Goal: Task Accomplishment & Management: Complete application form

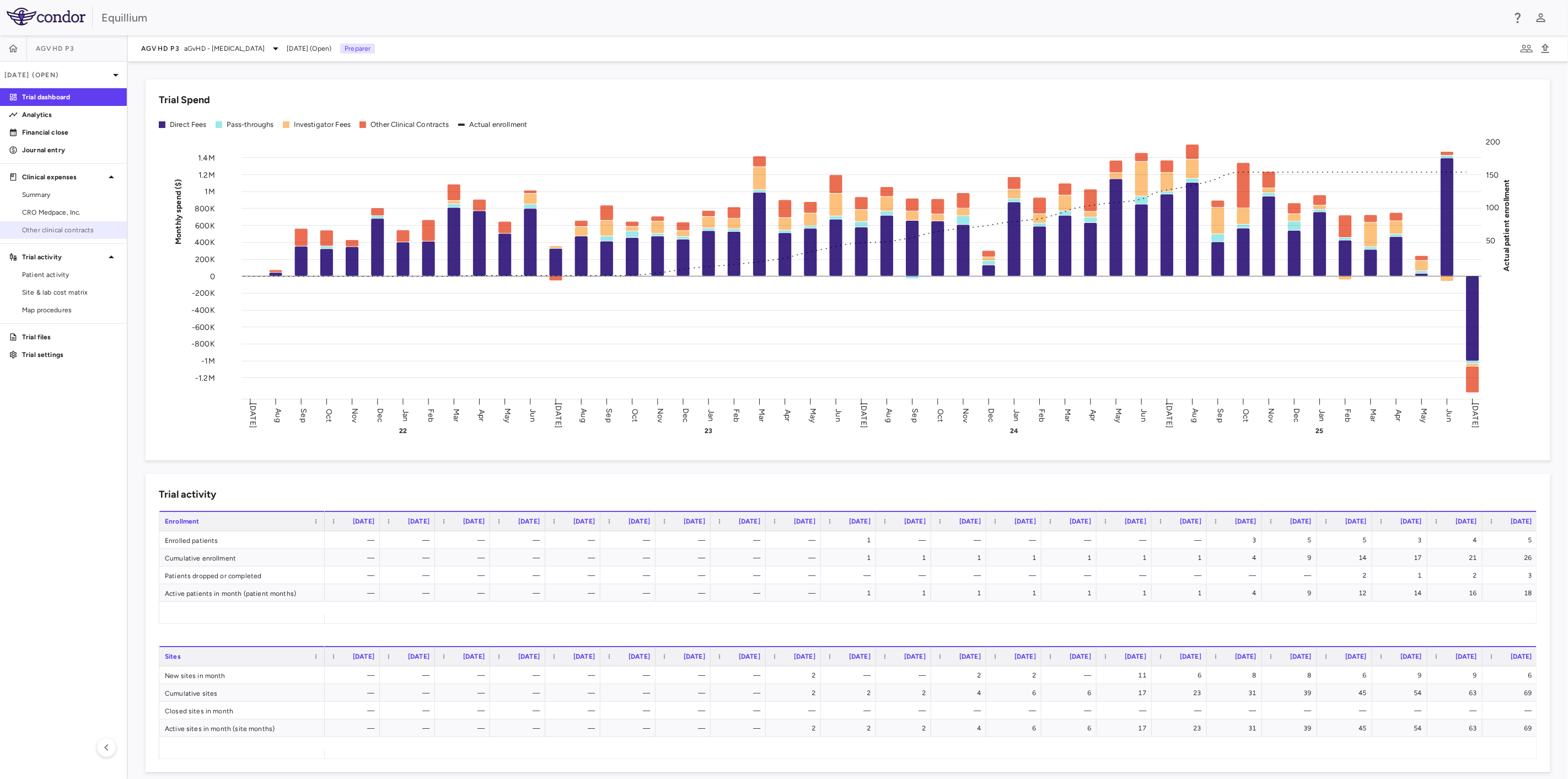
click at [51, 231] on span "Other clinical contracts" at bounding box center [70, 230] width 96 height 10
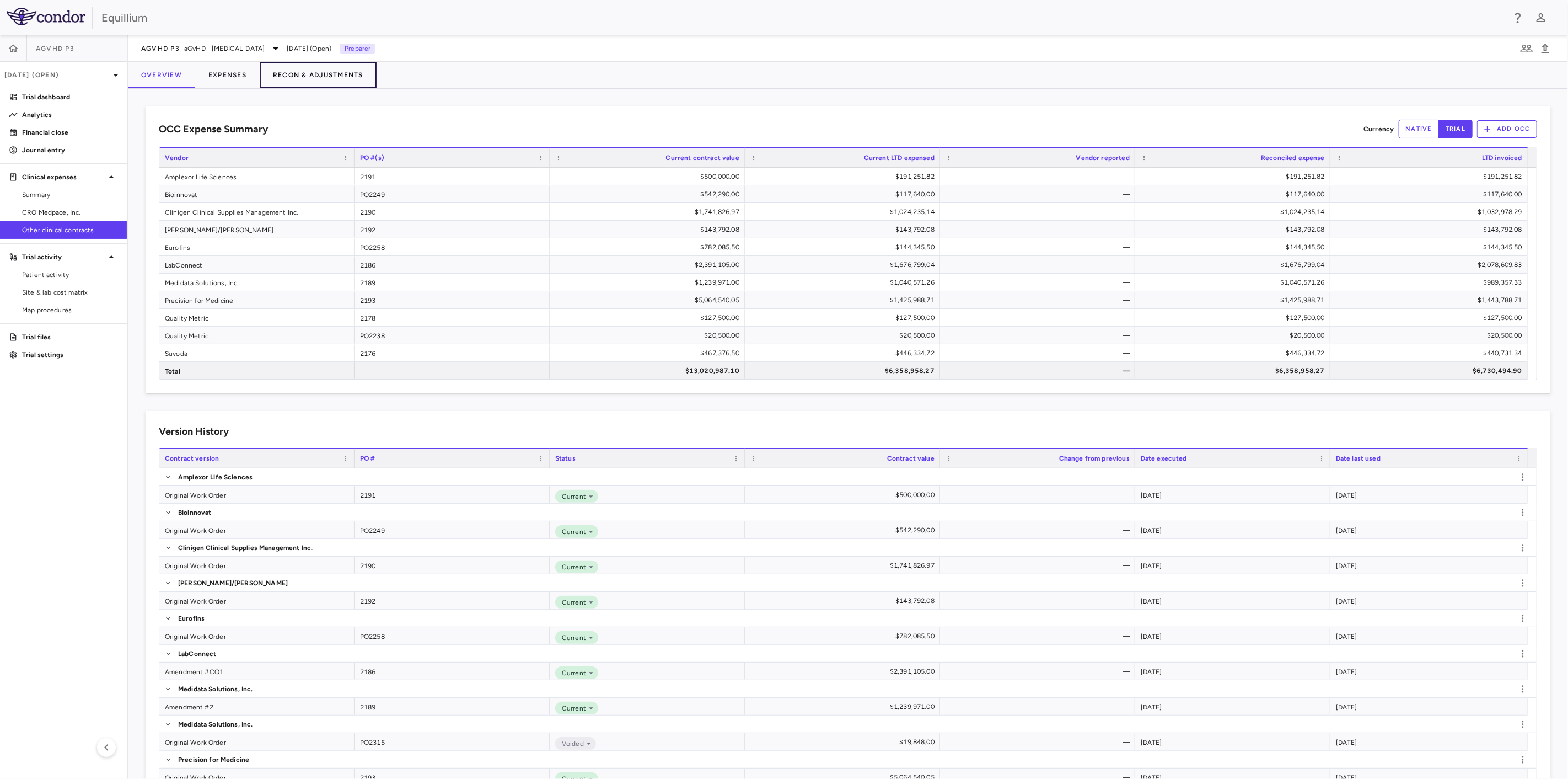
click at [315, 73] on button "Recon & Adjustments" at bounding box center [318, 75] width 117 height 27
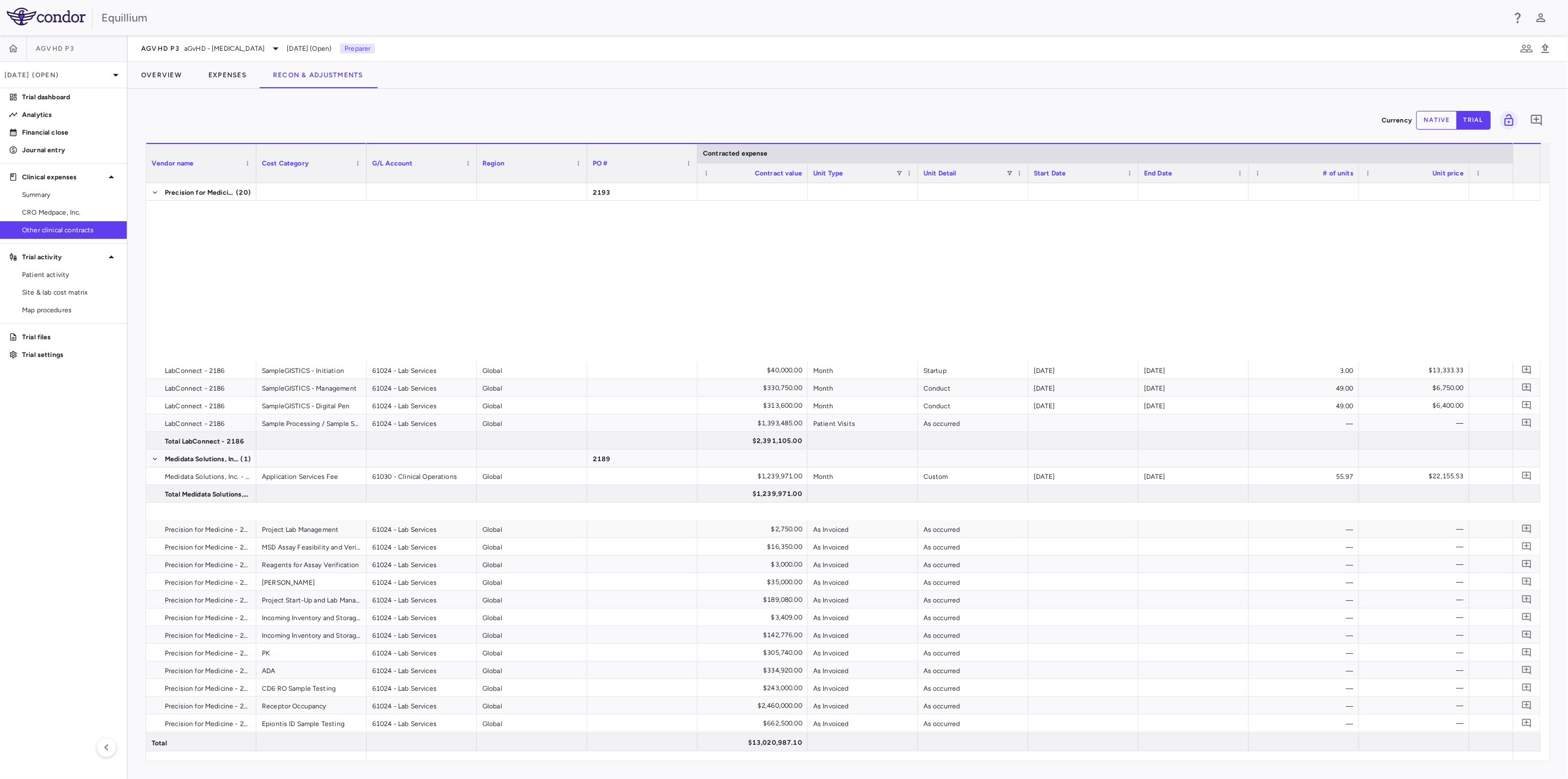
scroll to position [790, 0]
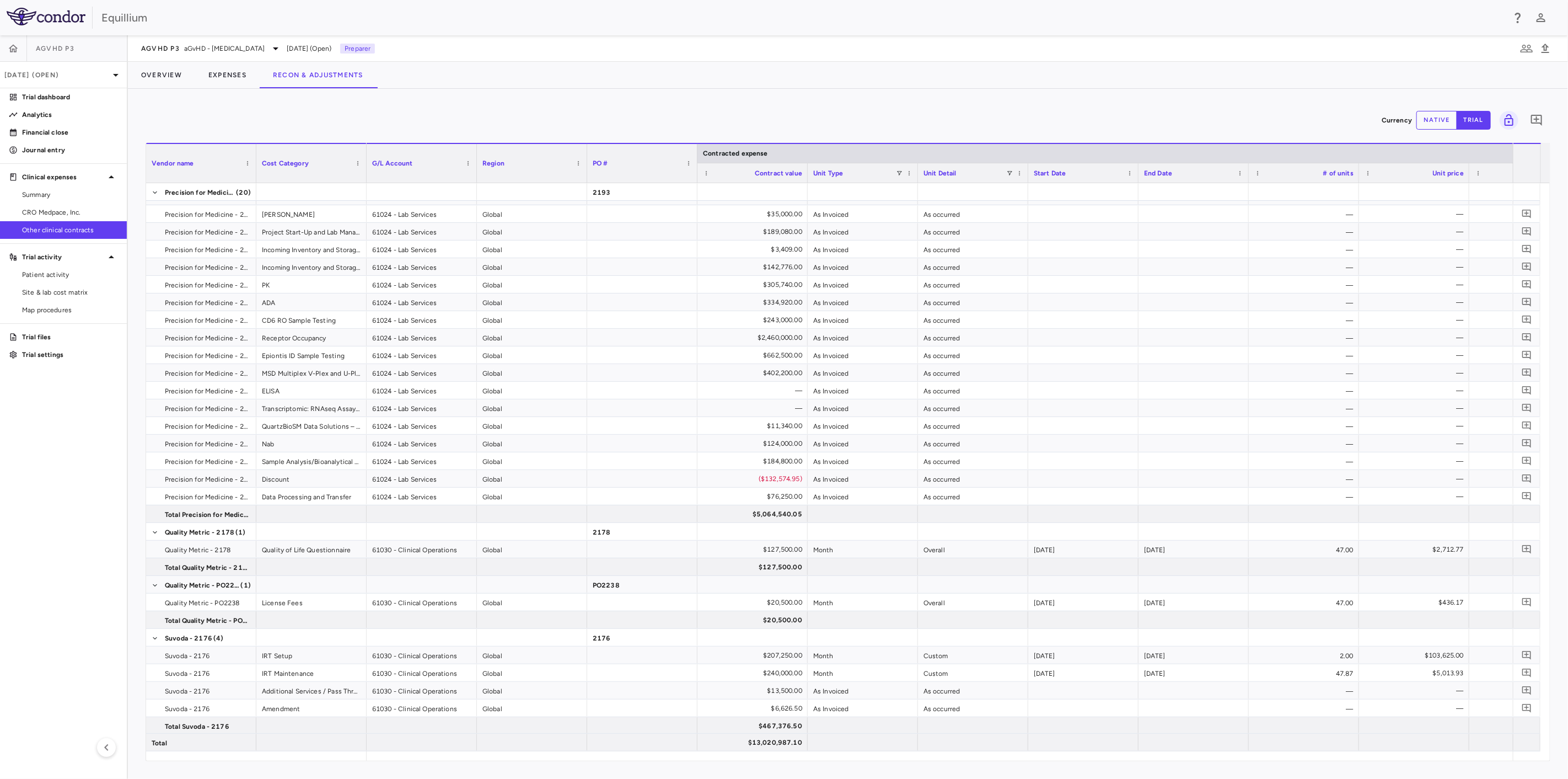
drag, startPoint x: 41, startPoint y: 212, endPoint x: 45, endPoint y: 229, distance: 17.5
click at [41, 212] on span "CRO Medpace, Inc." at bounding box center [70, 212] width 96 height 10
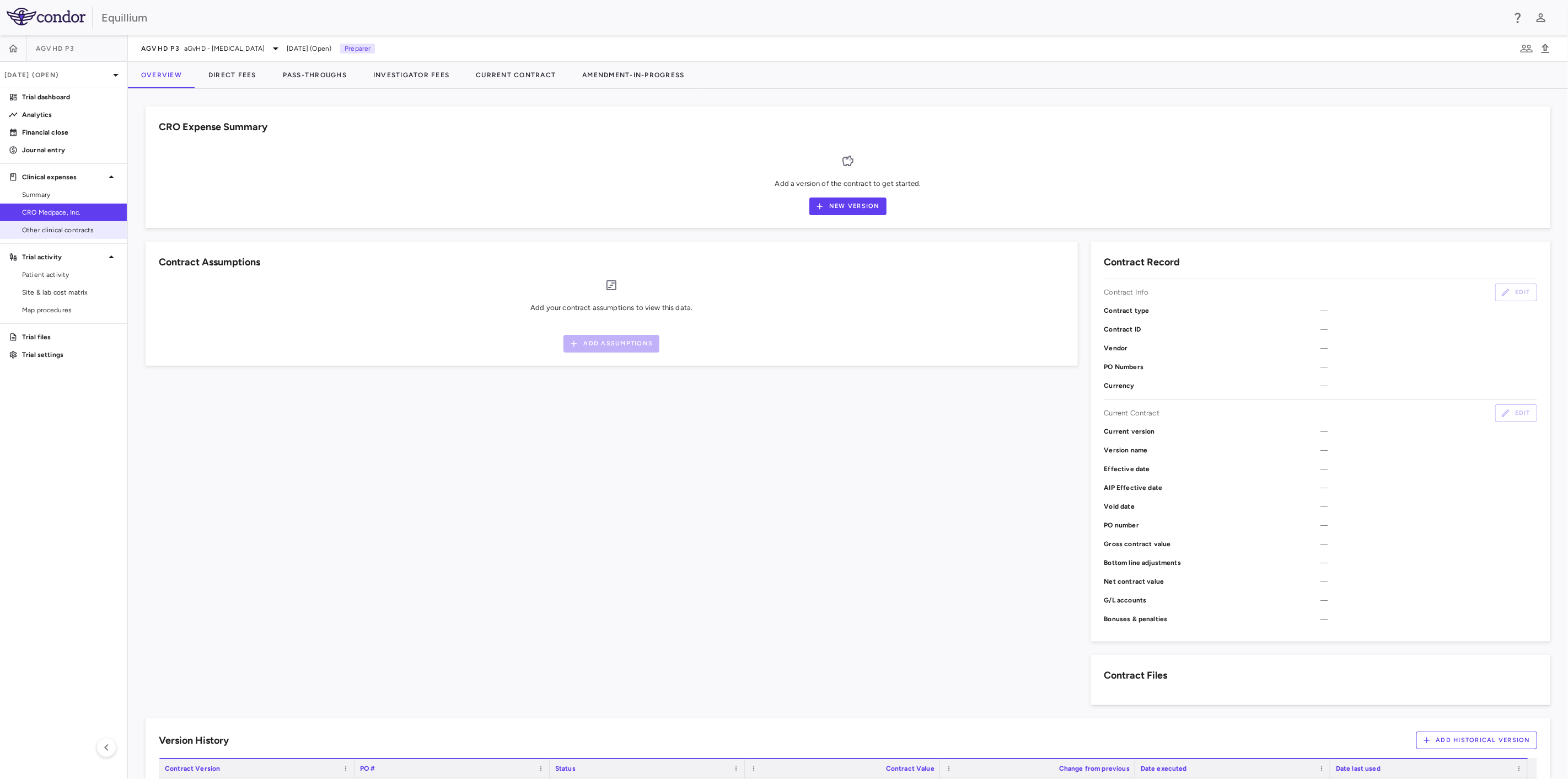
click at [47, 233] on span "Other clinical contracts" at bounding box center [70, 230] width 96 height 10
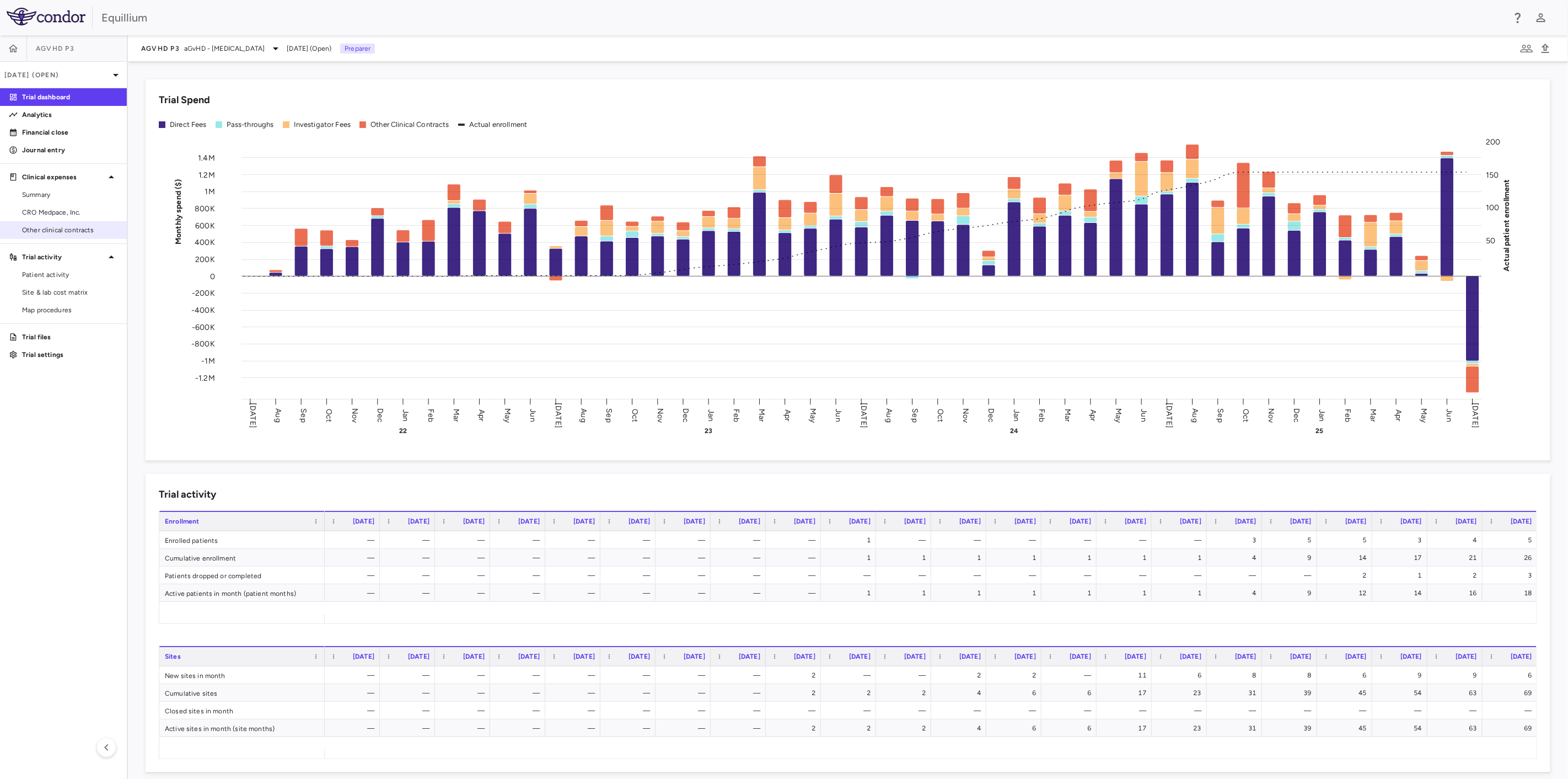
click at [82, 228] on span "Other clinical contracts" at bounding box center [70, 230] width 96 height 10
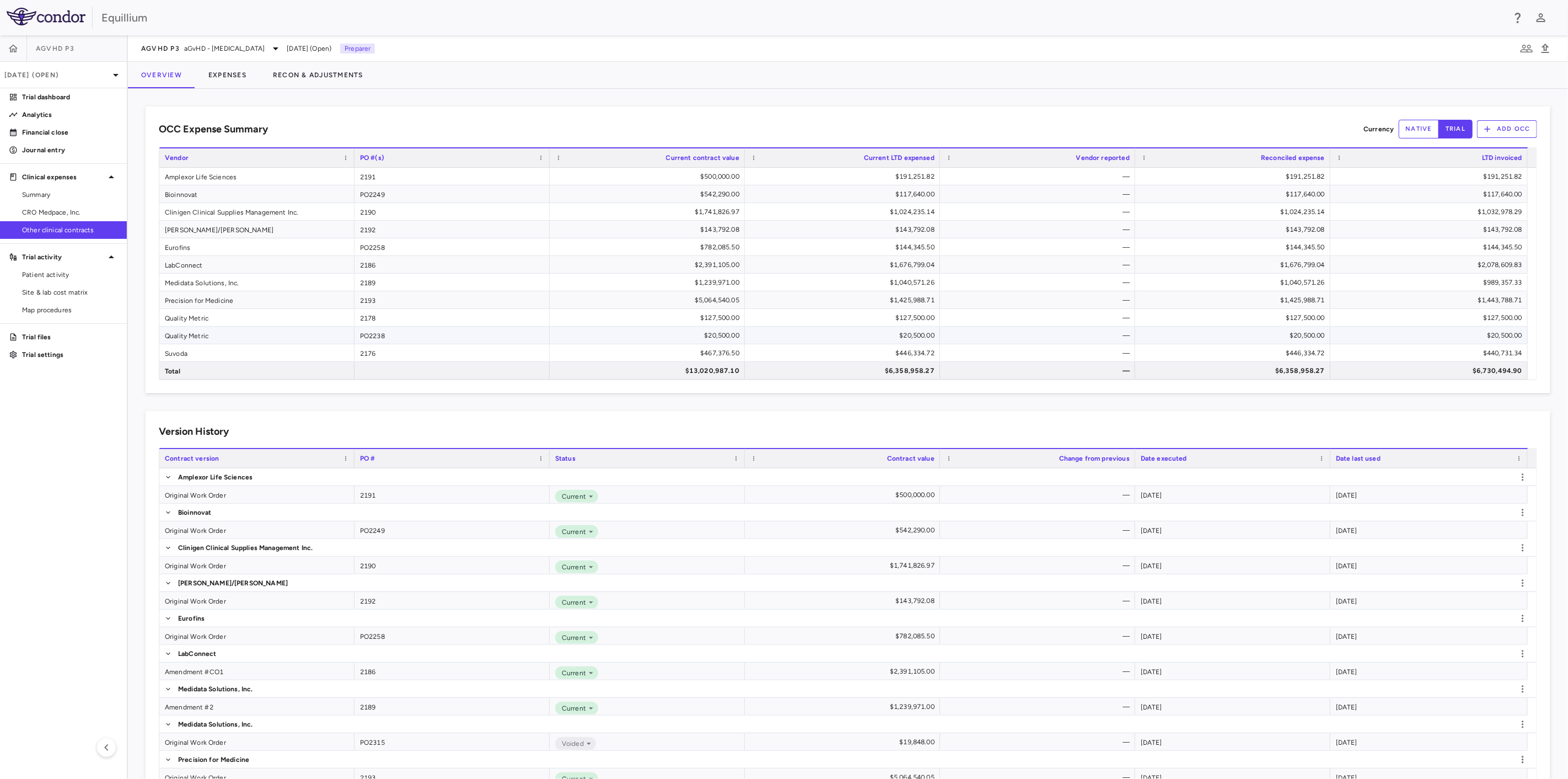
scroll to position [161, 0]
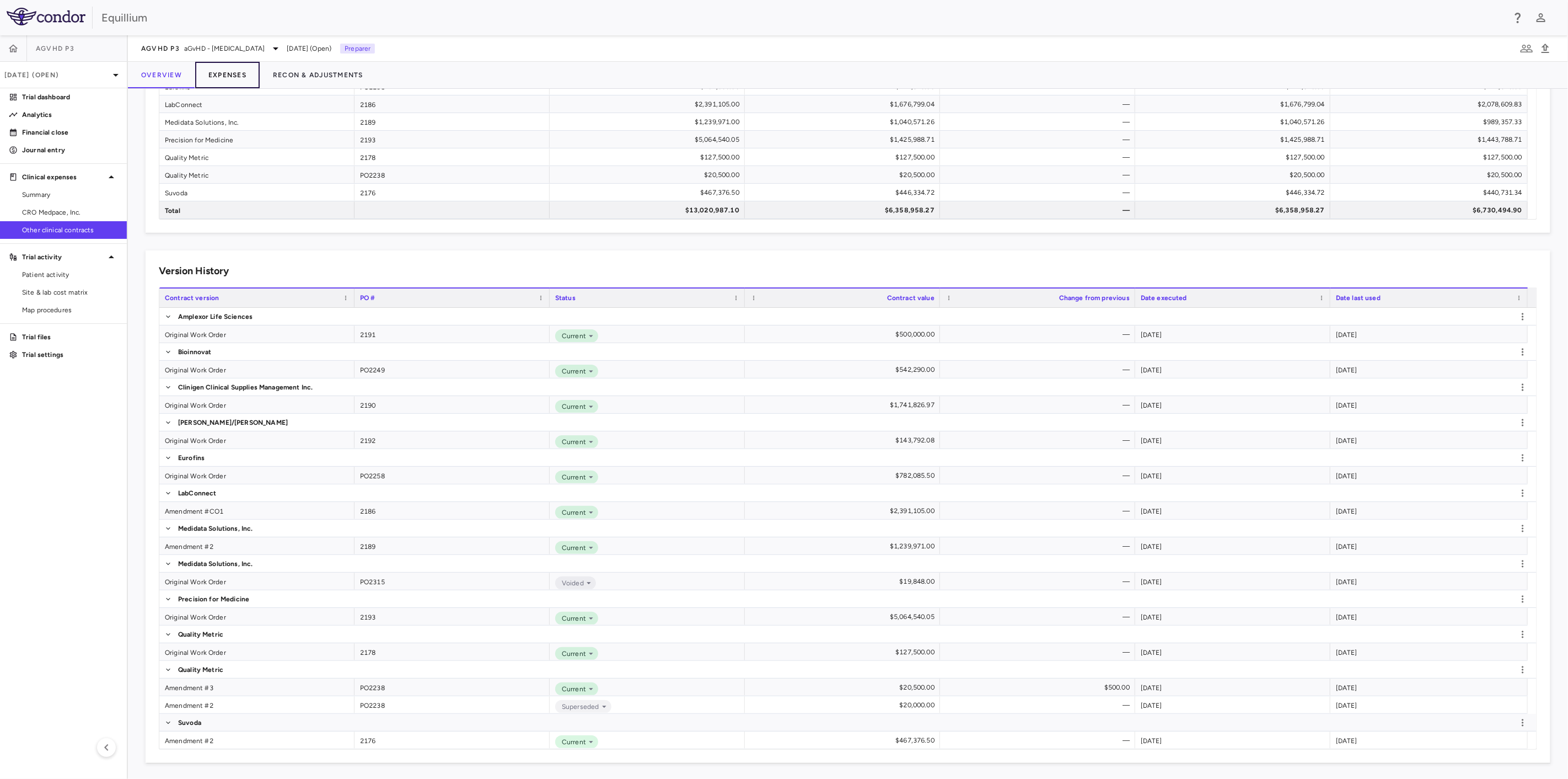
click at [237, 75] on button "Expenses" at bounding box center [227, 75] width 64 height 27
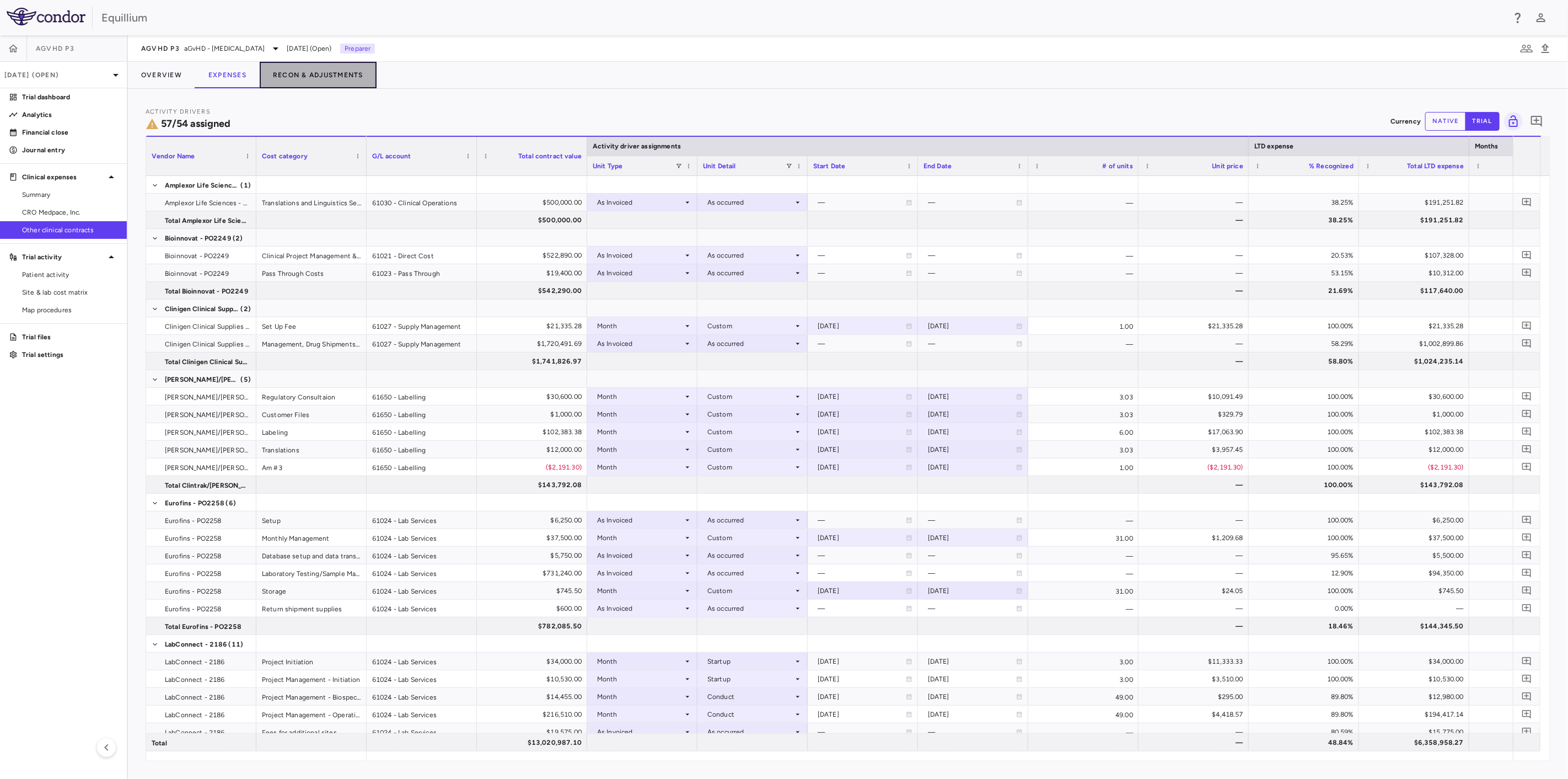
click at [340, 77] on button "Recon & Adjustments" at bounding box center [318, 75] width 117 height 27
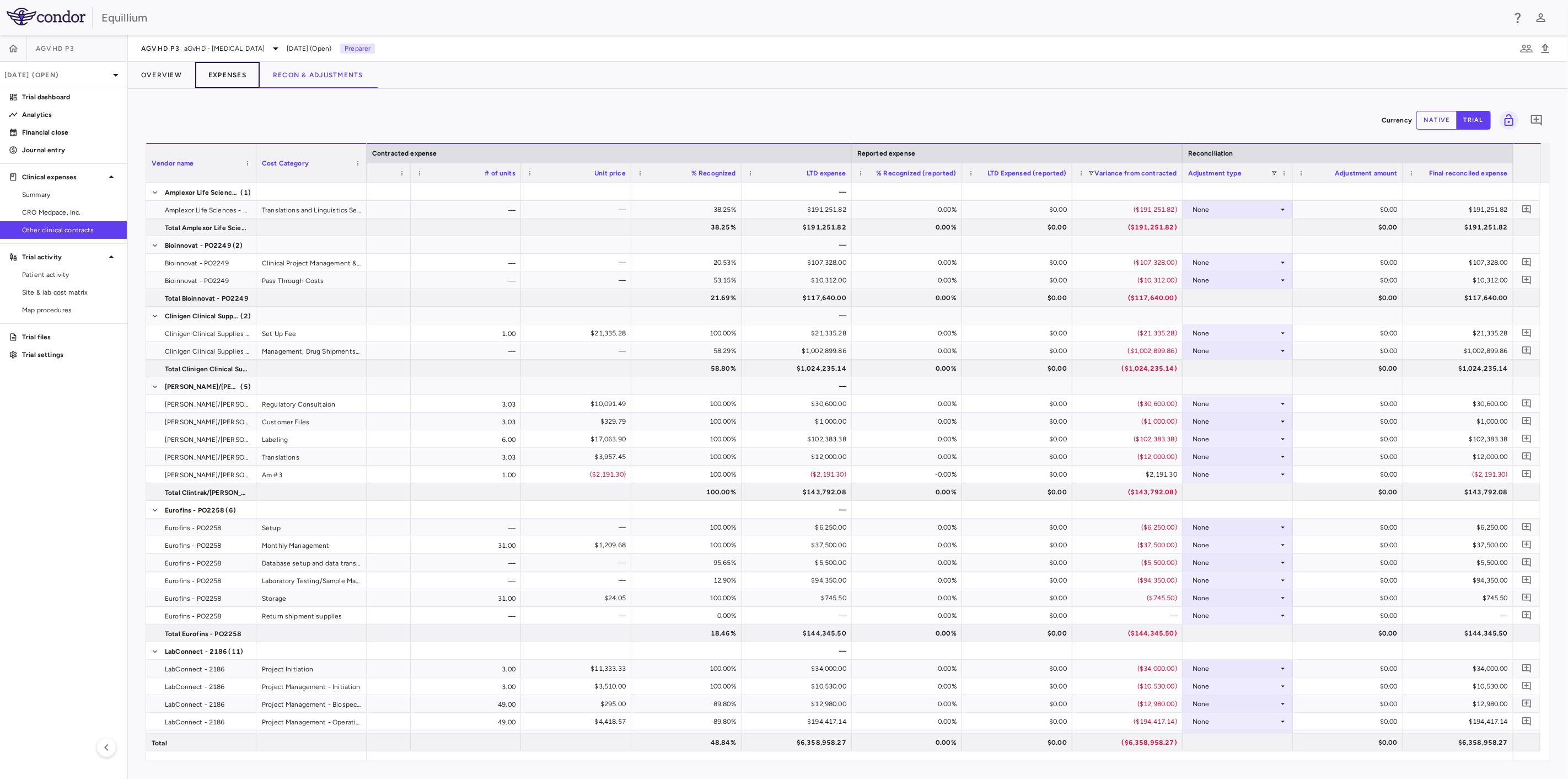
click at [228, 82] on button "Expenses" at bounding box center [227, 75] width 64 height 27
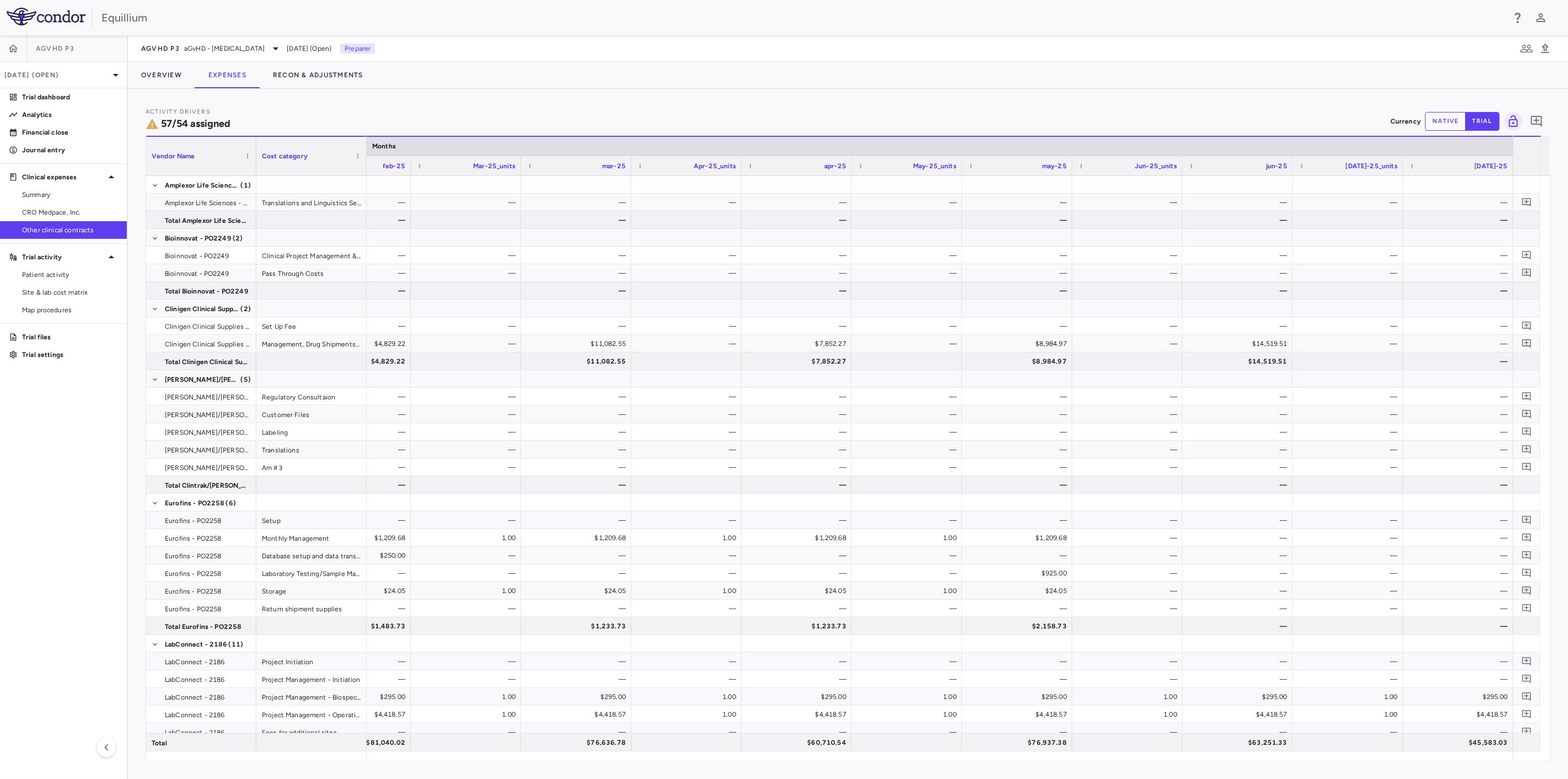
click at [1453, 118] on button "native" at bounding box center [1446, 122] width 41 height 19
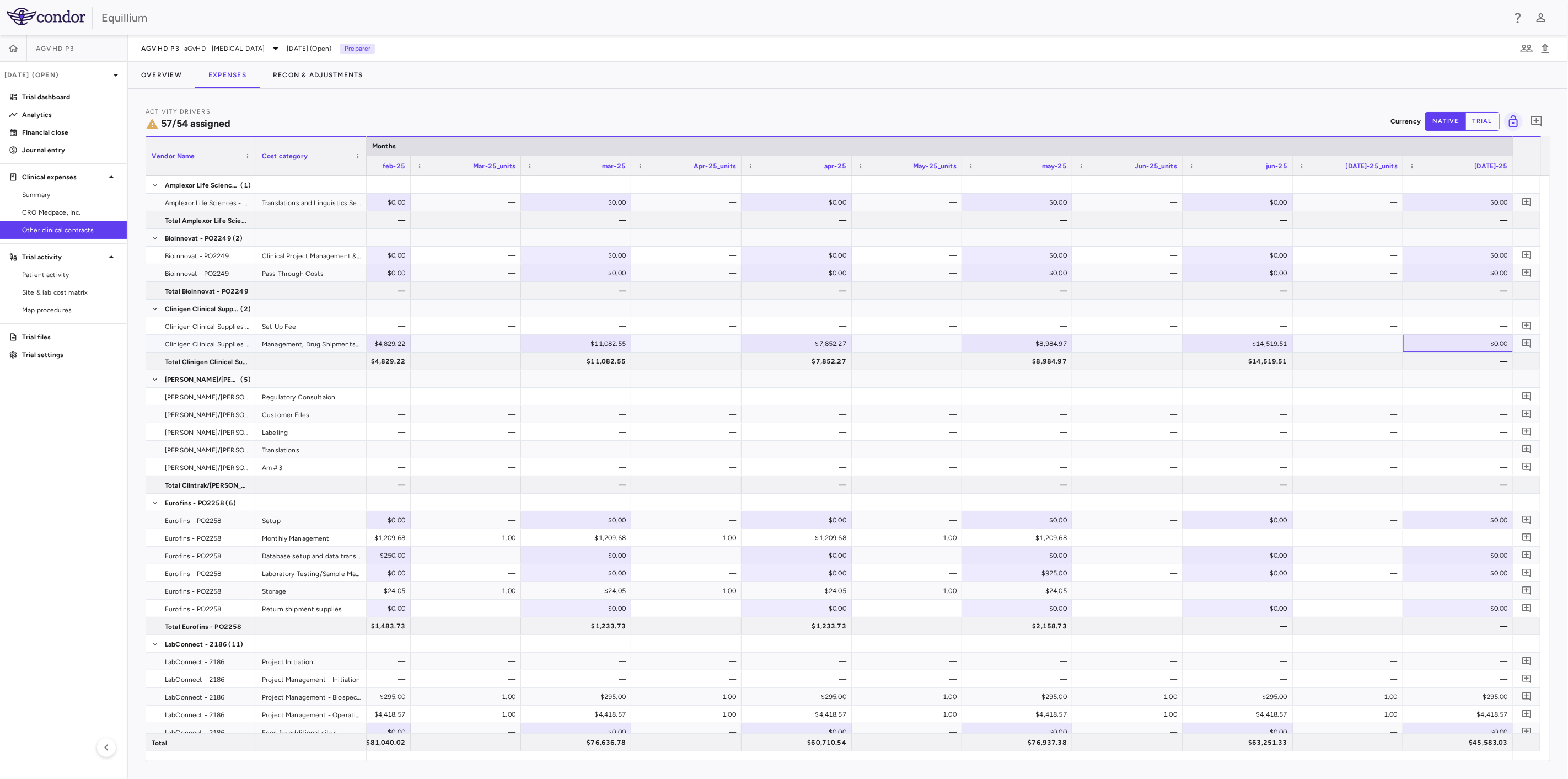
click at [1462, 340] on div "$0.00" at bounding box center [1461, 344] width 95 height 17
type input "*******"
click at [276, 76] on button "Recon & Adjustments" at bounding box center [318, 75] width 117 height 27
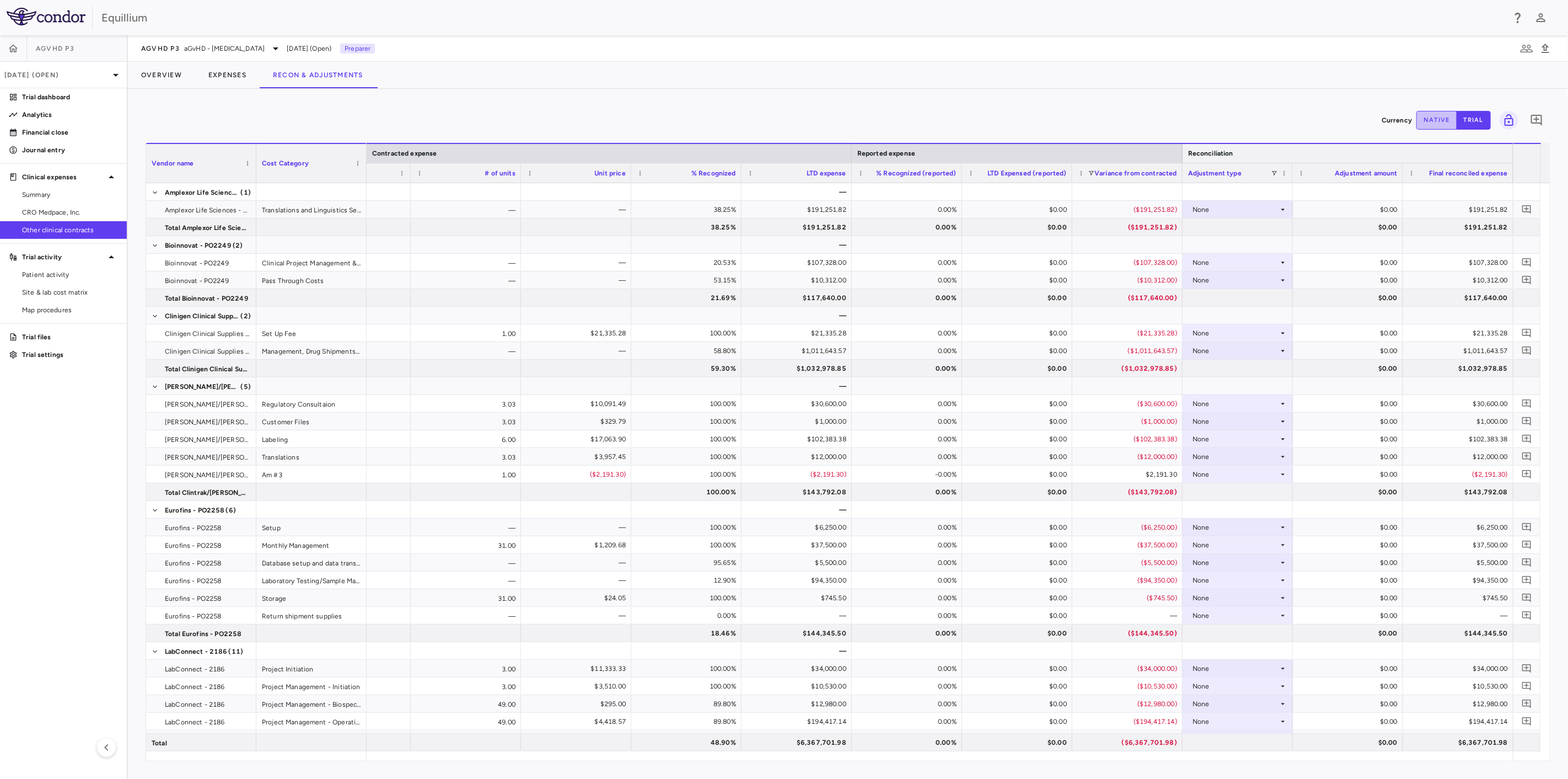
drag, startPoint x: 1430, startPoint y: 125, endPoint x: 1424, endPoint y: 144, distance: 19.9
click at [1430, 125] on button "native" at bounding box center [1437, 120] width 41 height 19
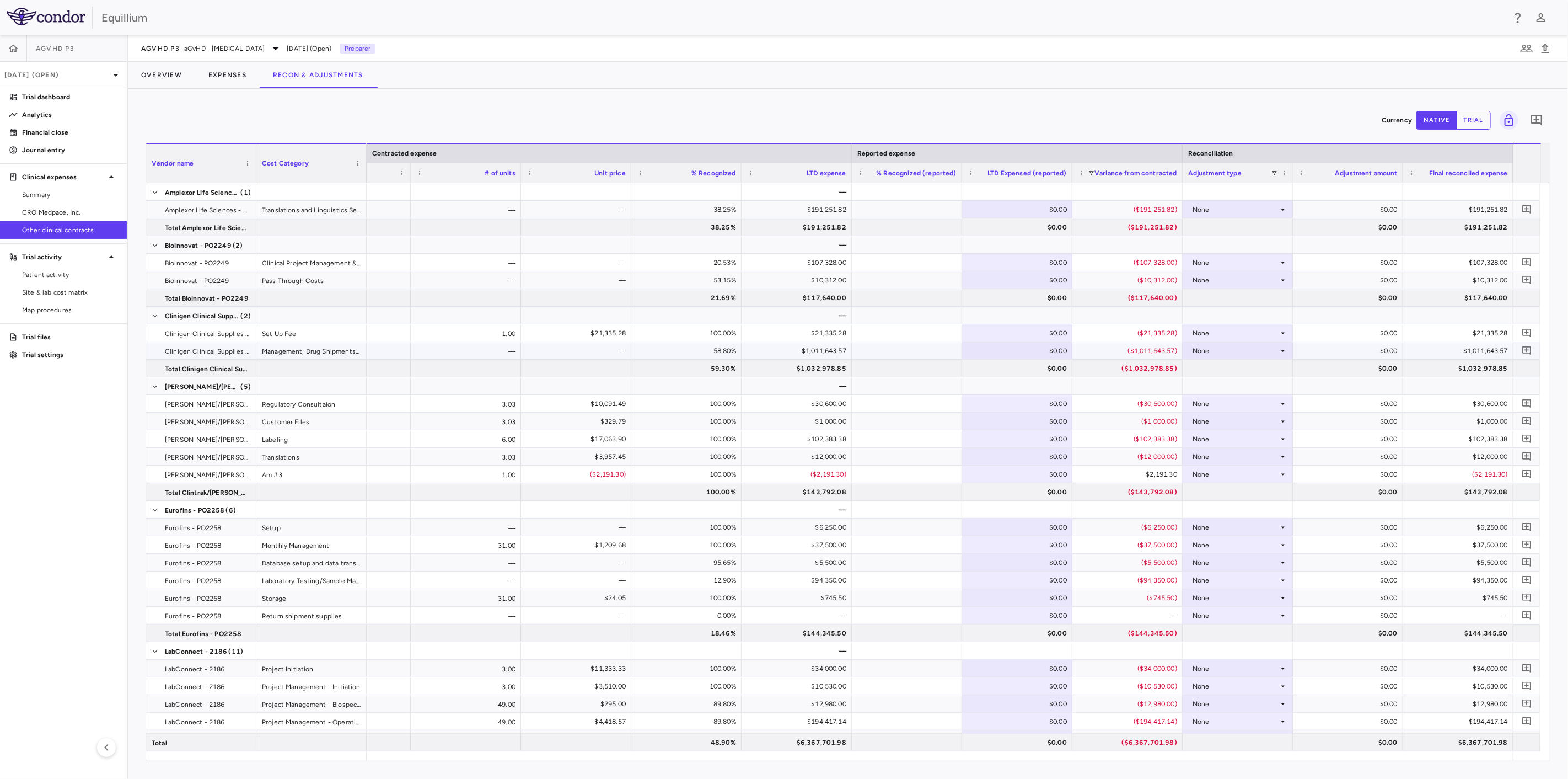
click at [1262, 357] on div "None" at bounding box center [1235, 351] width 86 height 17
click at [1250, 385] on li "Other" at bounding box center [1238, 388] width 110 height 16
click at [1322, 353] on div "$0.00" at bounding box center [1350, 351] width 95 height 17
type input "*********"
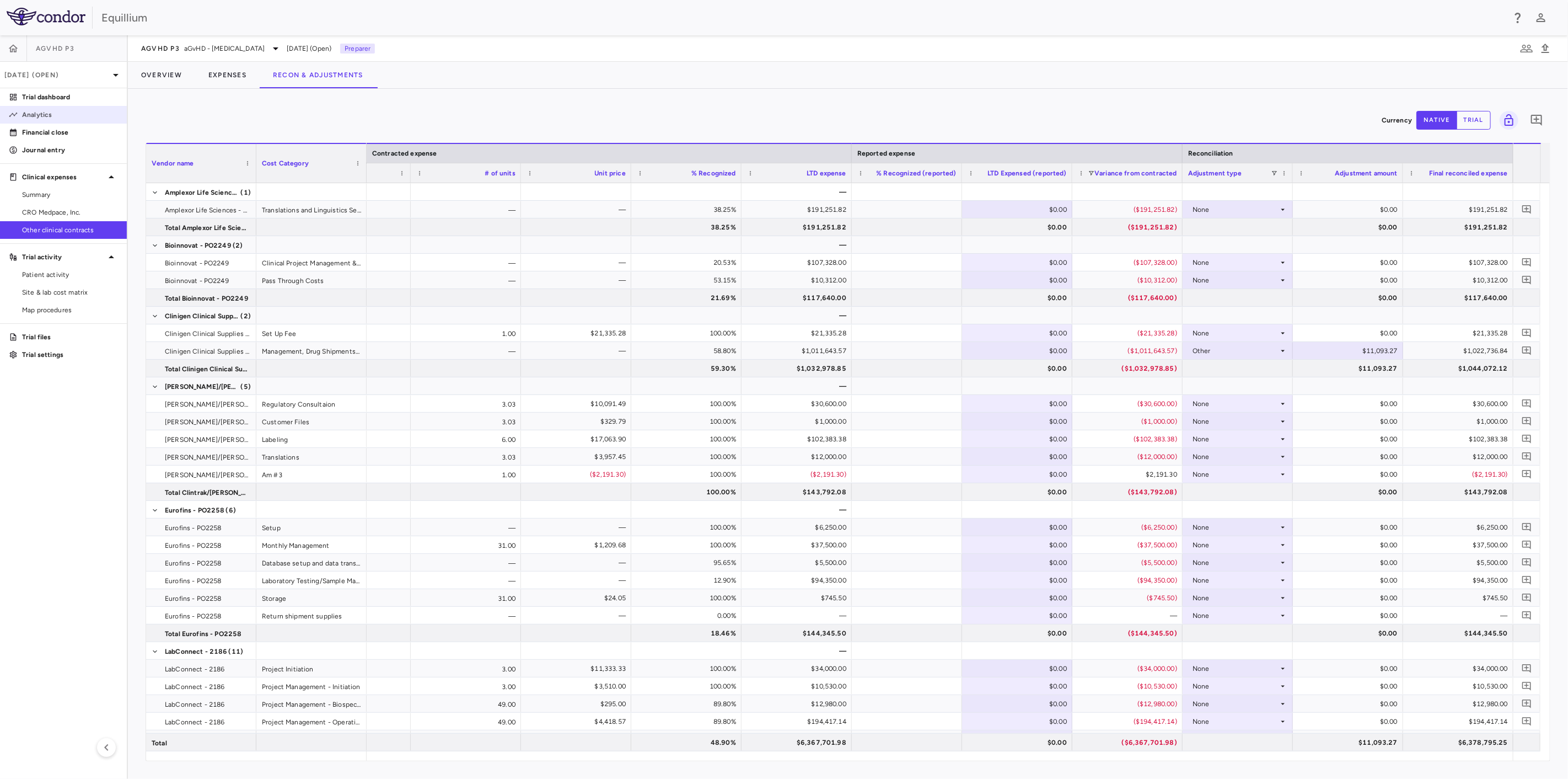
click at [87, 112] on p "Analytics" at bounding box center [70, 115] width 96 height 10
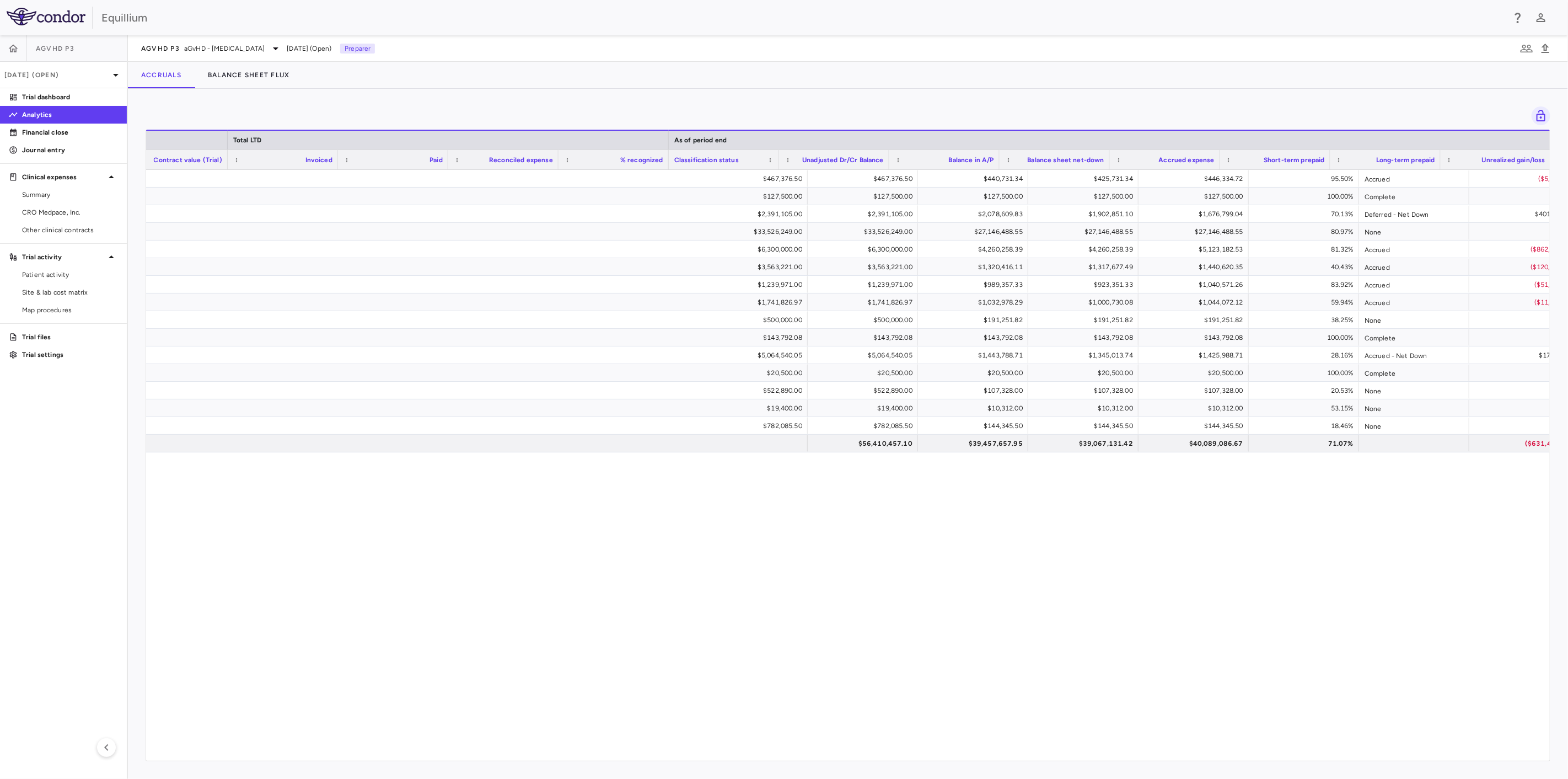
scroll to position [0, 690]
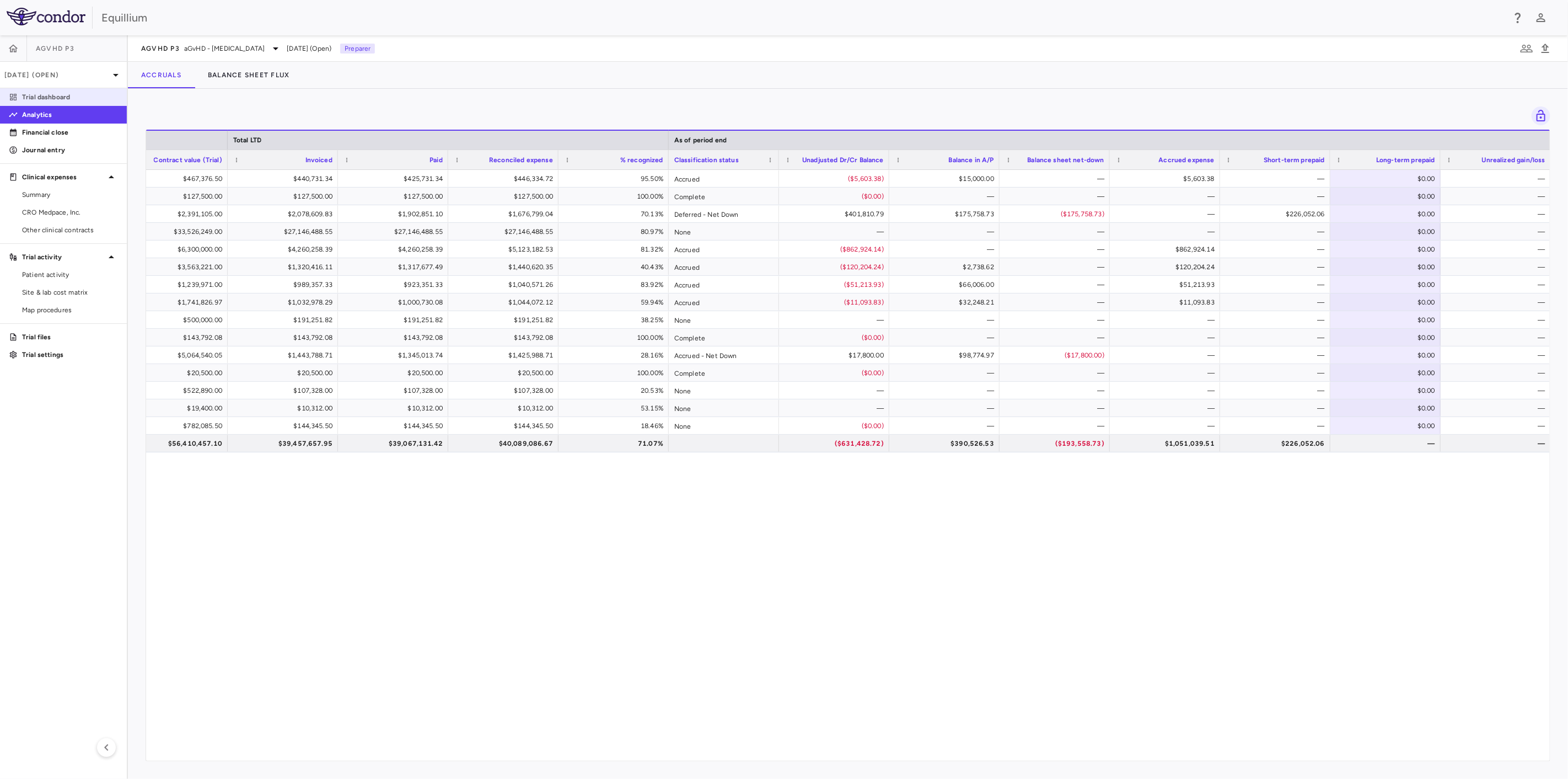
click at [50, 96] on p "Trial dashboard" at bounding box center [70, 96] width 96 height 10
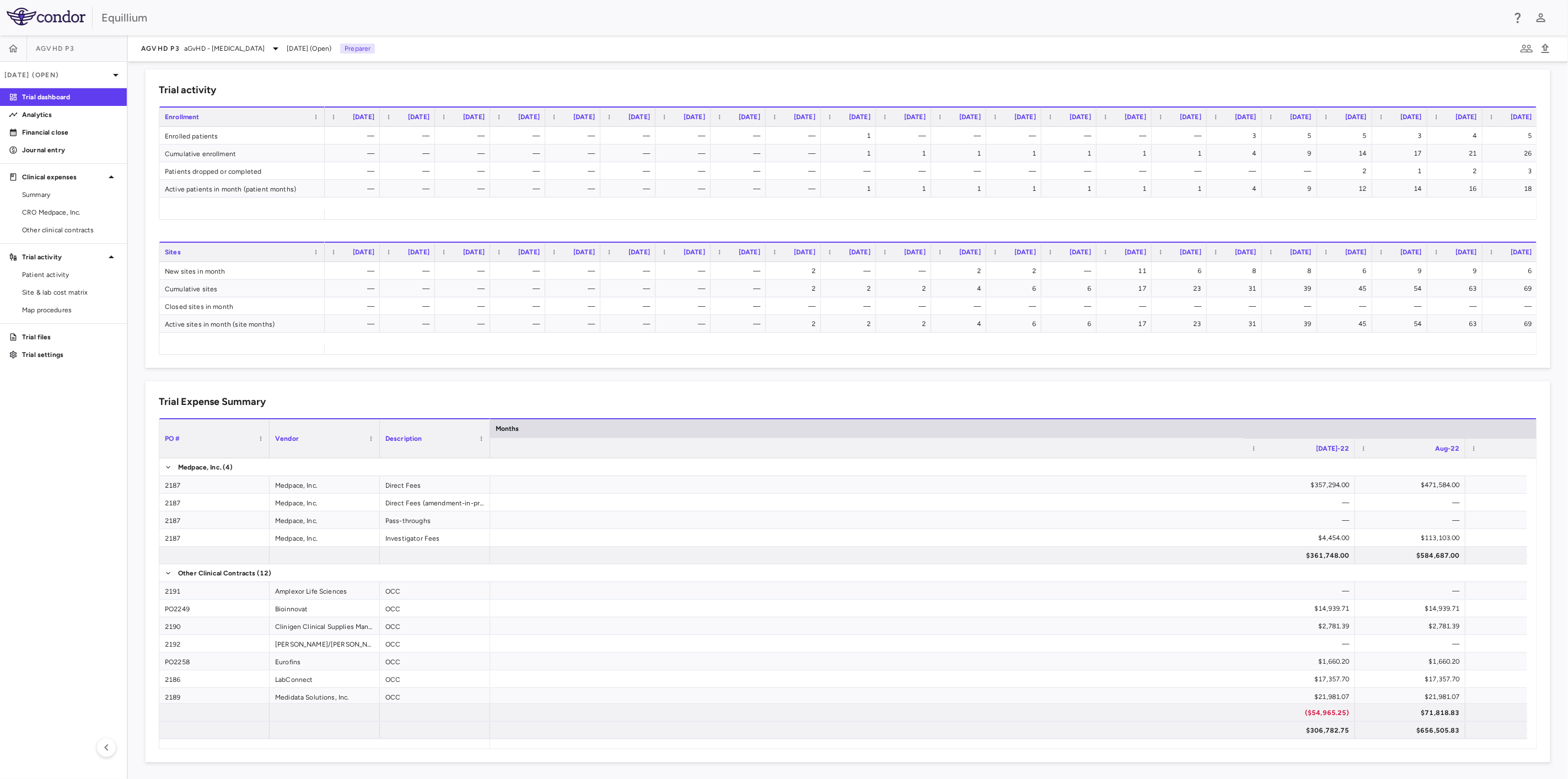
scroll to position [0, 1799]
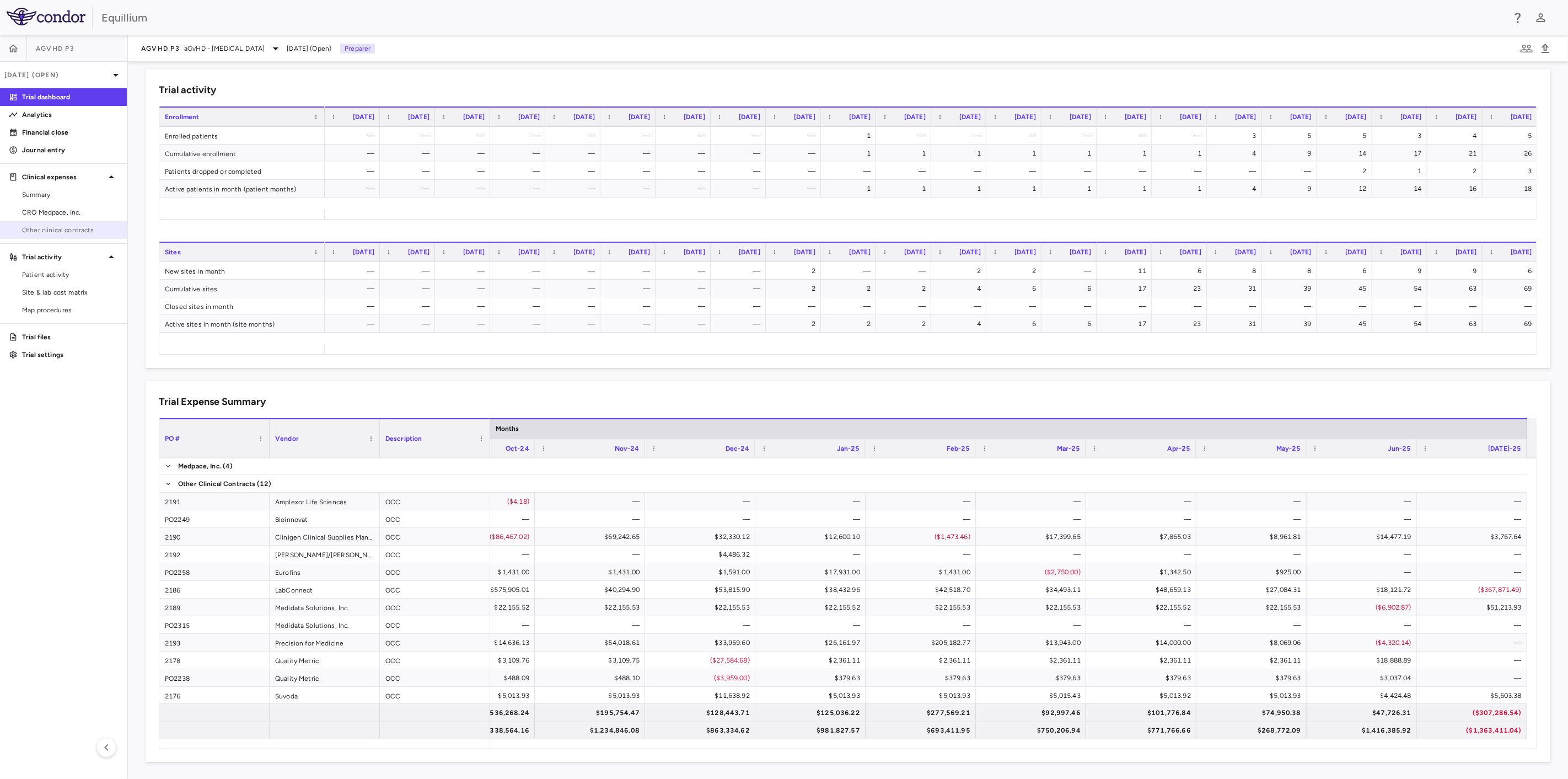
click at [71, 231] on span "Other clinical contracts" at bounding box center [70, 230] width 96 height 10
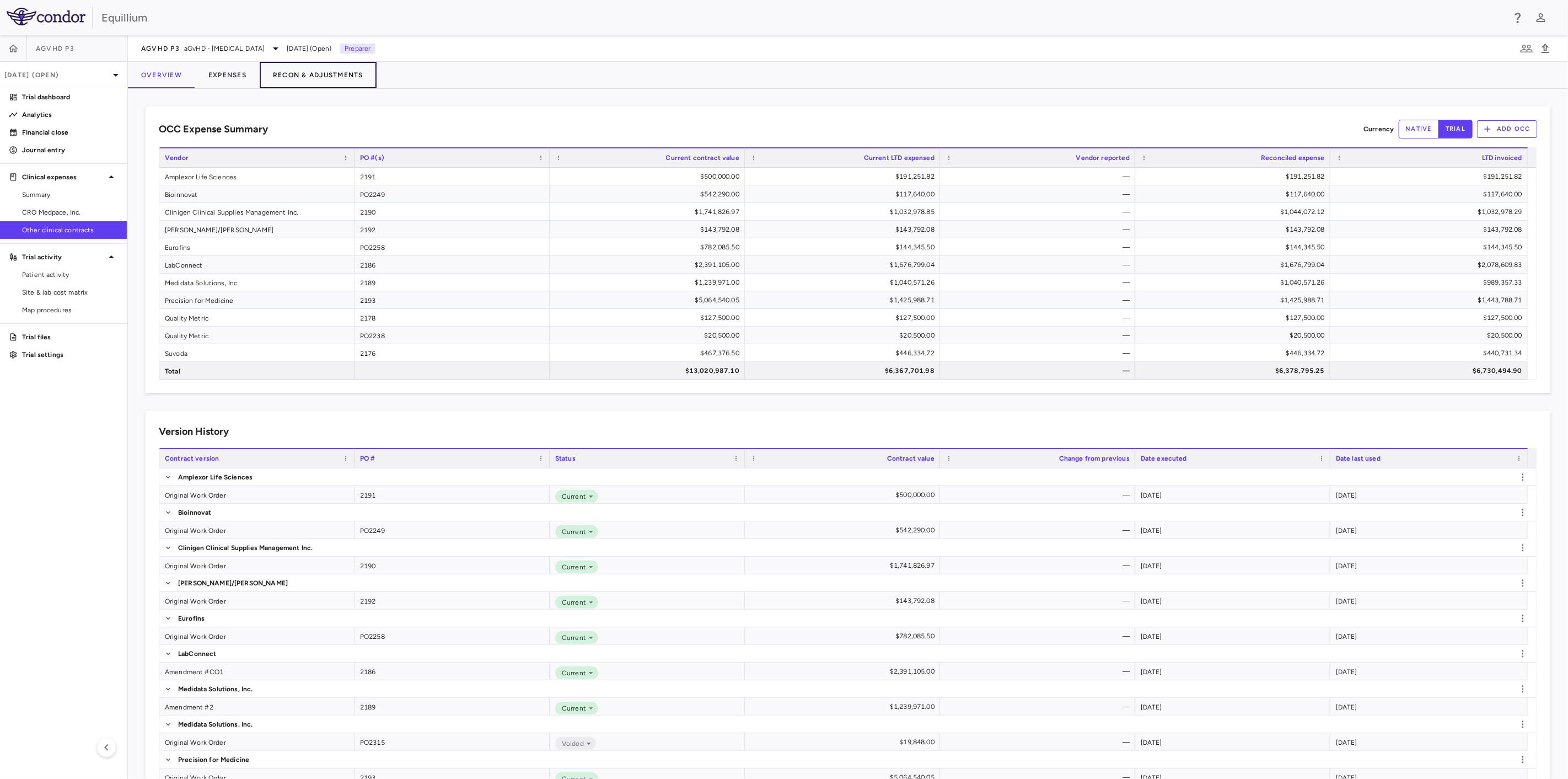
click at [322, 71] on button "Recon & Adjustments" at bounding box center [318, 75] width 117 height 27
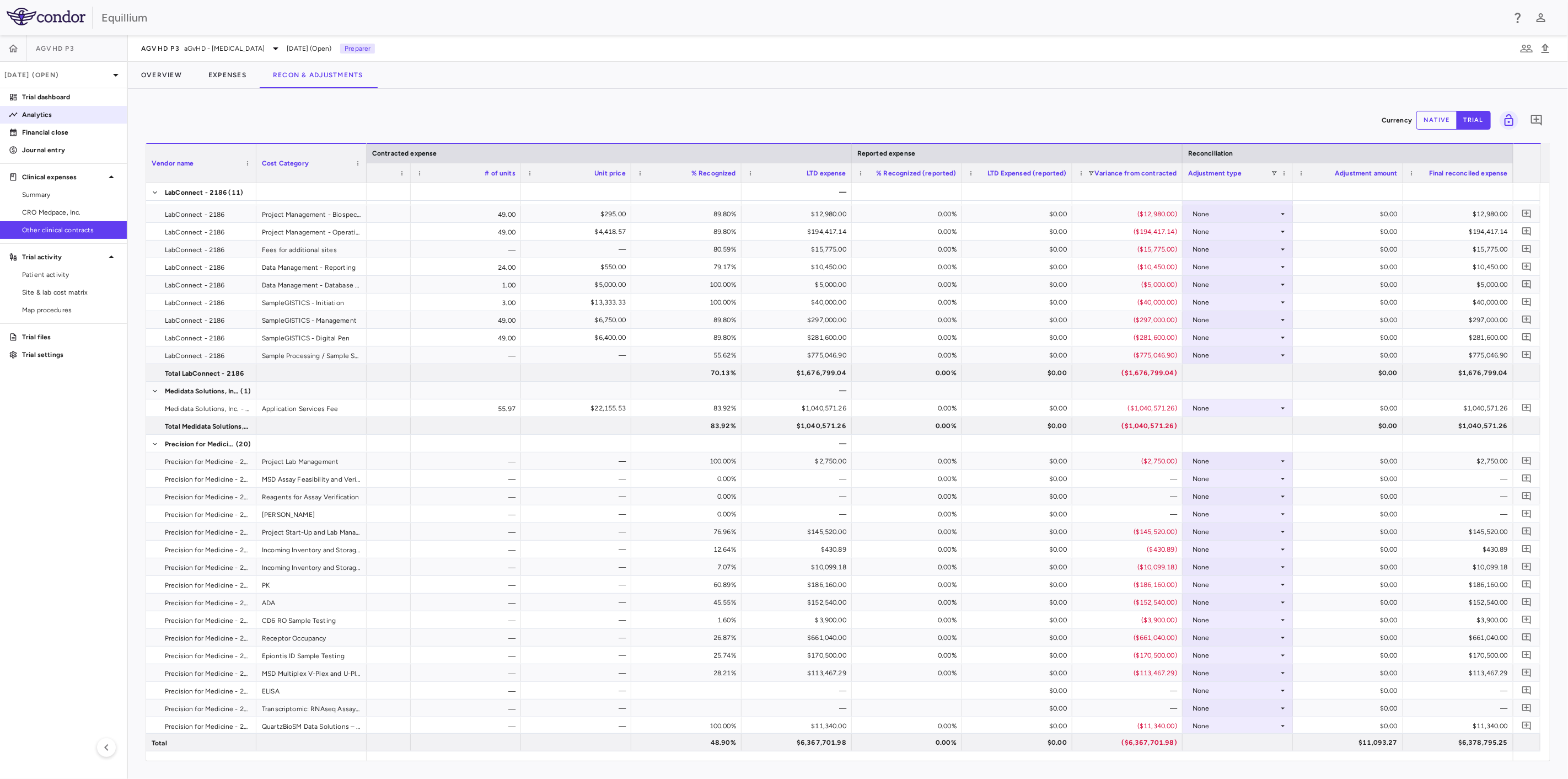
click at [66, 116] on p "Analytics" at bounding box center [70, 115] width 96 height 10
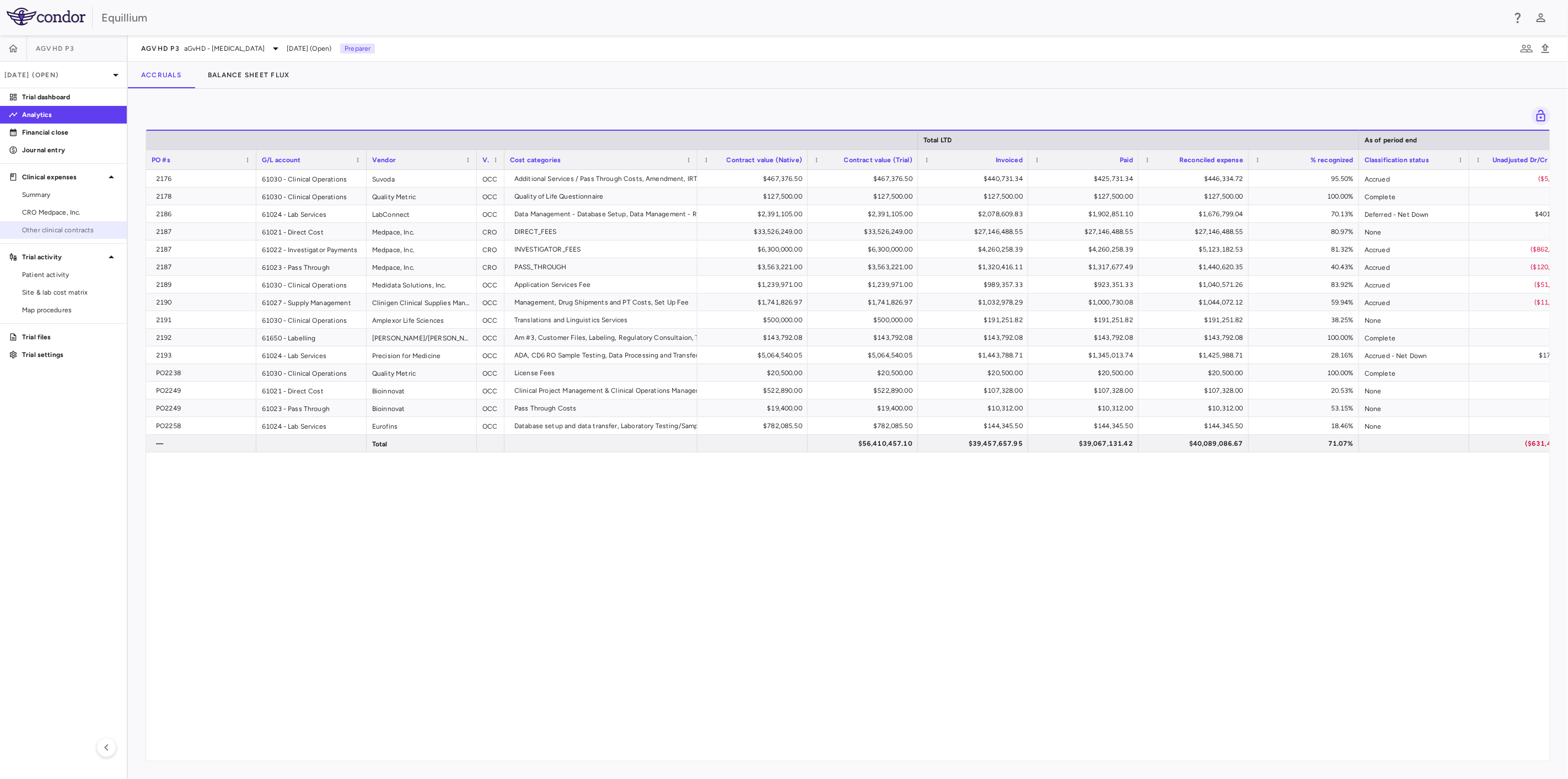
click at [64, 232] on span "Other clinical contracts" at bounding box center [70, 230] width 96 height 10
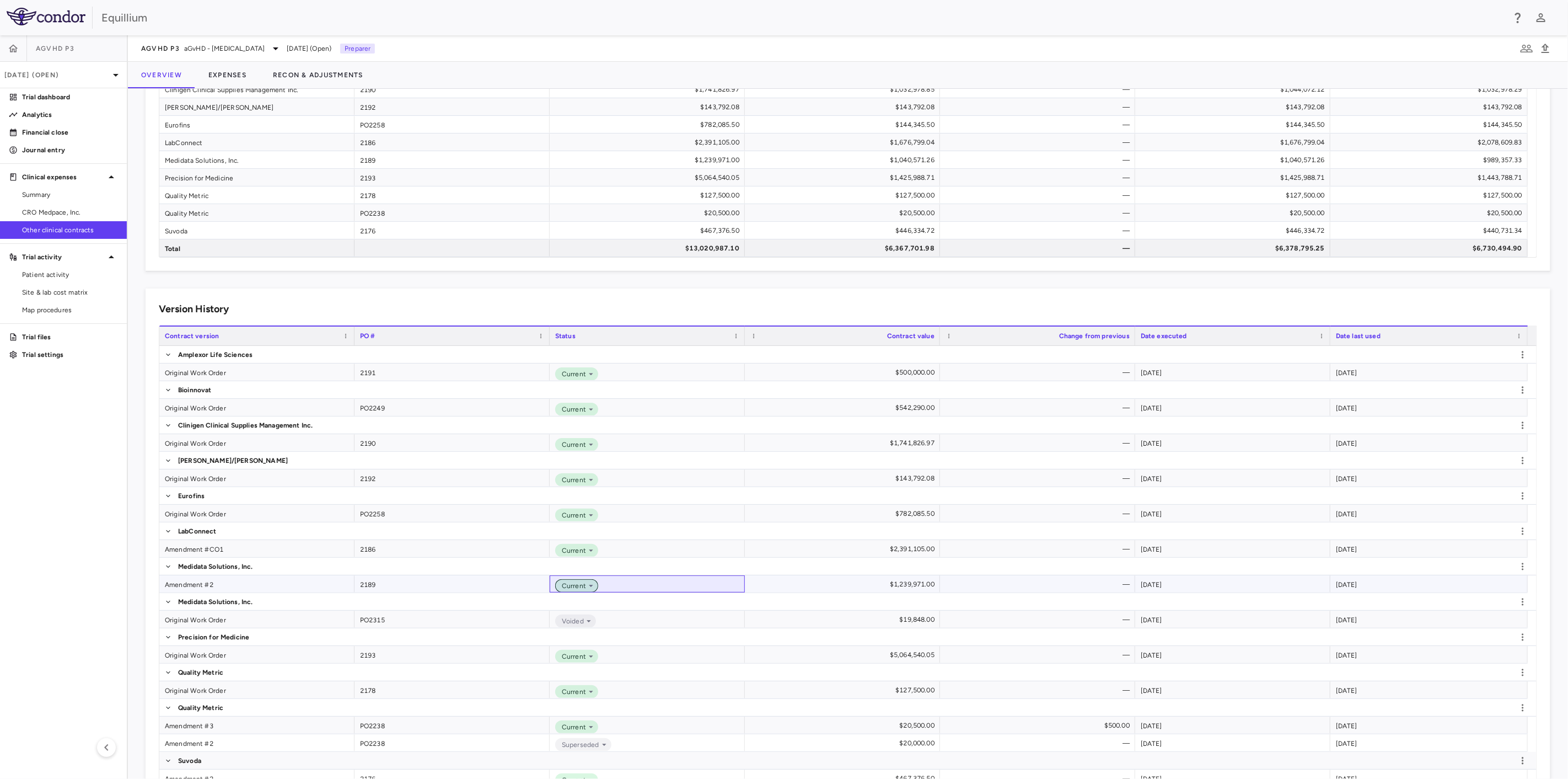
click at [588, 585] on icon at bounding box center [591, 585] width 10 height 10
click at [406, 582] on div at bounding box center [784, 389] width 1568 height 779
click at [231, 583] on div "Amendment #2" at bounding box center [256, 584] width 195 height 17
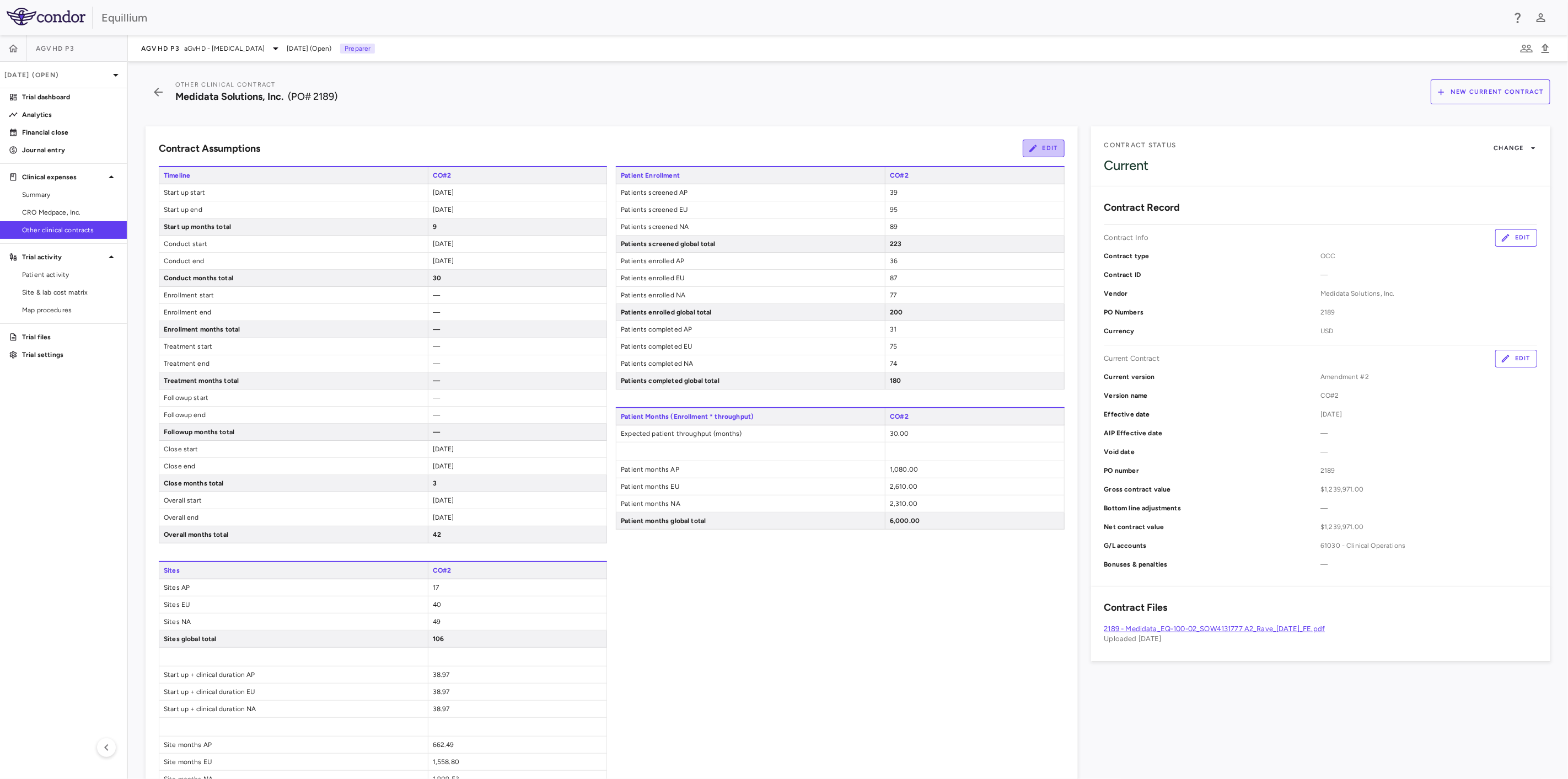
click at [1039, 149] on button "Edit" at bounding box center [1043, 148] width 42 height 17
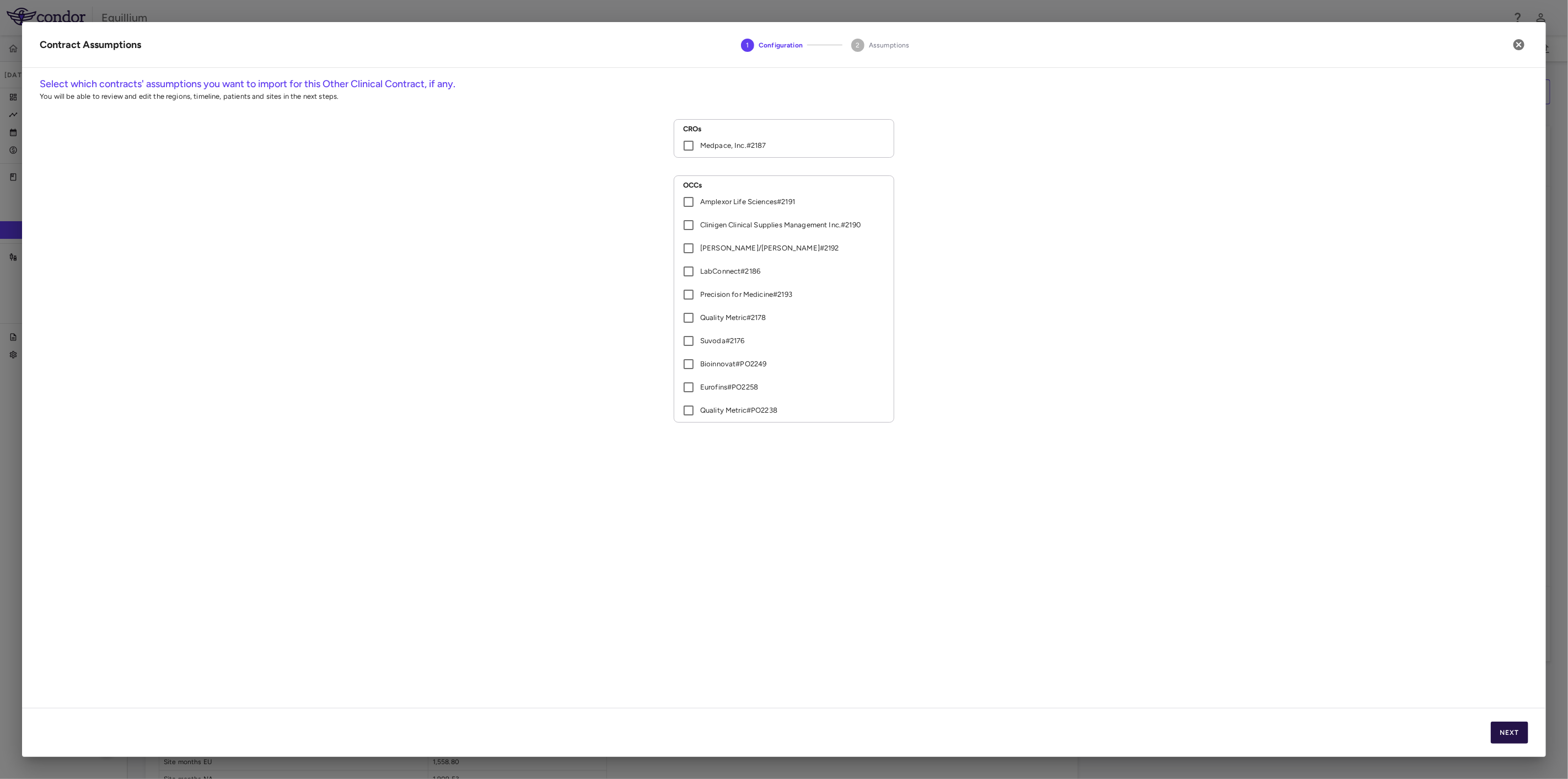
click at [1503, 733] on button "Next" at bounding box center [1510, 732] width 38 height 22
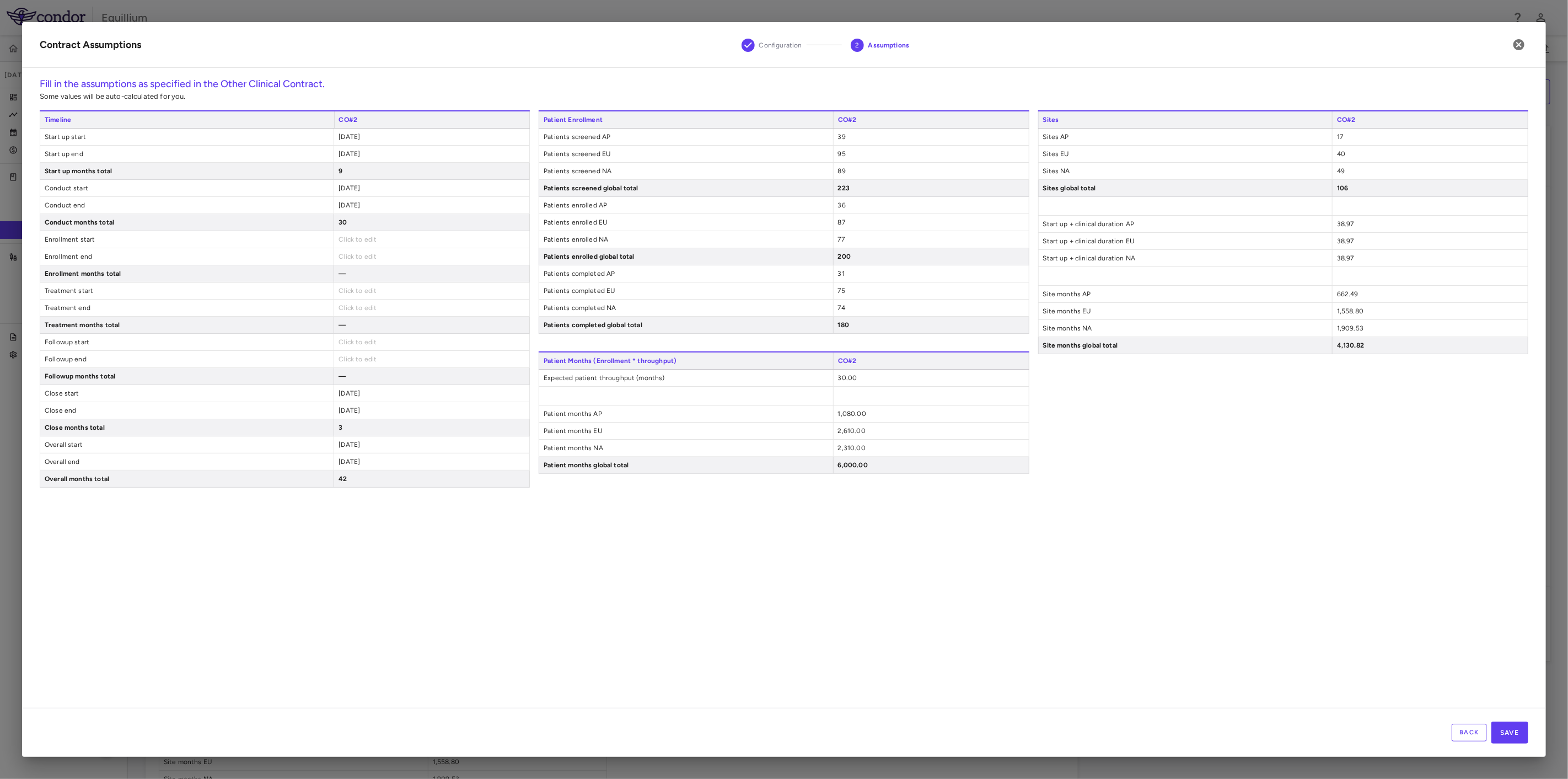
click at [385, 465] on div "2024-12-31" at bounding box center [431, 461] width 196 height 16
click at [1521, 48] on icon "button" at bounding box center [1519, 45] width 11 height 11
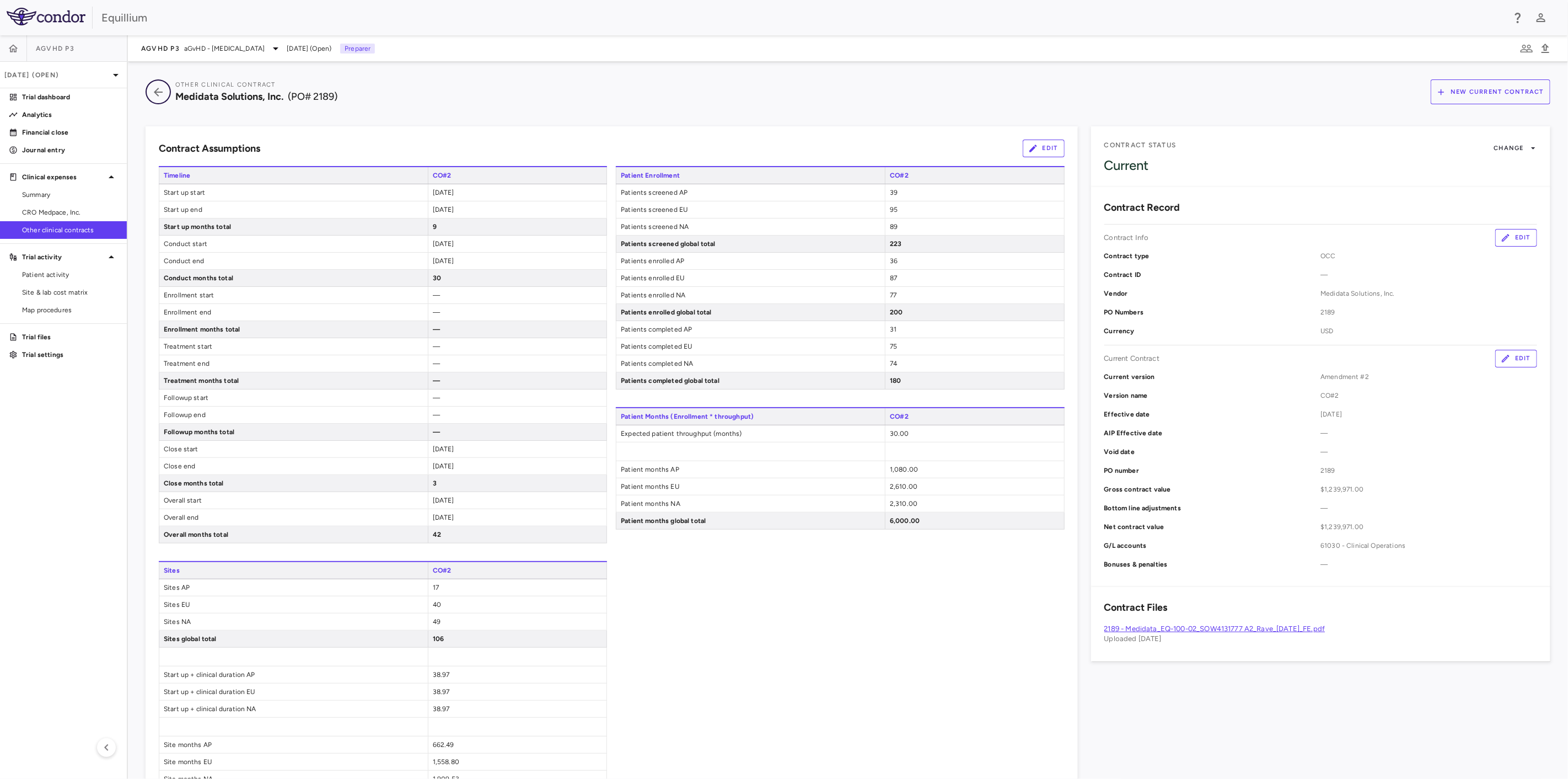
click at [158, 95] on icon "button" at bounding box center [158, 92] width 20 height 13
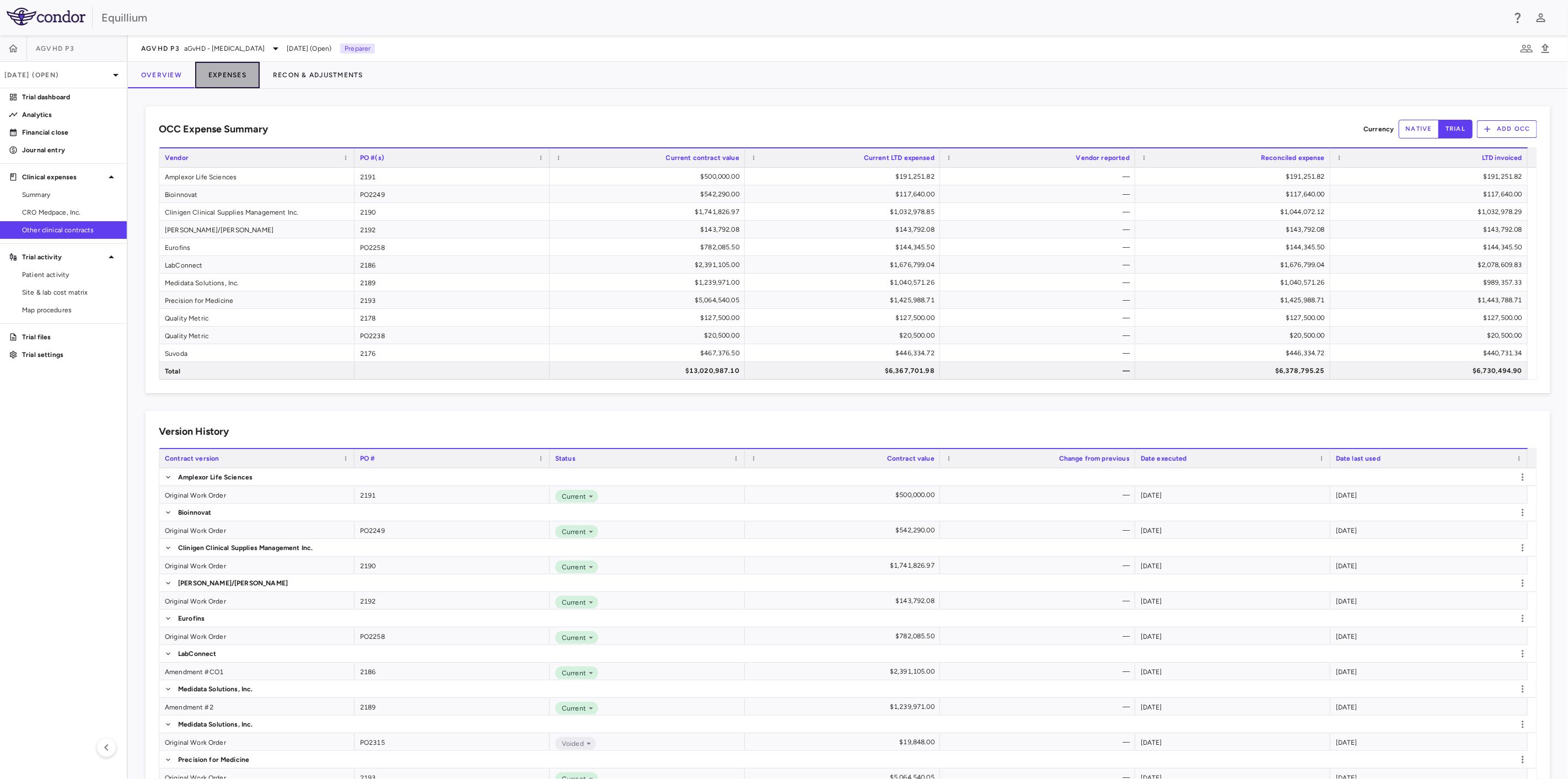
click at [230, 76] on button "Expenses" at bounding box center [227, 75] width 64 height 27
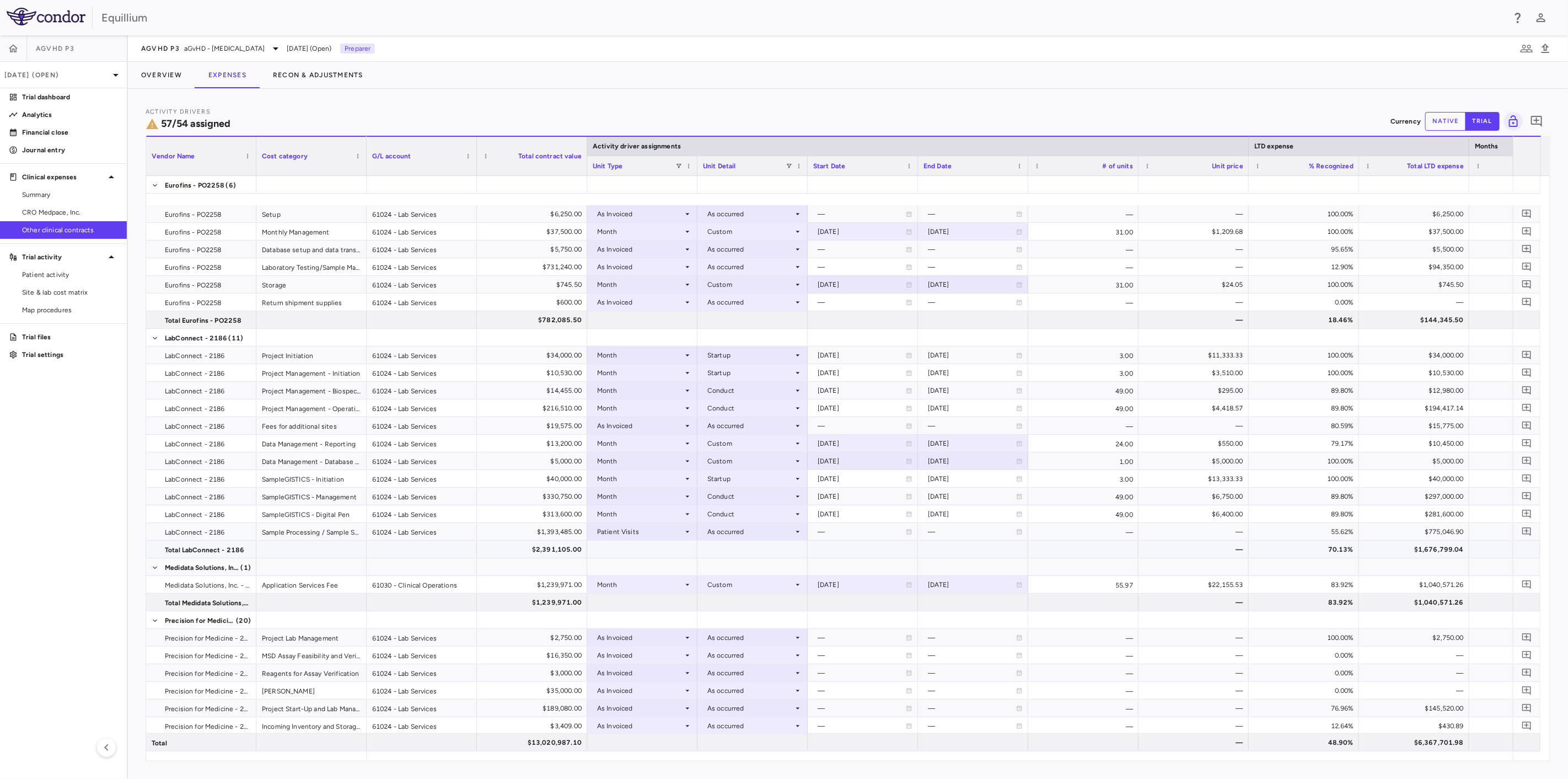
scroll to position [367, 0]
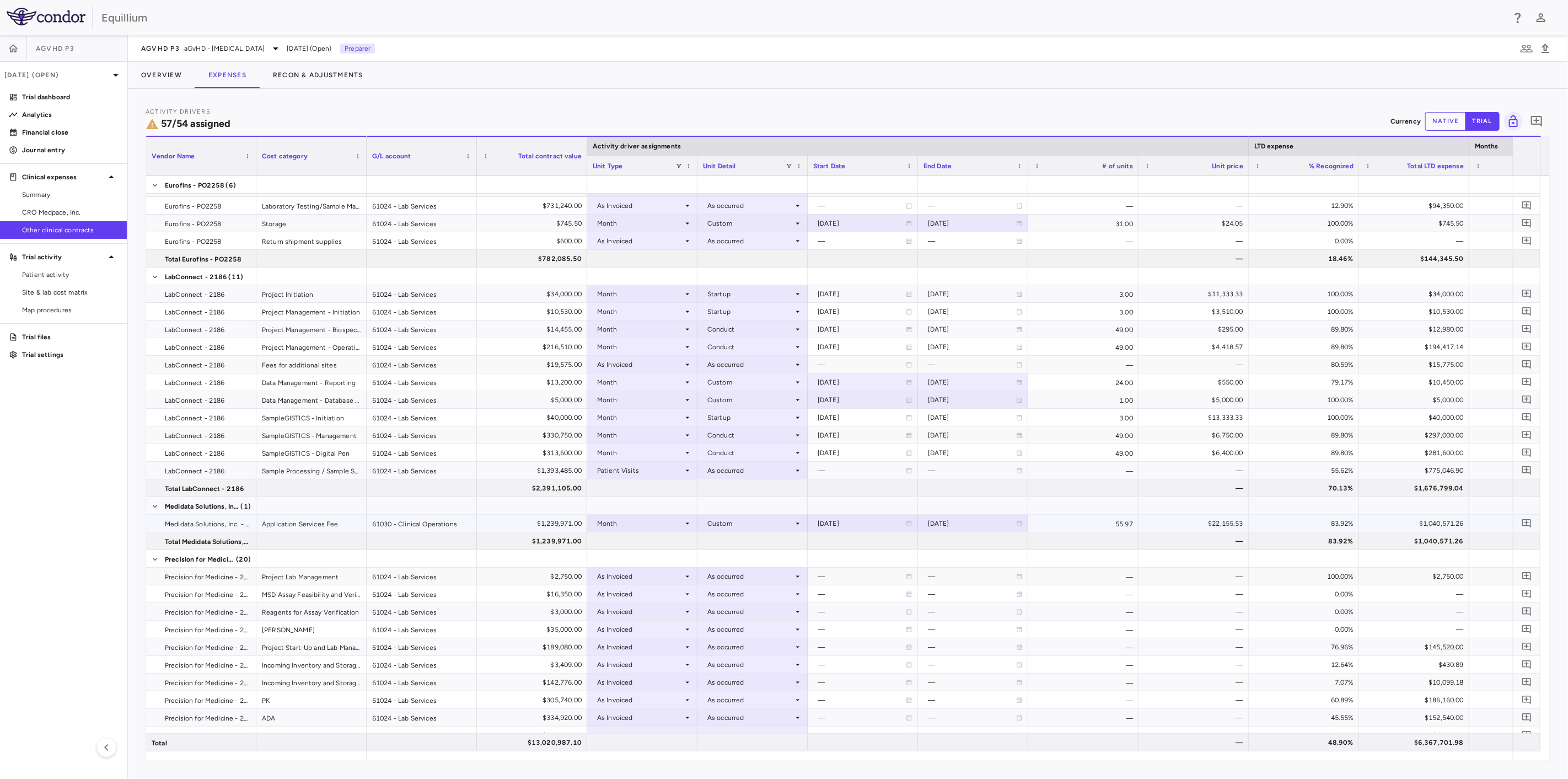
click at [763, 524] on div "Custom" at bounding box center [751, 523] width 86 height 17
click at [760, 592] on li "Overall" at bounding box center [752, 593] width 110 height 16
click at [756, 521] on div "Overall" at bounding box center [751, 523] width 86 height 17
click at [751, 606] on li "Custom" at bounding box center [752, 610] width 110 height 16
click at [973, 521] on div "2026-04-30" at bounding box center [972, 523] width 88 height 17
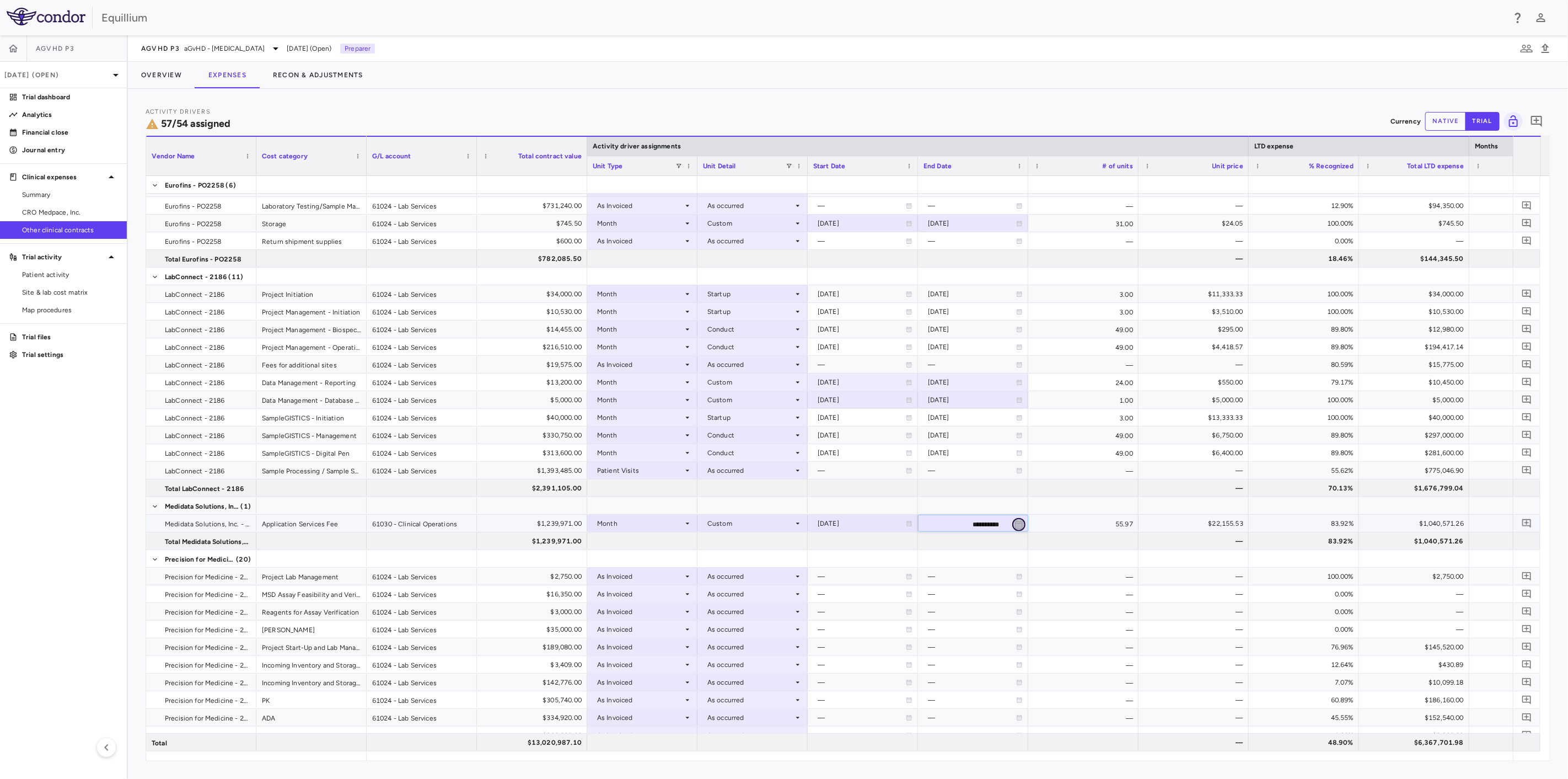
click at [1017, 522] on icon "Choose date, selected date is Apr 30, 2026" at bounding box center [1019, 524] width 8 height 9
click at [1057, 545] on icon "Previous month" at bounding box center [1054, 550] width 13 height 13
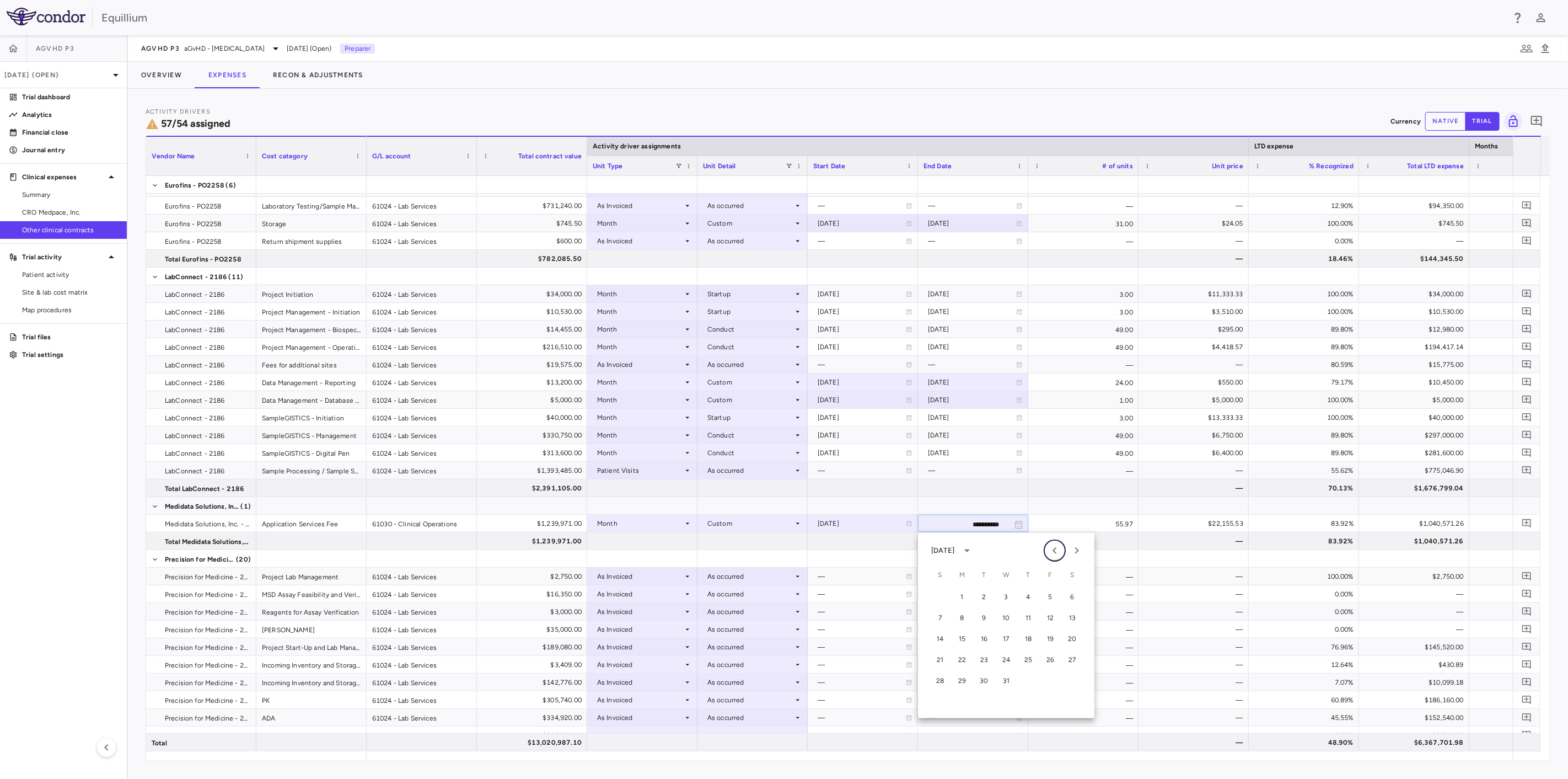
click at [1057, 545] on icon "Previous month" at bounding box center [1054, 550] width 13 height 13
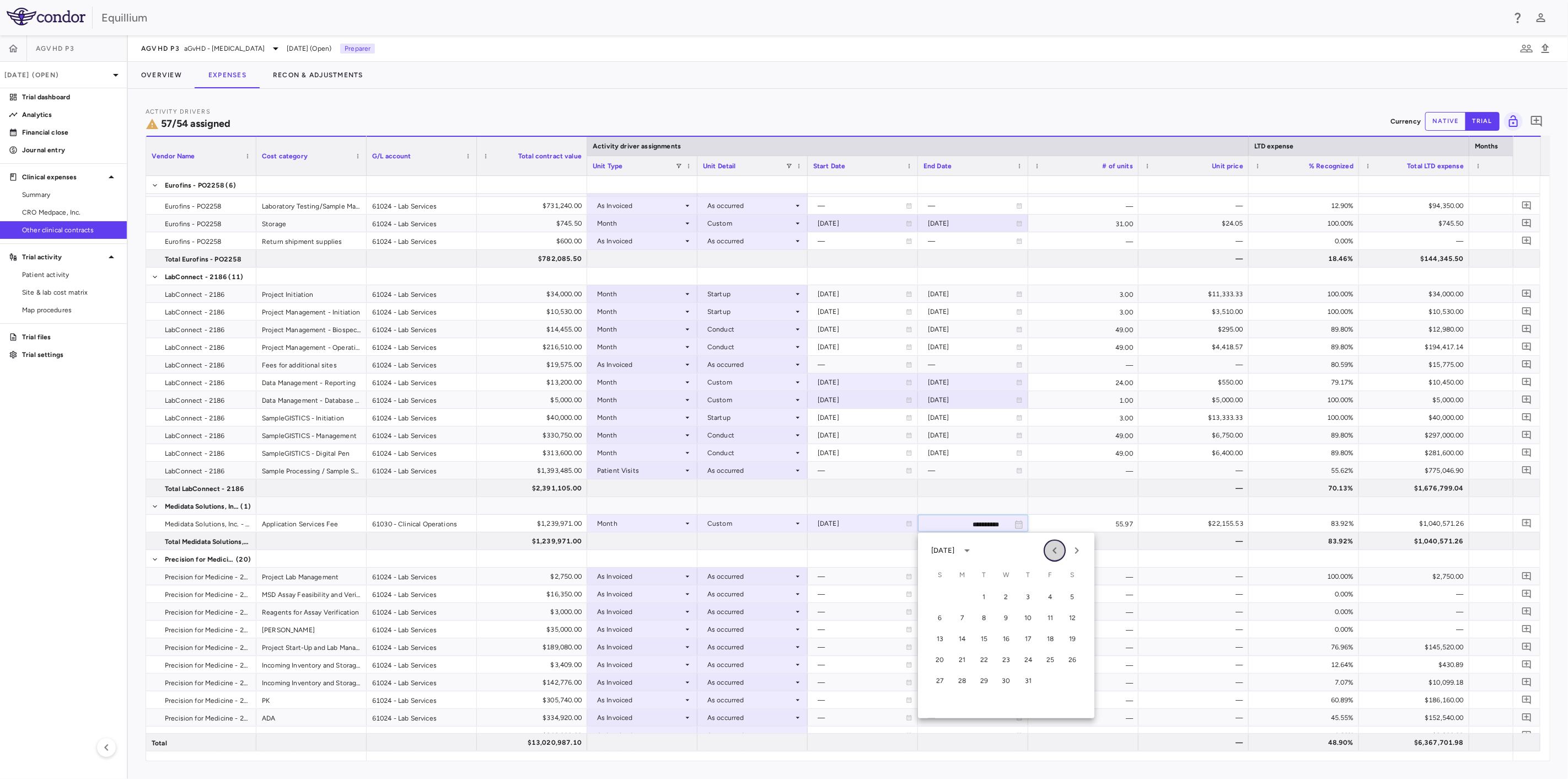
click at [1057, 545] on icon "Previous month" at bounding box center [1054, 550] width 13 height 13
click at [1074, 679] on button "31" at bounding box center [1072, 680] width 20 height 20
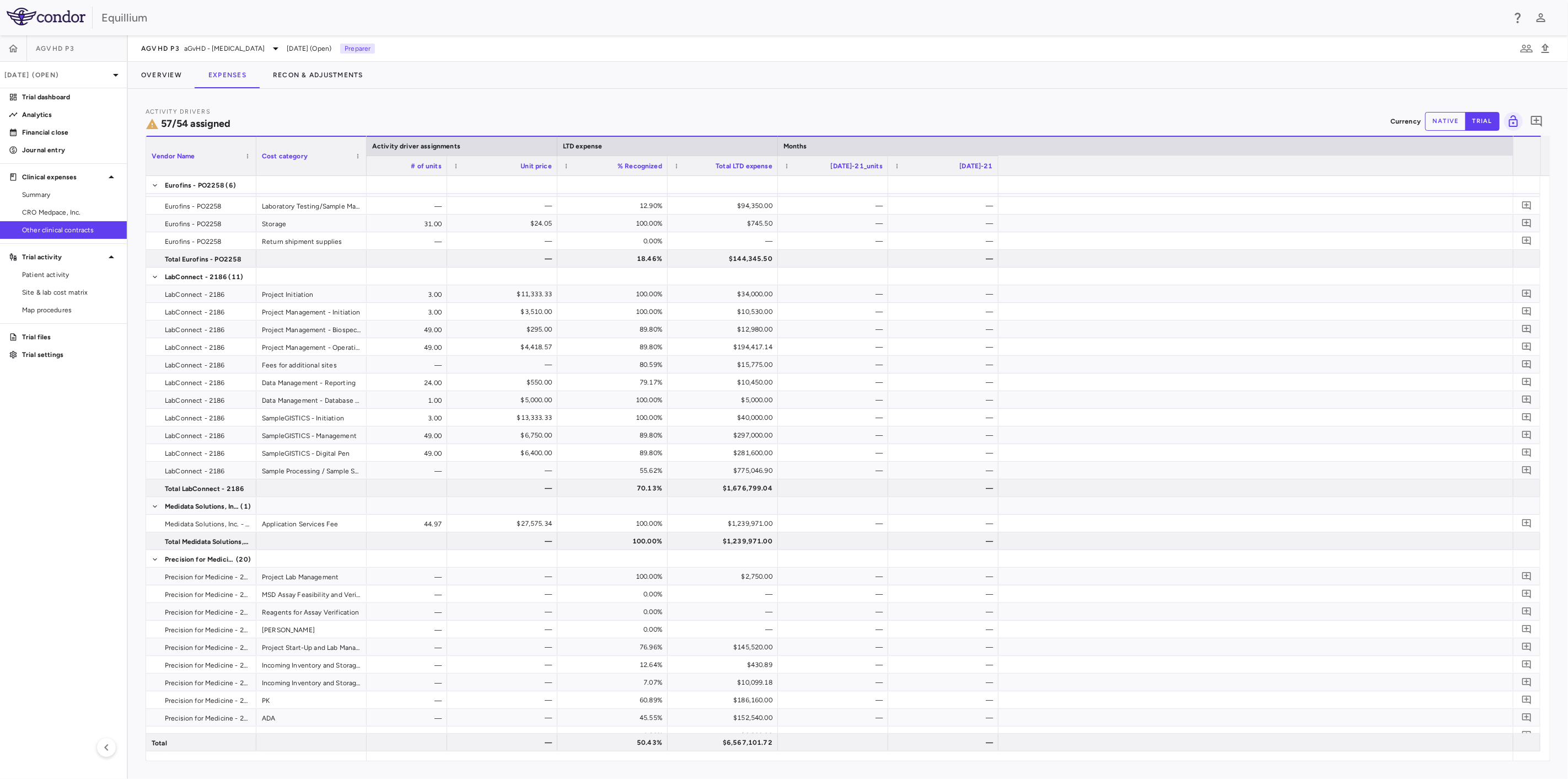
scroll to position [0, 0]
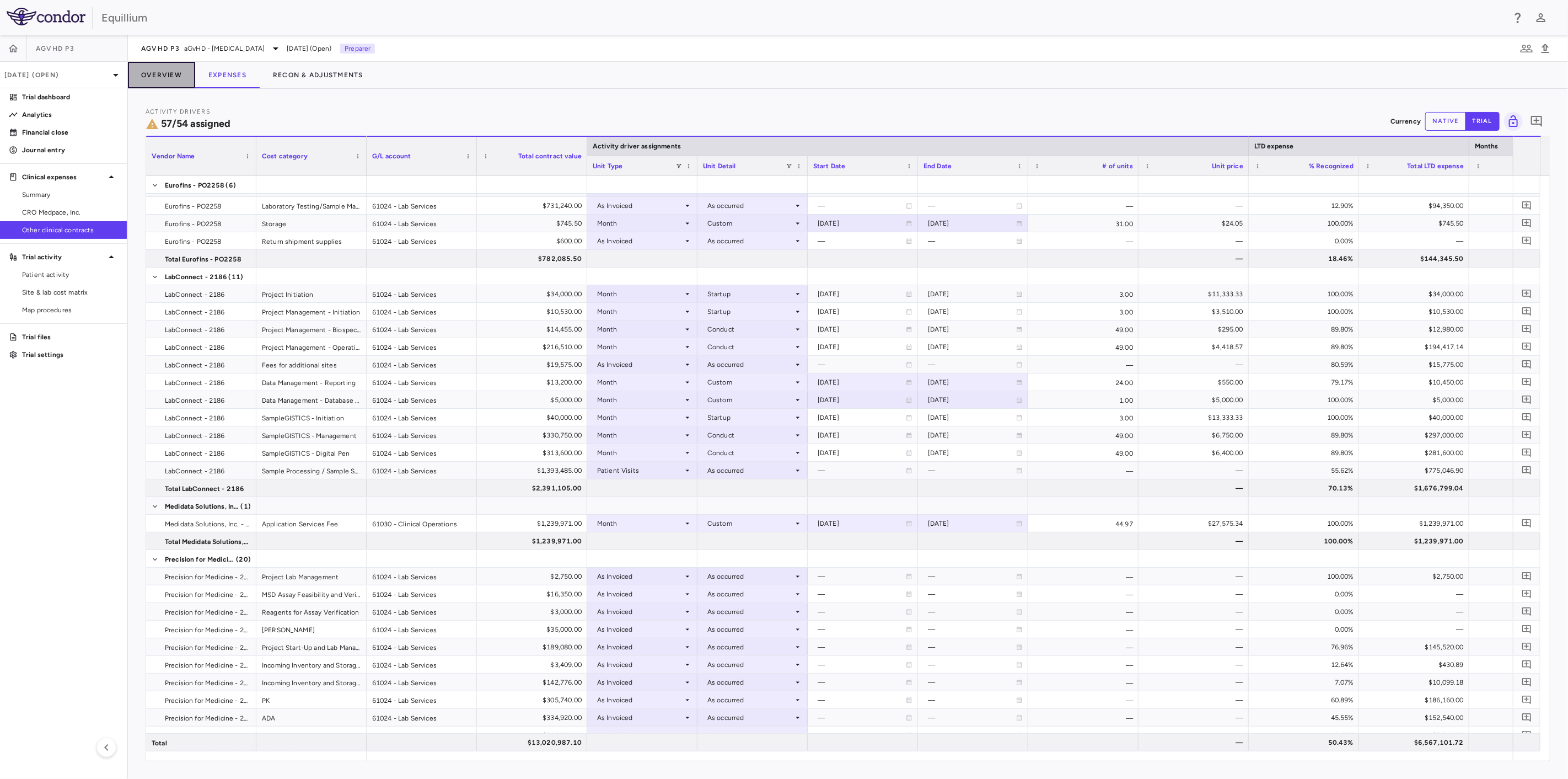
click at [180, 73] on button "Overview" at bounding box center [162, 75] width 67 height 27
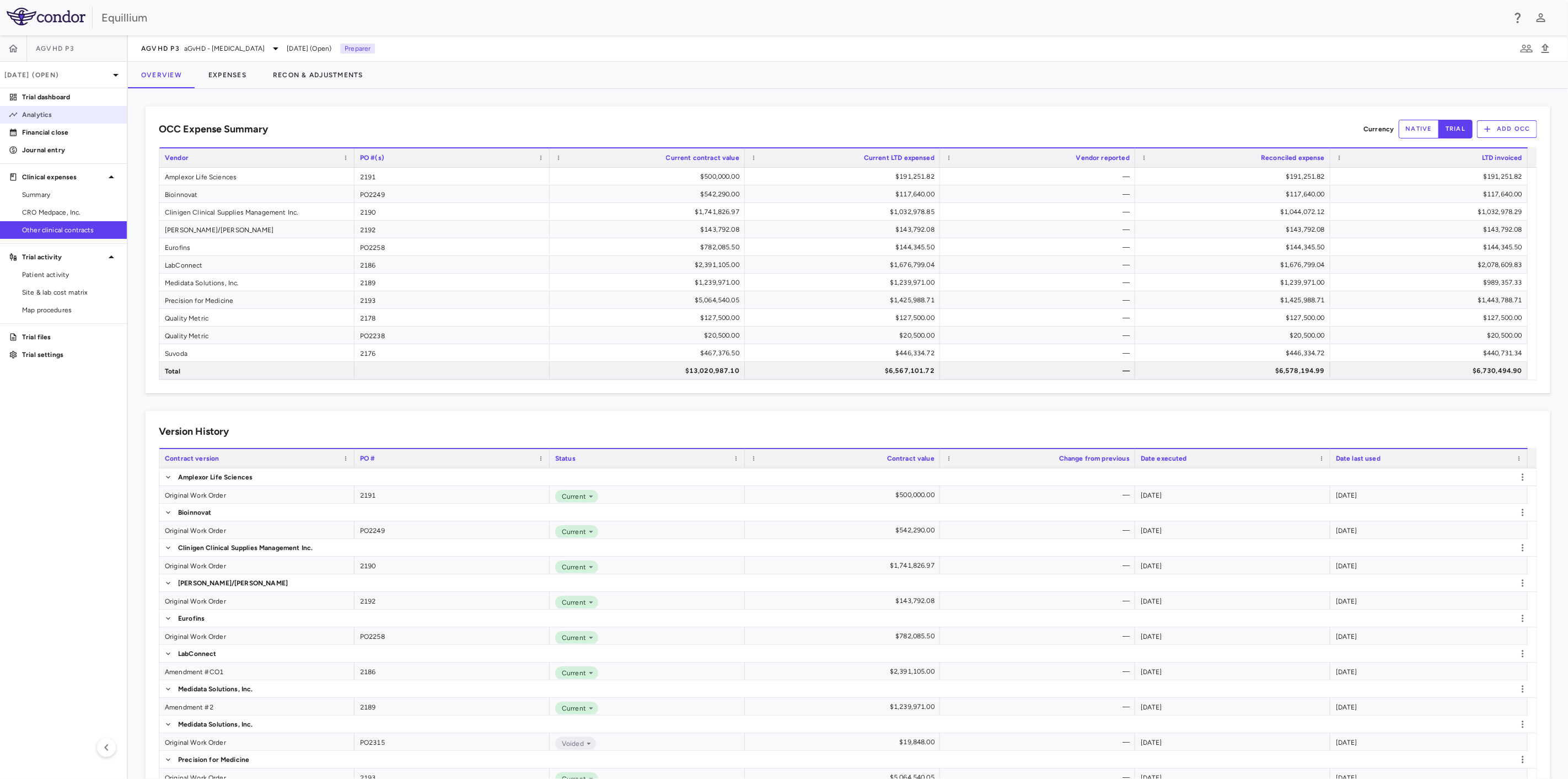
click at [36, 107] on link "Analytics" at bounding box center [64, 115] width 127 height 16
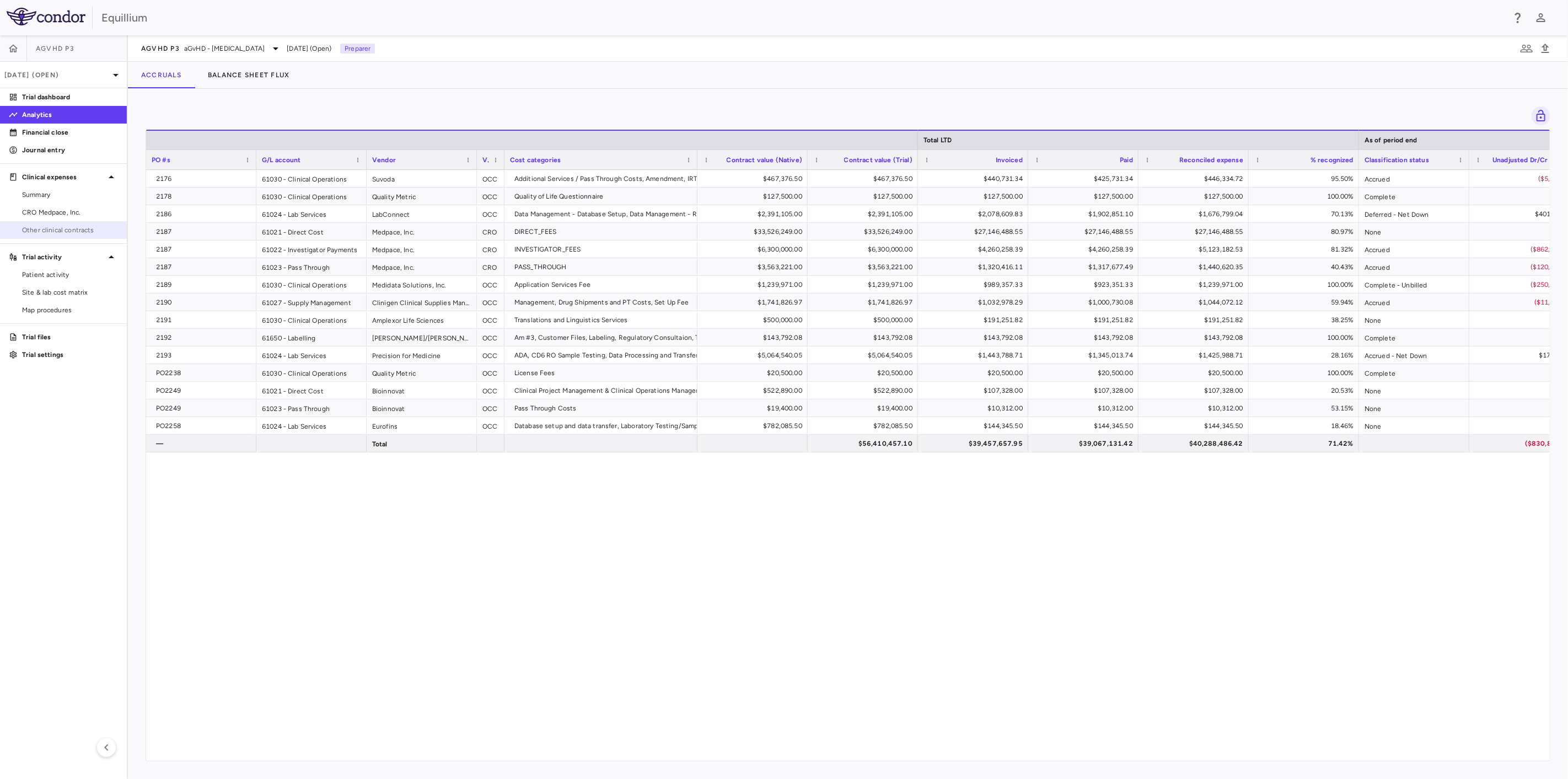
click at [67, 229] on span "Other clinical contracts" at bounding box center [70, 230] width 96 height 10
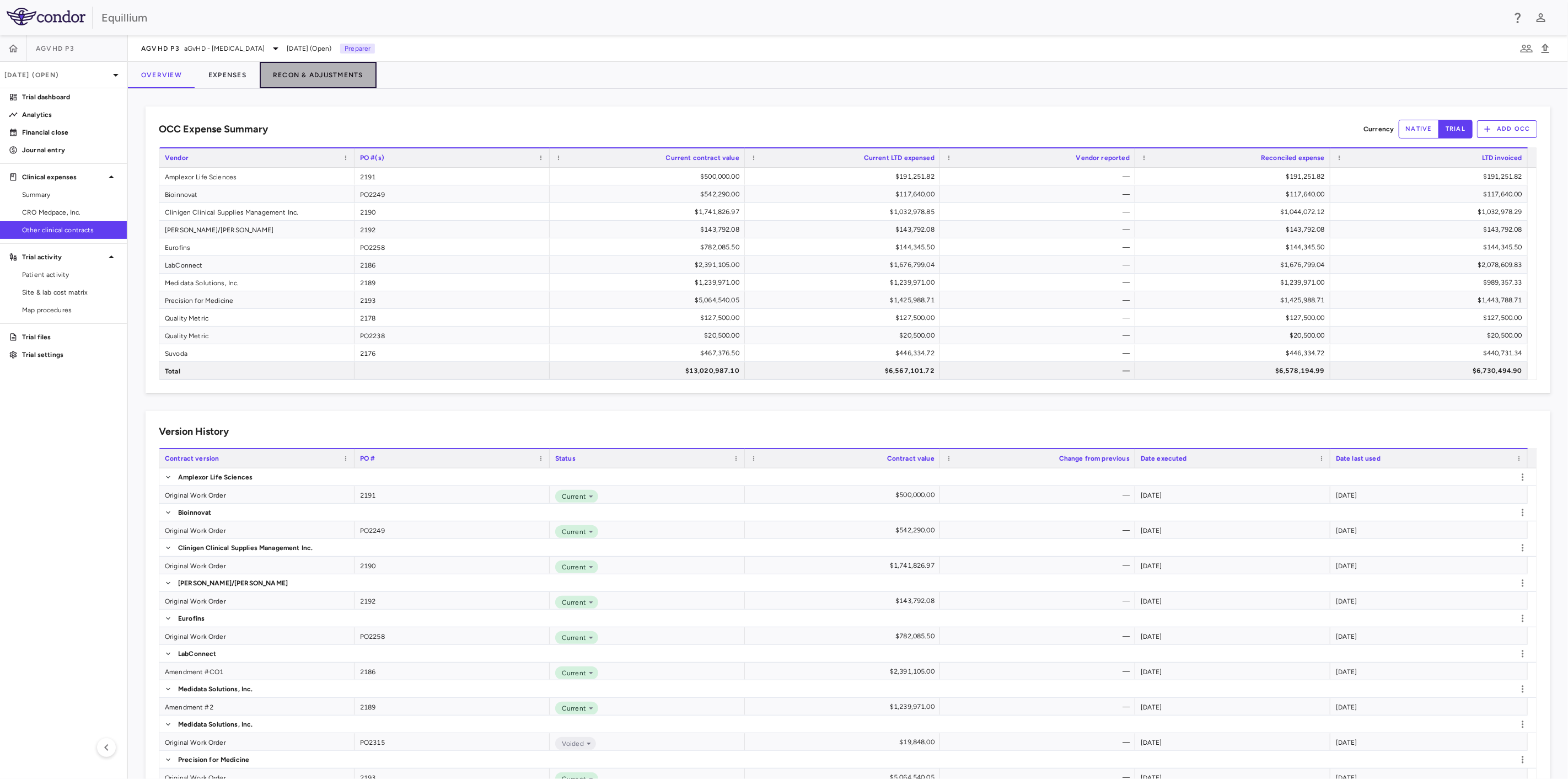
click at [344, 75] on button "Recon & Adjustments" at bounding box center [318, 75] width 117 height 27
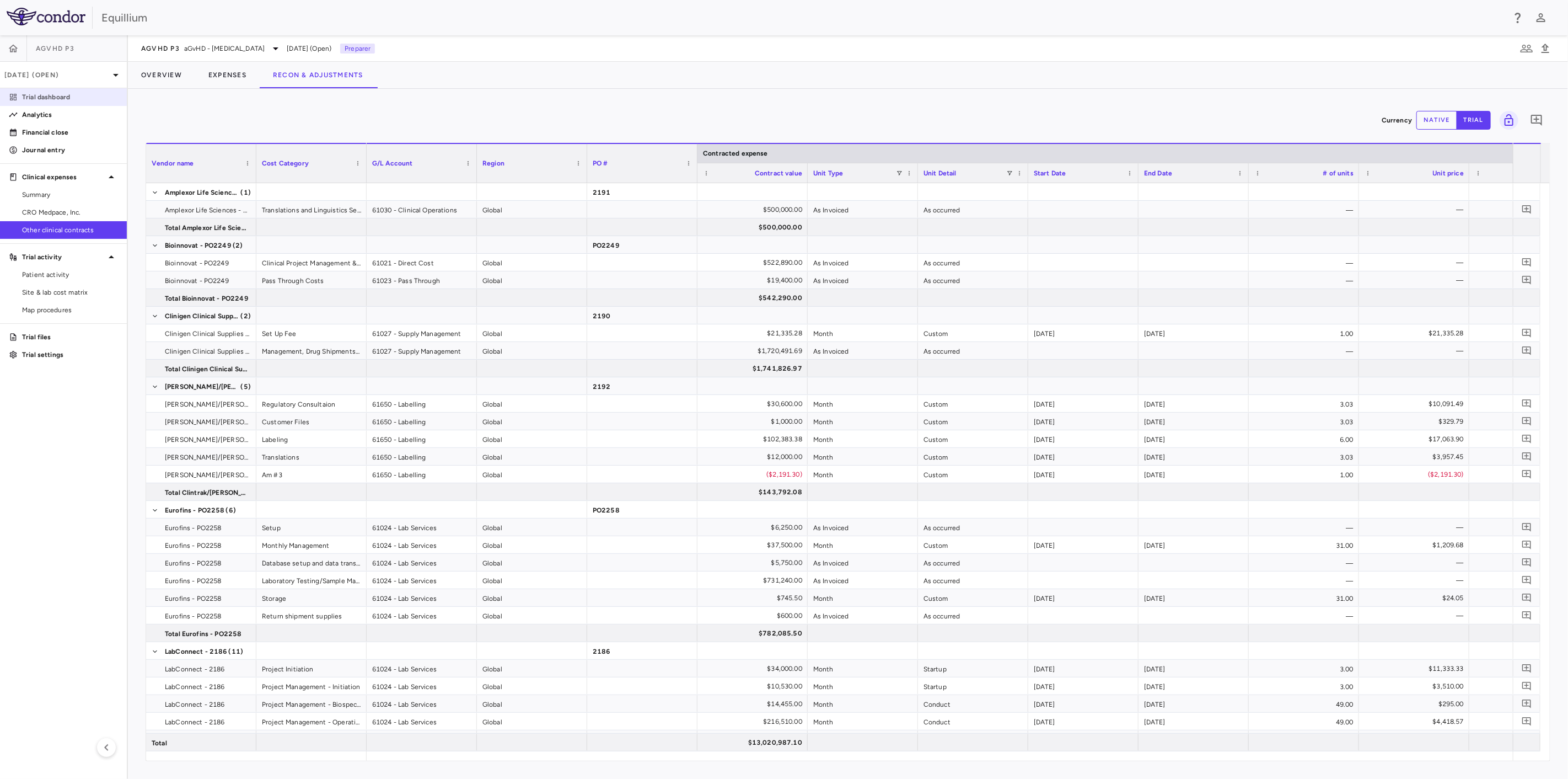
click at [55, 89] on link "Trial dashboard" at bounding box center [64, 96] width 127 height 16
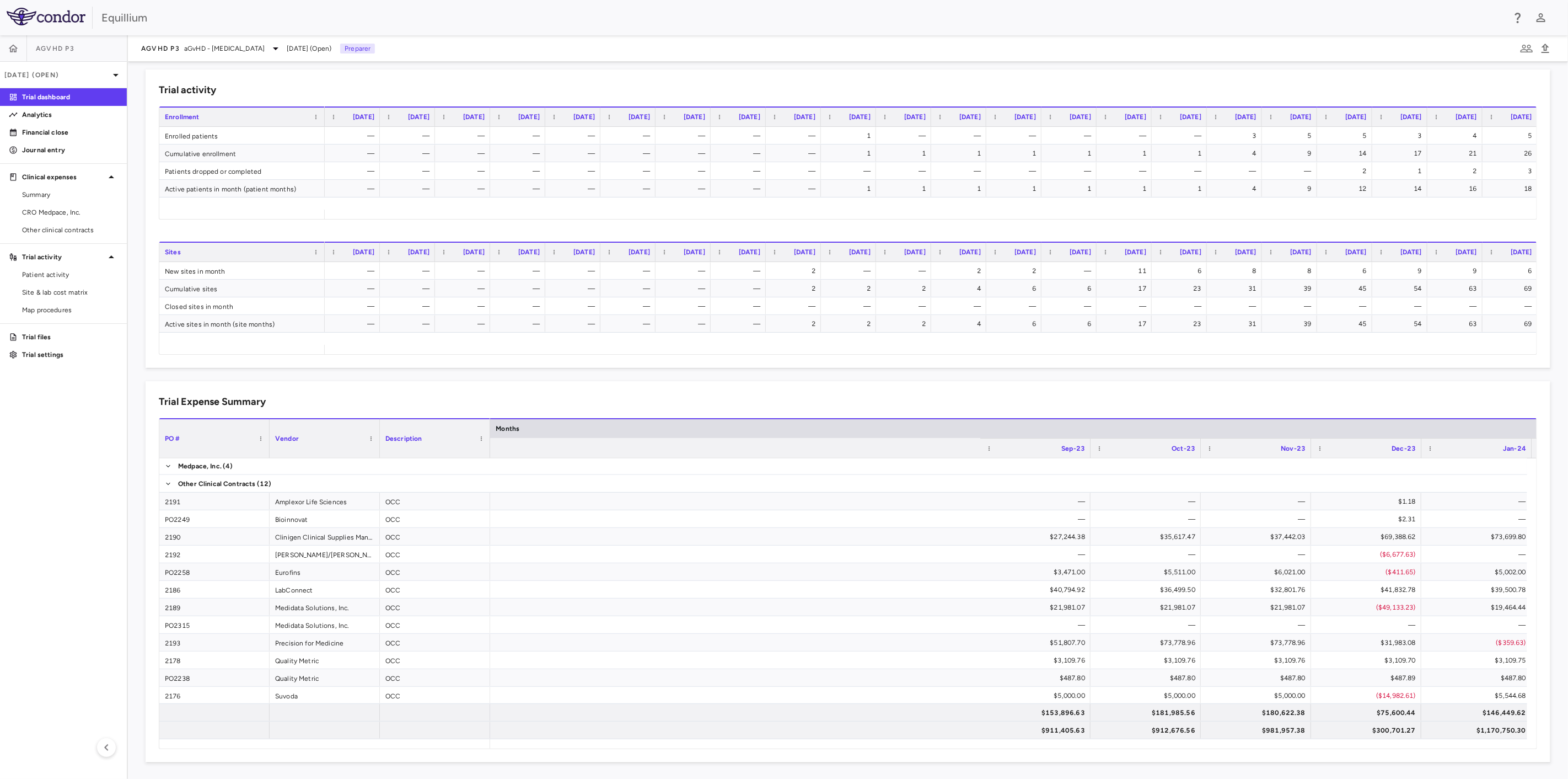
scroll to position [0, 4281]
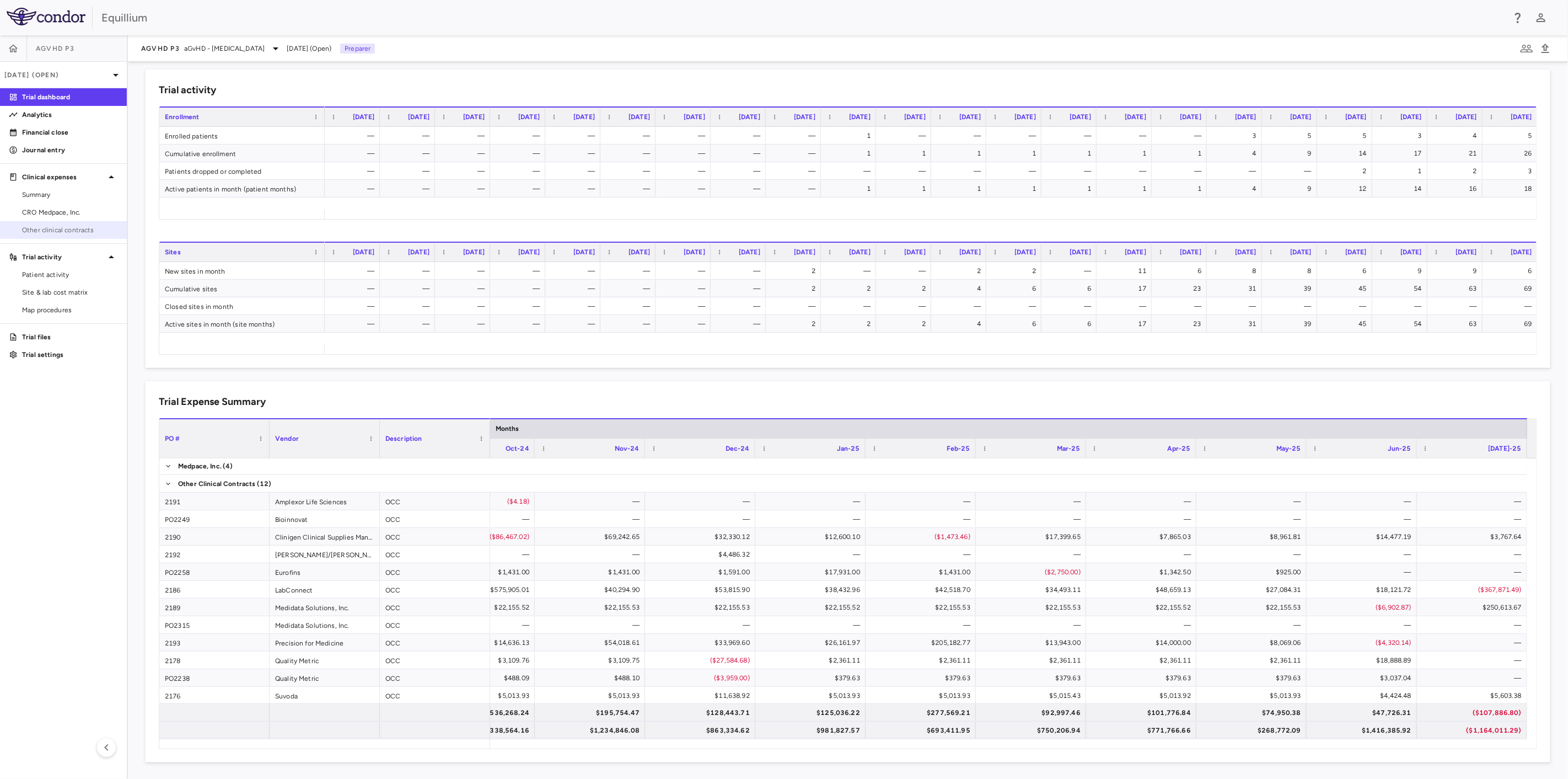
click at [85, 226] on span "Other clinical contracts" at bounding box center [70, 230] width 96 height 10
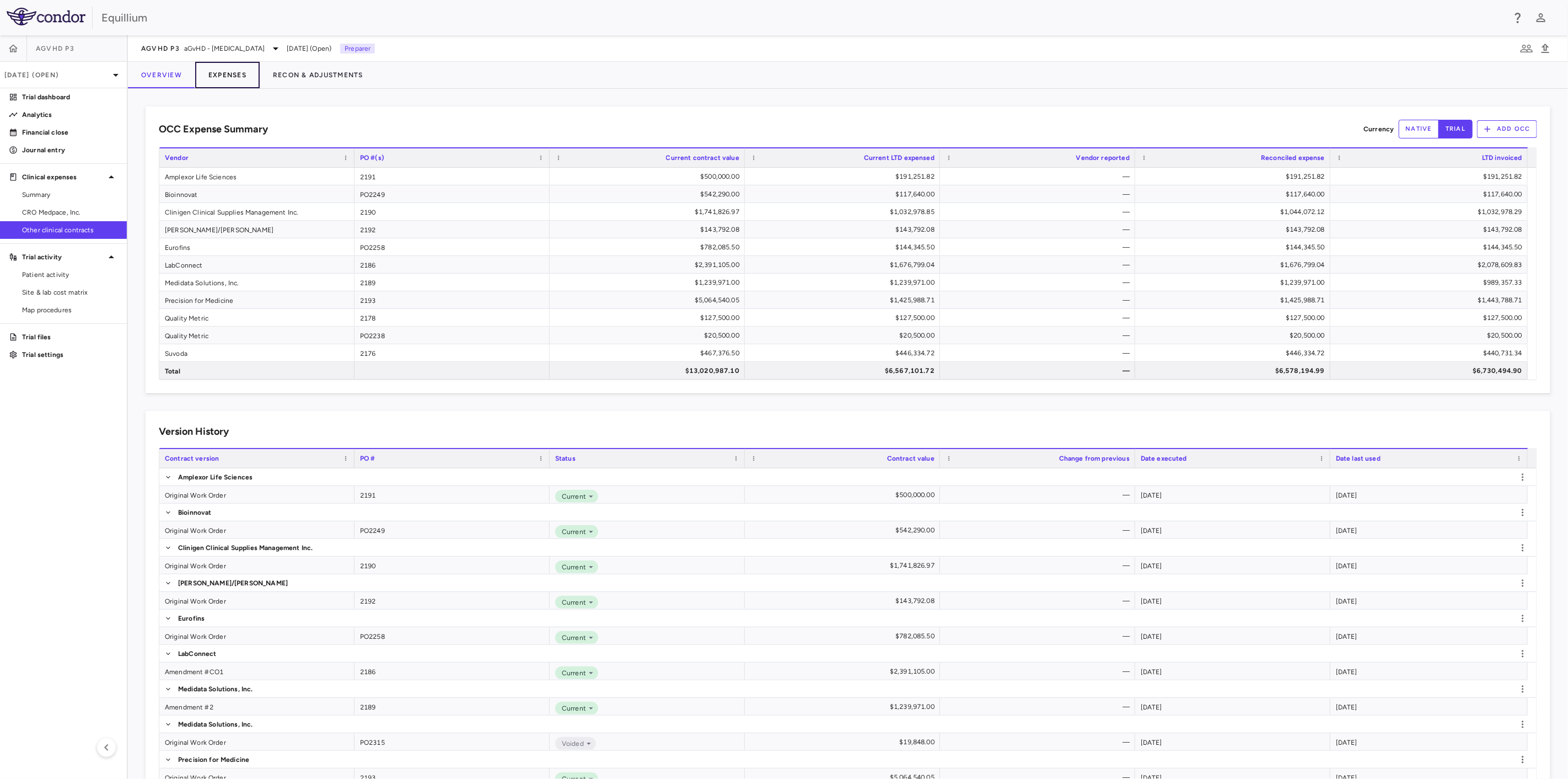
click at [224, 73] on button "Expenses" at bounding box center [227, 75] width 64 height 27
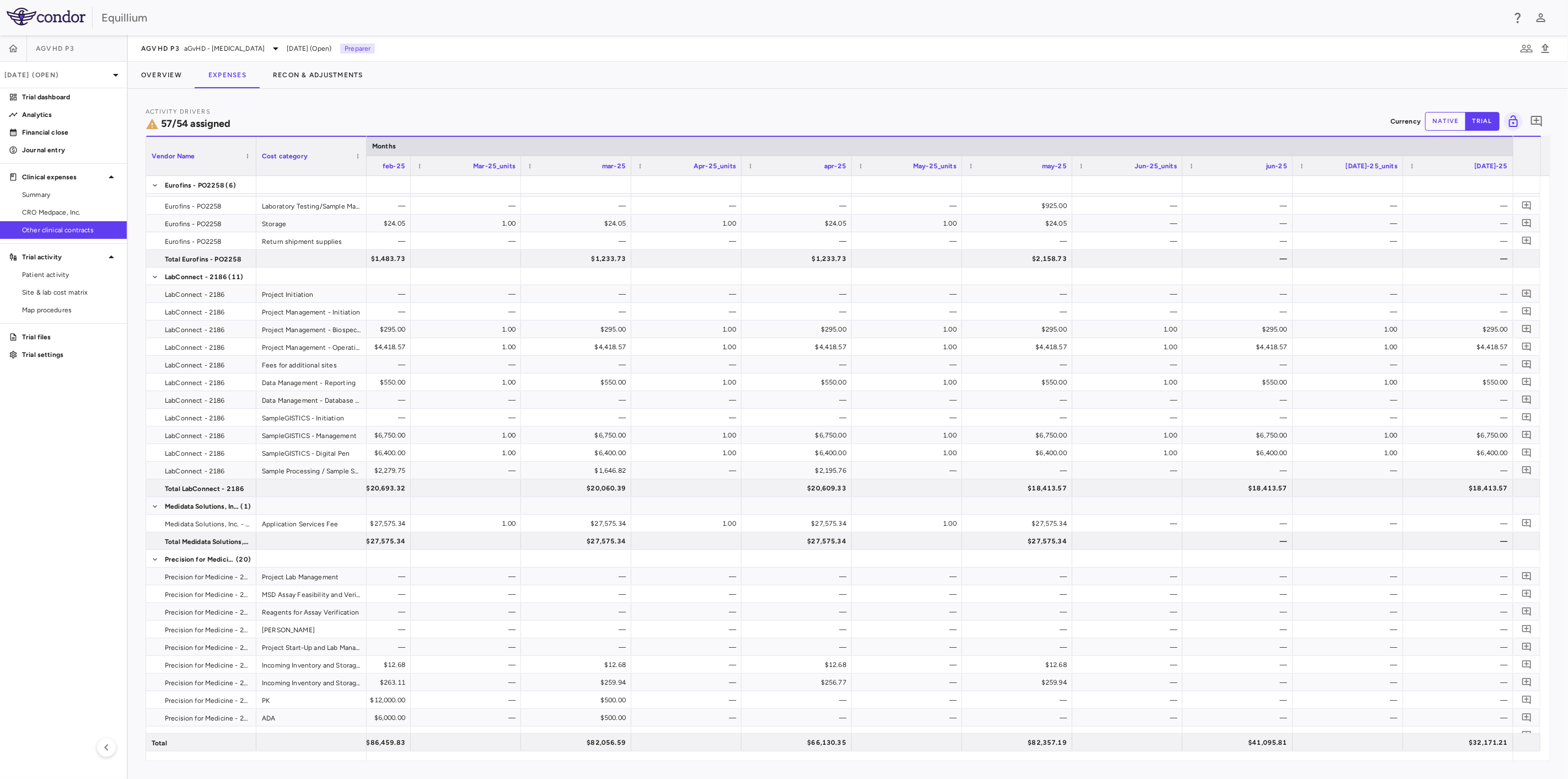
click at [1456, 121] on button "native" at bounding box center [1446, 122] width 41 height 19
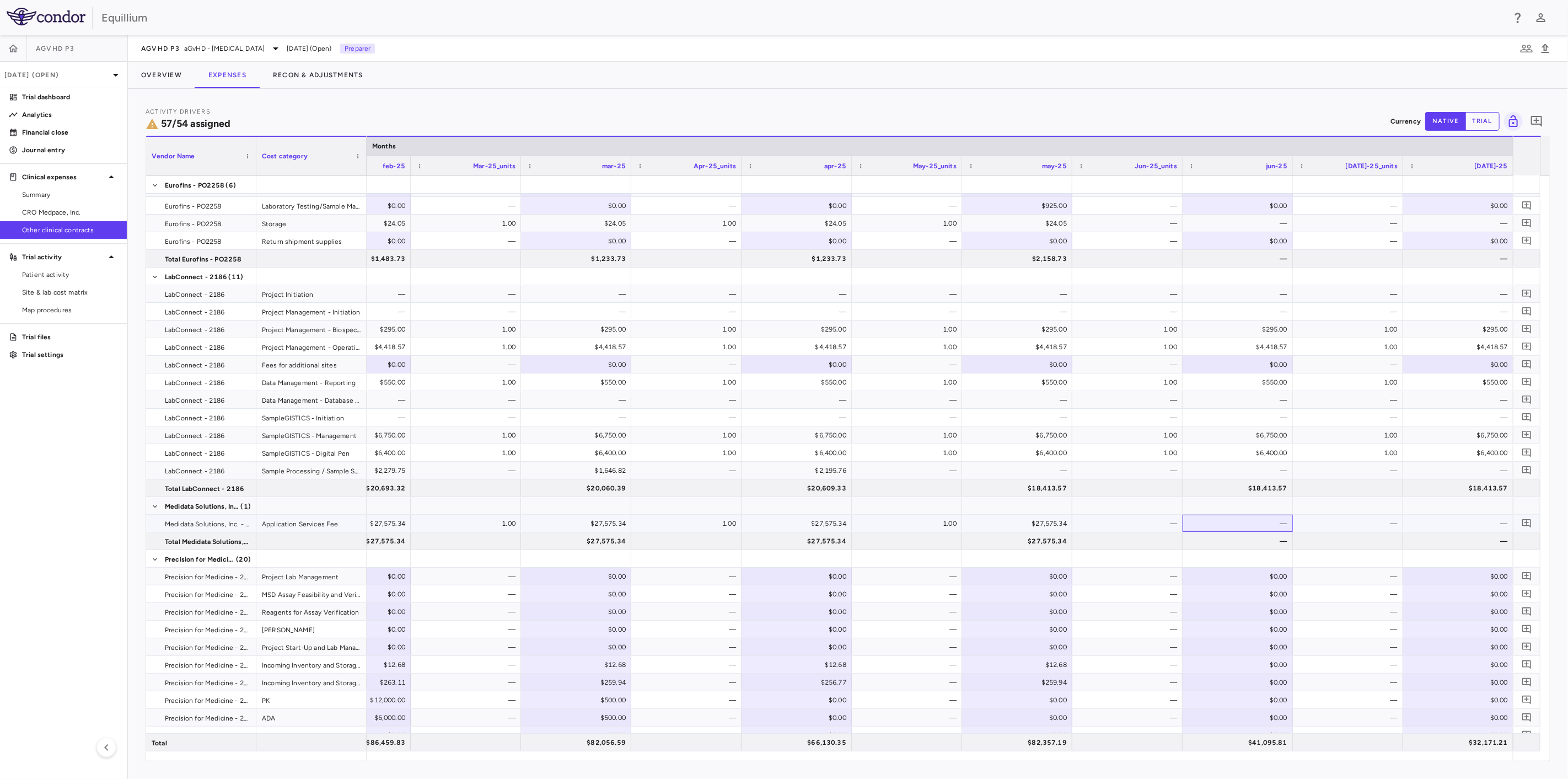
click at [1242, 524] on div "—" at bounding box center [1239, 523] width 95 height 17
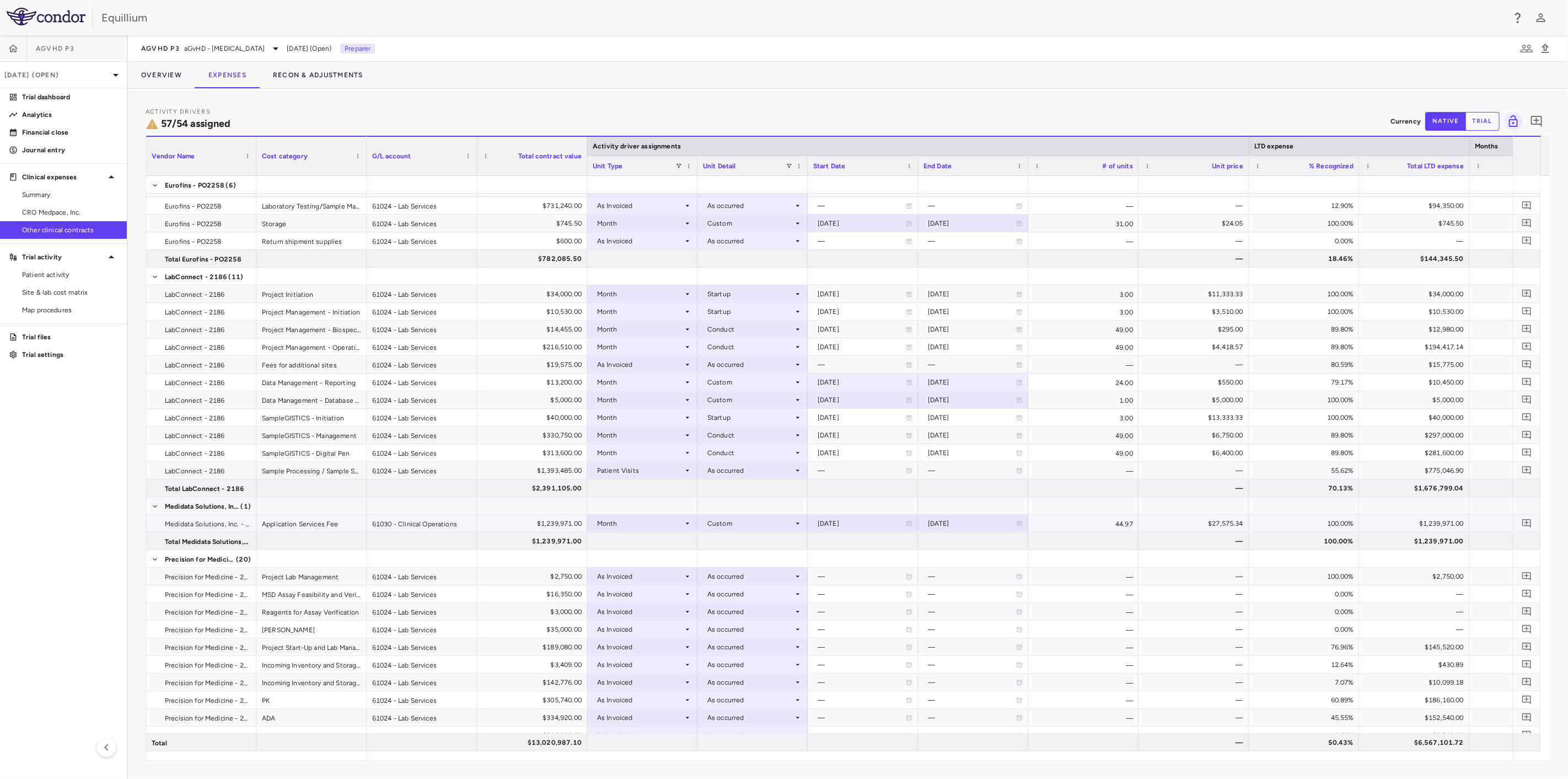
click at [649, 526] on div "Month" at bounding box center [640, 523] width 86 height 17
click at [642, 623] on div "As Invoiced" at bounding box center [631, 628] width 44 height 10
click at [756, 522] on div at bounding box center [752, 523] width 100 height 16
click at [751, 539] on div "As occurred" at bounding box center [741, 544] width 44 height 10
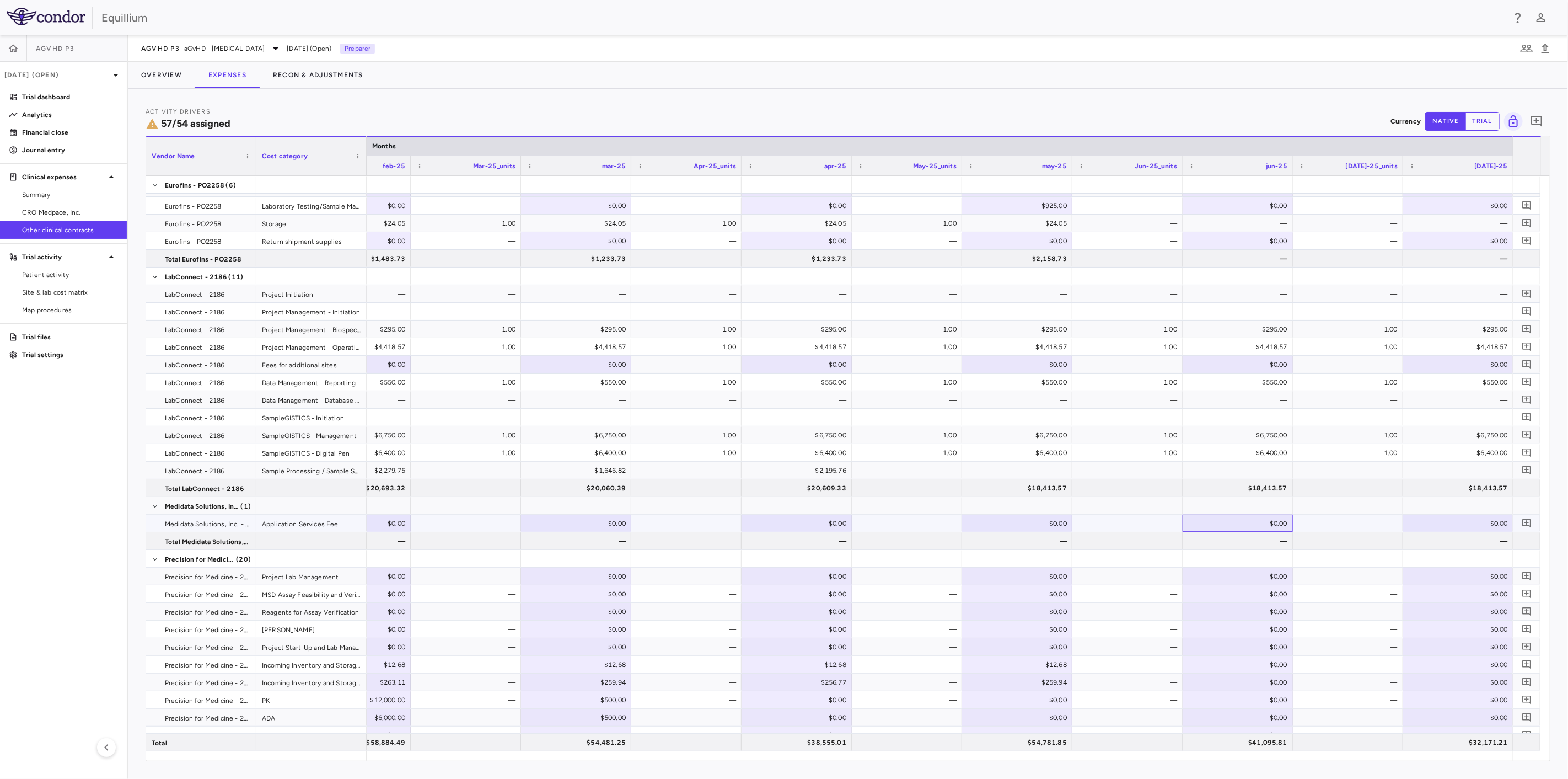
click at [1219, 523] on div "$0.00" at bounding box center [1239, 523] width 95 height 17
type input "*********"
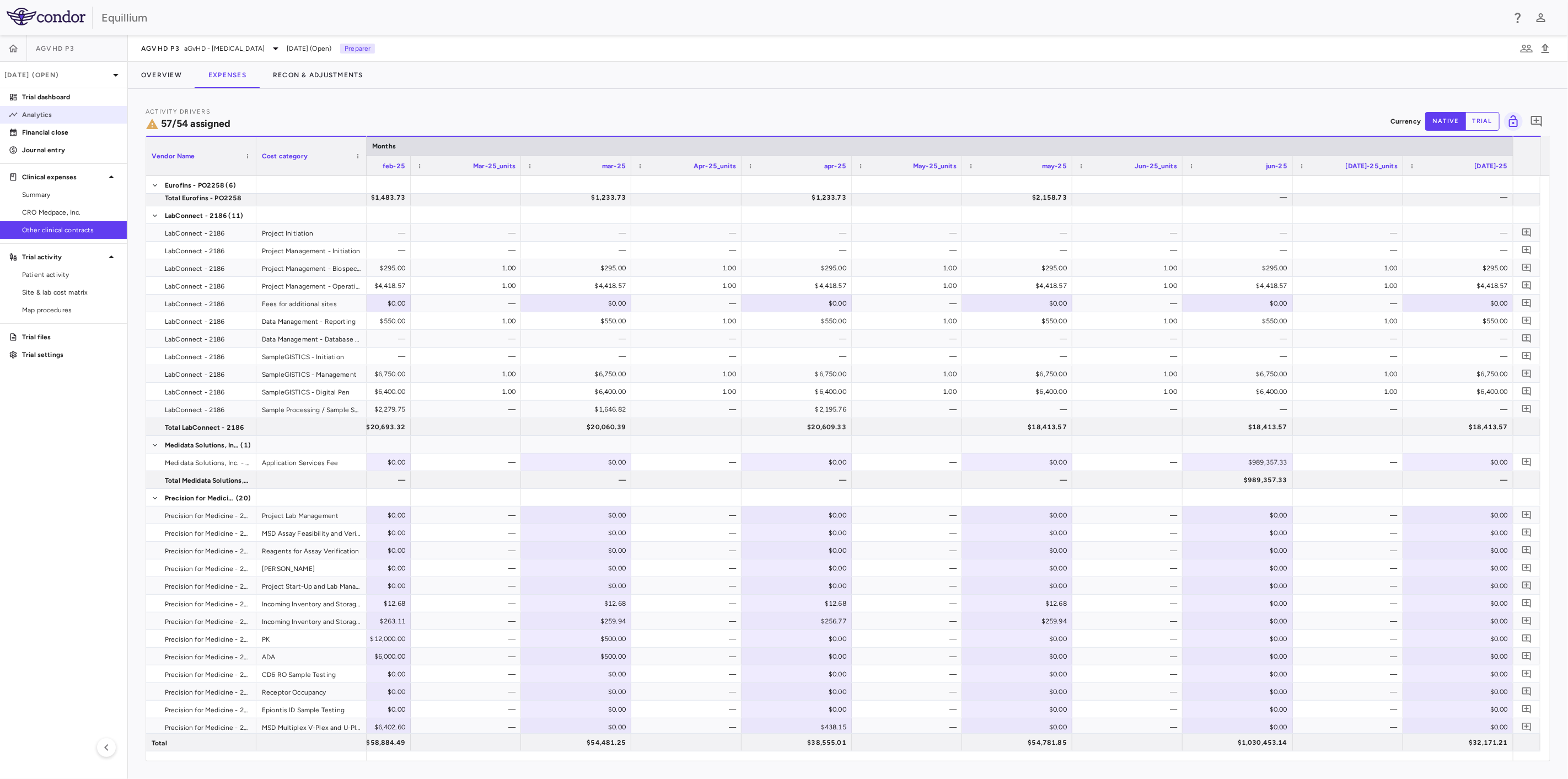
click at [66, 116] on p "Analytics" at bounding box center [70, 115] width 96 height 10
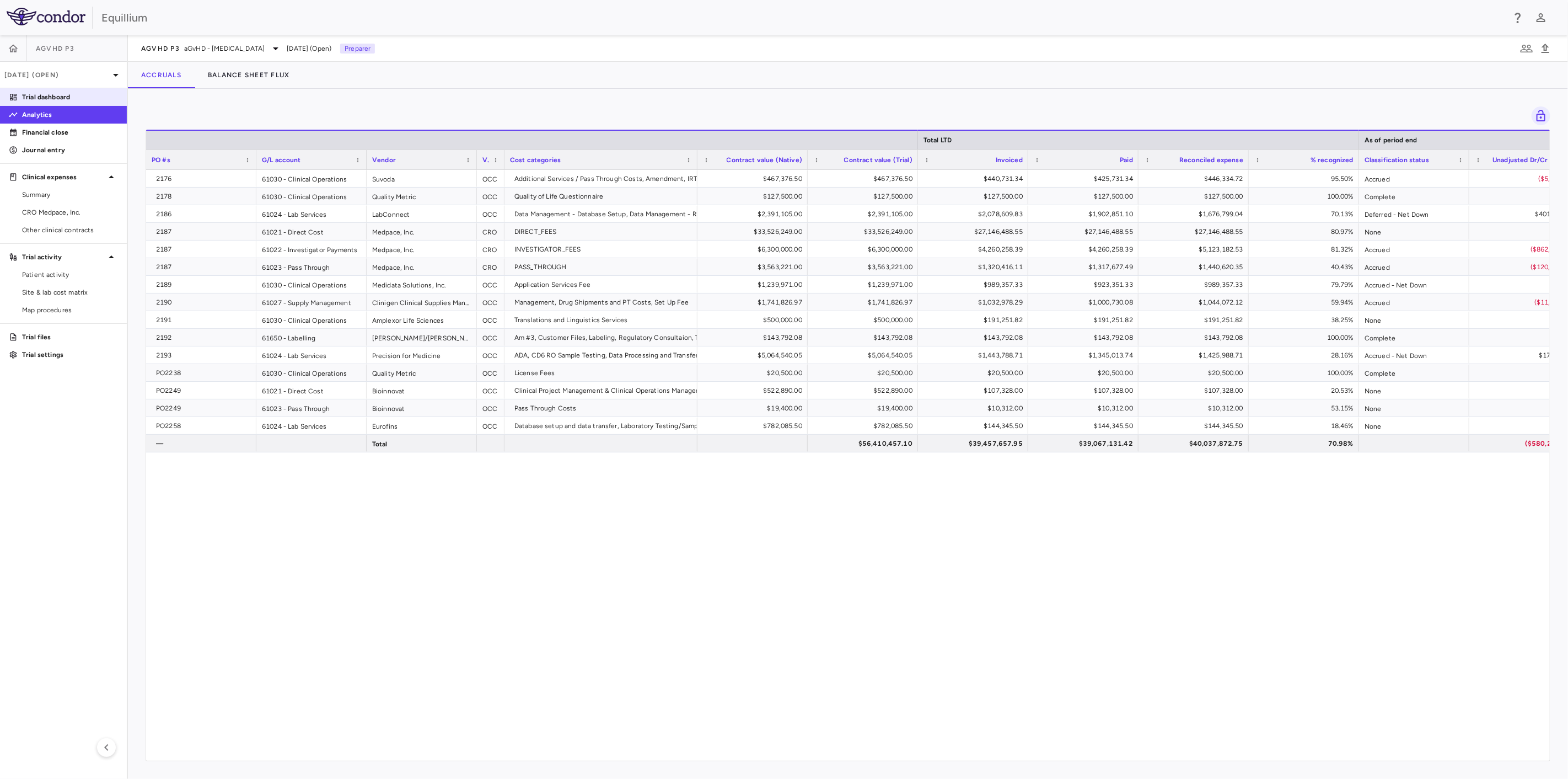
click at [52, 93] on p "Trial dashboard" at bounding box center [70, 96] width 96 height 10
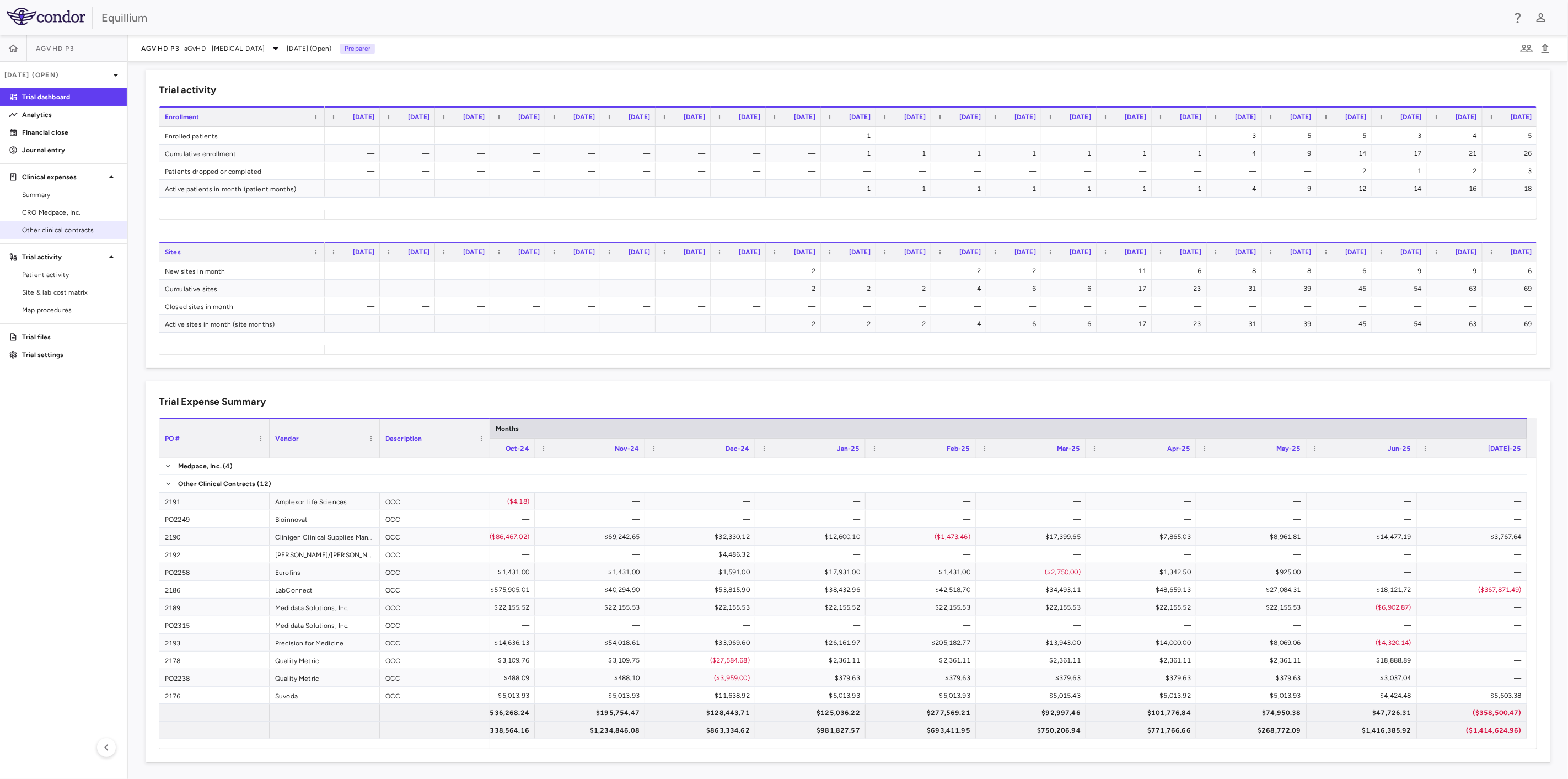
click at [56, 236] on link "Other clinical contracts" at bounding box center [64, 230] width 127 height 16
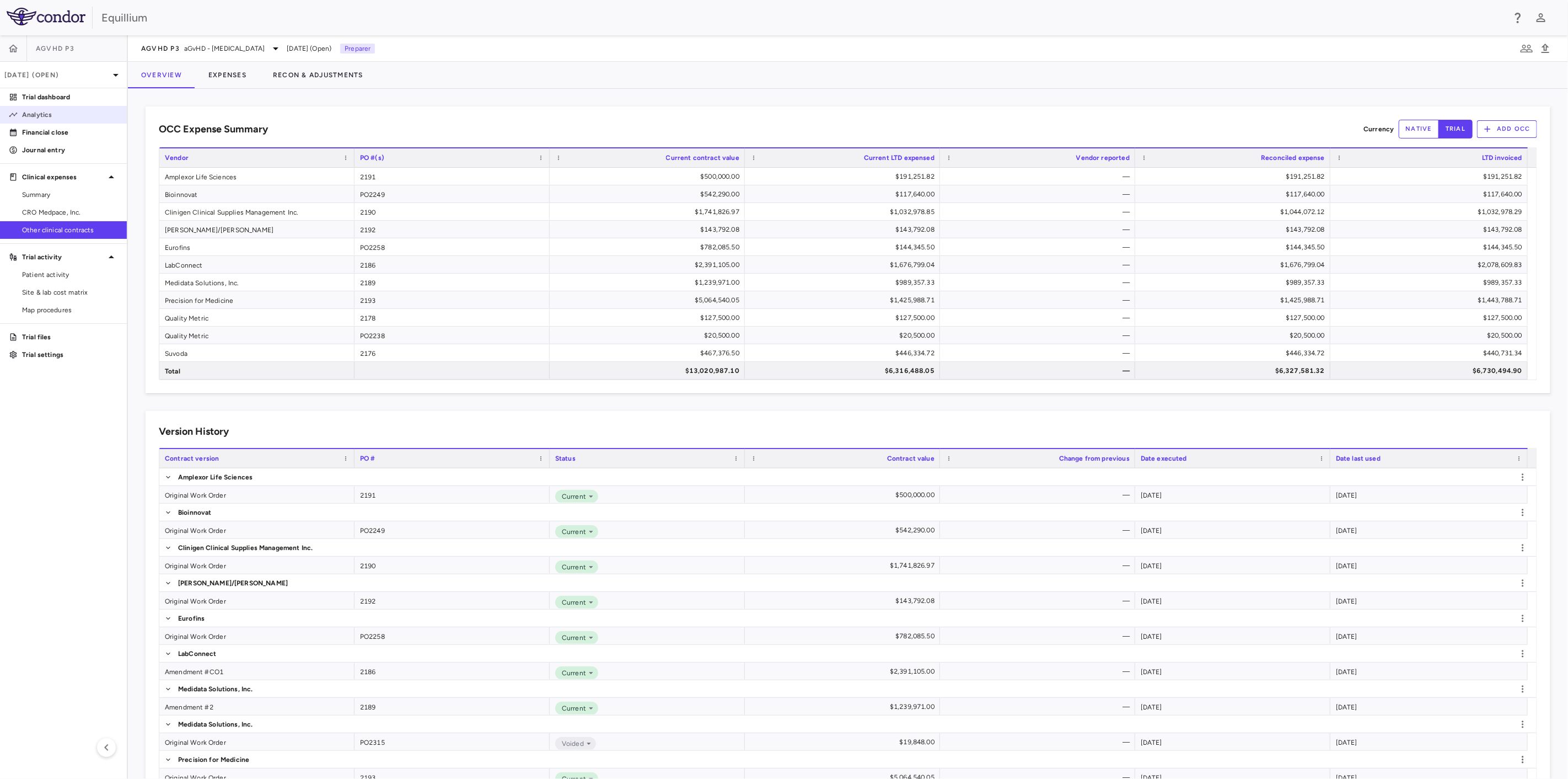
click at [64, 116] on p "Analytics" at bounding box center [70, 115] width 96 height 10
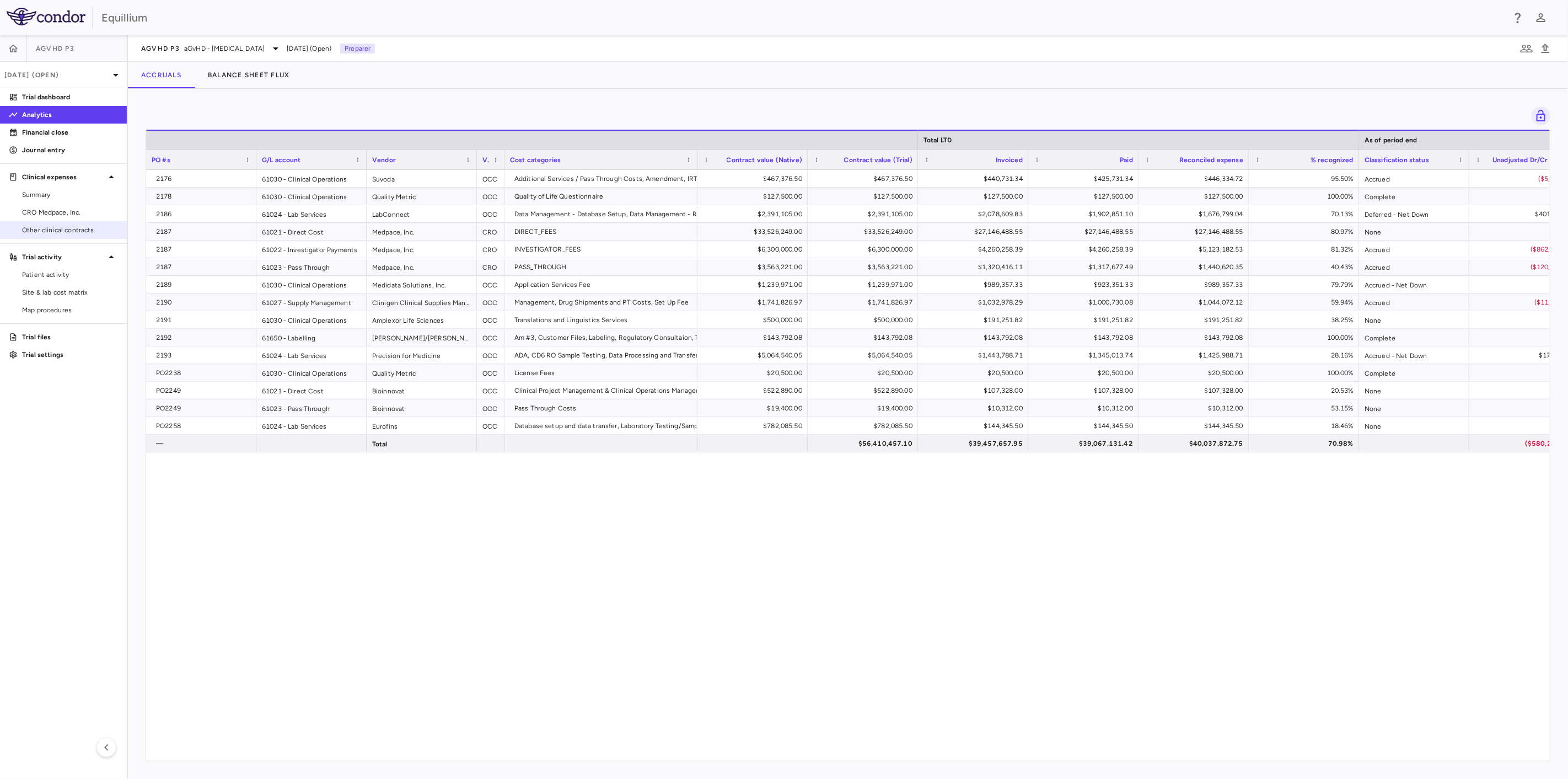
click at [66, 231] on span "Other clinical contracts" at bounding box center [70, 230] width 96 height 10
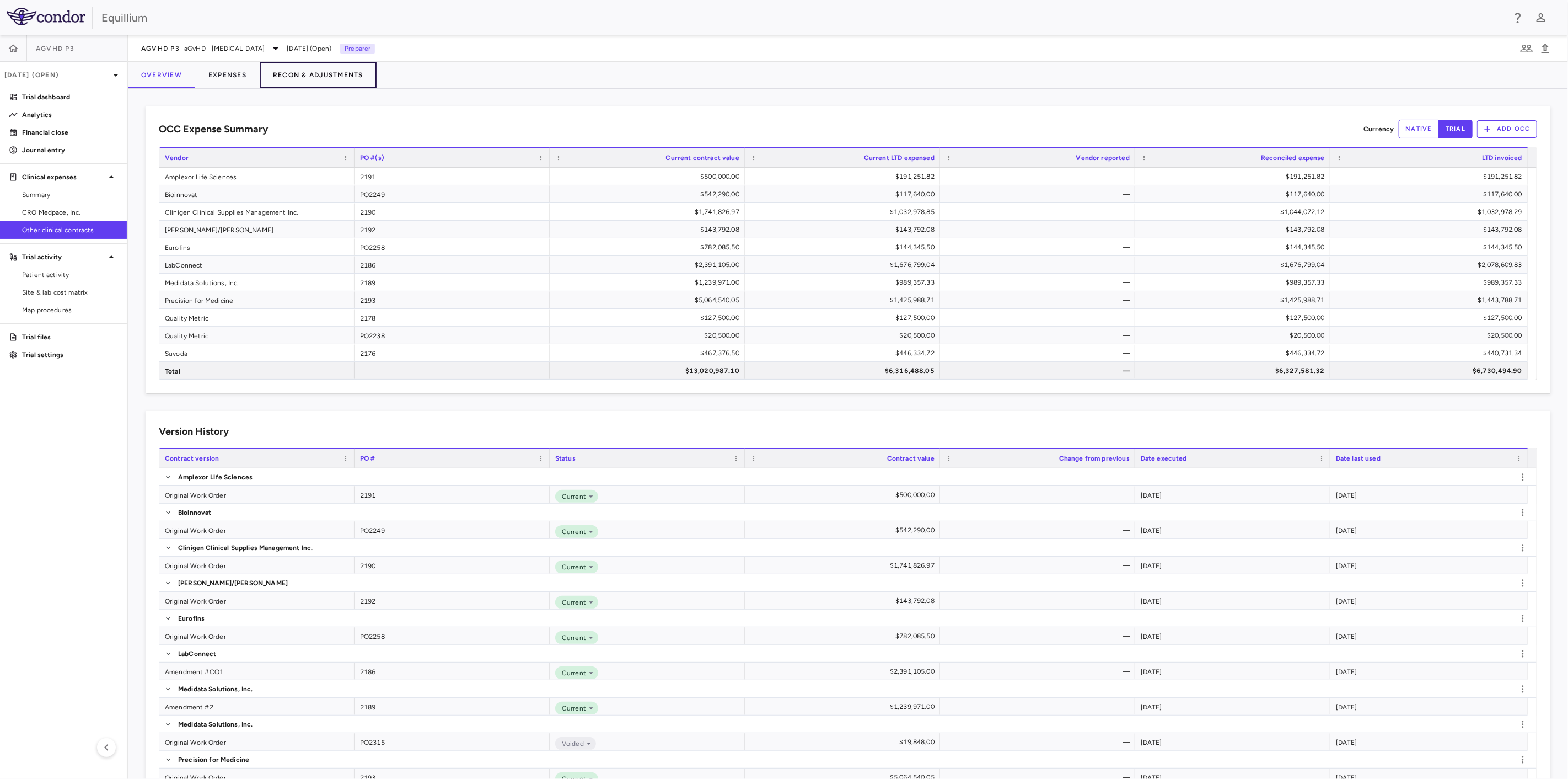
click at [300, 75] on button "Recon & Adjustments" at bounding box center [318, 75] width 117 height 27
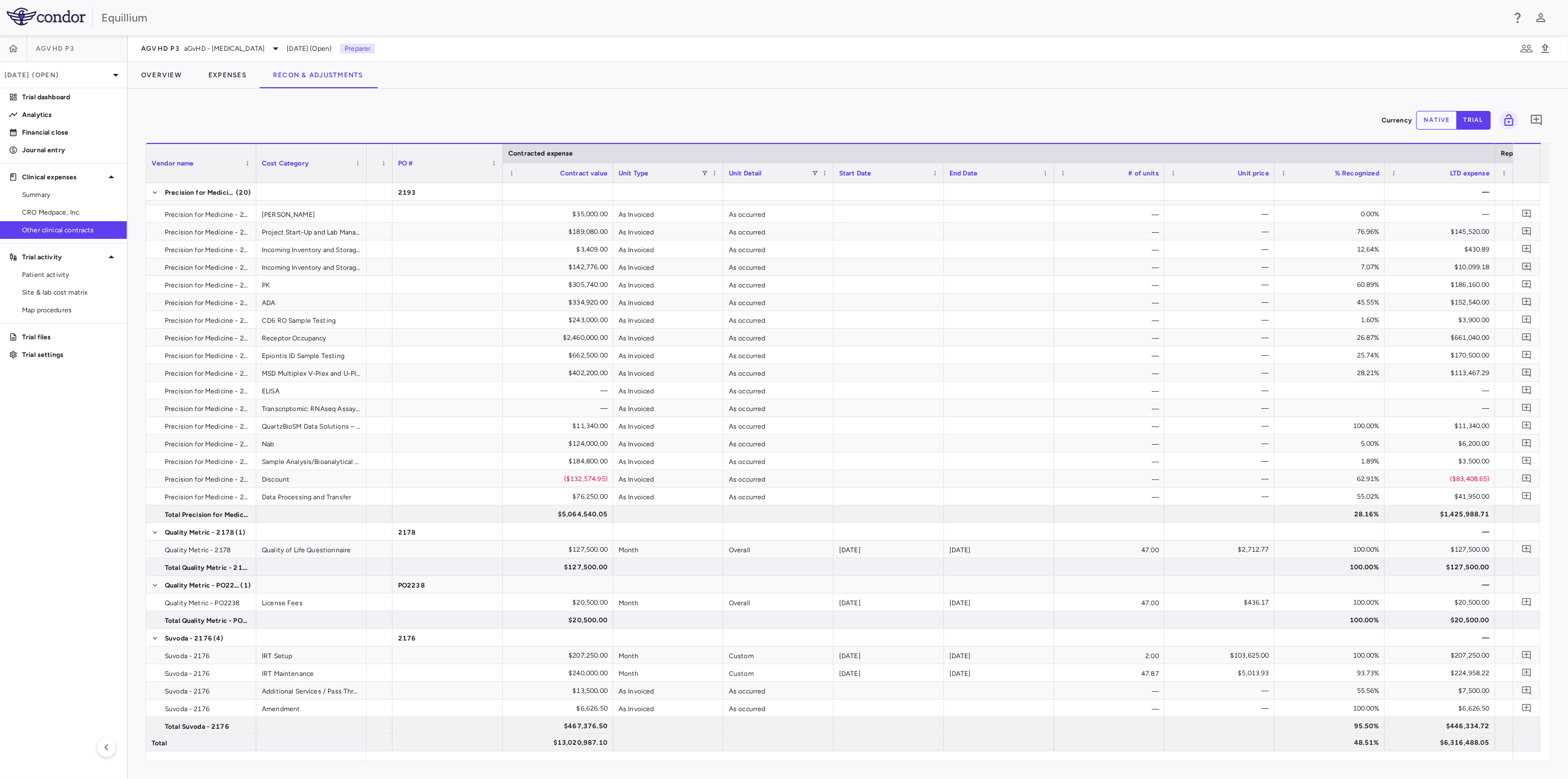
scroll to position [0, 301]
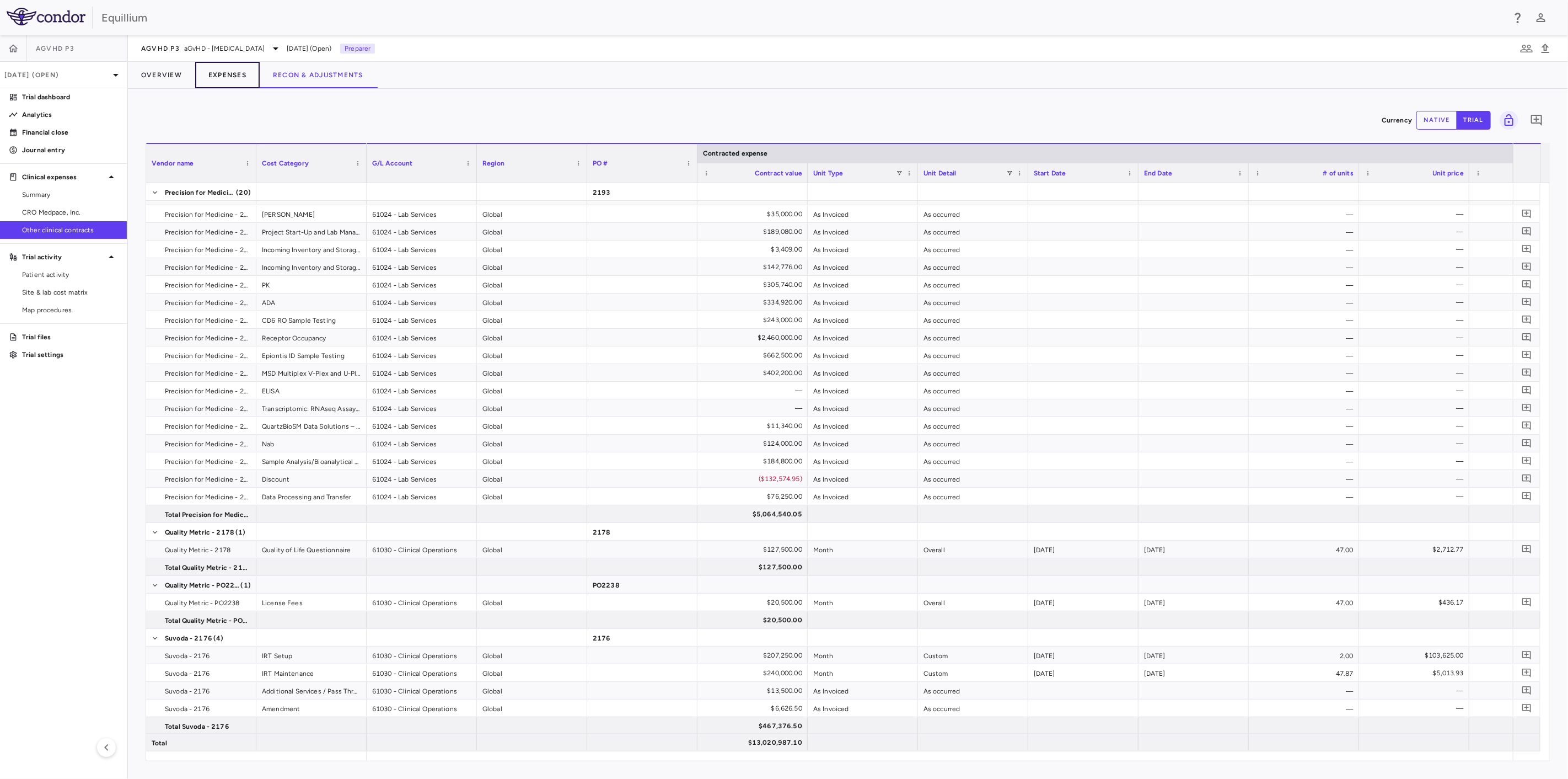
click at [235, 82] on button "Expenses" at bounding box center [227, 75] width 64 height 27
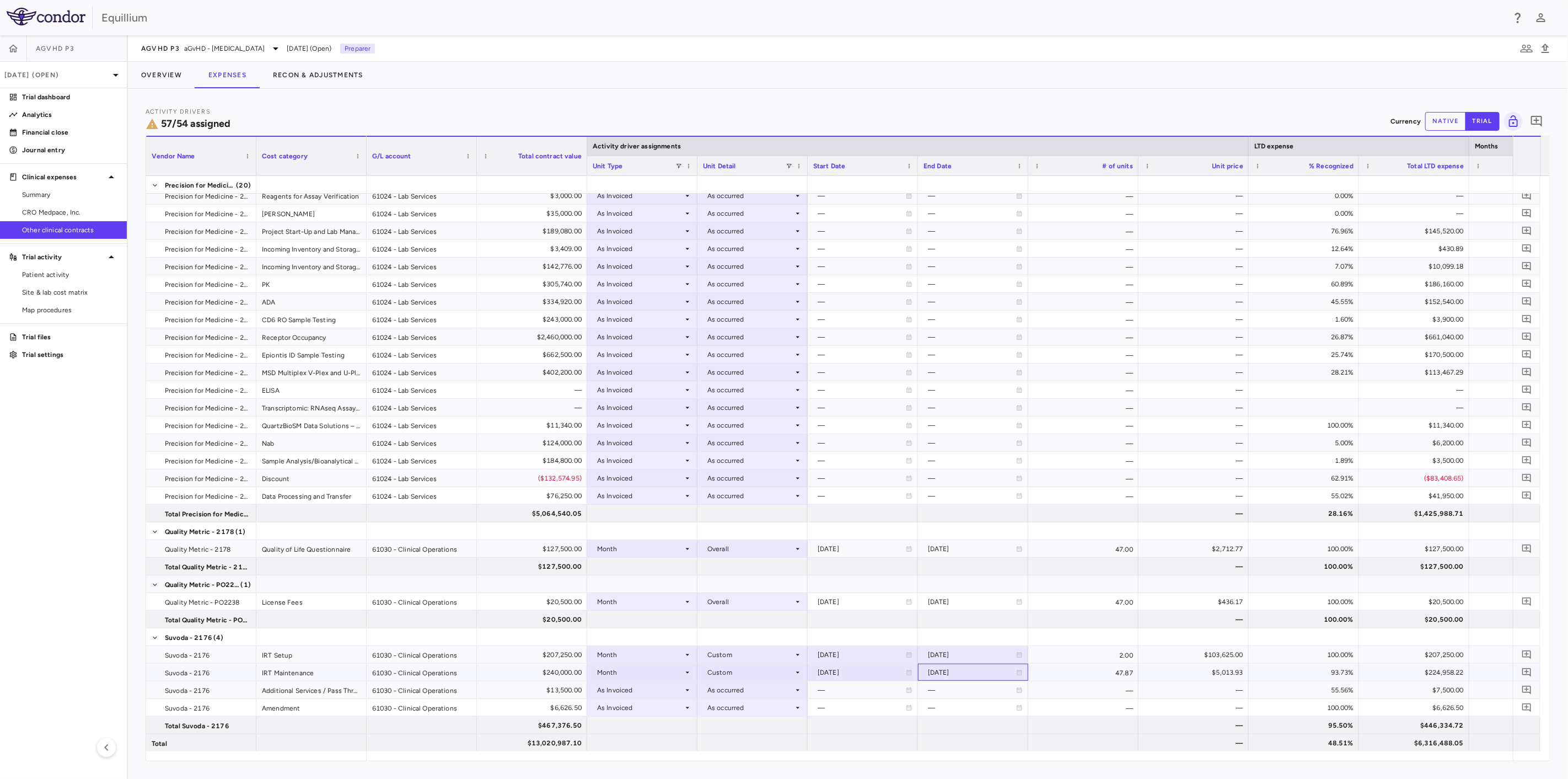
click at [984, 672] on div "2025-10-31" at bounding box center [972, 672] width 88 height 17
click at [1020, 672] on icon "Choose date, selected date is Oct 31, 2025" at bounding box center [1019, 673] width 8 height 9
click at [1061, 494] on button "Previous month" at bounding box center [1055, 497] width 22 height 22
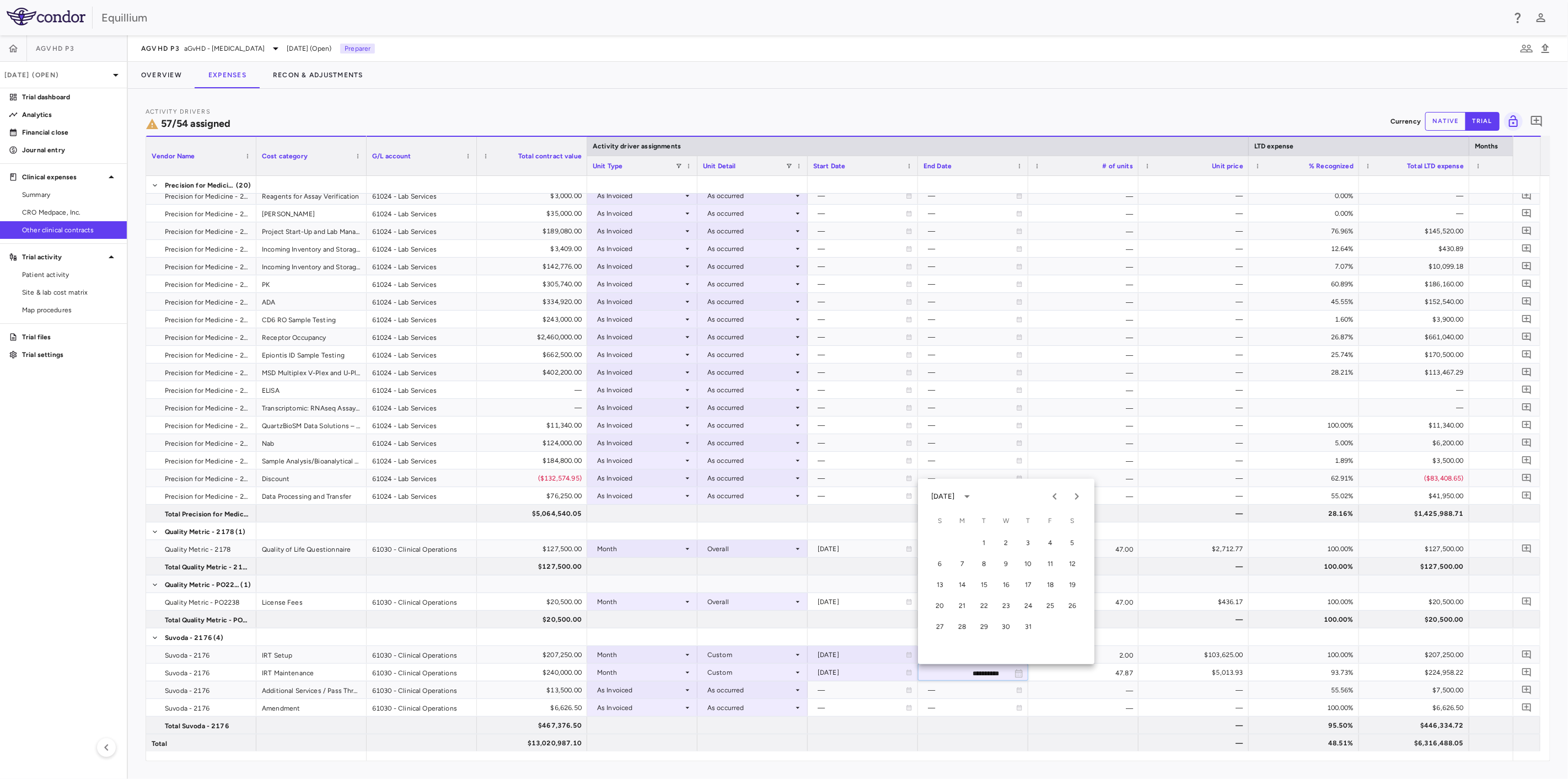
click at [597, 766] on div "Activity Drivers 57/54 assigned Currency native trial 0 Vendor Name Drag here t…" at bounding box center [848, 433] width 1440 height 690
click at [636, 668] on div "Month" at bounding box center [640, 672] width 86 height 17
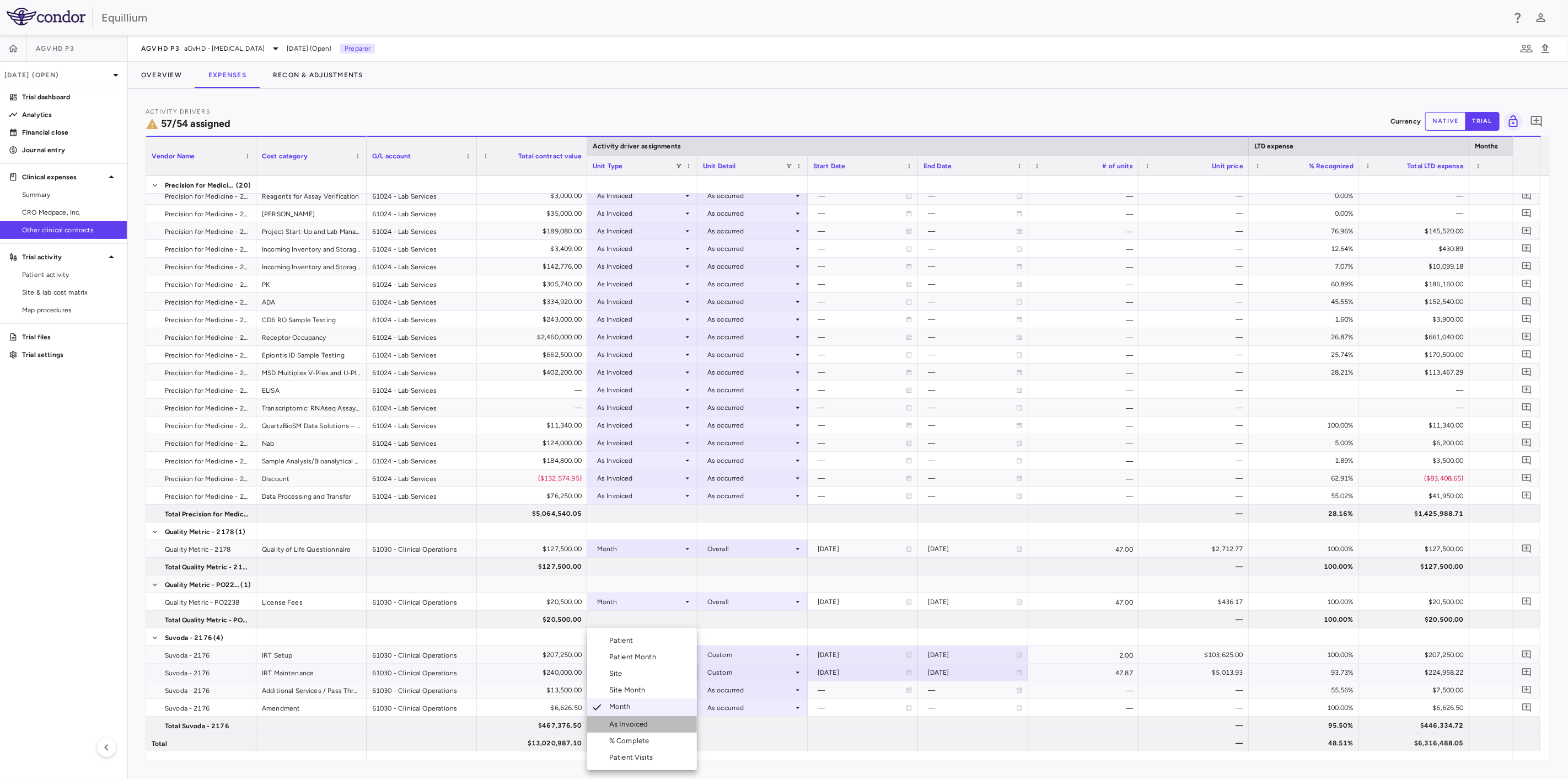
click at [644, 720] on div "As Invoiced" at bounding box center [631, 724] width 44 height 10
click at [747, 672] on div at bounding box center [752, 672] width 100 height 16
click at [746, 688] on div "As occurred" at bounding box center [741, 693] width 44 height 10
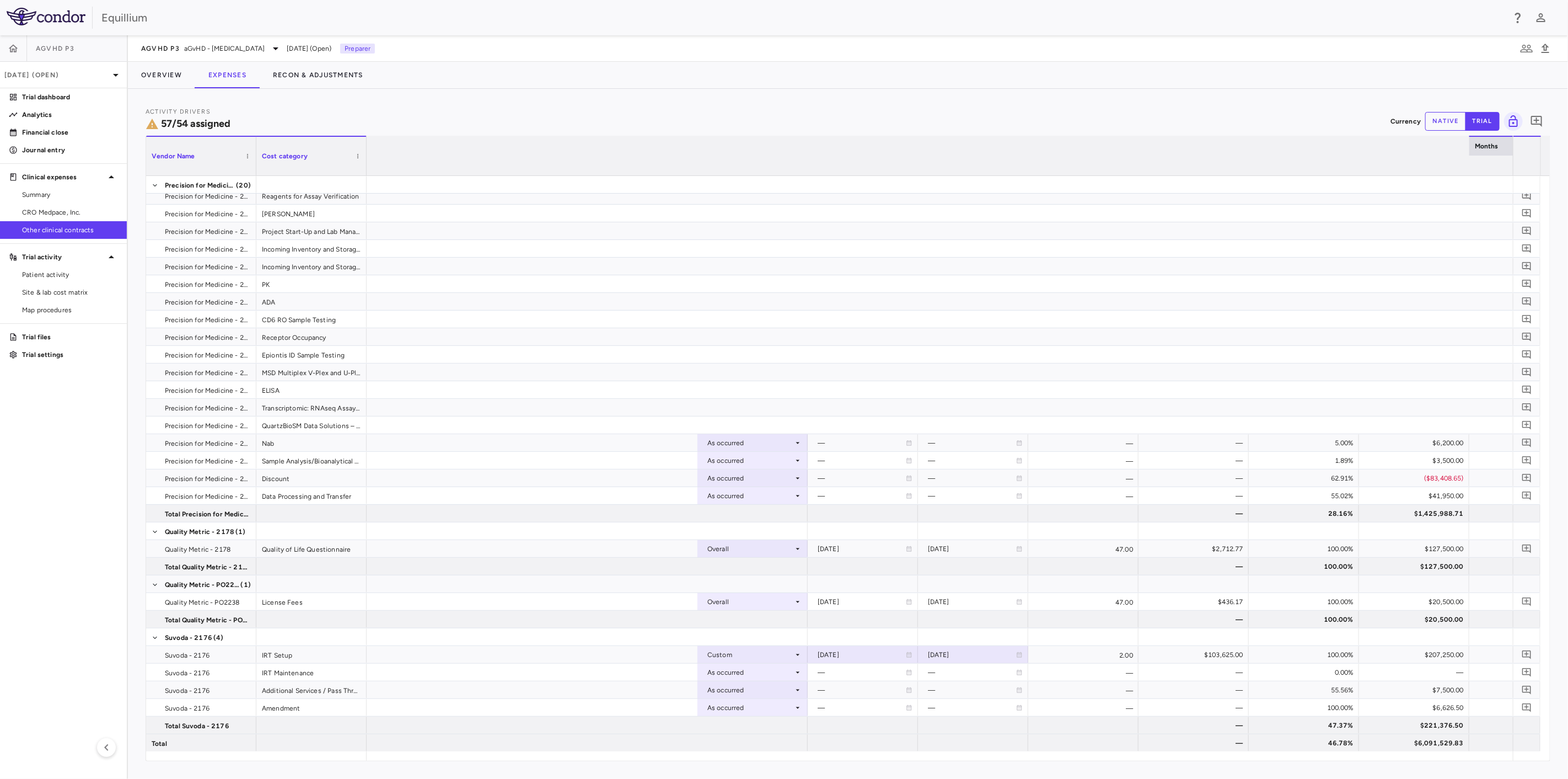
scroll to position [0, 10763]
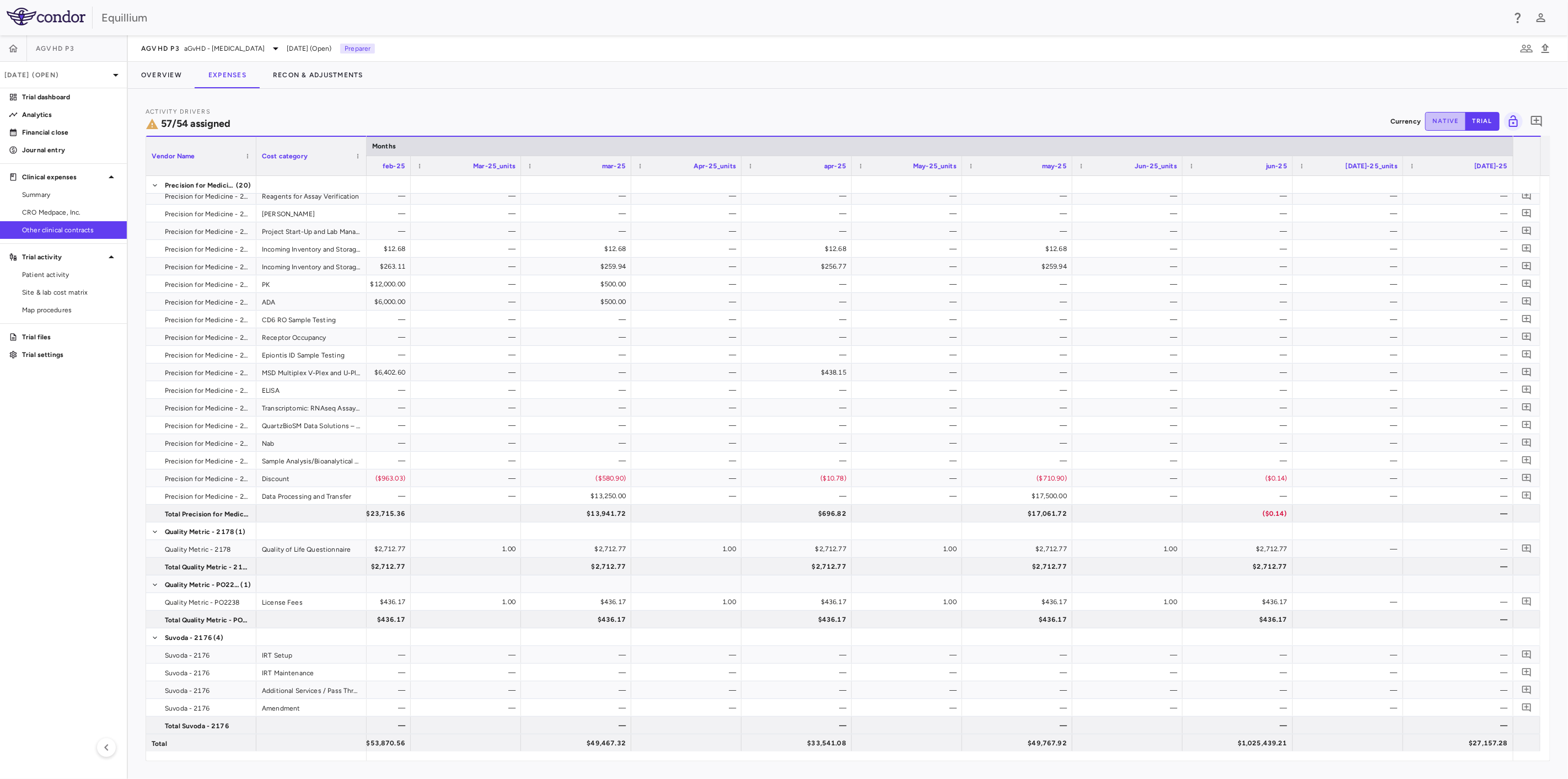
click at [1454, 121] on button "native" at bounding box center [1446, 122] width 41 height 19
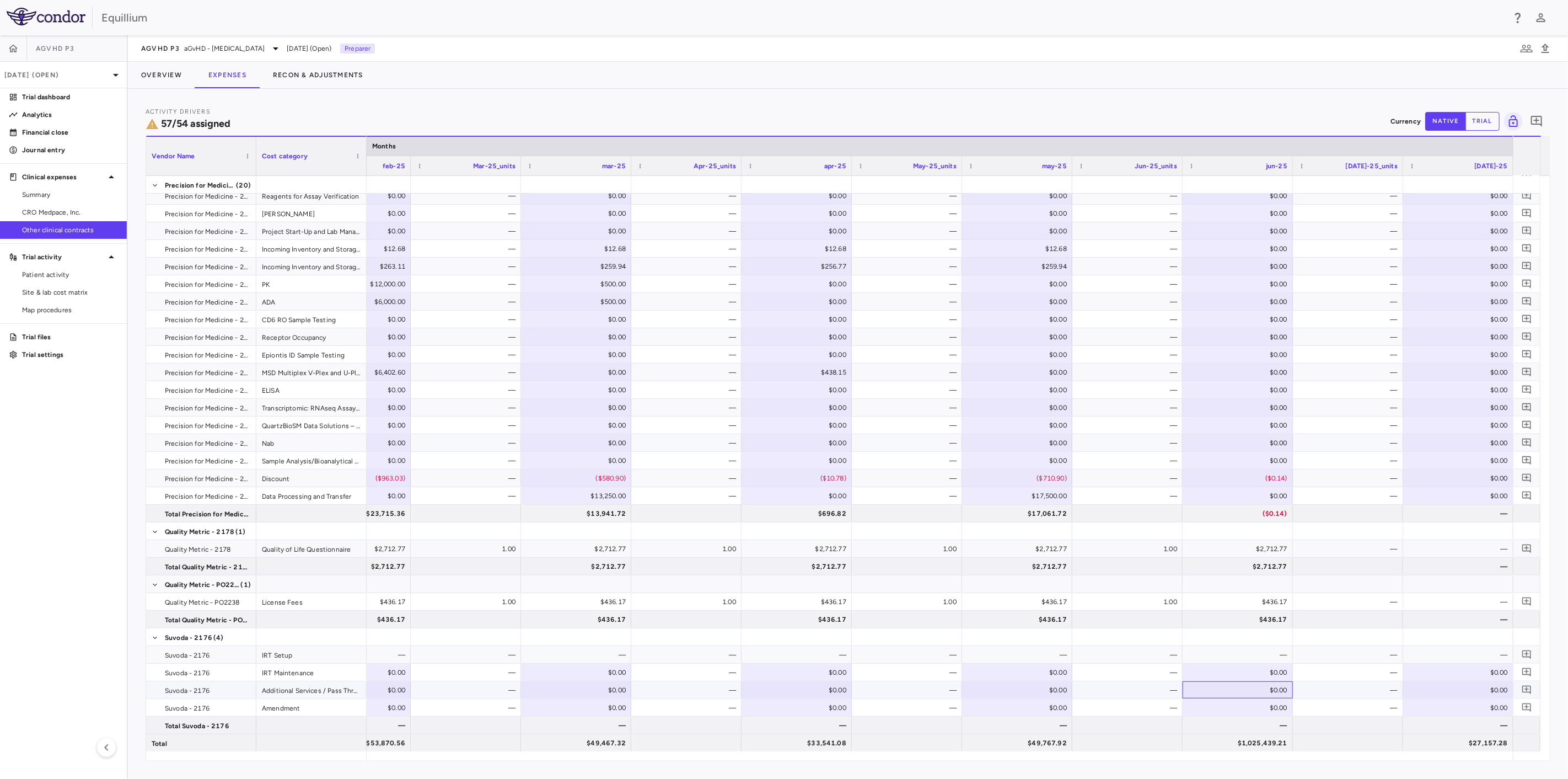
click at [1254, 688] on div "$0.00" at bounding box center [1239, 690] width 95 height 17
click at [1253, 670] on div "$0.00" at bounding box center [1239, 672] width 95 height 17
type input "*********"
click at [78, 98] on p "Trial dashboard" at bounding box center [70, 96] width 96 height 10
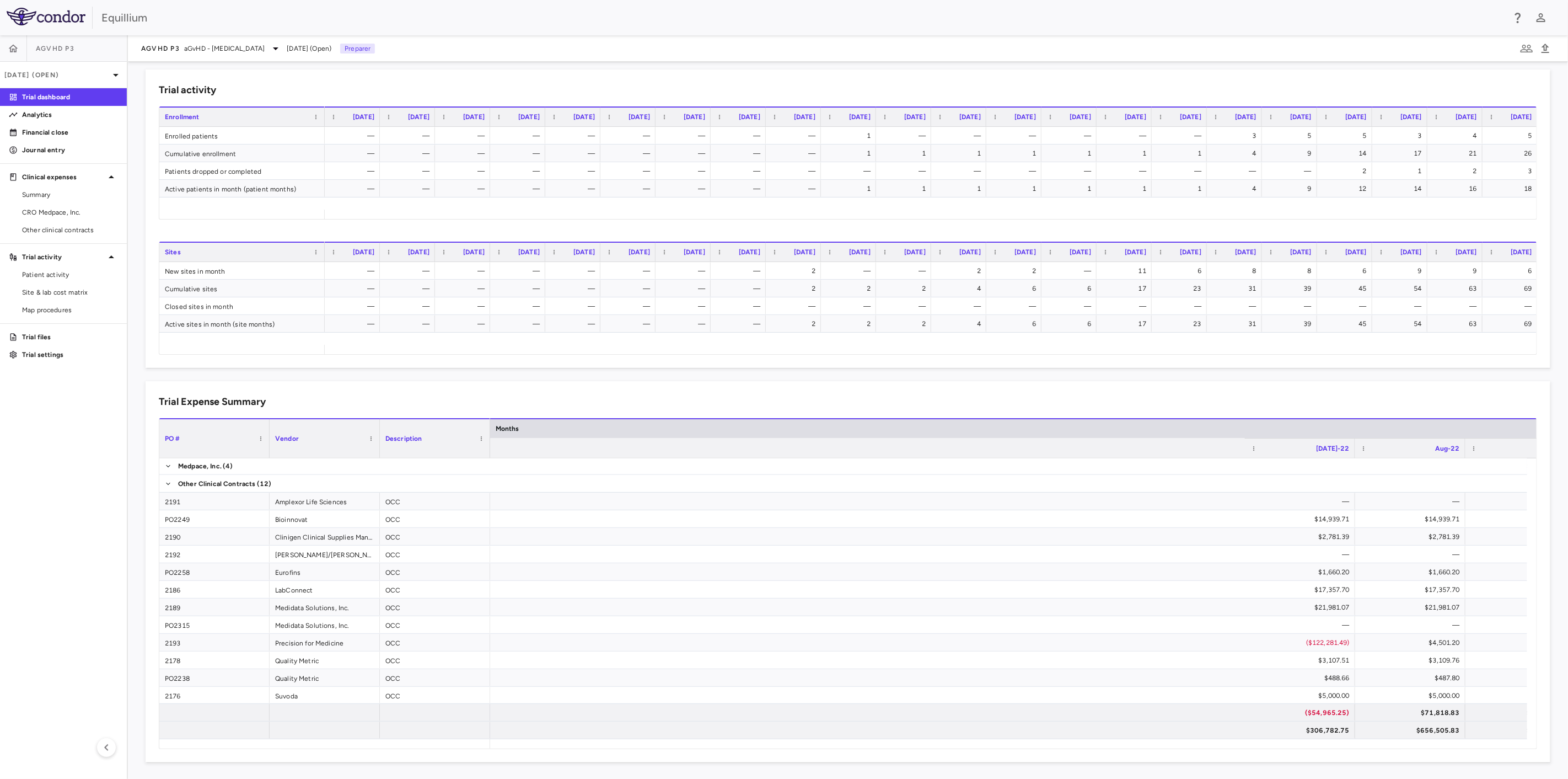
scroll to position [0, 1799]
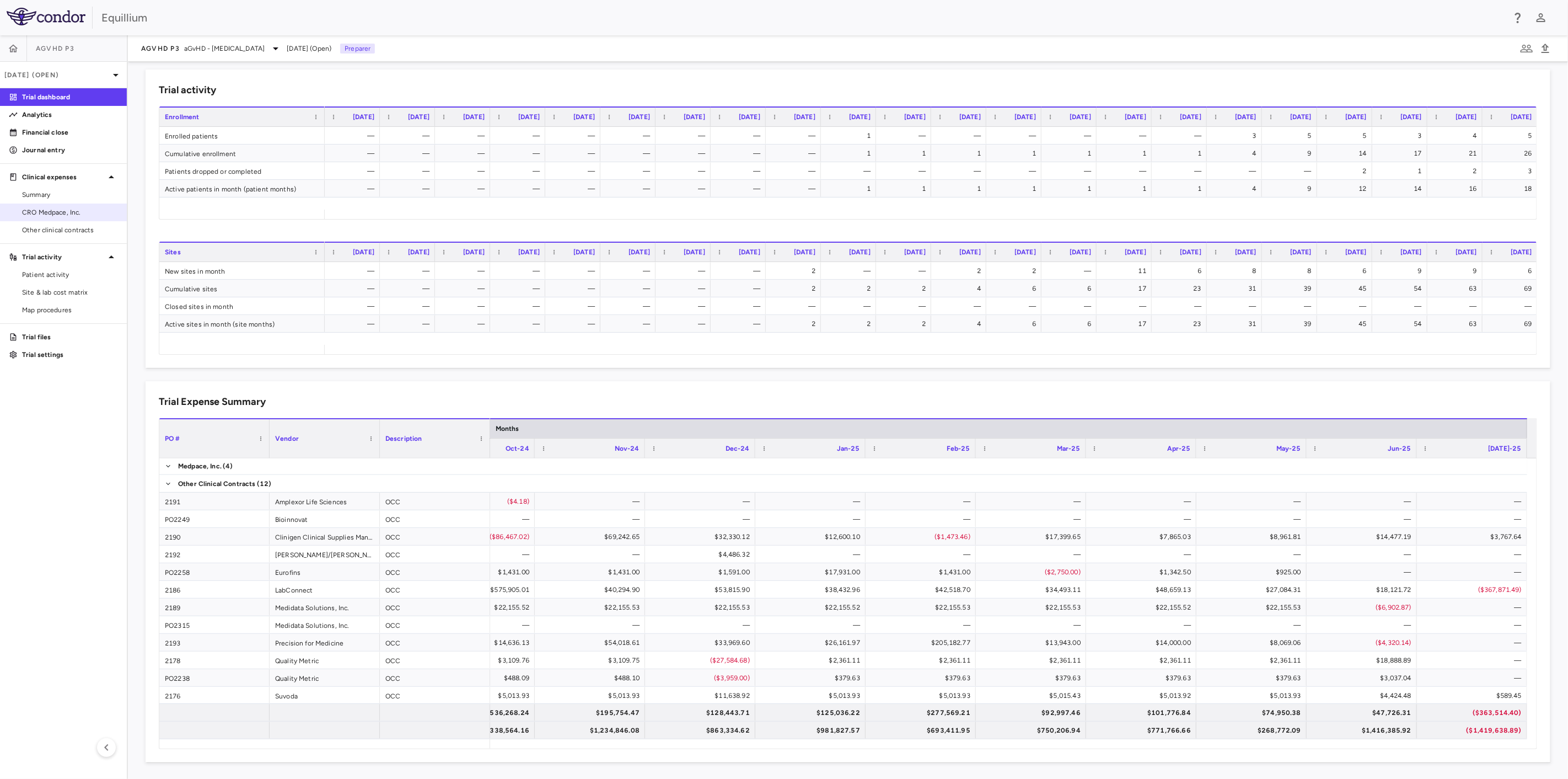
drag, startPoint x: 53, startPoint y: 226, endPoint x: 85, endPoint y: 207, distance: 37.2
click at [53, 226] on span "Other clinical contracts" at bounding box center [70, 230] width 96 height 10
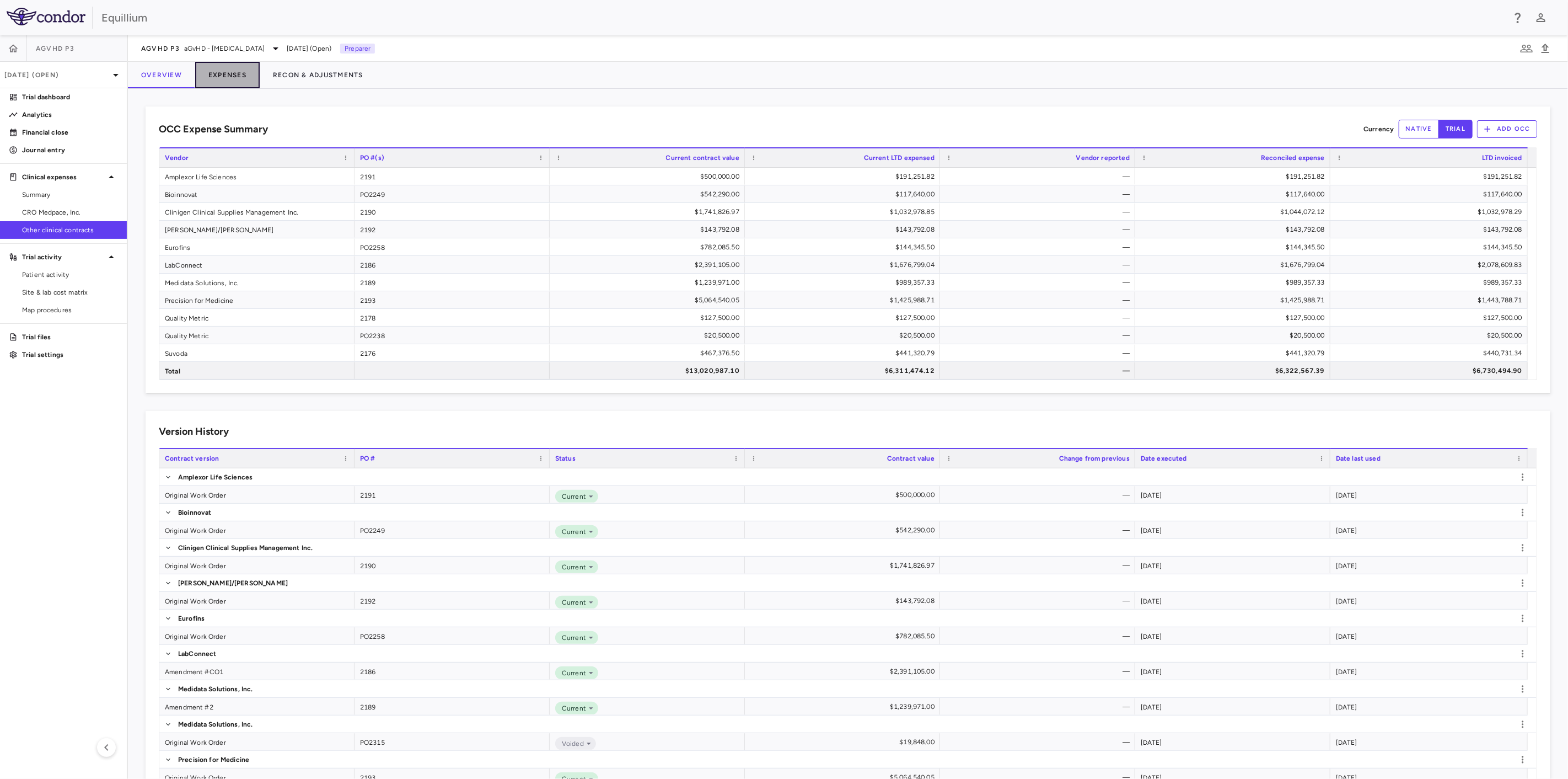
click at [239, 72] on button "Expenses" at bounding box center [227, 75] width 64 height 27
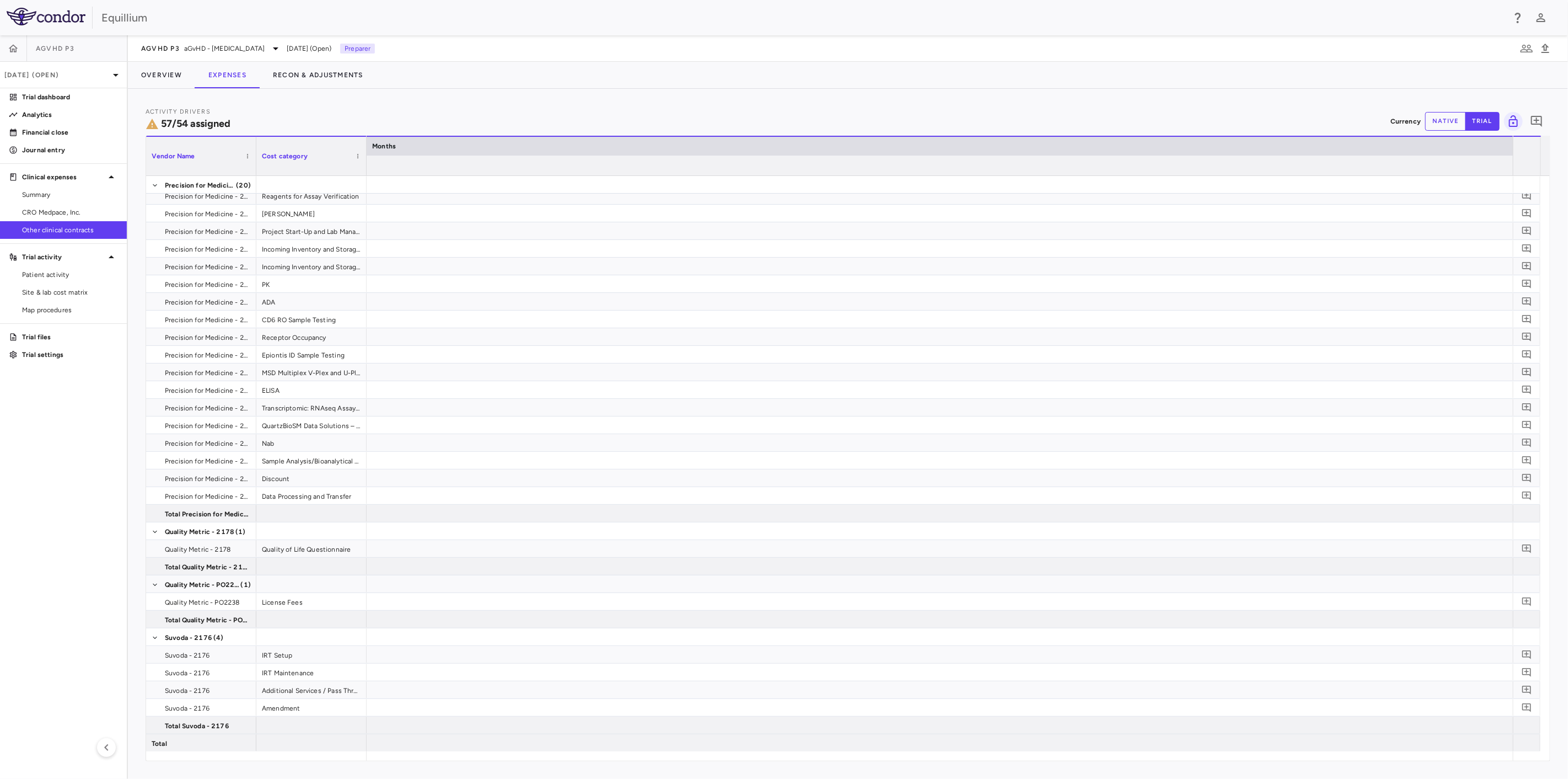
scroll to position [0, 8505]
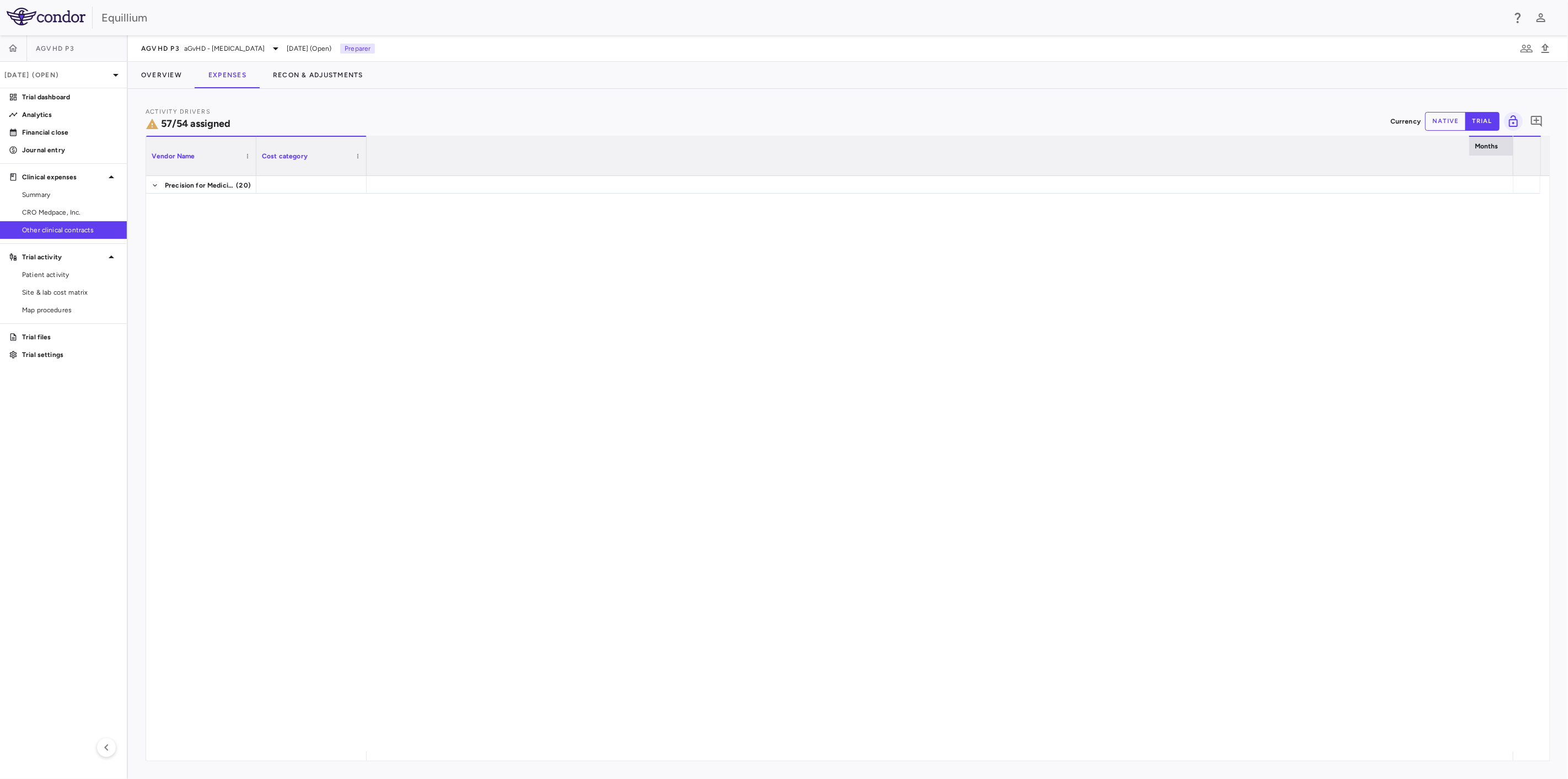
scroll to position [0, 10763]
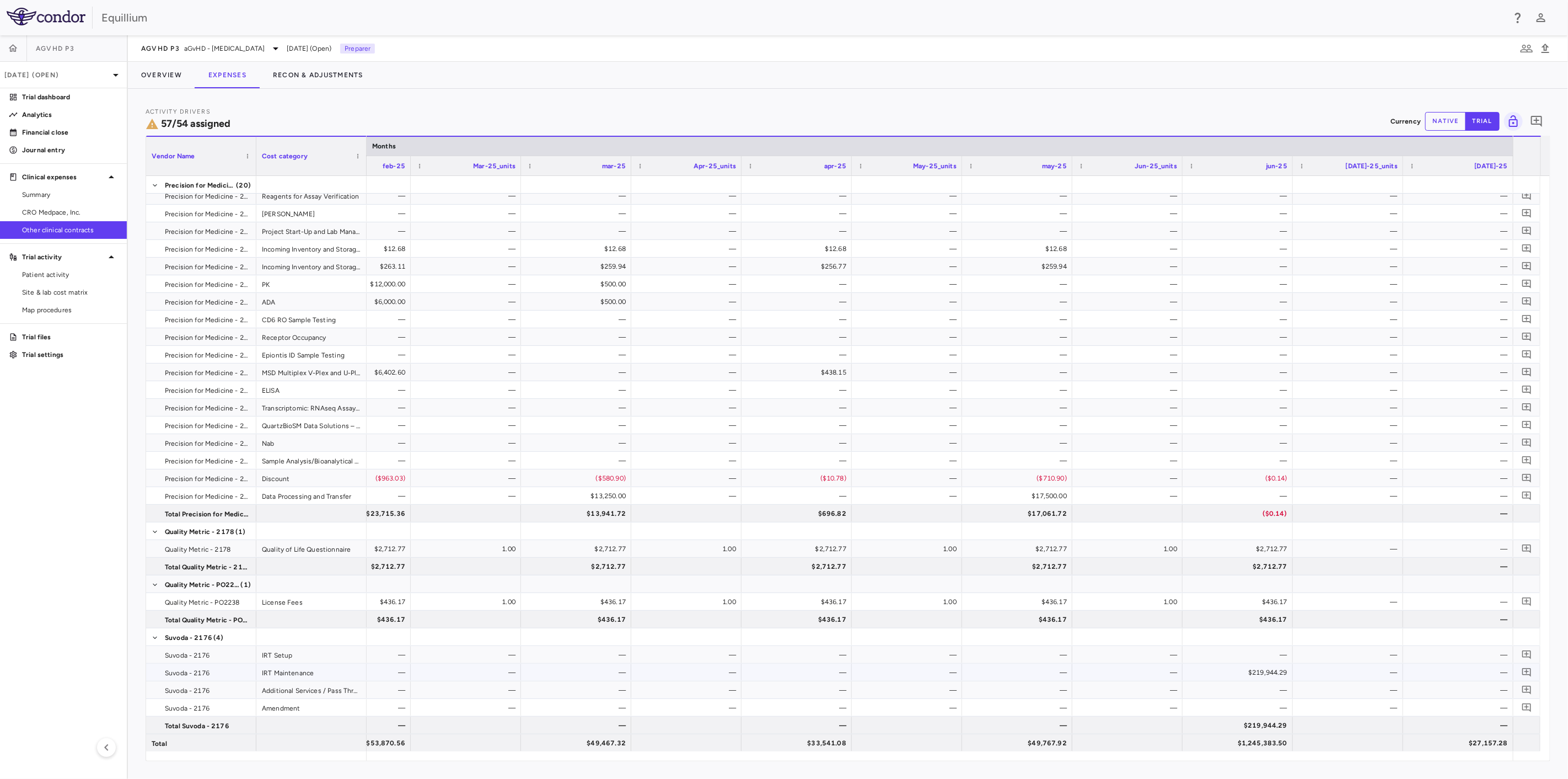
click at [1275, 670] on div "$219,944.29" at bounding box center [1239, 672] width 95 height 17
click at [1247, 677] on div "$219,944.29" at bounding box center [1239, 672] width 95 height 17
click at [1257, 673] on div "$219,944.29" at bounding box center [1239, 672] width 95 height 17
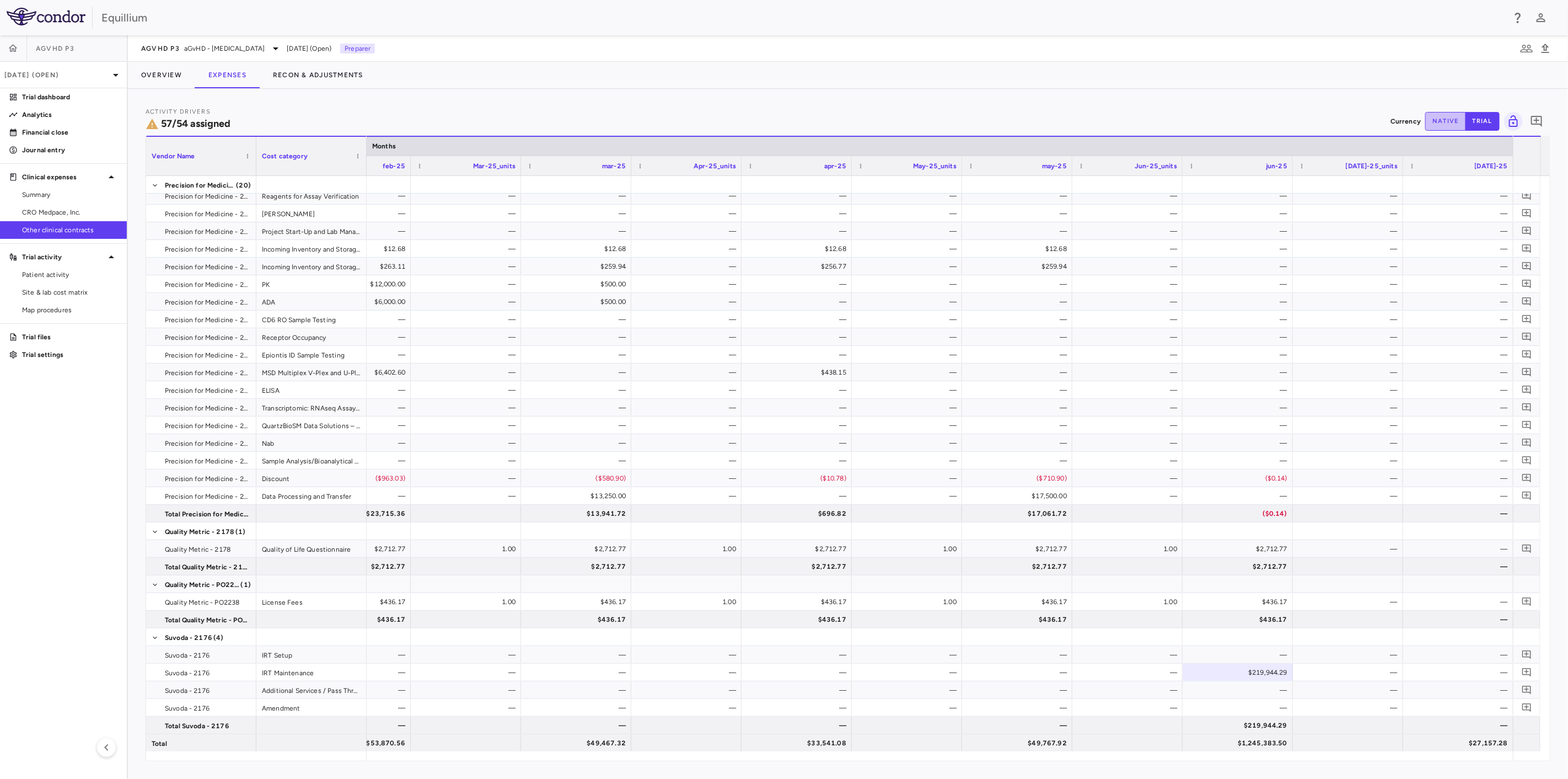
click at [1432, 117] on button "native" at bounding box center [1446, 122] width 41 height 19
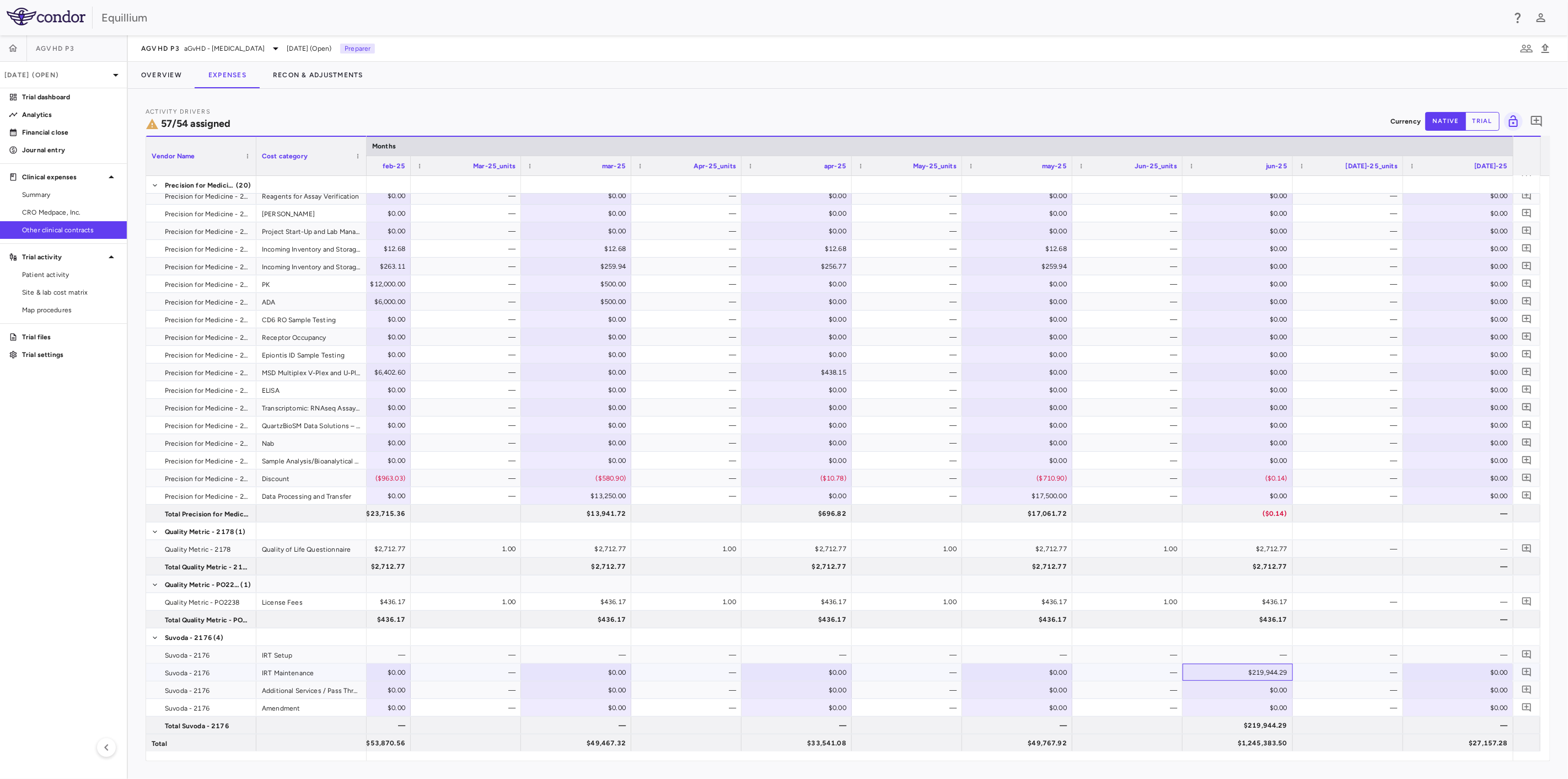
click at [1252, 673] on div "$219,944.29" at bounding box center [1239, 672] width 95 height 17
click at [1252, 673] on input "*********" at bounding box center [1246, 672] width 93 height 18
type input "*********"
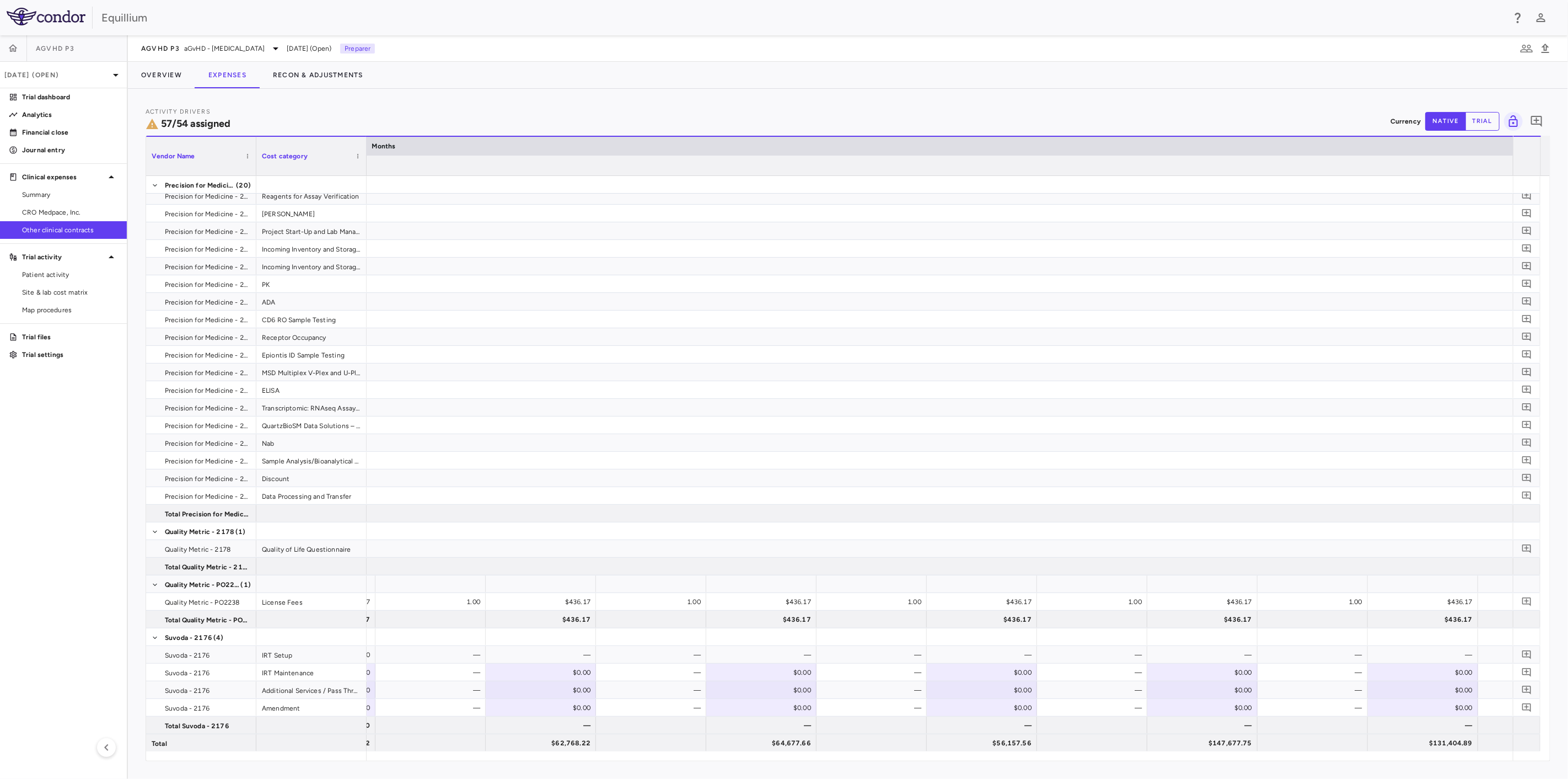
scroll to position [0, 0]
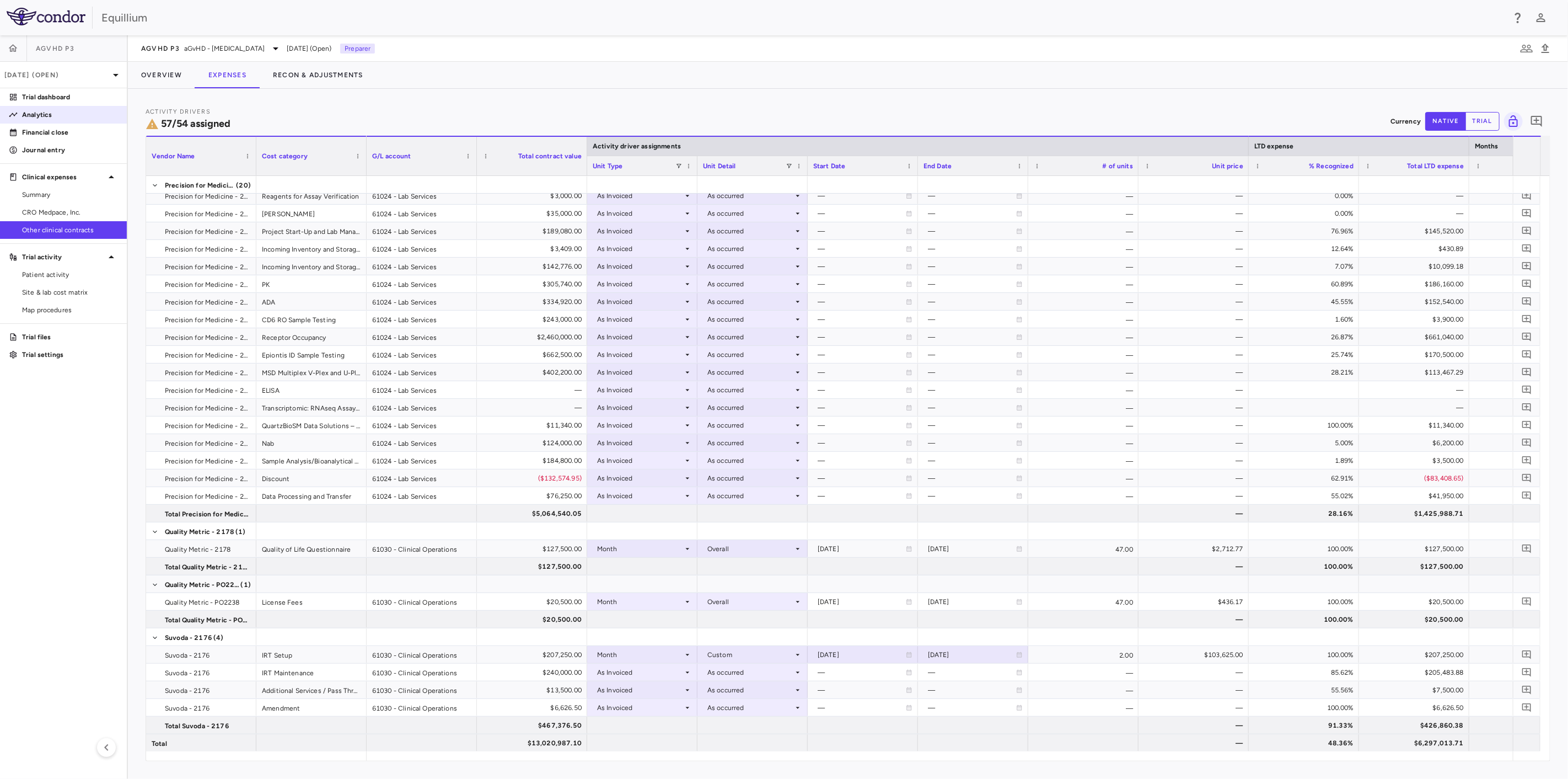
click at [54, 108] on link "Analytics" at bounding box center [64, 115] width 127 height 16
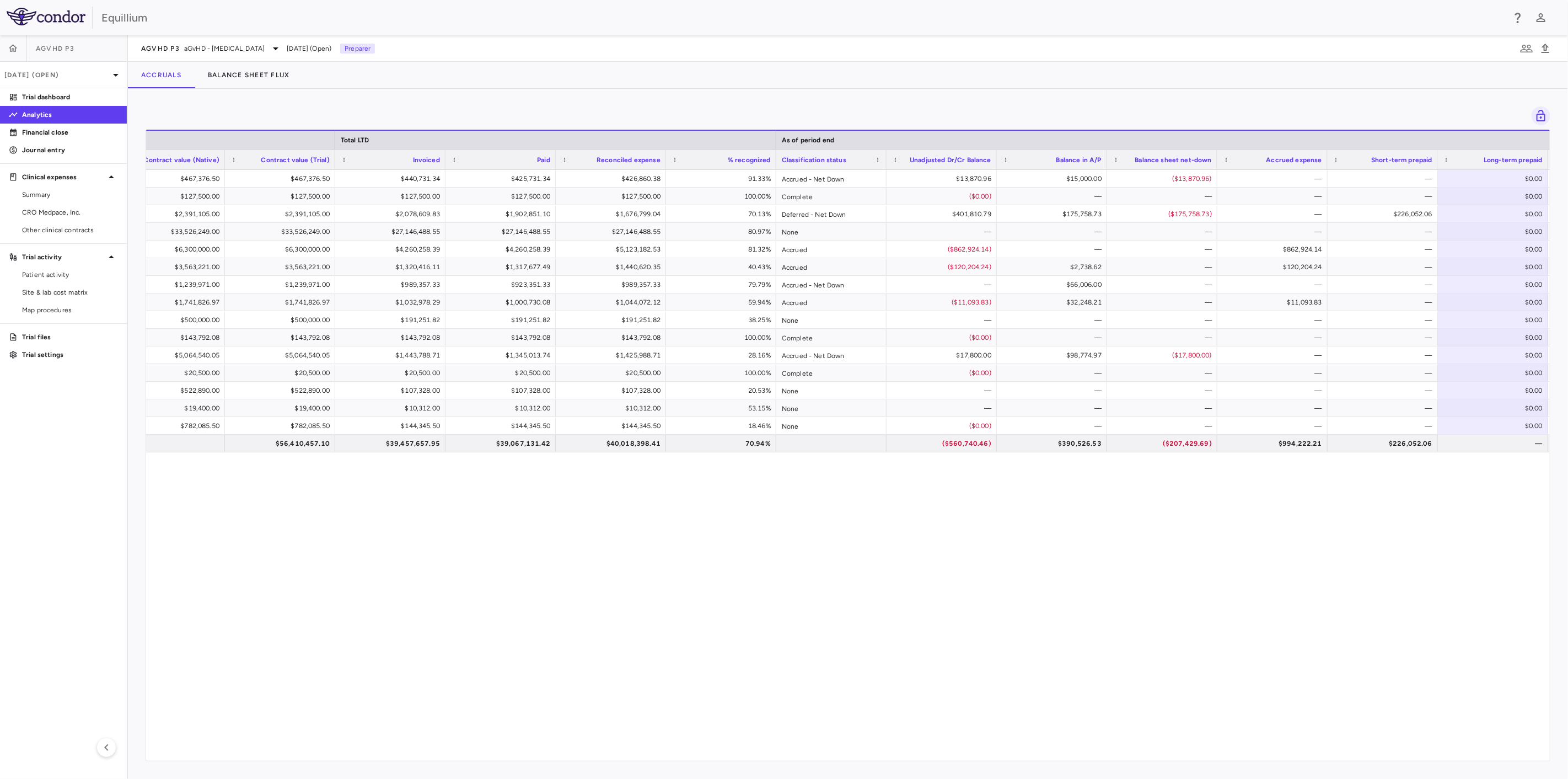
scroll to position [0, 584]
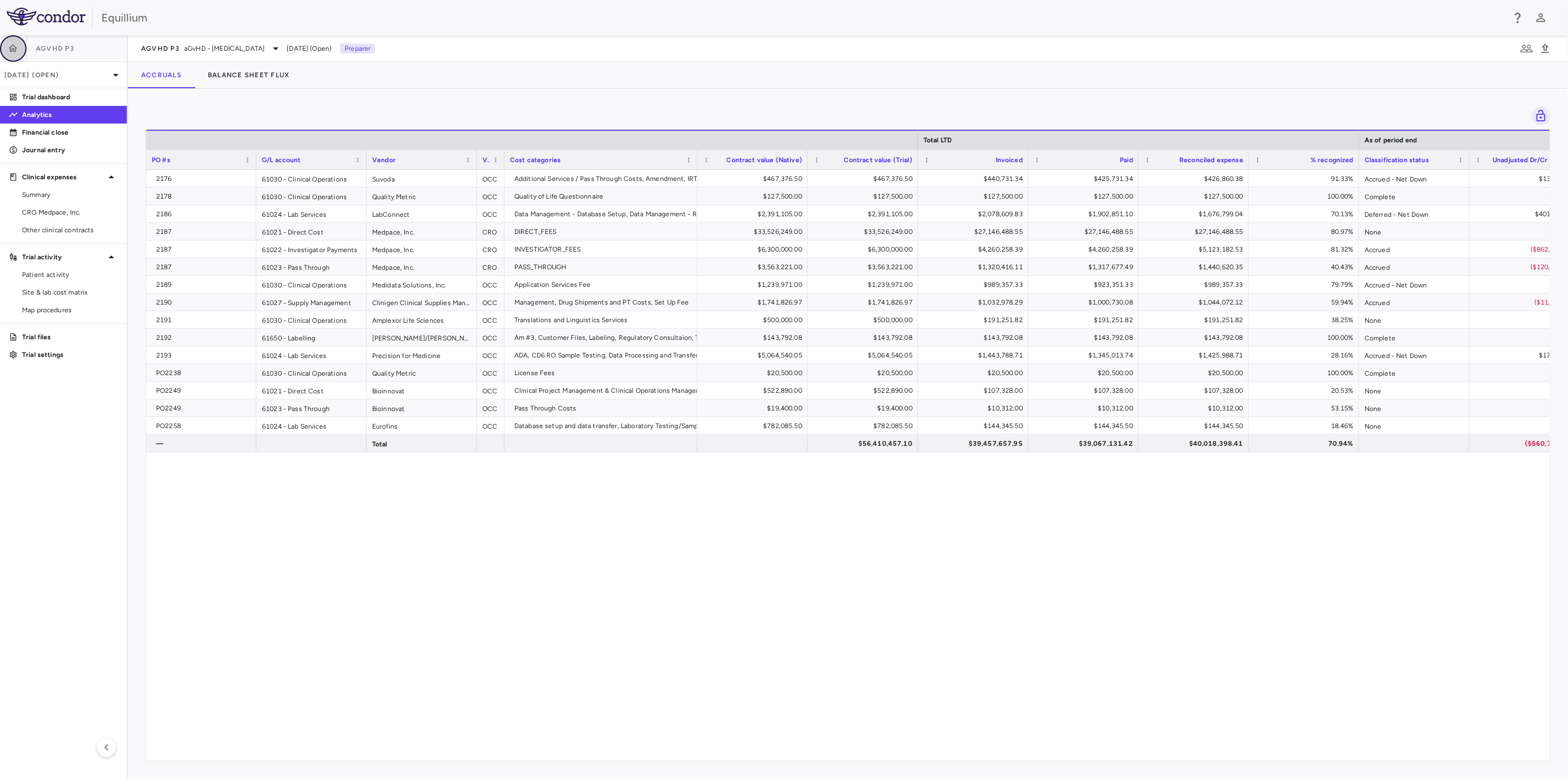
click at [13, 47] on icon "button" at bounding box center [13, 49] width 11 height 11
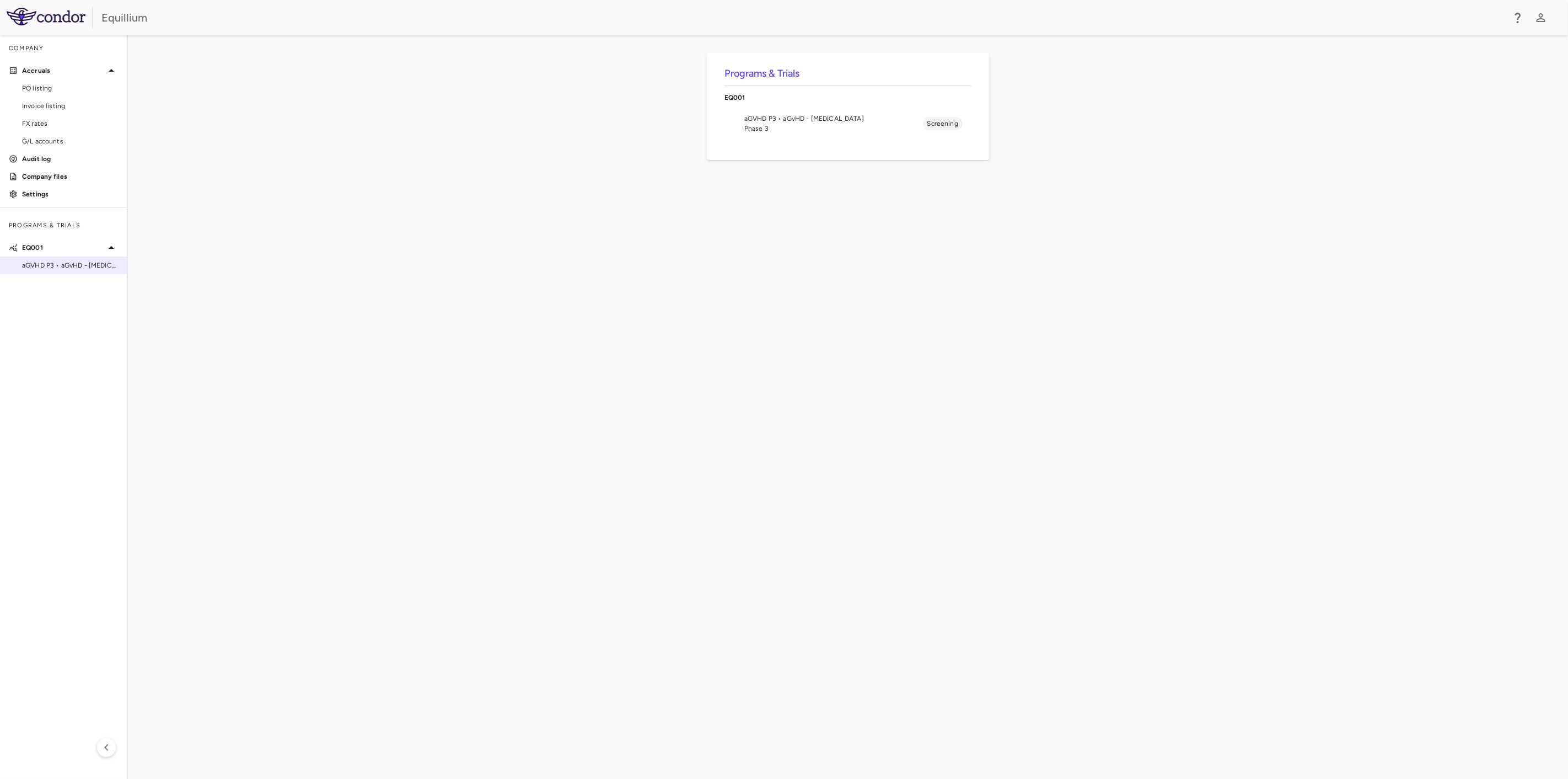
click at [61, 268] on span "aGVHD P3 • aGvHD - [MEDICAL_DATA]" at bounding box center [70, 265] width 96 height 10
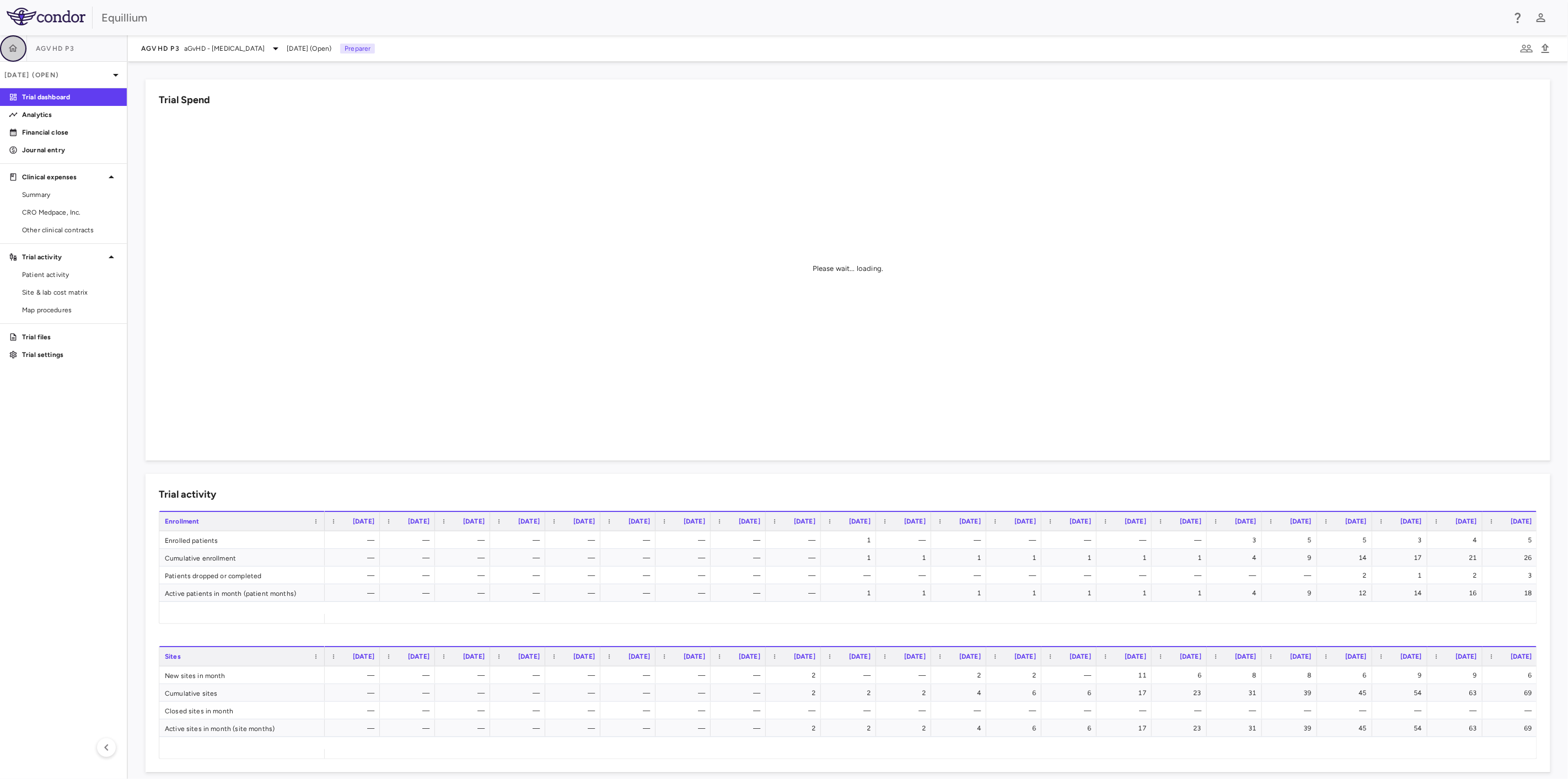
click at [13, 42] on button "button" at bounding box center [13, 49] width 27 height 27
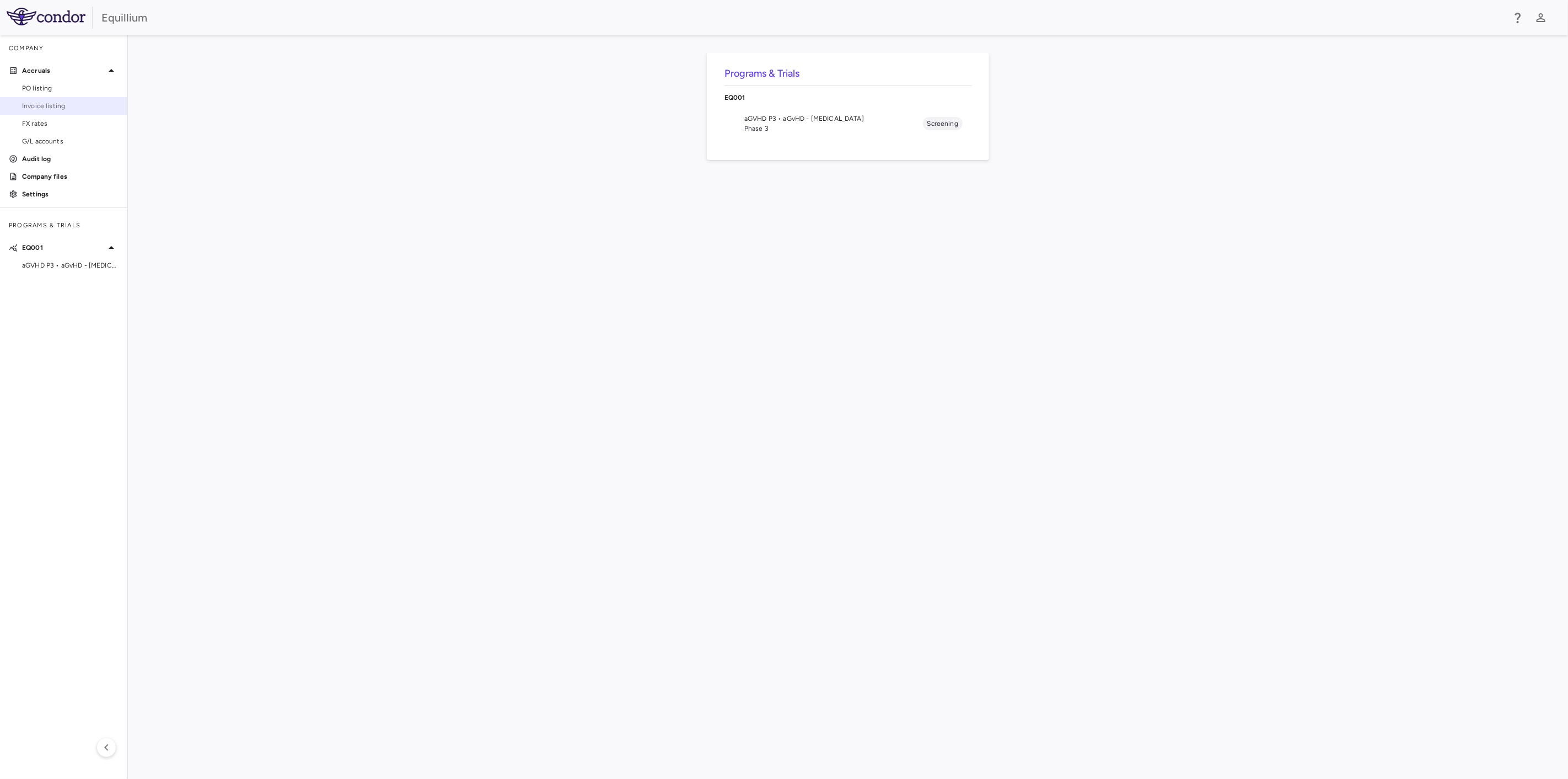
click at [73, 104] on span "Invoice listing" at bounding box center [70, 106] width 96 height 10
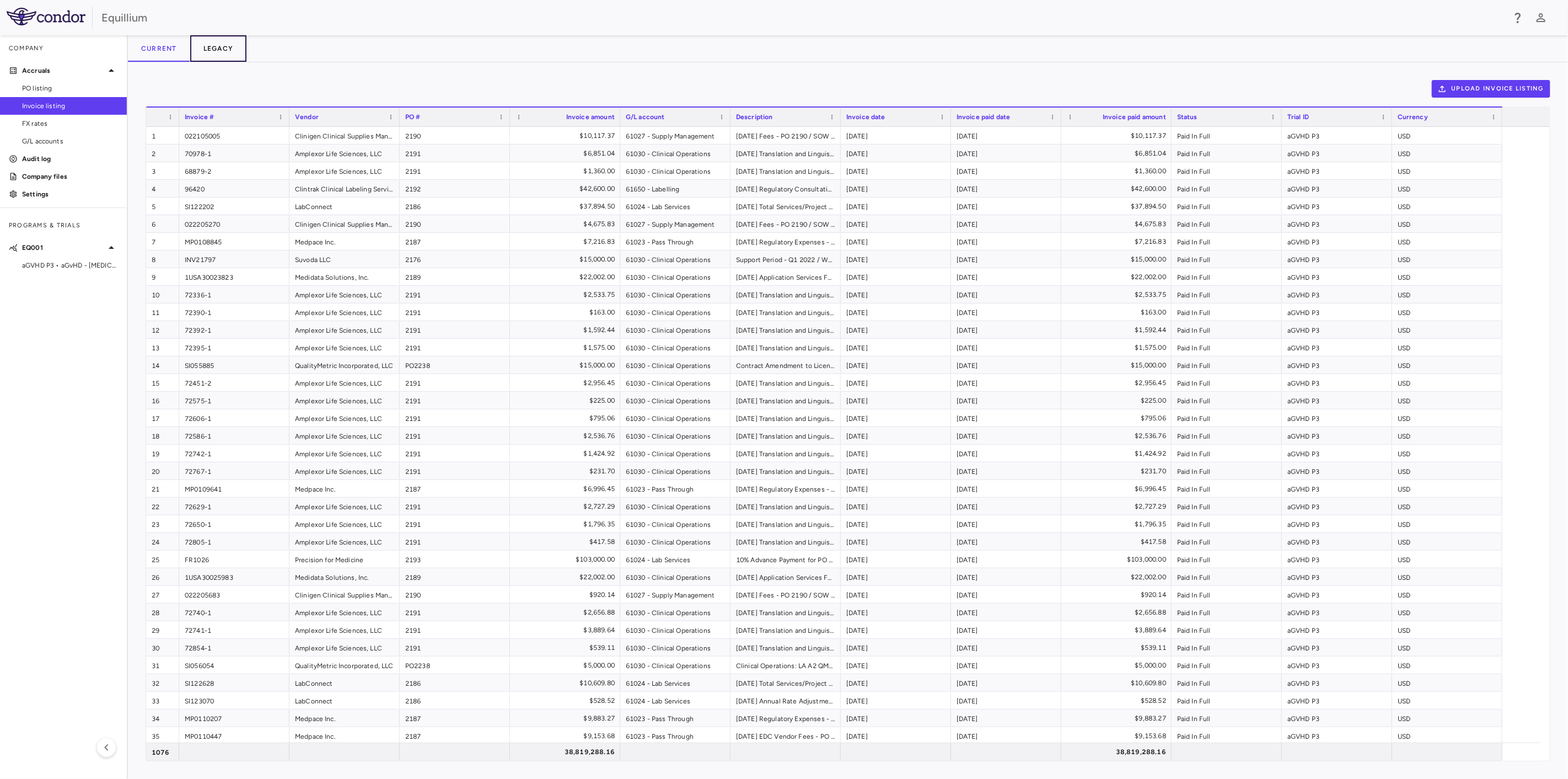
click at [228, 46] on button "Legacy" at bounding box center [219, 49] width 56 height 27
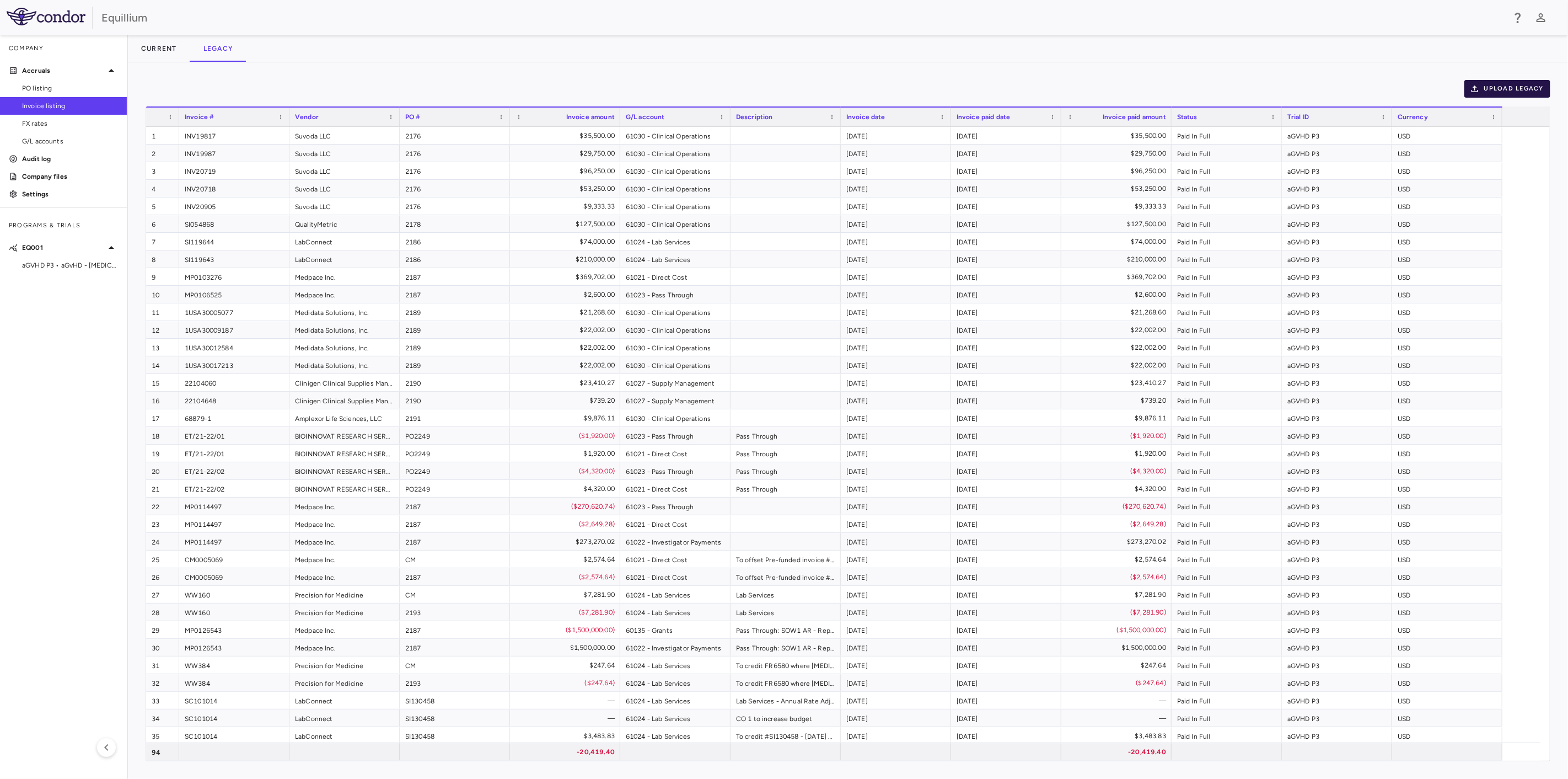
click at [1501, 86] on button "Upload legacy" at bounding box center [1508, 89] width 86 height 17
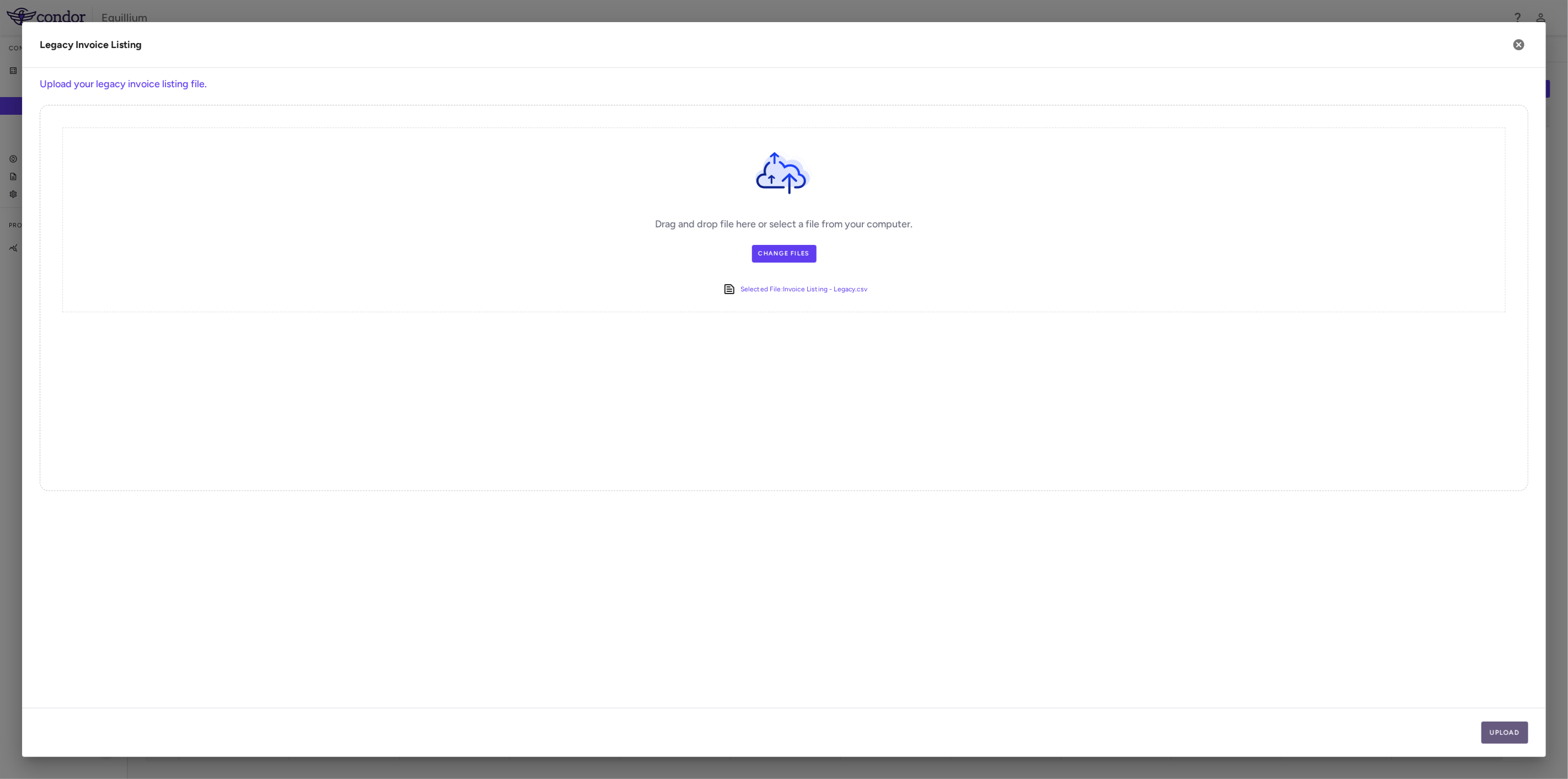
click at [1504, 729] on button "Upload" at bounding box center [1505, 732] width 47 height 22
click at [1504, 729] on button "Next" at bounding box center [1510, 732] width 38 height 22
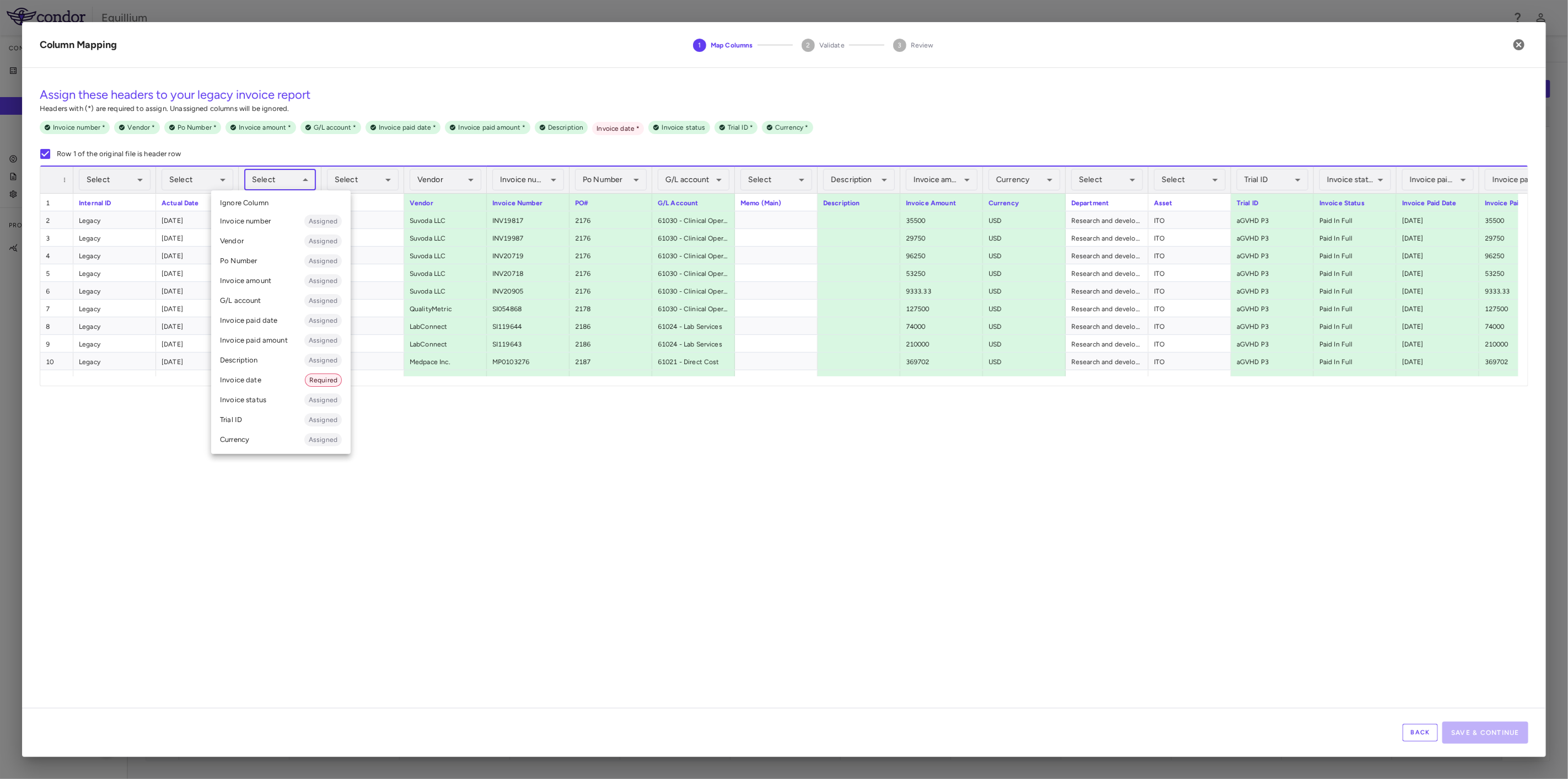
click at [285, 173] on body "Skip to sidebar Skip to main content Equillium Company Accruals PO listing Invo…" at bounding box center [784, 389] width 1568 height 779
click at [272, 373] on li "Invoice date Required" at bounding box center [281, 380] width 140 height 20
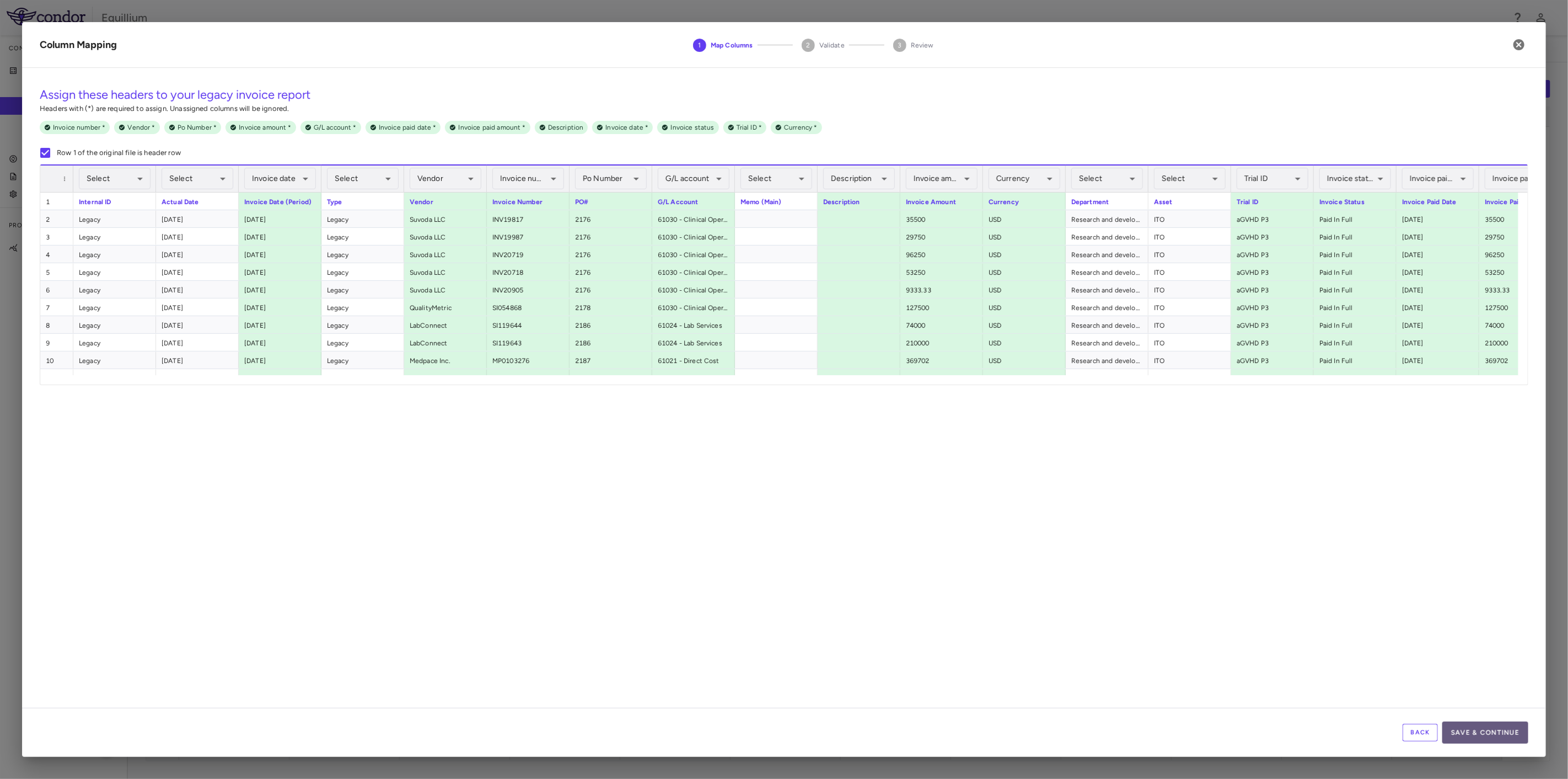
click at [1469, 726] on button "Save & Continue" at bounding box center [1486, 732] width 86 height 22
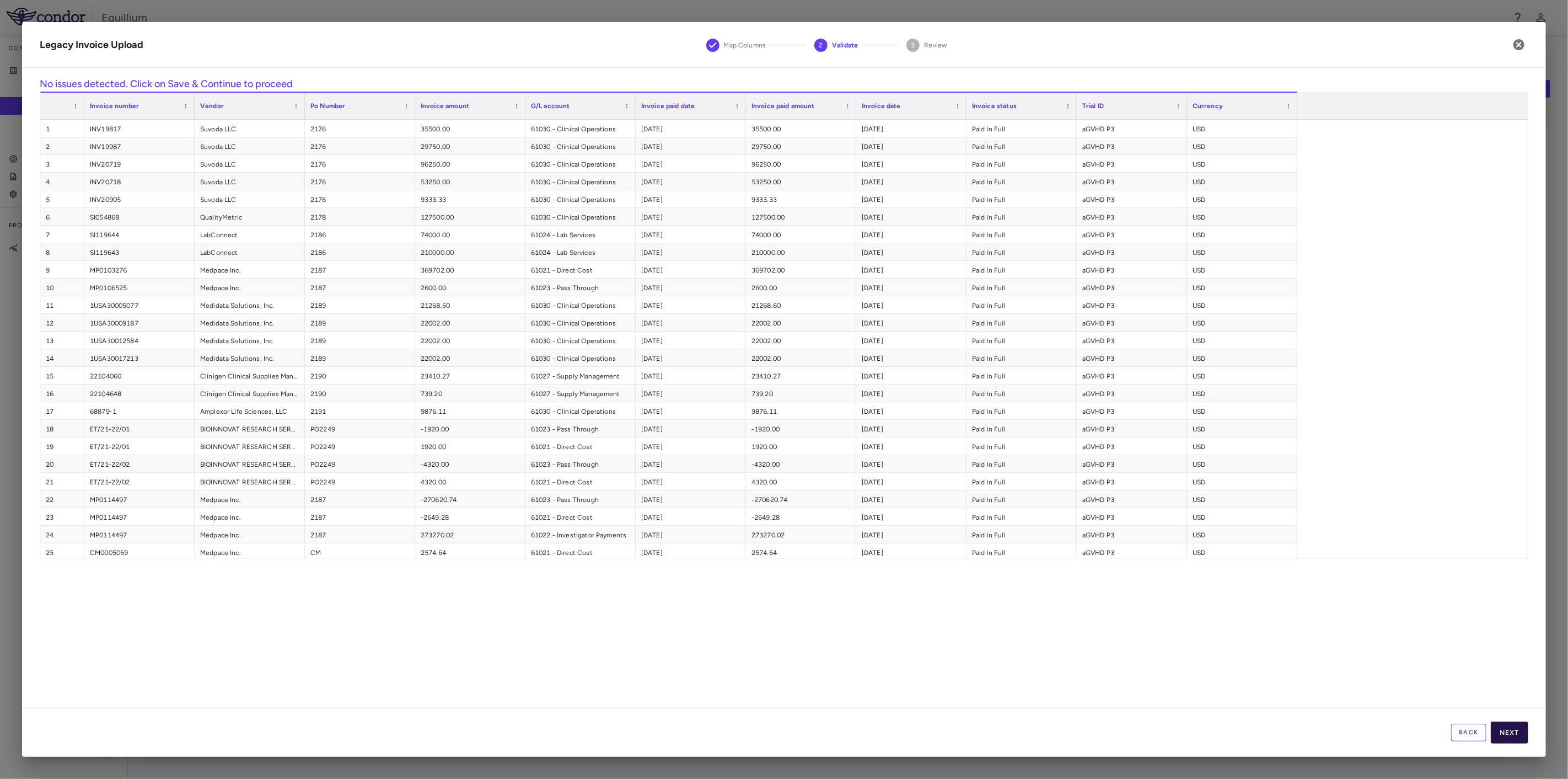
click at [1508, 726] on button "Next" at bounding box center [1510, 732] width 38 height 22
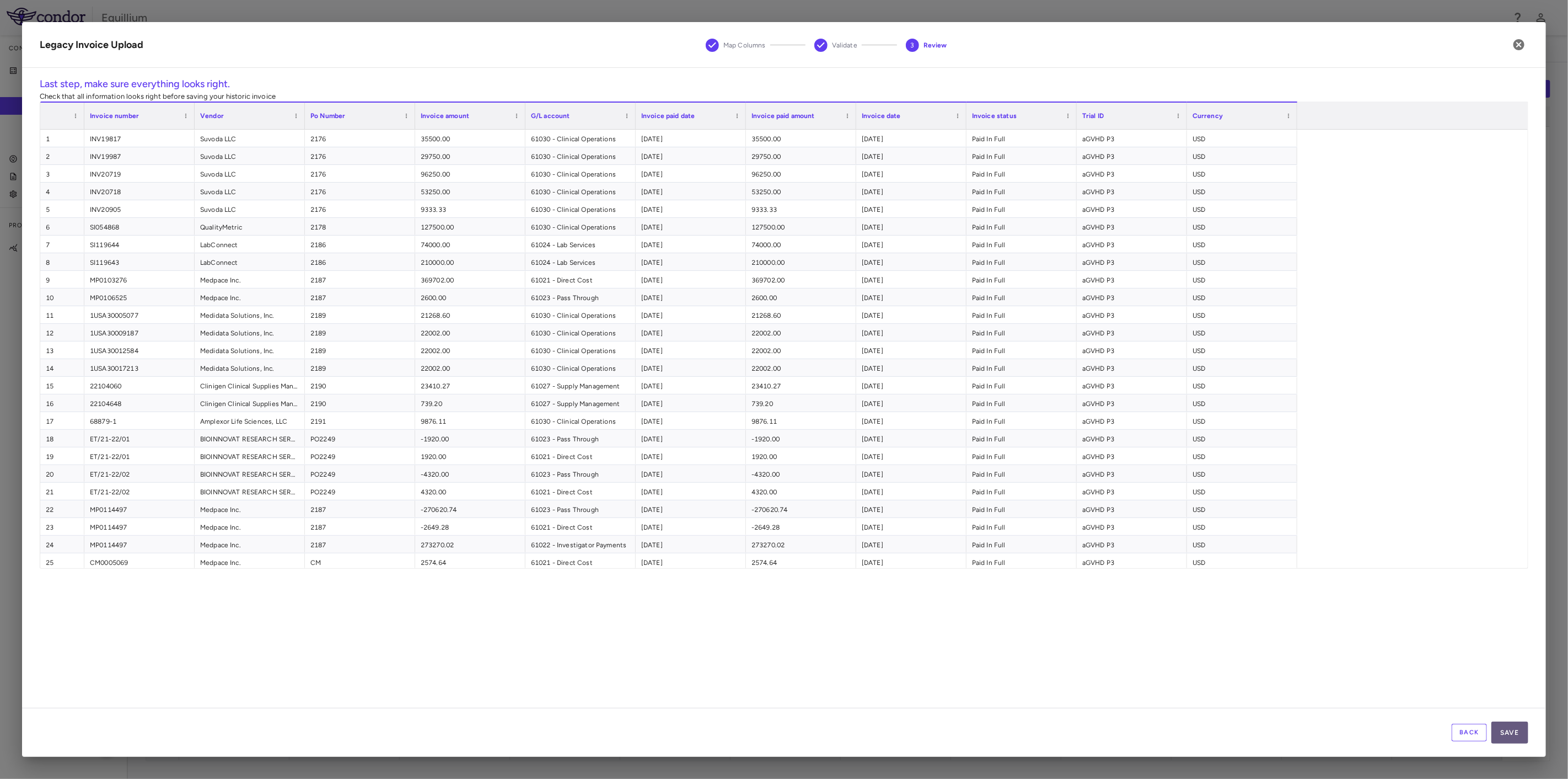
click at [1514, 729] on button "Save" at bounding box center [1509, 732] width 37 height 22
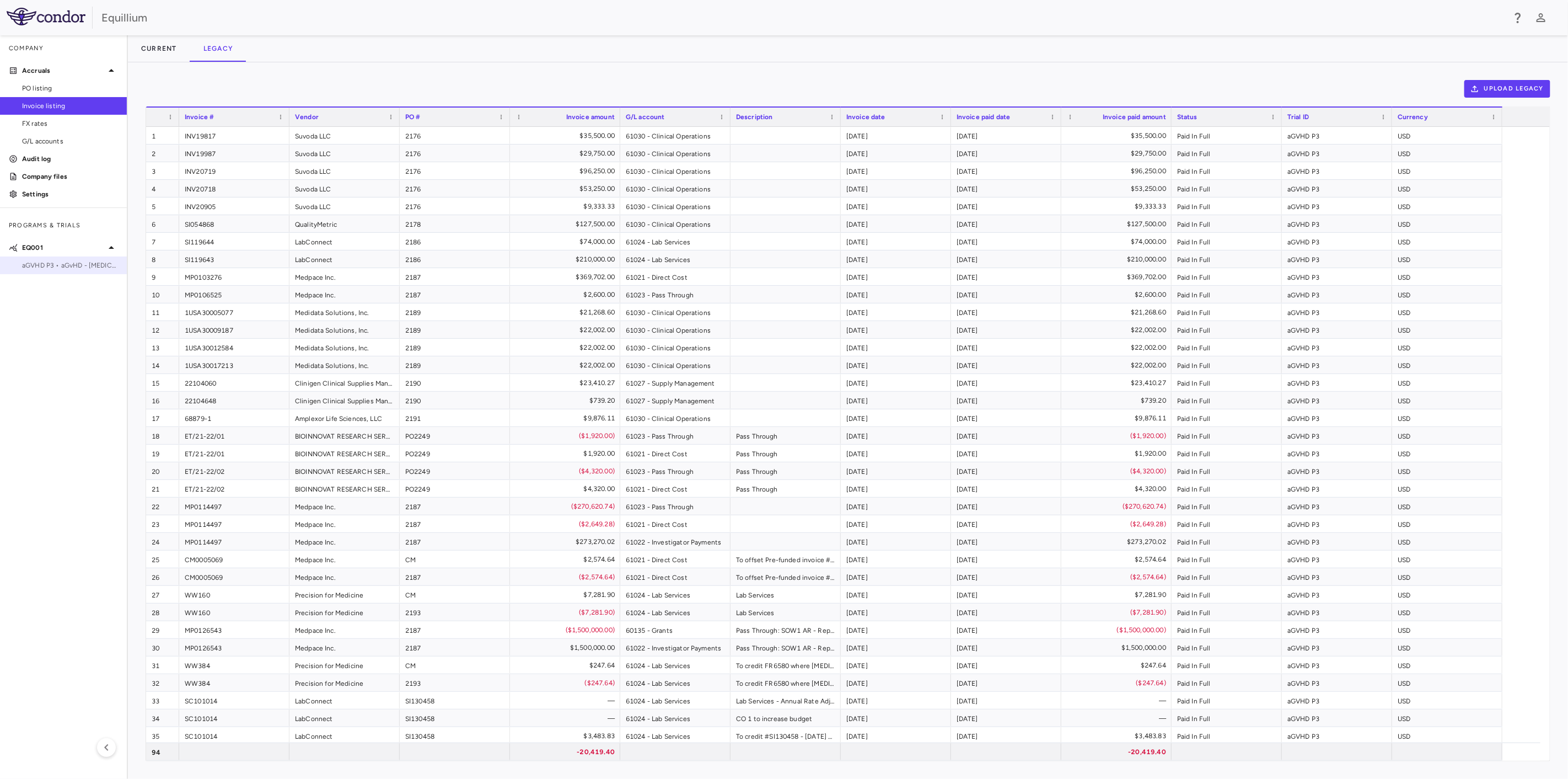
click at [71, 261] on span "aGVHD P3 • aGvHD - [MEDICAL_DATA]" at bounding box center [70, 265] width 96 height 10
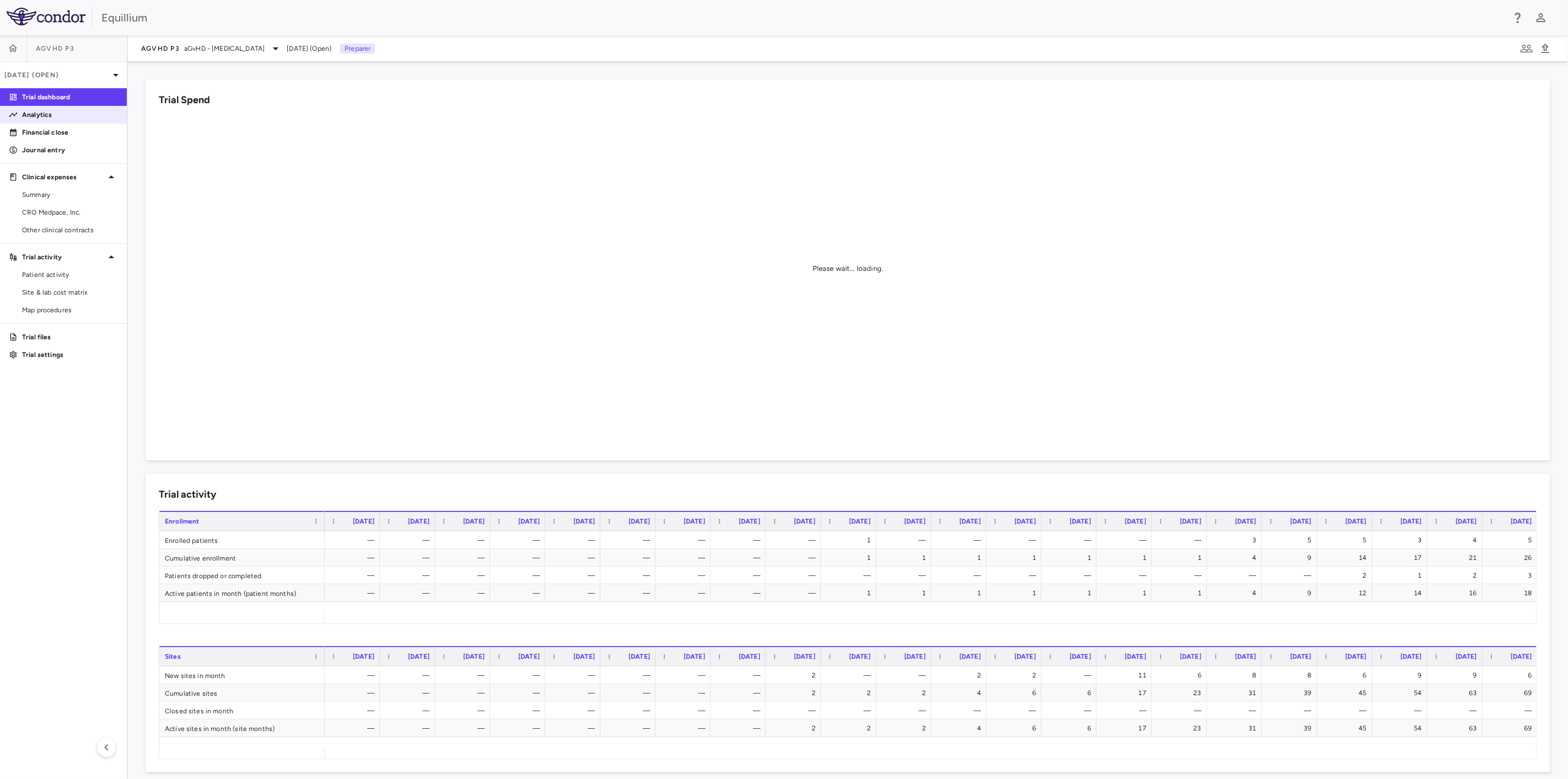
click at [64, 115] on p "Analytics" at bounding box center [70, 115] width 96 height 10
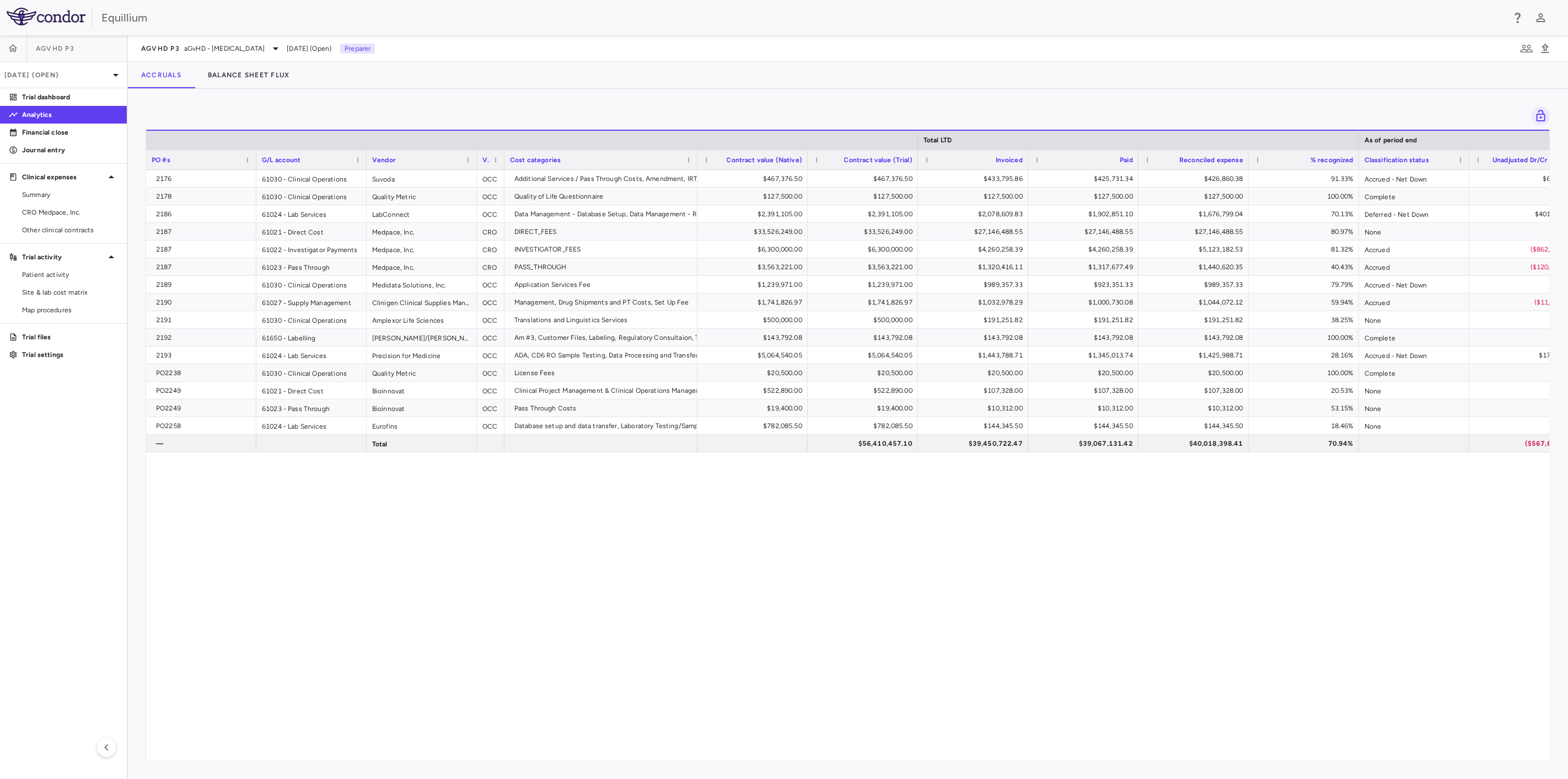
scroll to position [0, 1]
drag, startPoint x: 925, startPoint y: 755, endPoint x: 1010, endPoint y: 758, distance: 85.1
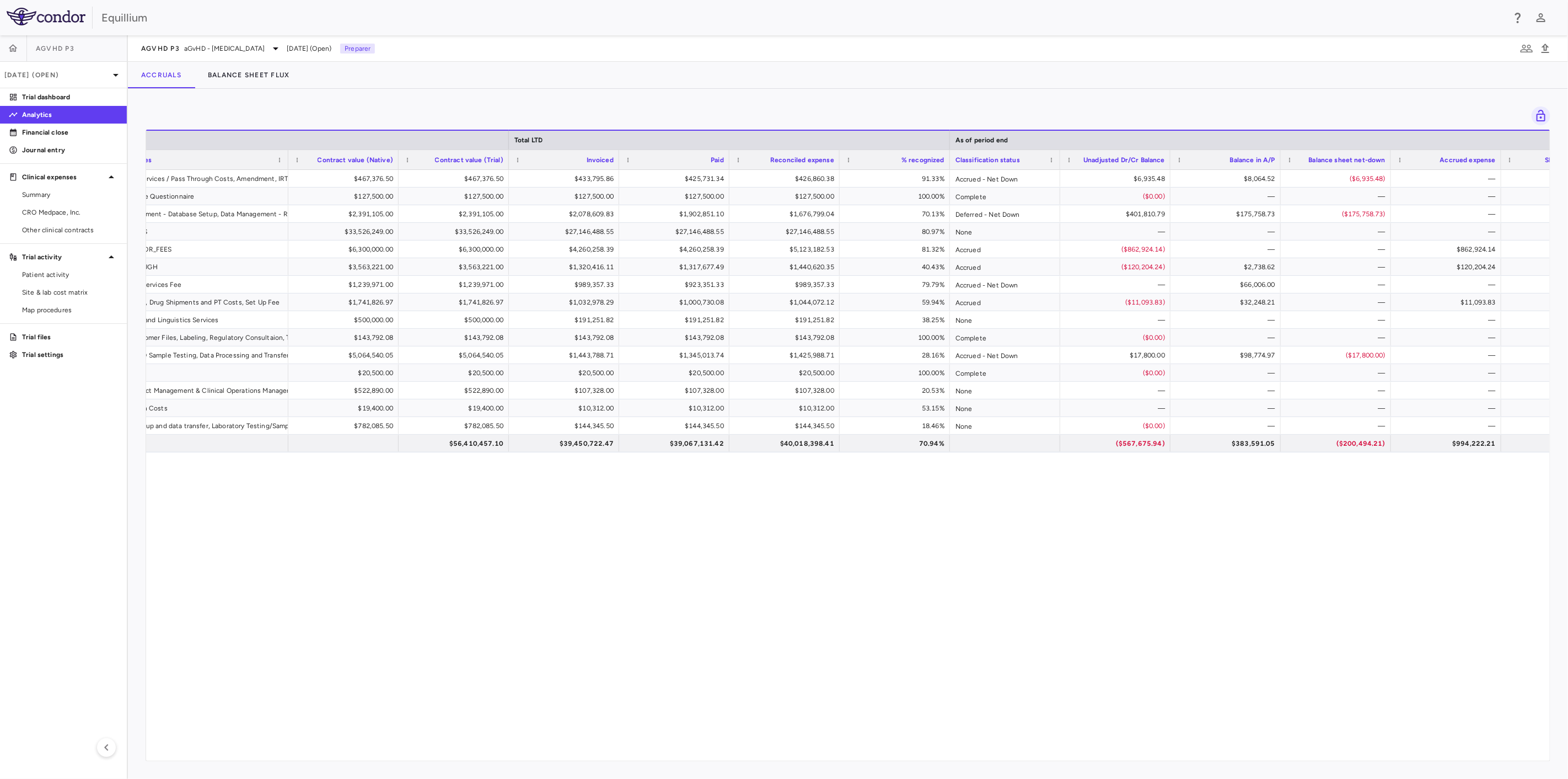
scroll to position [0, 422]
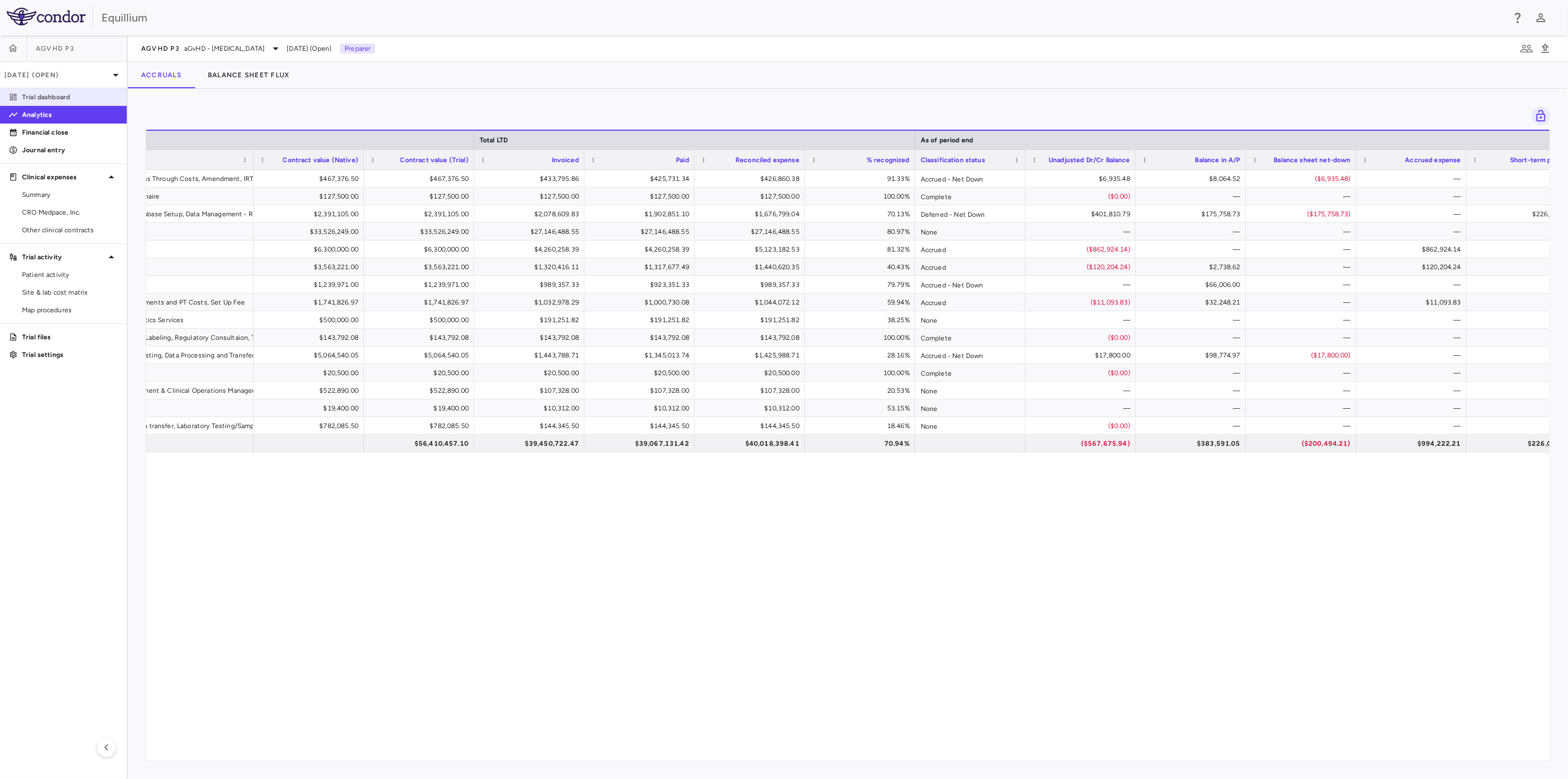
click at [71, 96] on p "Trial dashboard" at bounding box center [70, 96] width 96 height 10
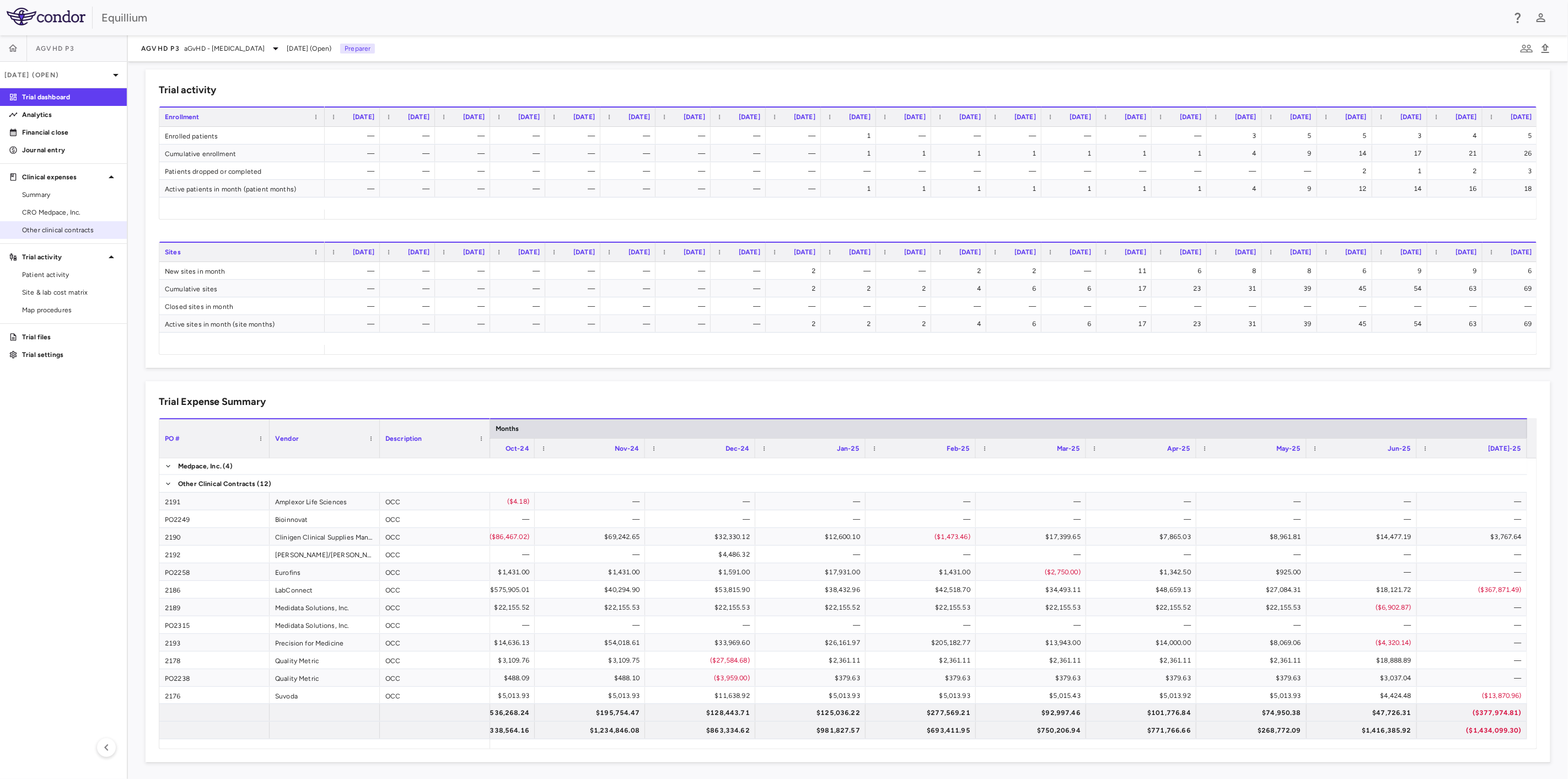
drag, startPoint x: 73, startPoint y: 228, endPoint x: 116, endPoint y: 229, distance: 43.0
click at [73, 228] on span "Other clinical contracts" at bounding box center [70, 230] width 96 height 10
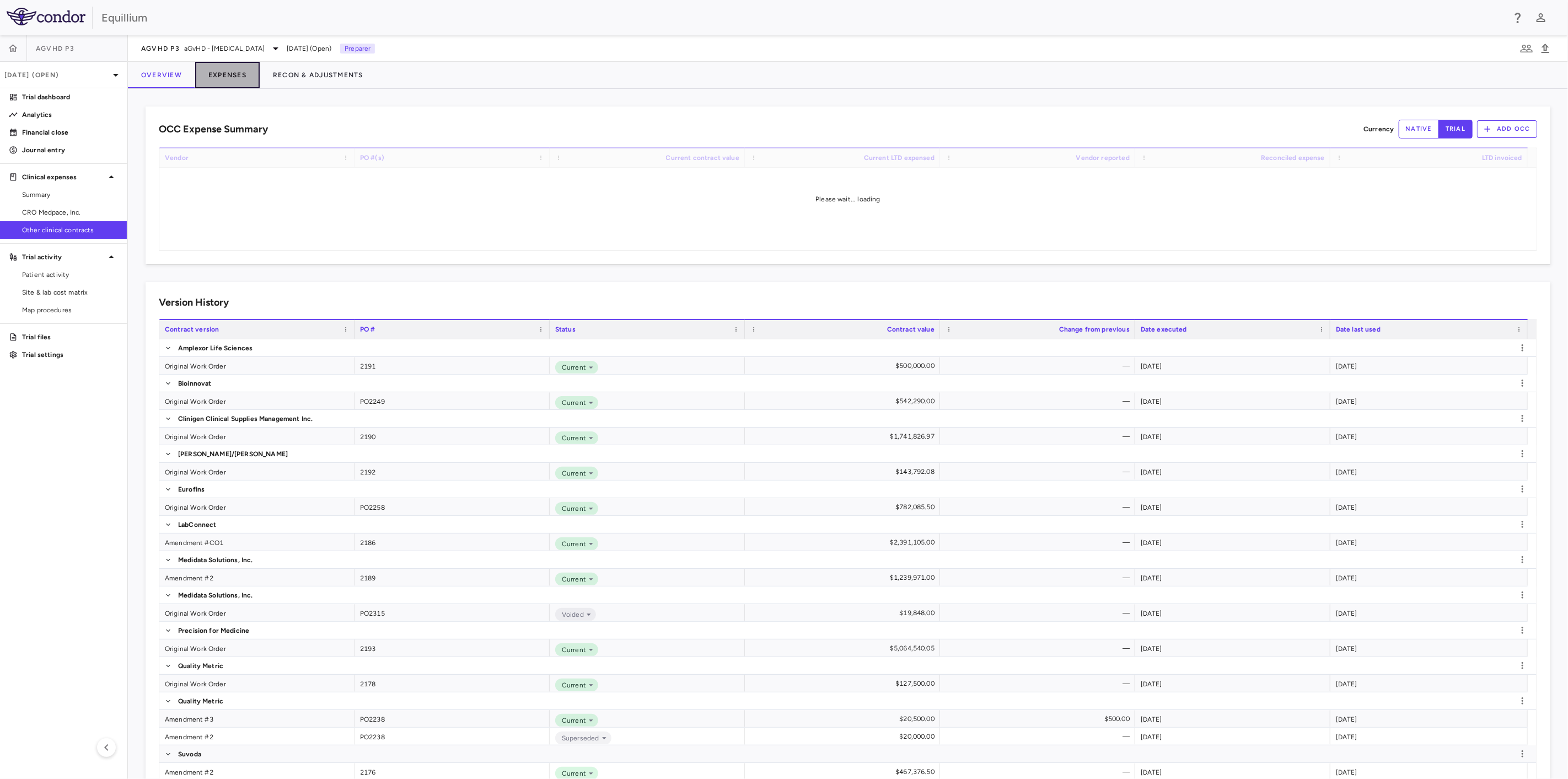
click at [233, 78] on button "Expenses" at bounding box center [227, 75] width 64 height 27
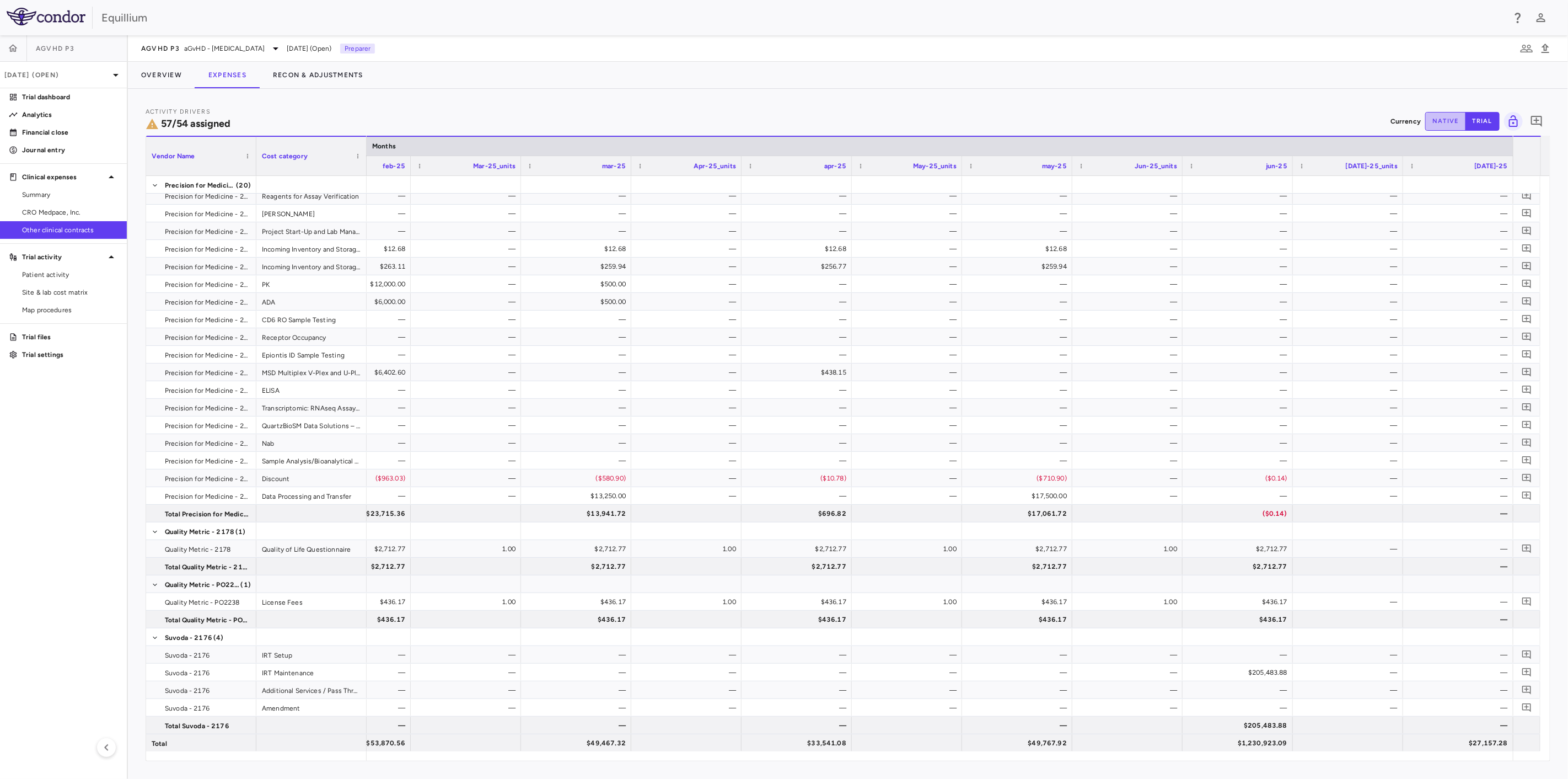
click at [1436, 116] on button "native" at bounding box center [1446, 122] width 41 height 19
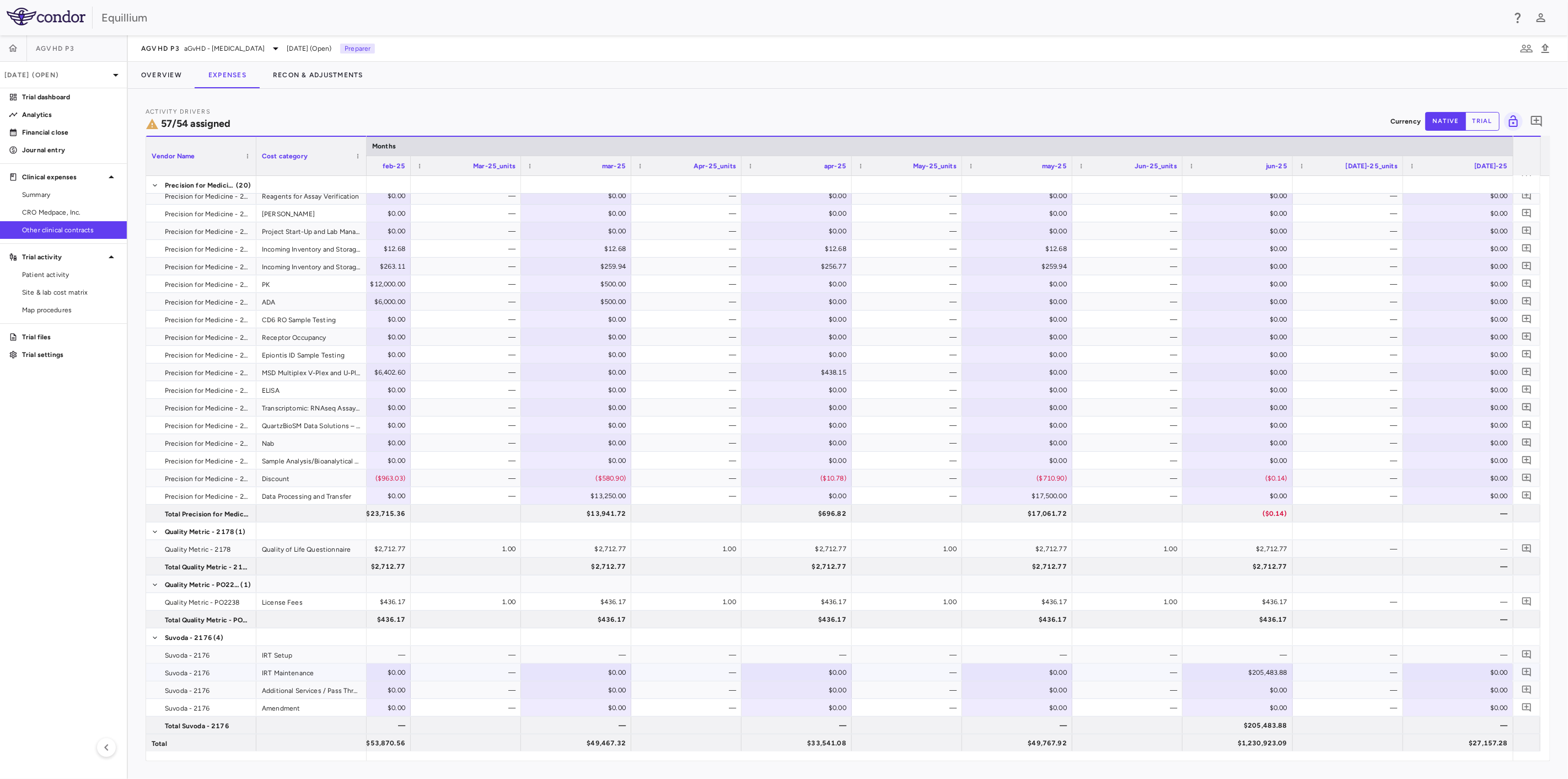
click at [1271, 668] on div "$205,483.88" at bounding box center [1239, 672] width 95 height 17
click at [1271, 670] on input "*********" at bounding box center [1246, 672] width 93 height 18
type input "*********"
click at [78, 111] on p "Analytics" at bounding box center [70, 115] width 96 height 10
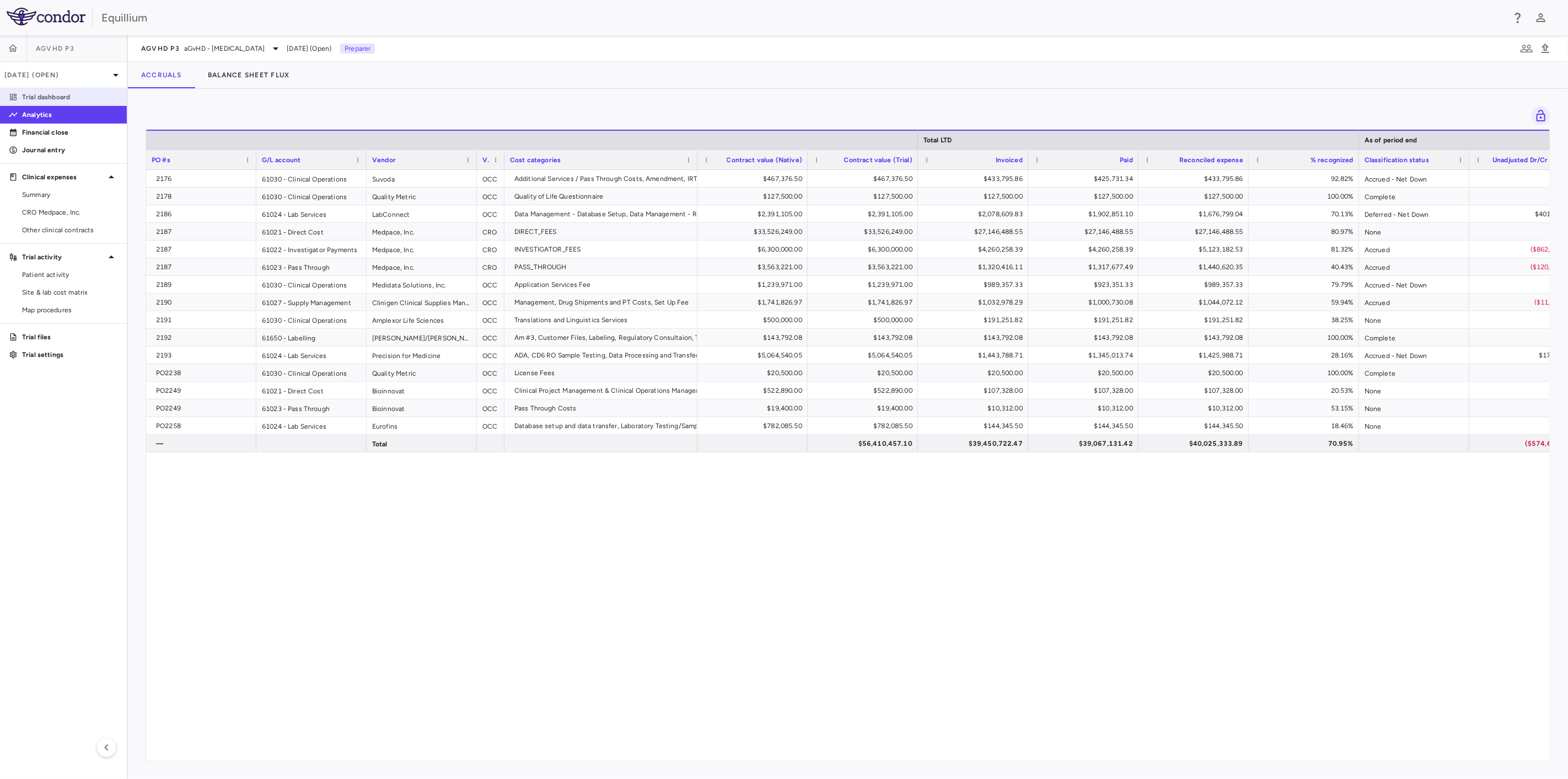
click at [65, 91] on link "Trial dashboard" at bounding box center [64, 96] width 127 height 16
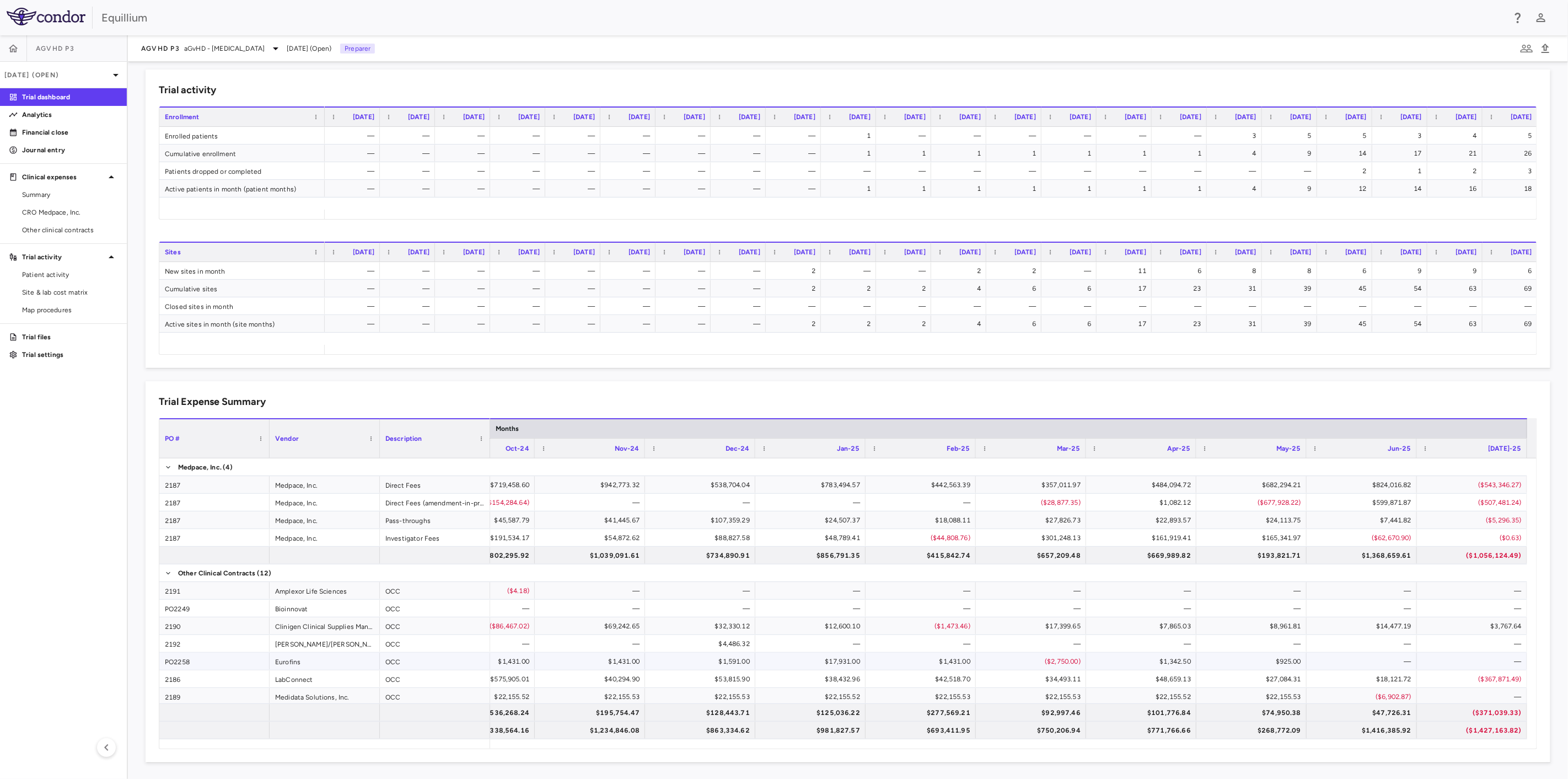
scroll to position [89, 0]
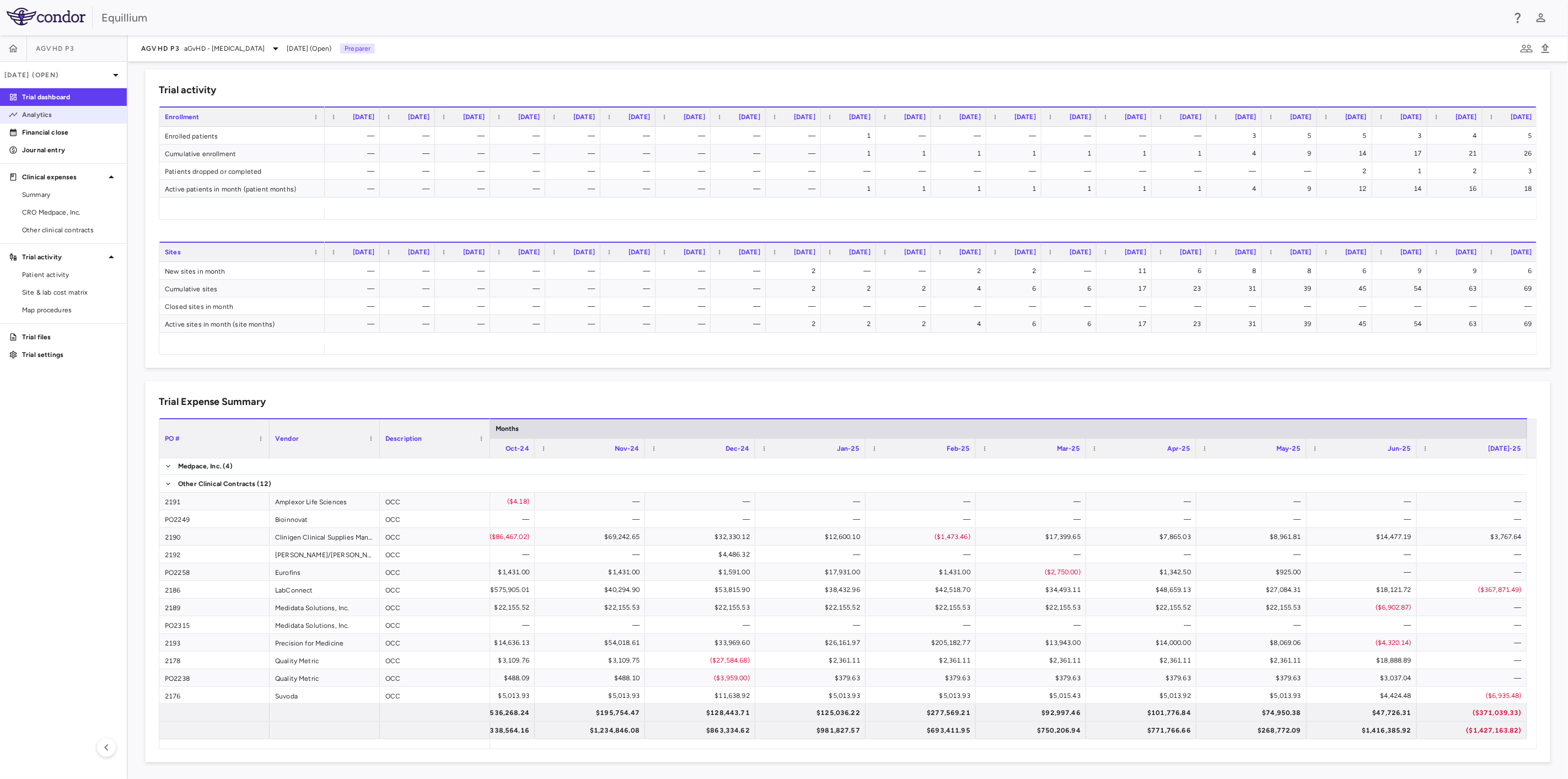
click at [65, 114] on p "Analytics" at bounding box center [70, 115] width 96 height 10
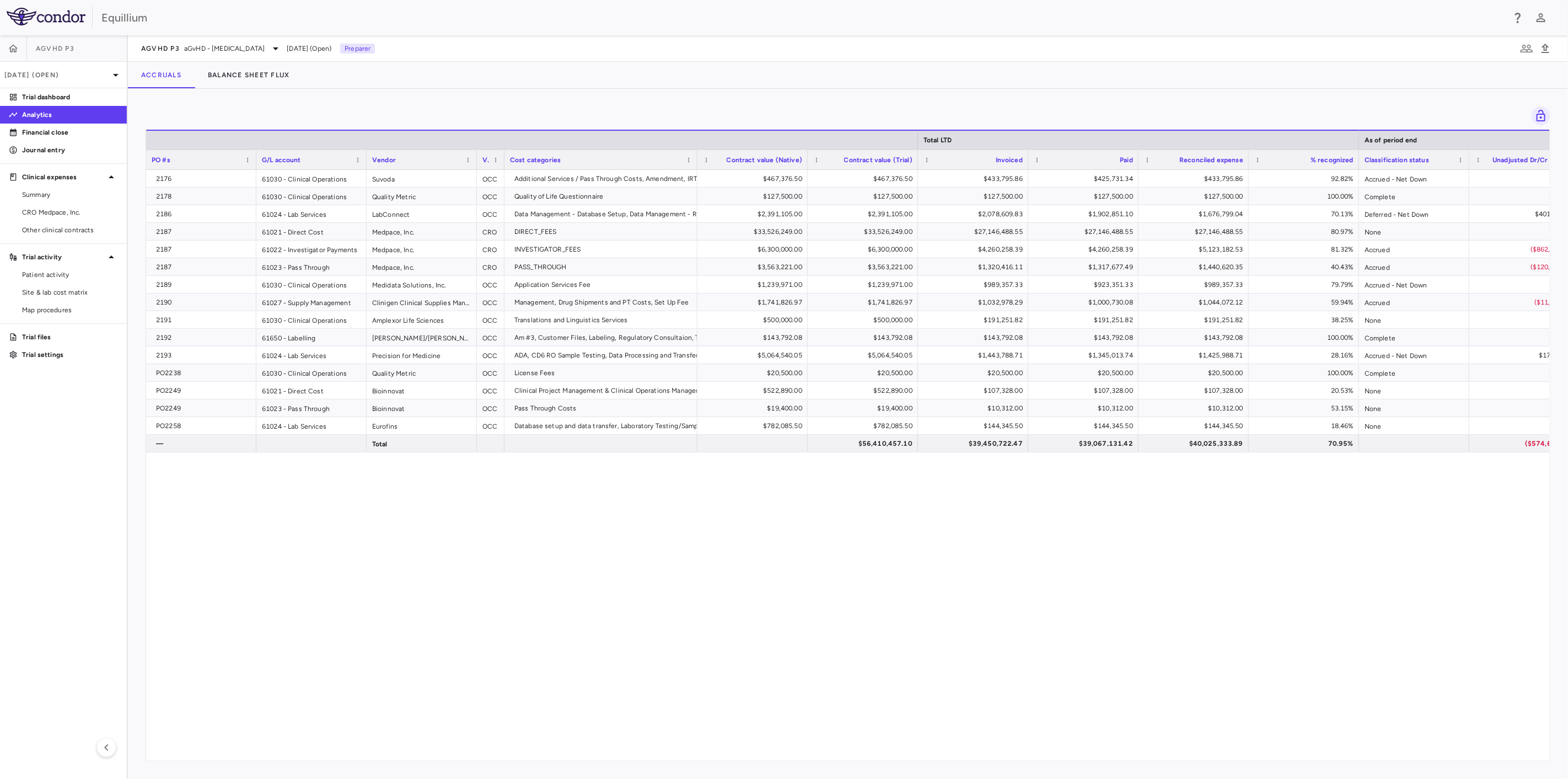
scroll to position [0, 79]
click at [23, 55] on button "button" at bounding box center [13, 49] width 27 height 27
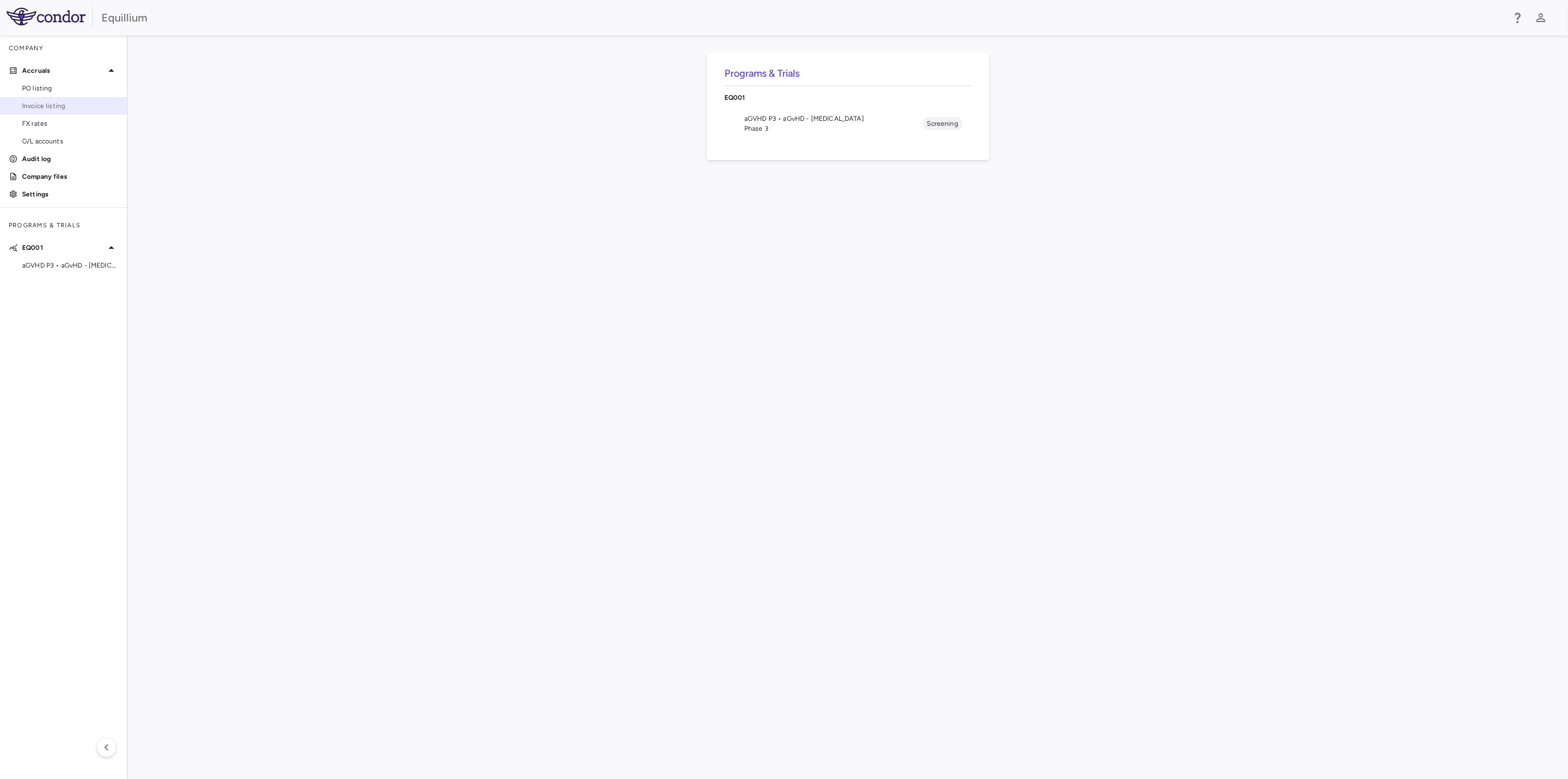
click at [53, 107] on span "Invoice listing" at bounding box center [70, 106] width 96 height 10
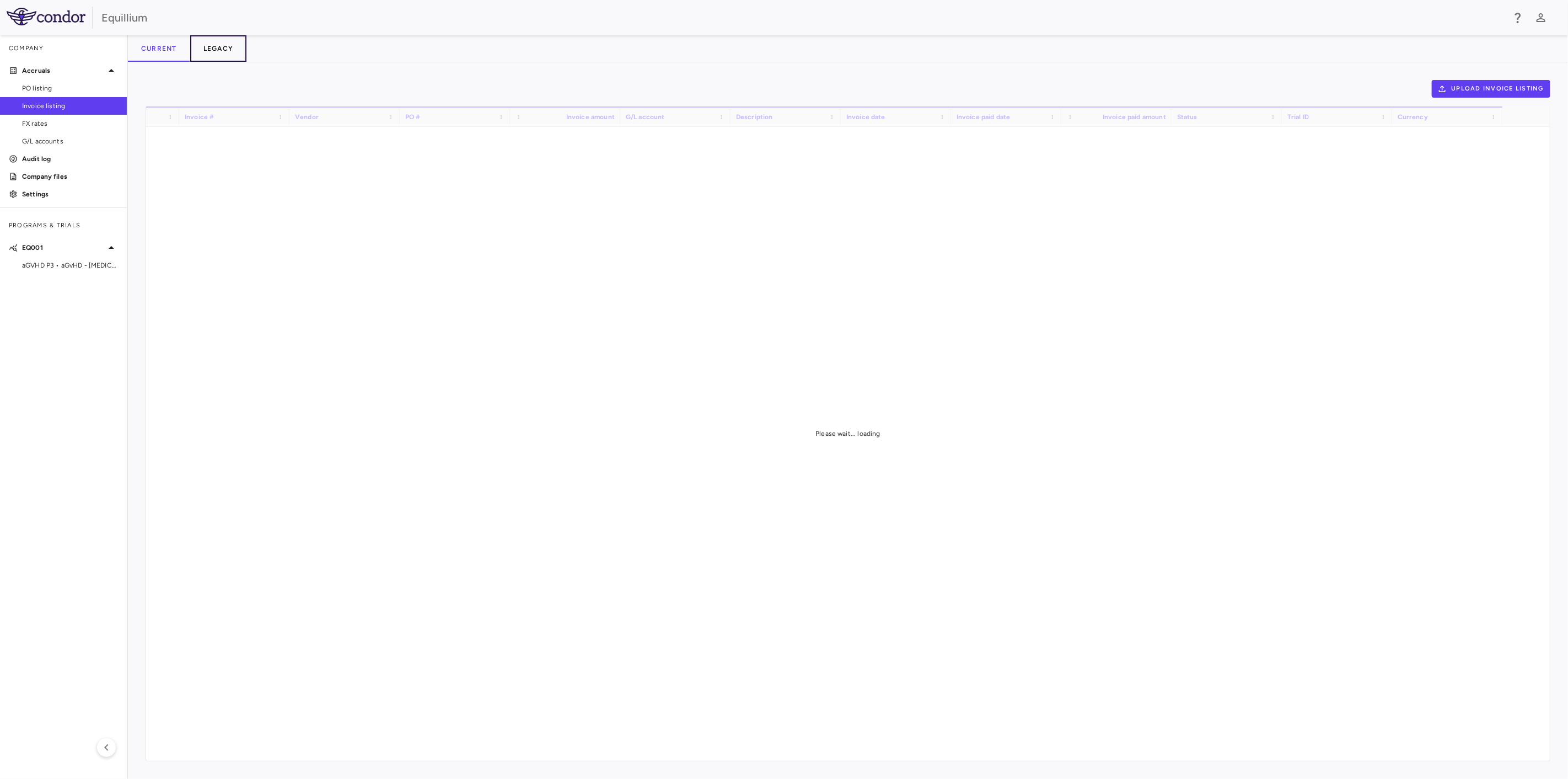
click at [226, 45] on button "Legacy" at bounding box center [219, 49] width 56 height 27
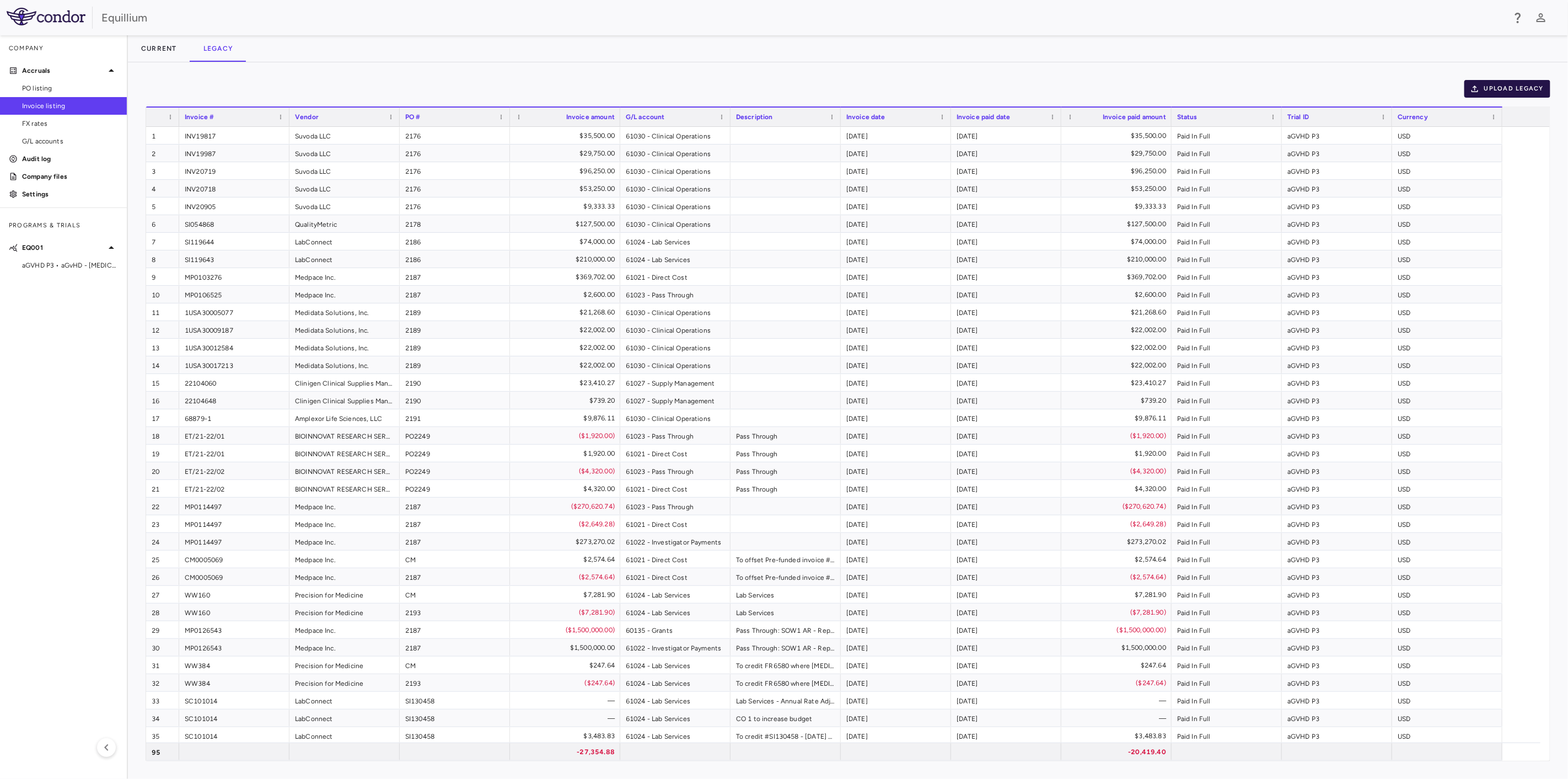
click at [1497, 82] on button "Upload legacy" at bounding box center [1508, 89] width 86 height 17
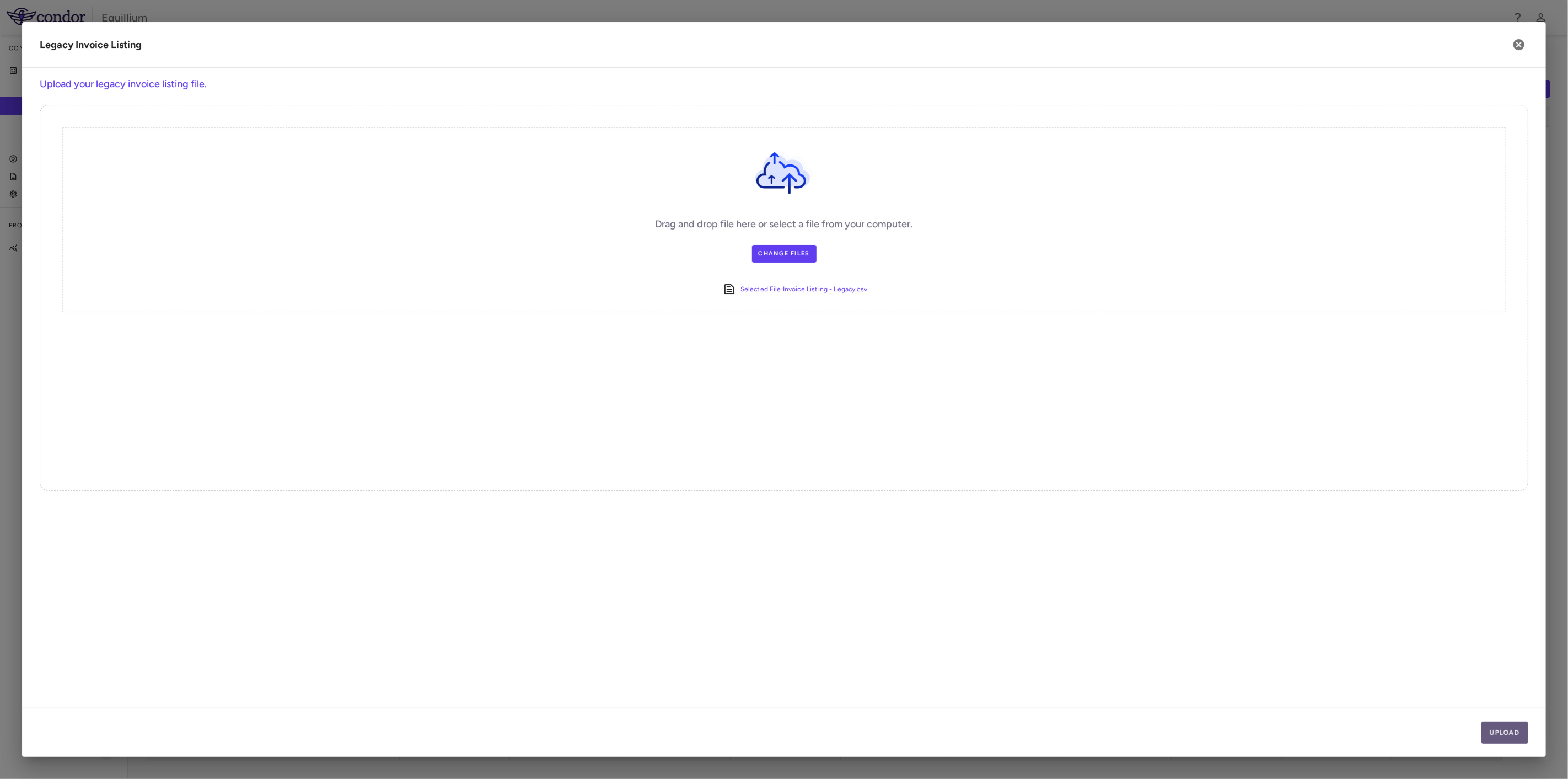
click at [1506, 734] on button "Upload" at bounding box center [1505, 732] width 47 height 22
click at [1506, 734] on button "Next" at bounding box center [1510, 732] width 38 height 22
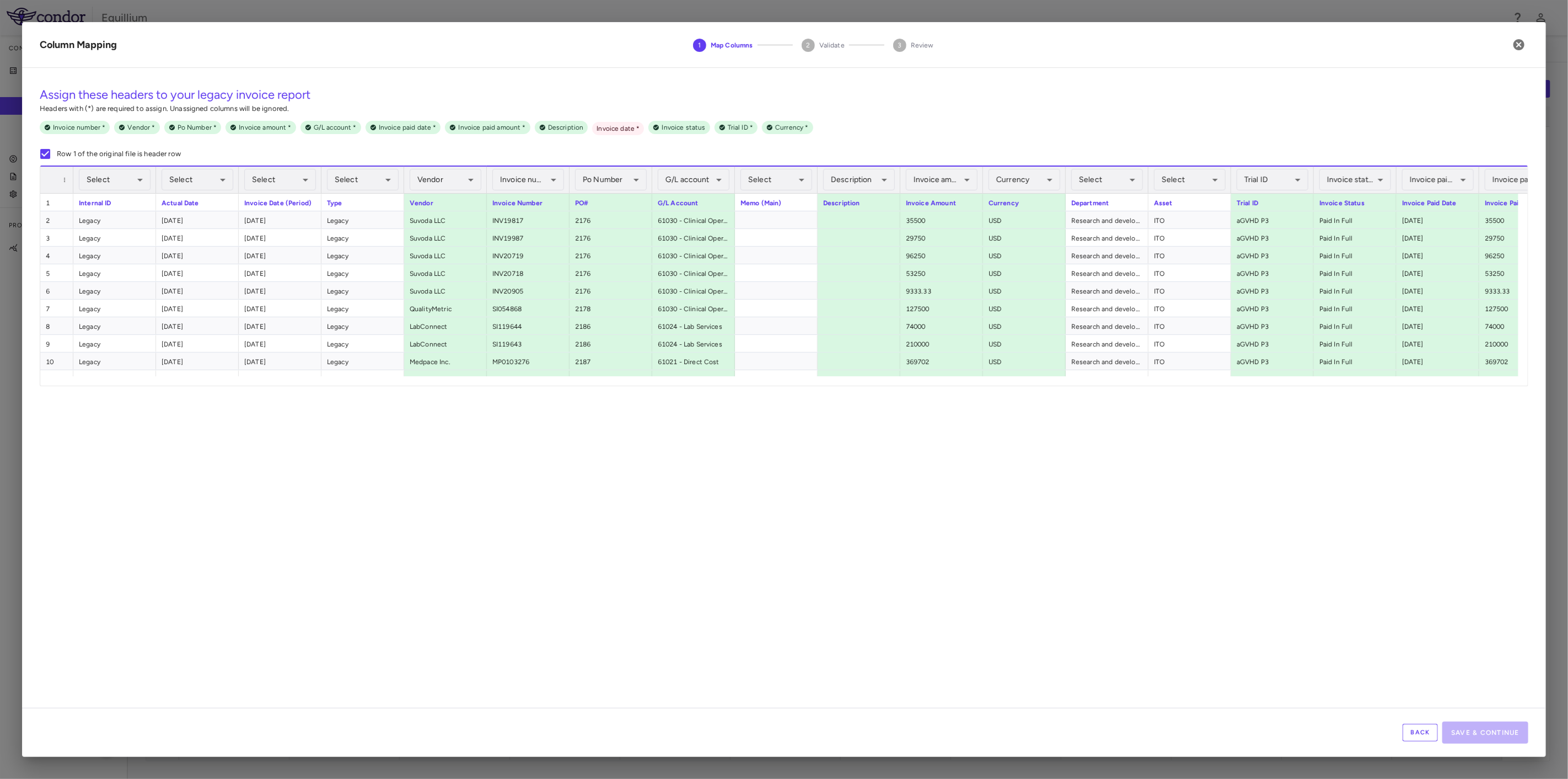
click at [282, 191] on div "Select ​" at bounding box center [279, 180] width 71 height 27
click at [284, 180] on body "Skip to sidebar Skip to main content Equillium Company Accruals PO listing Invo…" at bounding box center [784, 389] width 1568 height 779
drag, startPoint x: 305, startPoint y: 367, endPoint x: 305, endPoint y: 376, distance: 9.0
click at [305, 376] on ul "Select Ignore Column Invoice number Assigned Vendor Assigned Po Number Assigned…" at bounding box center [281, 322] width 140 height 264
click at [305, 376] on span "Required" at bounding box center [323, 380] width 36 height 10
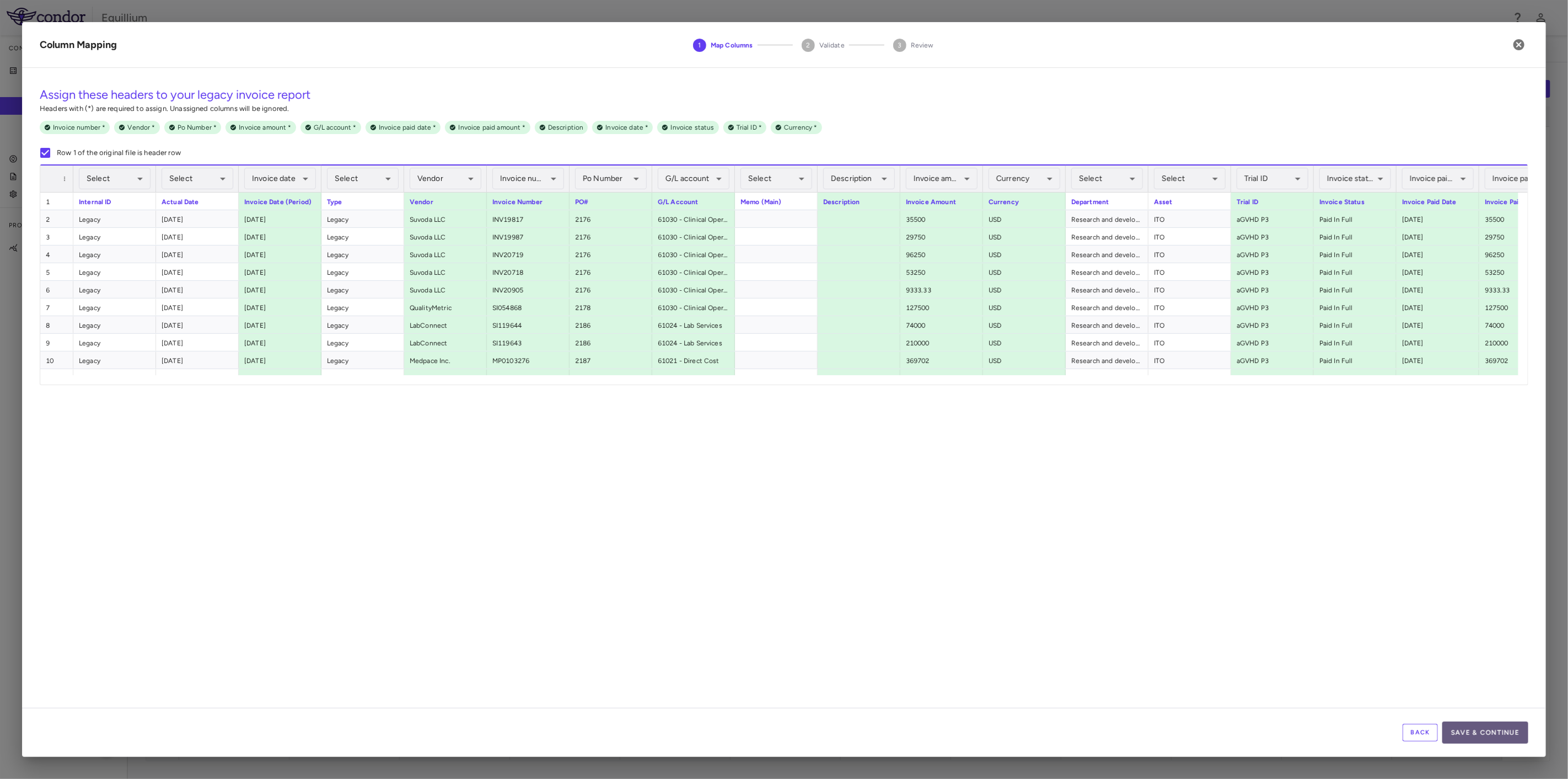
click at [1492, 734] on button "Save & Continue" at bounding box center [1486, 732] width 86 height 22
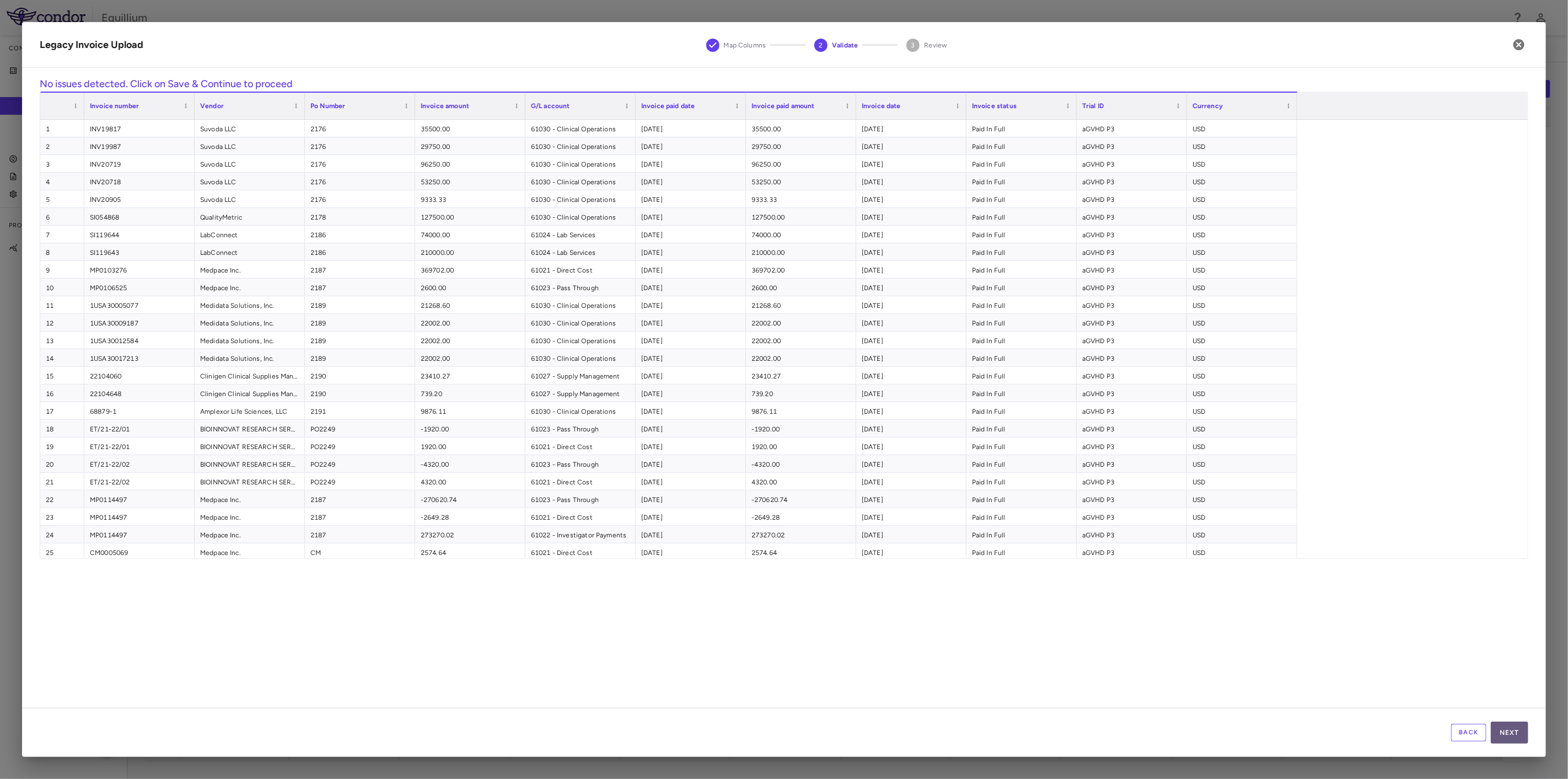
click at [1504, 734] on button "Next" at bounding box center [1510, 732] width 38 height 22
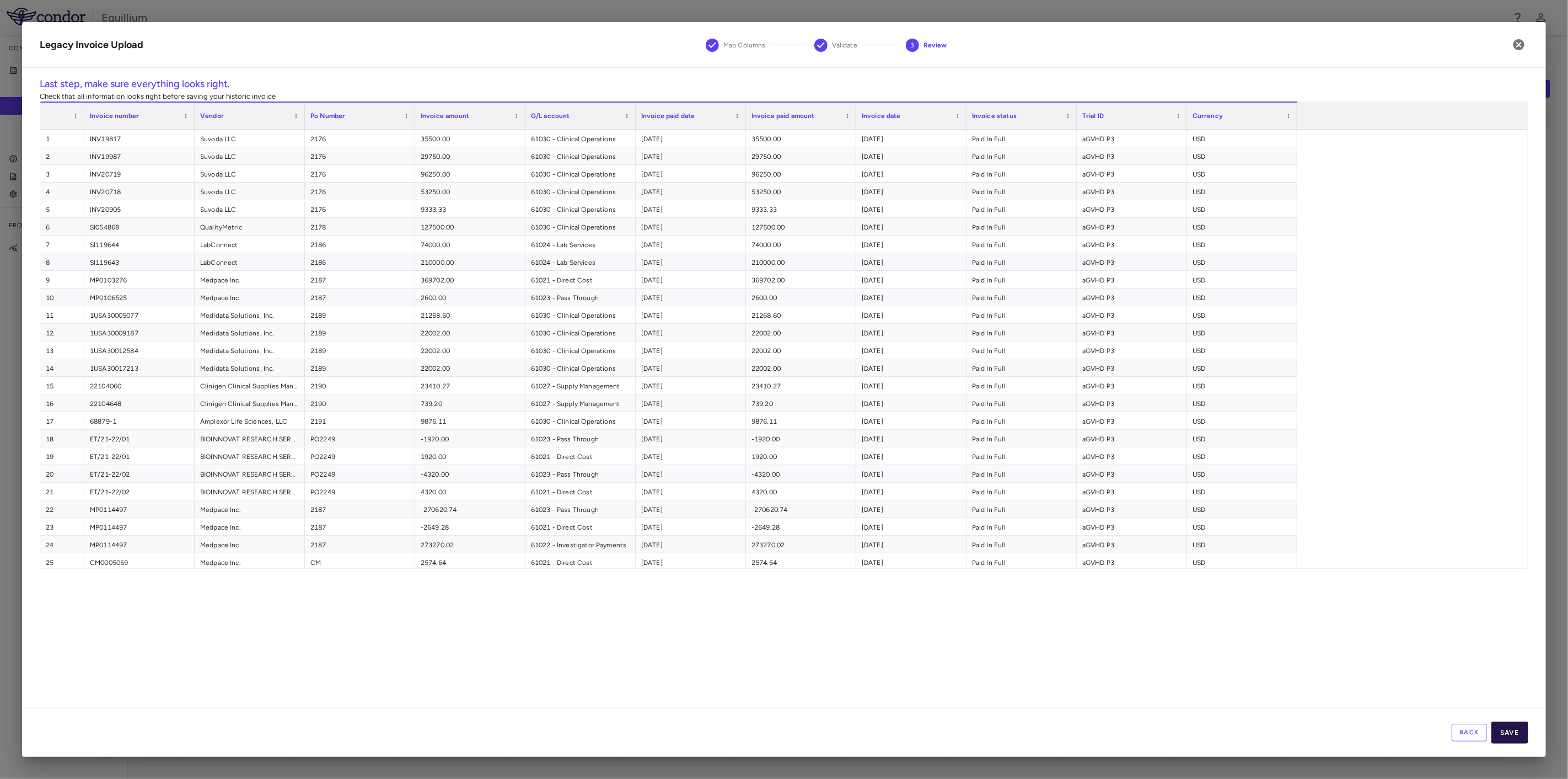
click at [1517, 738] on button "Save" at bounding box center [1509, 732] width 37 height 22
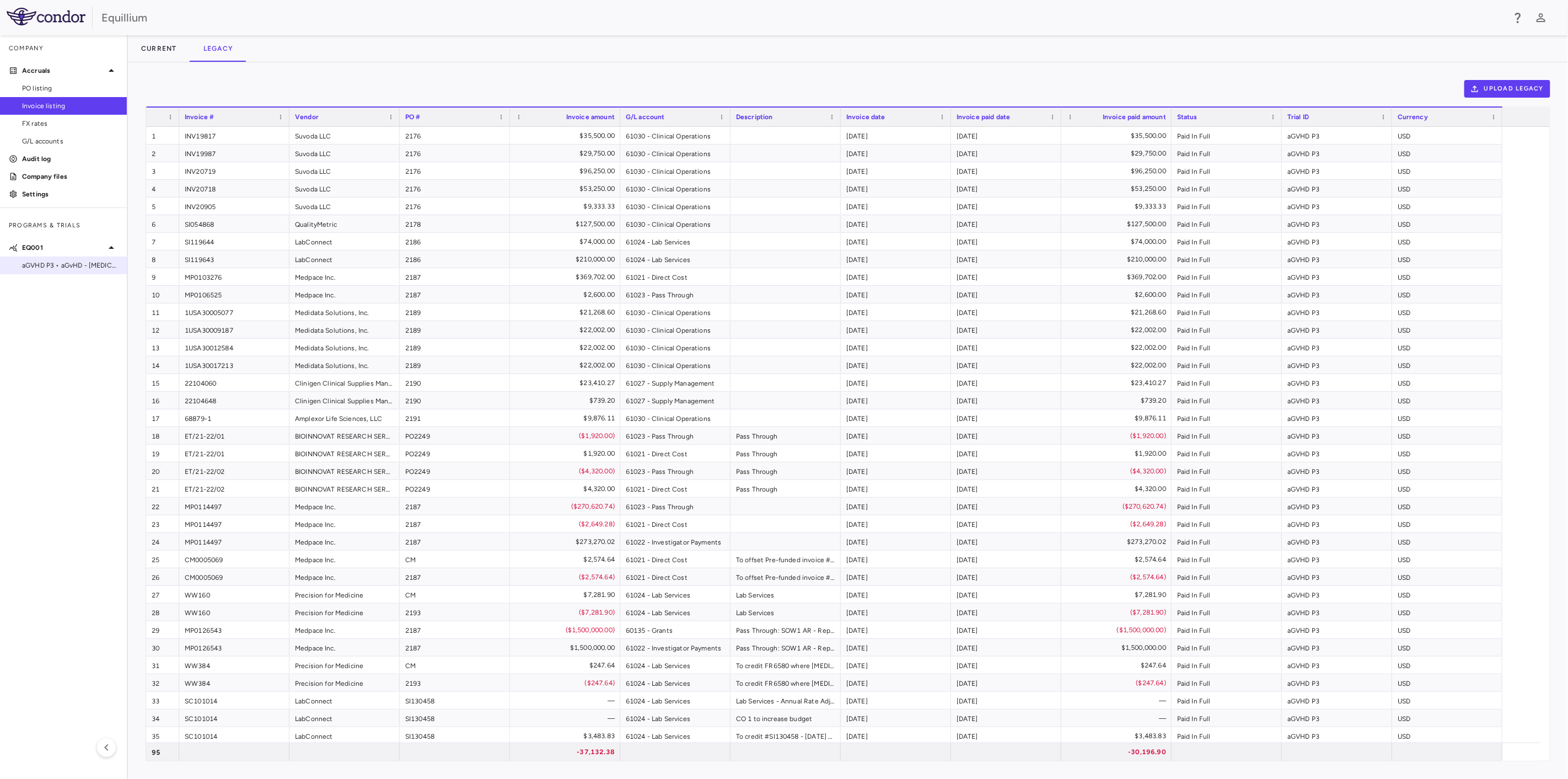
click at [82, 264] on span "aGVHD P3 • aGvHD - [MEDICAL_DATA]" at bounding box center [70, 265] width 96 height 10
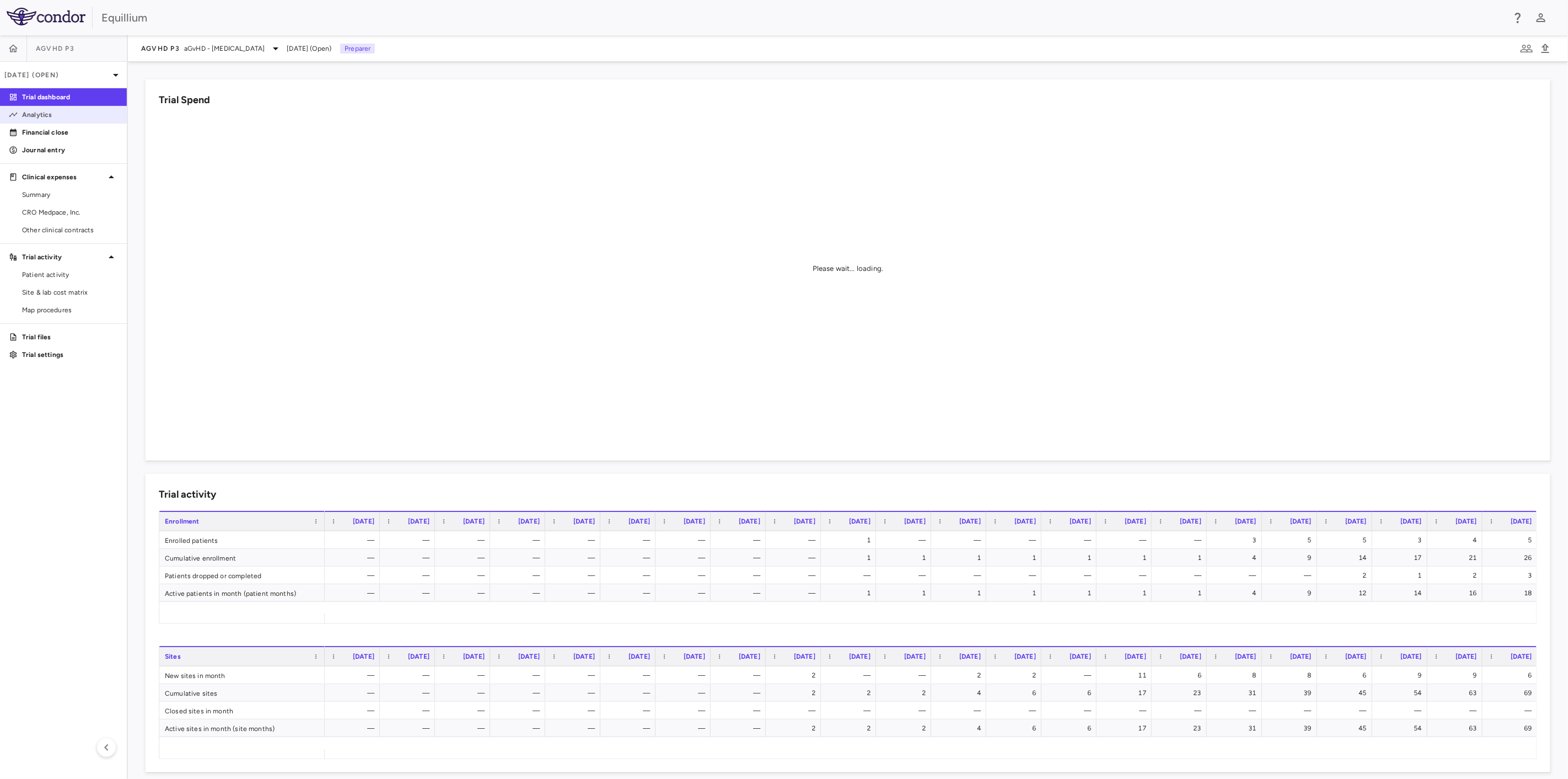
click at [61, 116] on p "Analytics" at bounding box center [70, 115] width 96 height 10
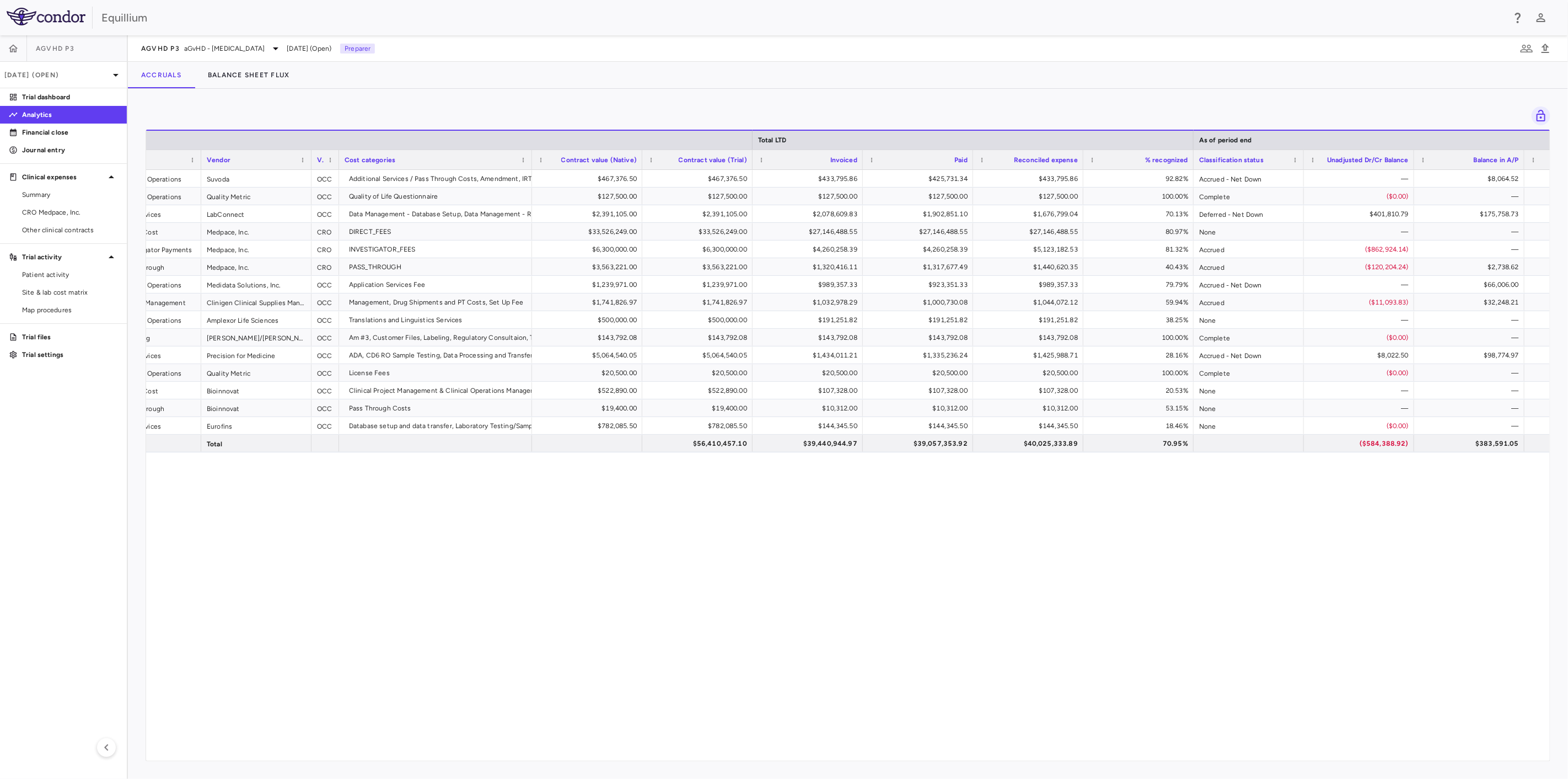
scroll to position [0, 202]
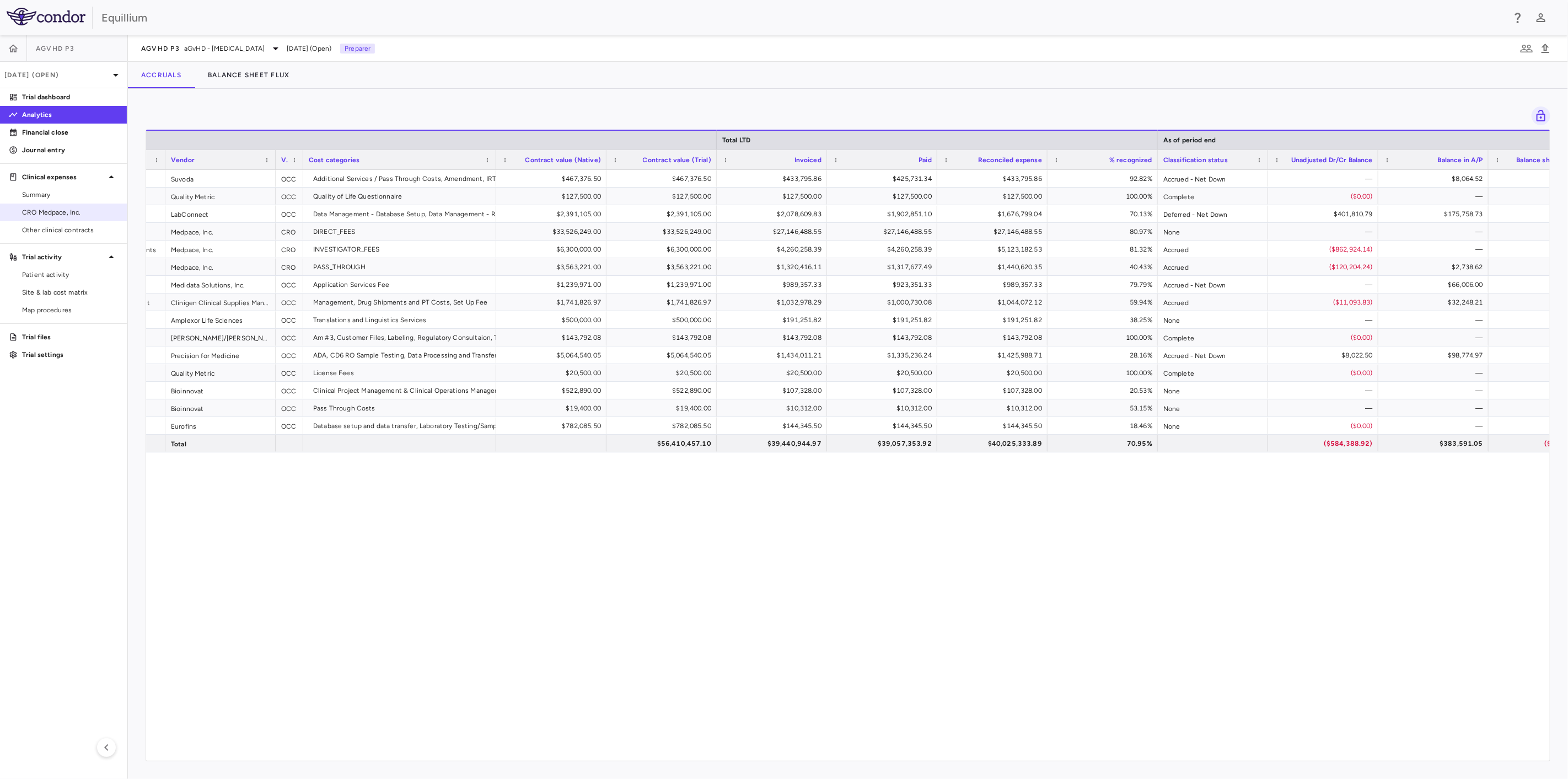
drag, startPoint x: 56, startPoint y: 228, endPoint x: 124, endPoint y: 211, distance: 70.1
click at [56, 228] on span "Other clinical contracts" at bounding box center [70, 230] width 96 height 10
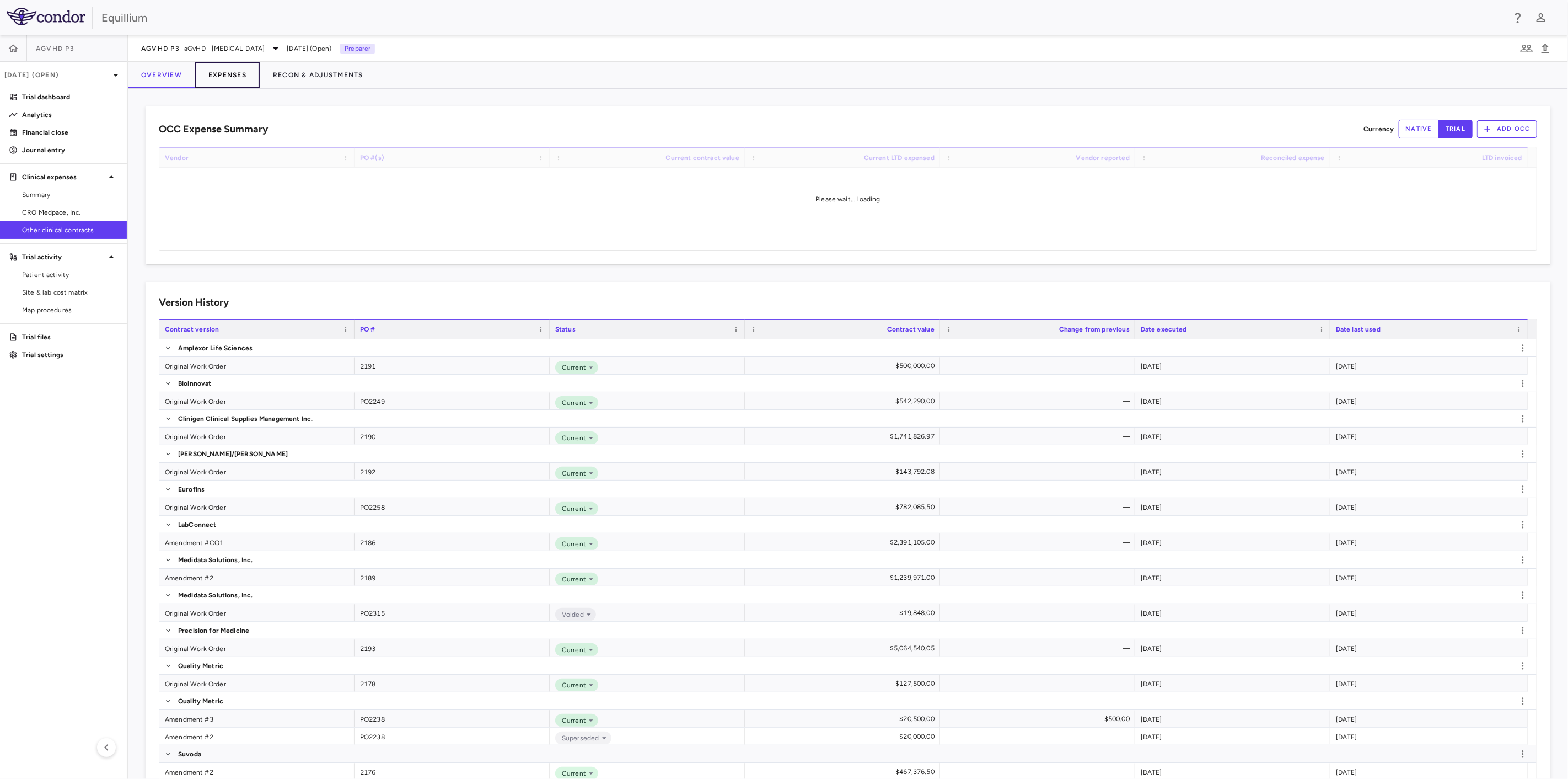
click at [235, 79] on button "Expenses" at bounding box center [227, 75] width 64 height 27
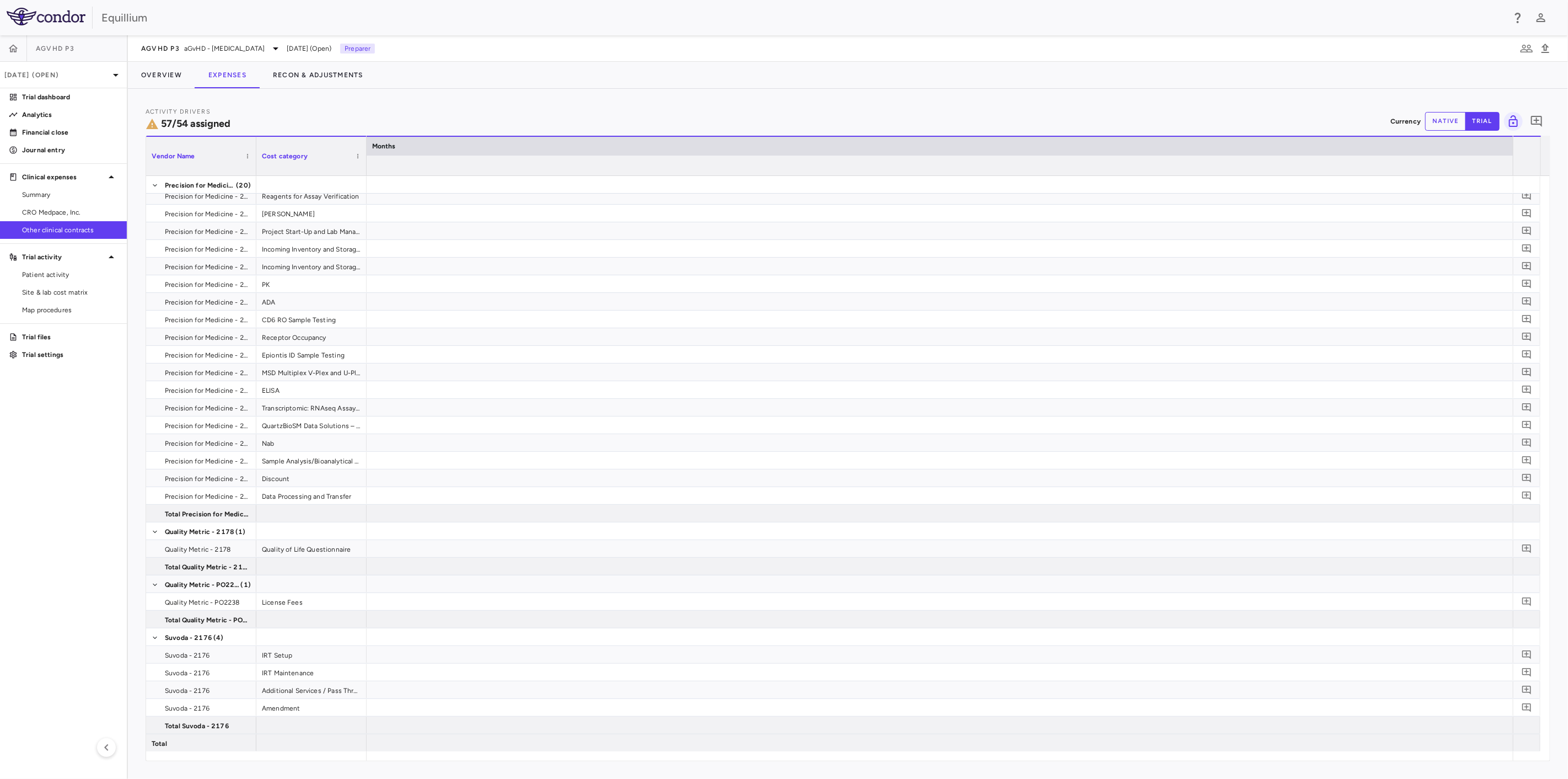
scroll to position [0, 10503]
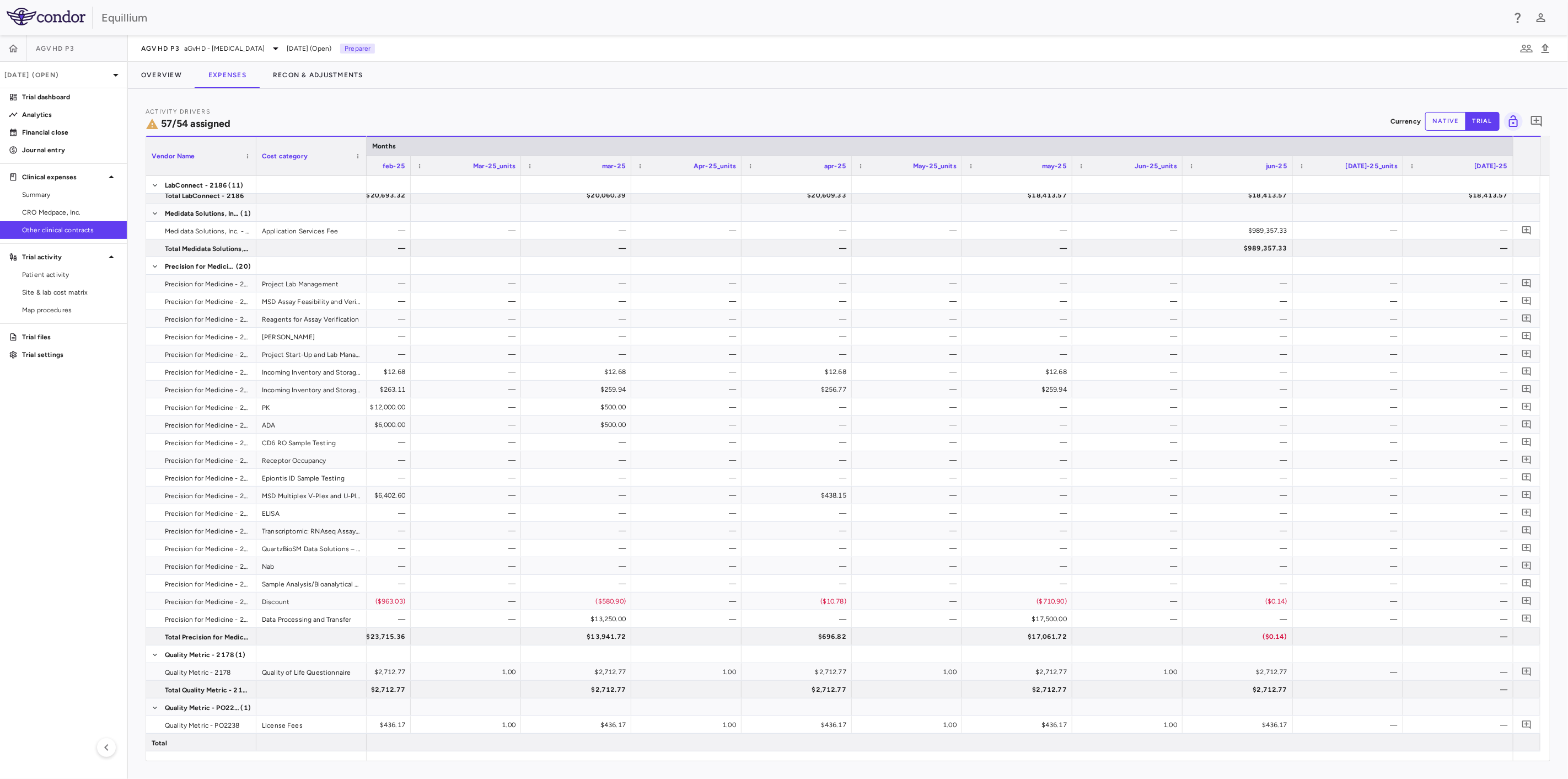
click at [1443, 123] on button "native" at bounding box center [1446, 122] width 41 height 19
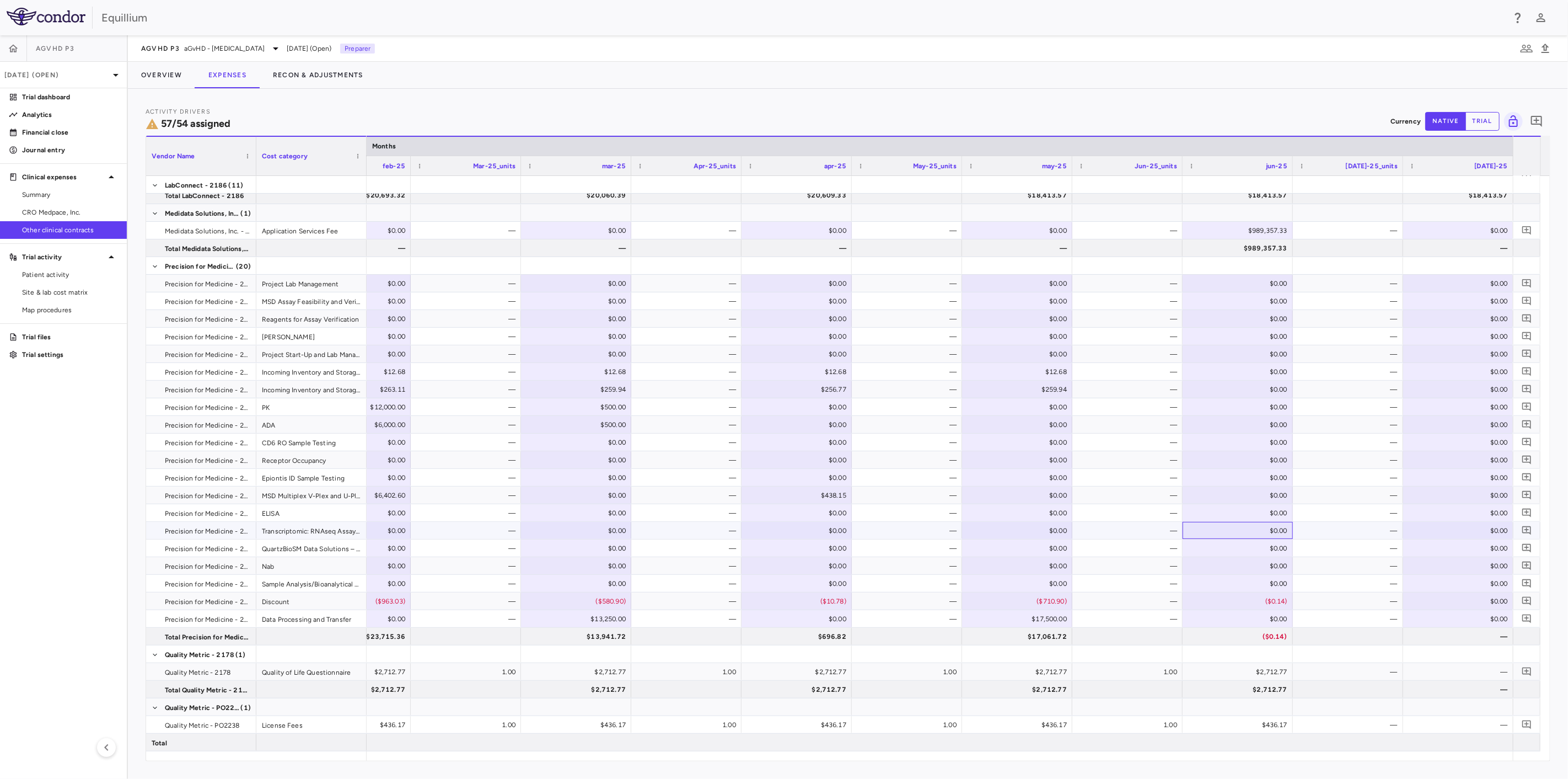
click at [1230, 526] on div "$0.00" at bounding box center [1239, 530] width 95 height 17
type input "*****"
type input "*******"
click at [1445, 602] on div "$0.00" at bounding box center [1461, 601] width 95 height 17
type input "*******"
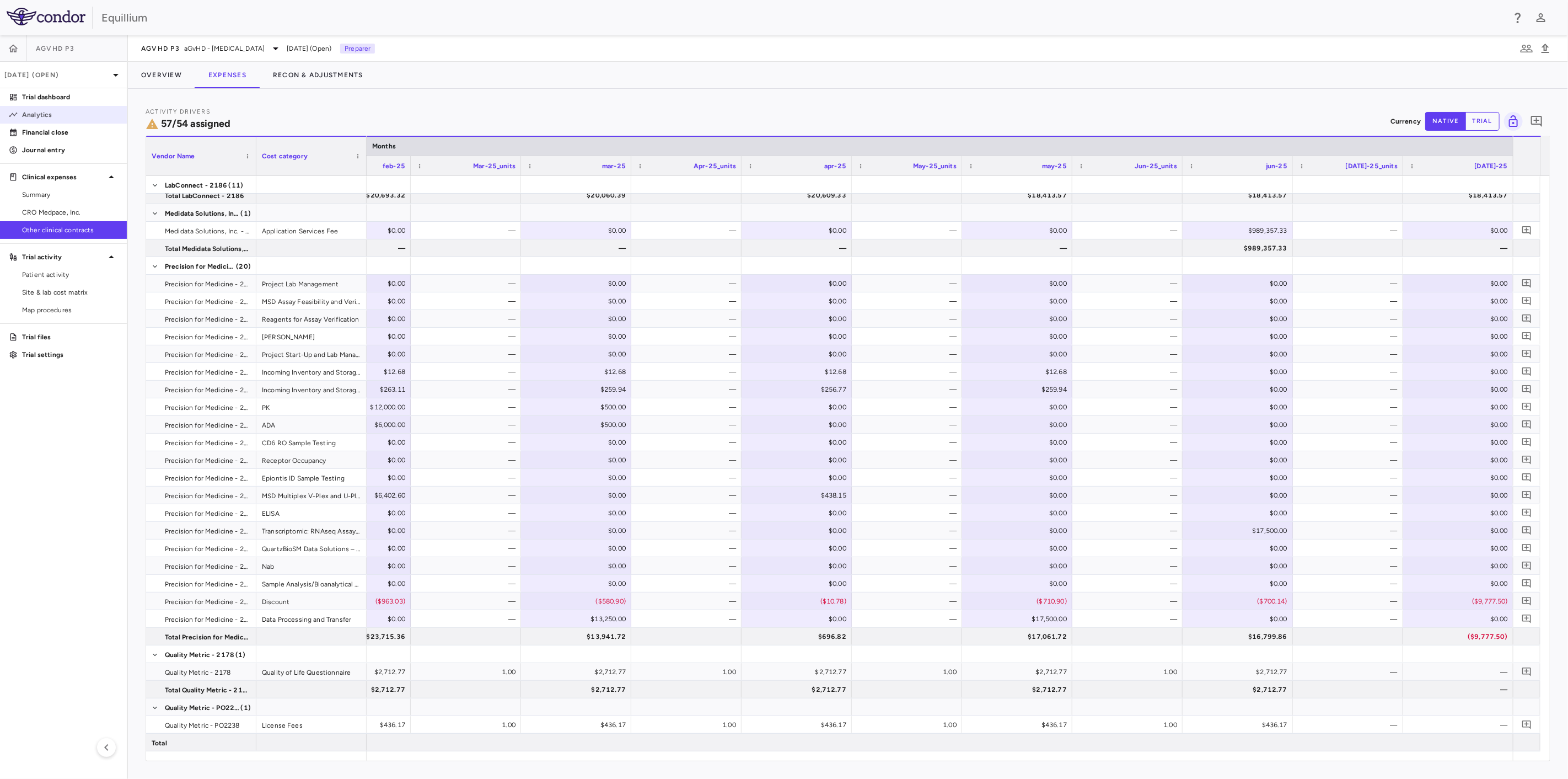
click at [47, 110] on p "Analytics" at bounding box center [70, 115] width 96 height 10
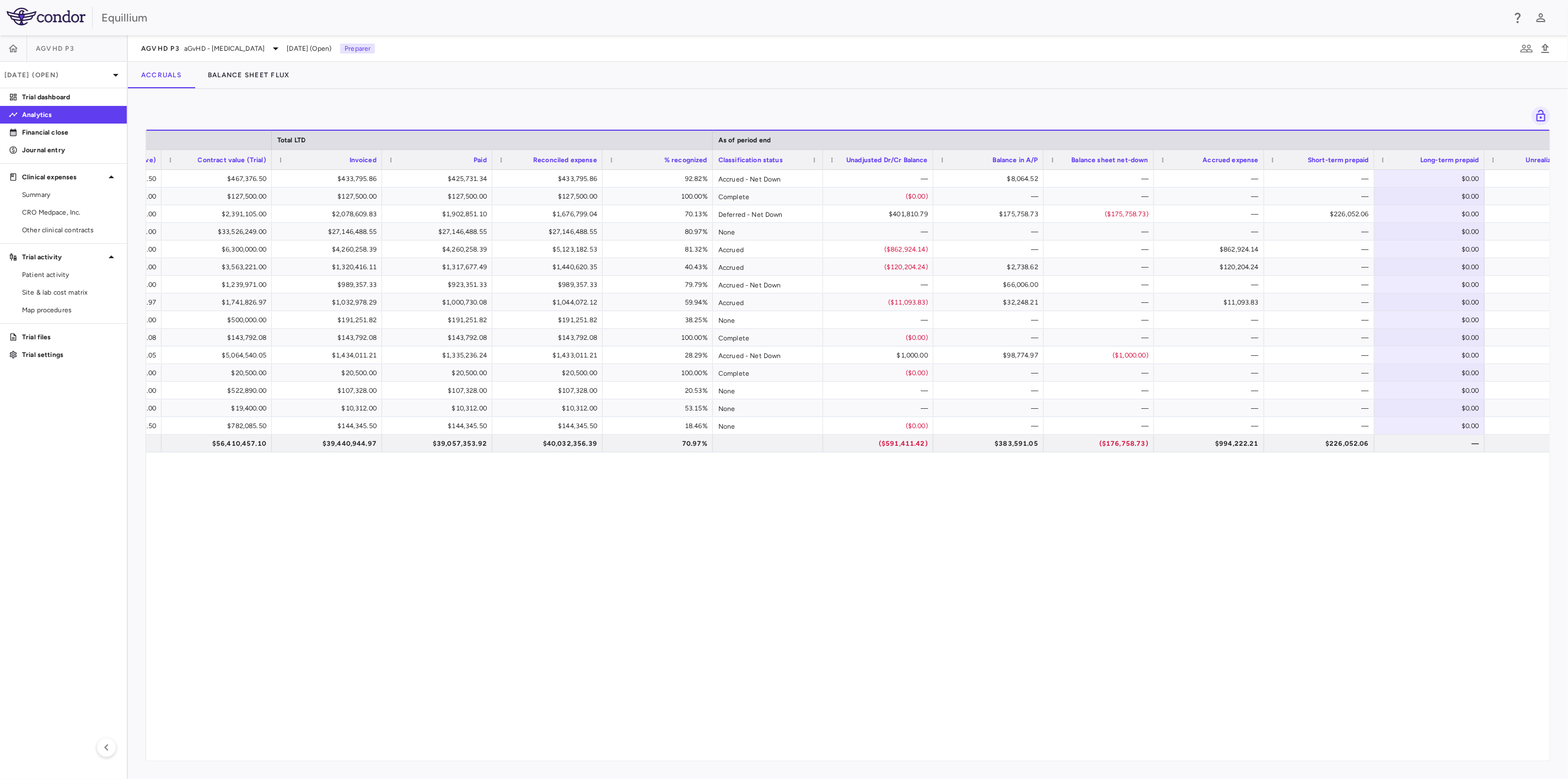
scroll to position [0, 620]
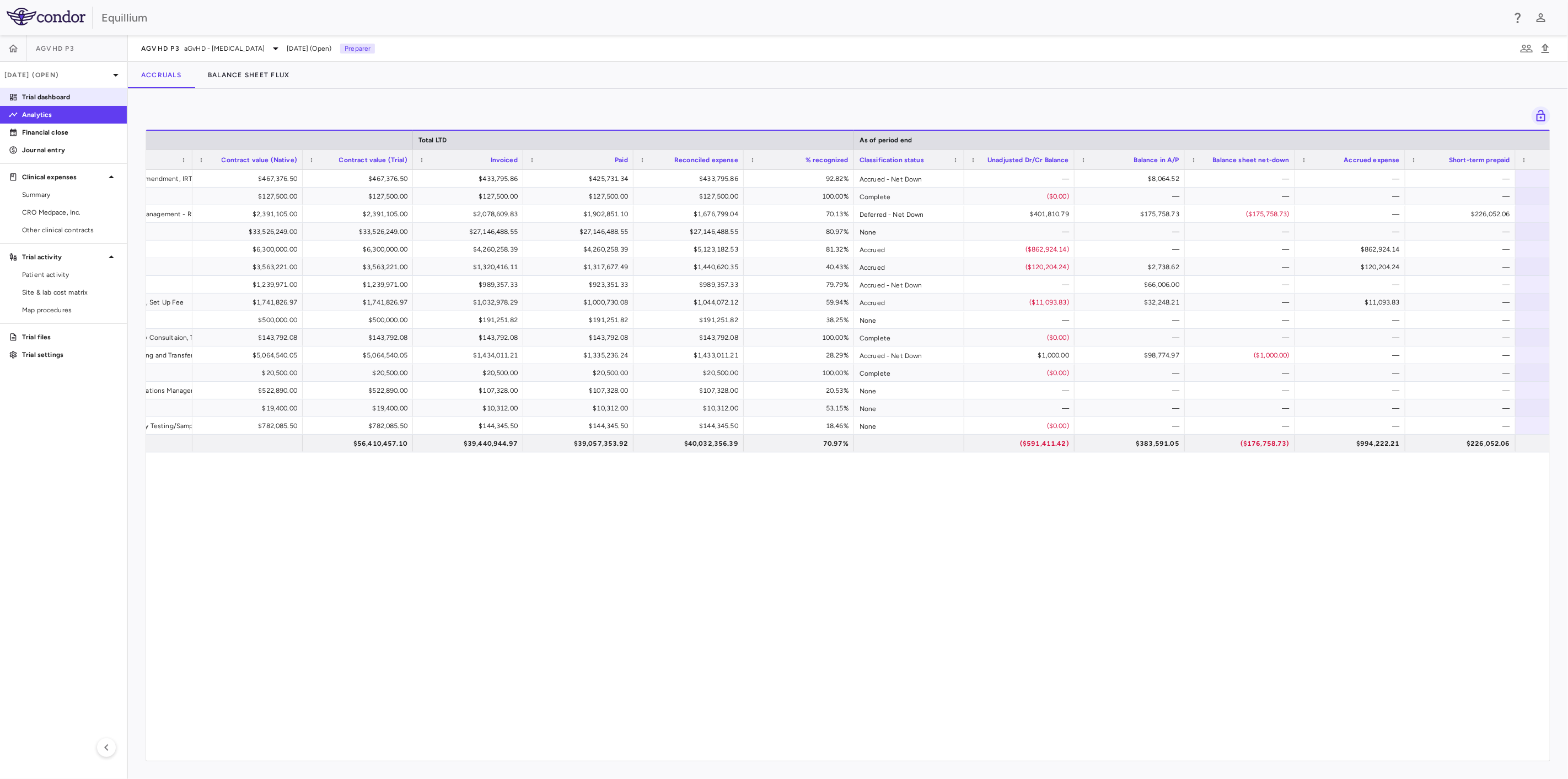
click at [70, 103] on link "Trial dashboard" at bounding box center [64, 96] width 127 height 16
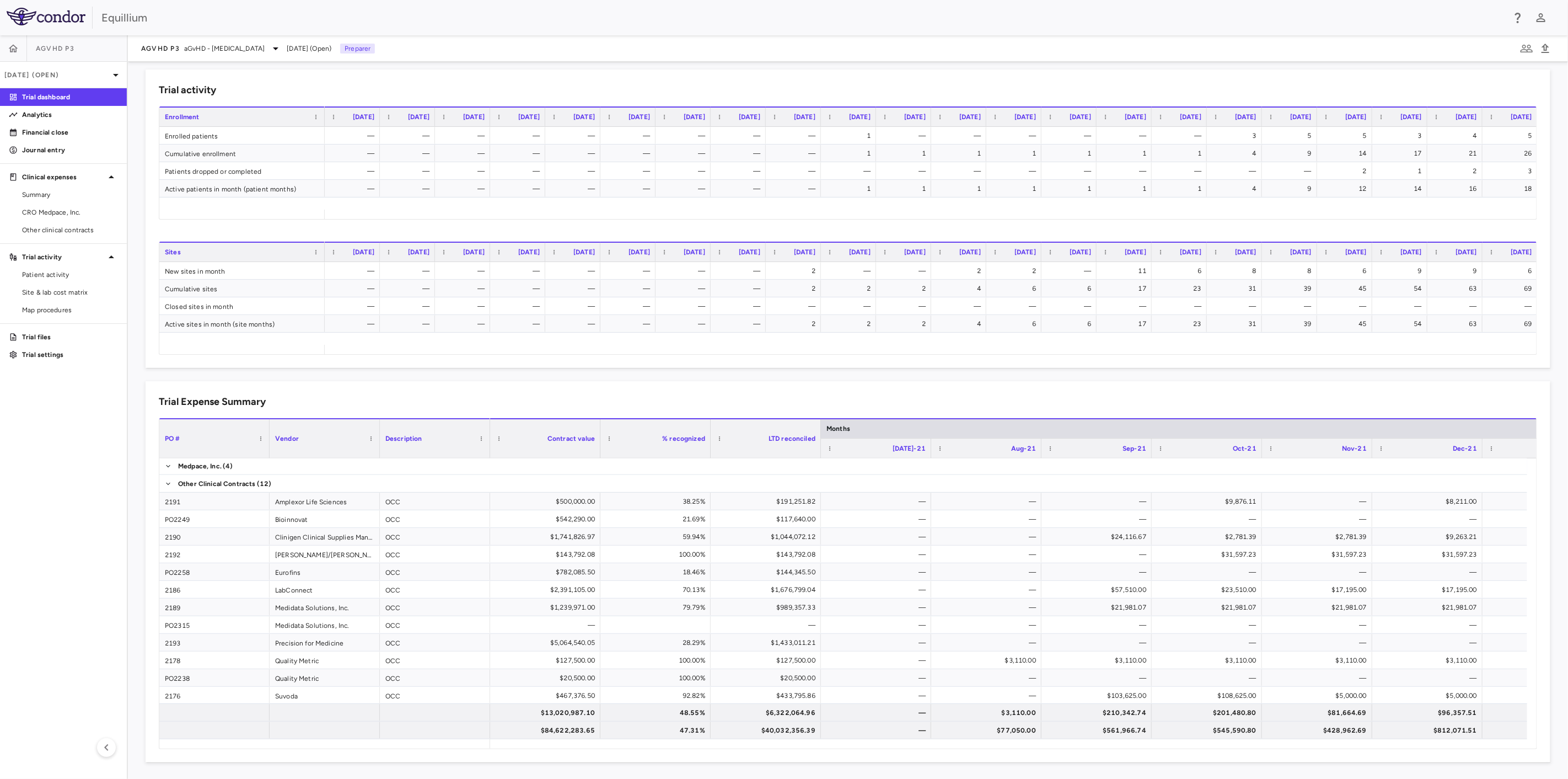
click at [1488, 747] on div at bounding box center [1009, 744] width 1037 height 9
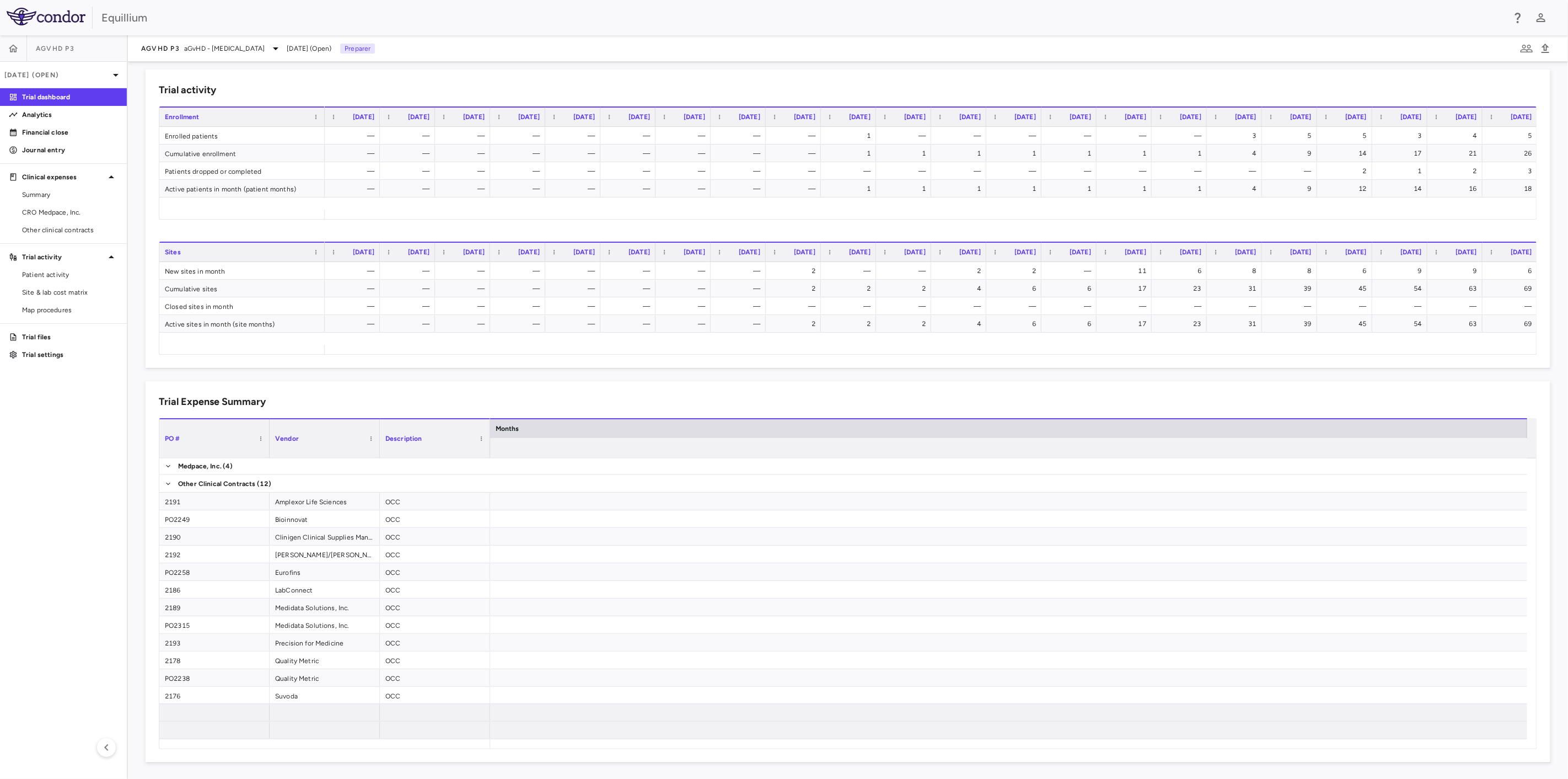
scroll to position [0, 833]
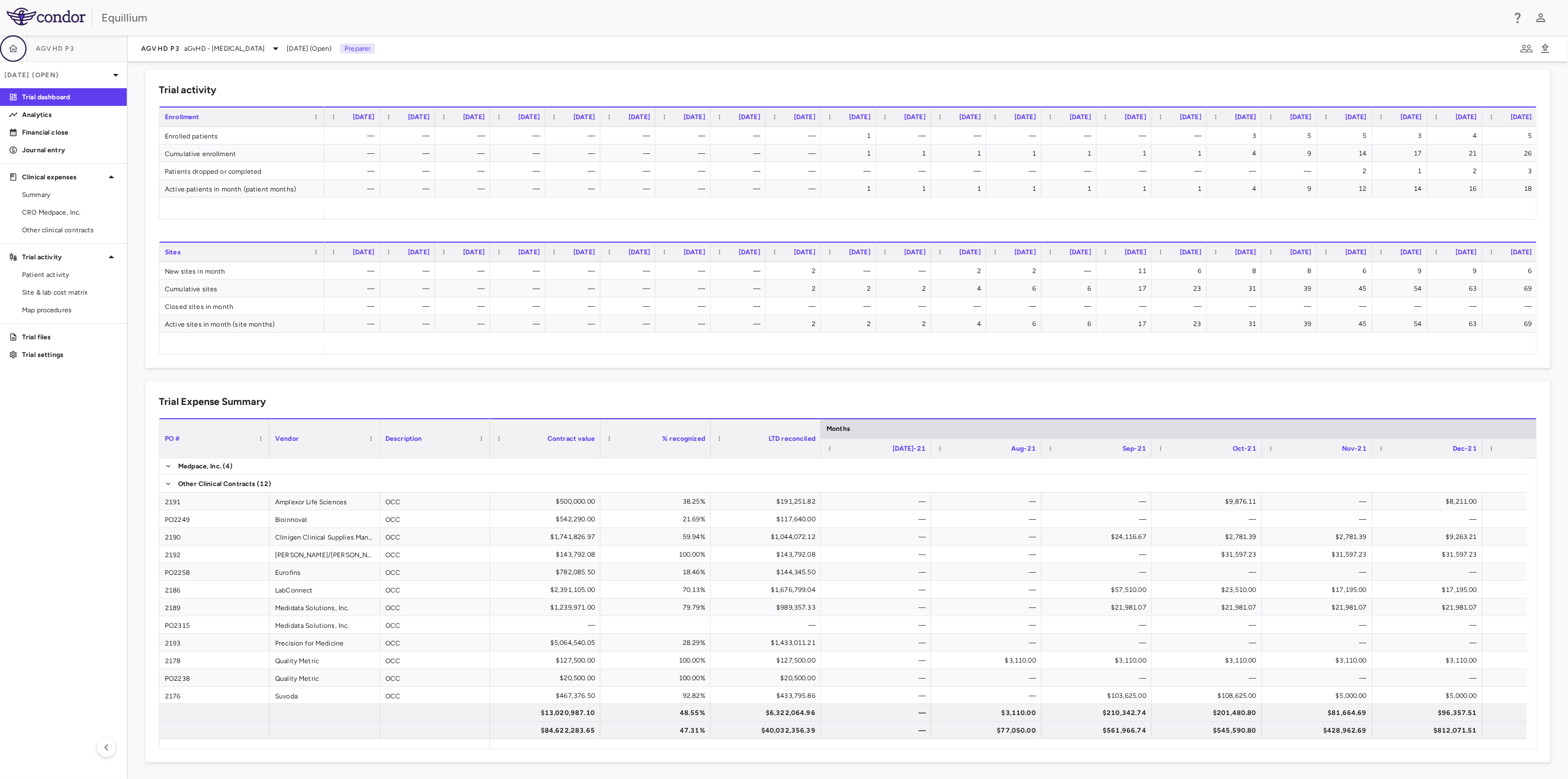
click at [14, 49] on icon "button" at bounding box center [13, 48] width 9 height 8
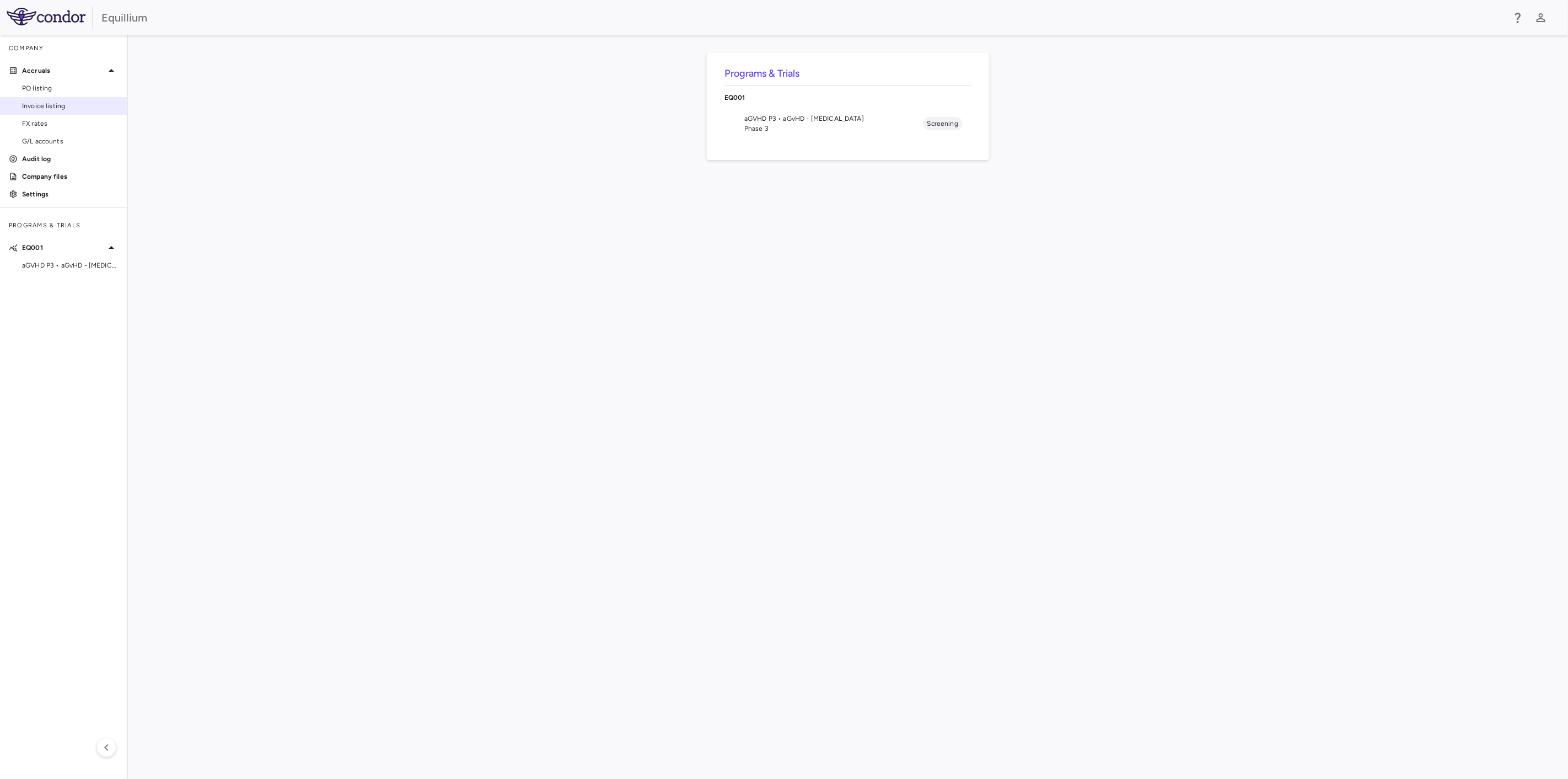
click at [56, 108] on span "Invoice listing" at bounding box center [70, 106] width 96 height 10
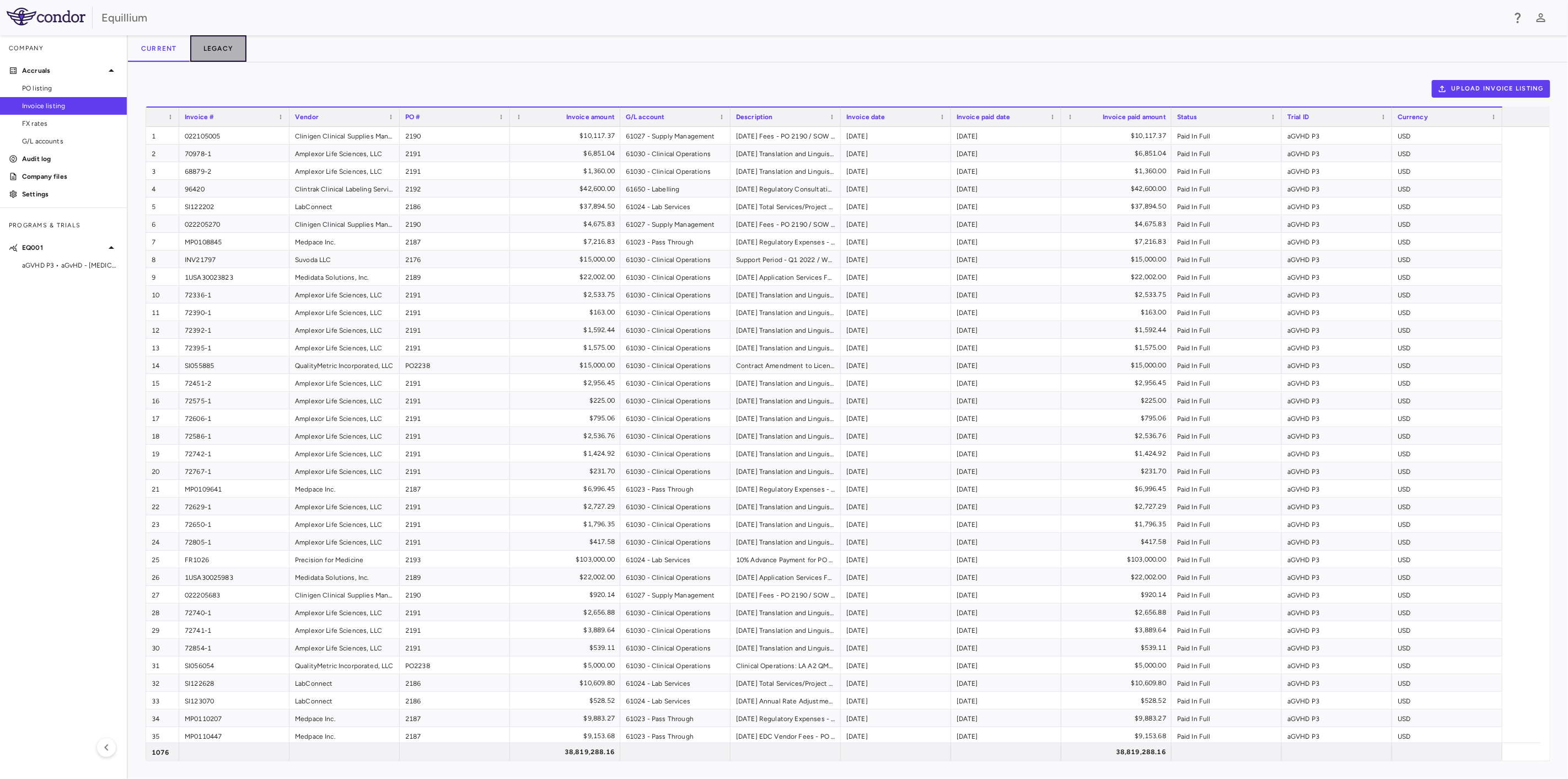
click at [216, 52] on button "Legacy" at bounding box center [219, 49] width 56 height 27
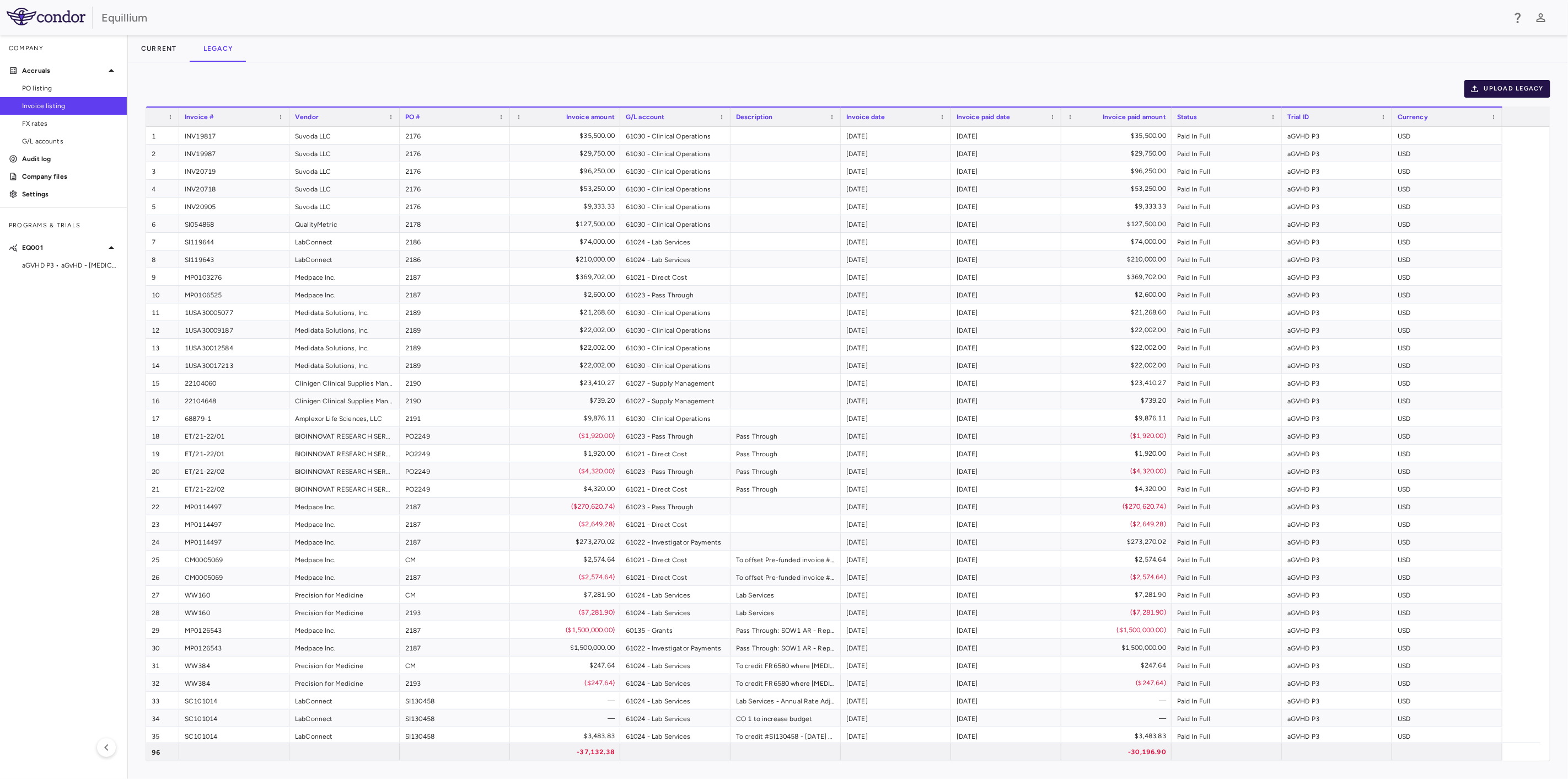
click at [1504, 90] on button "Upload legacy" at bounding box center [1508, 89] width 86 height 17
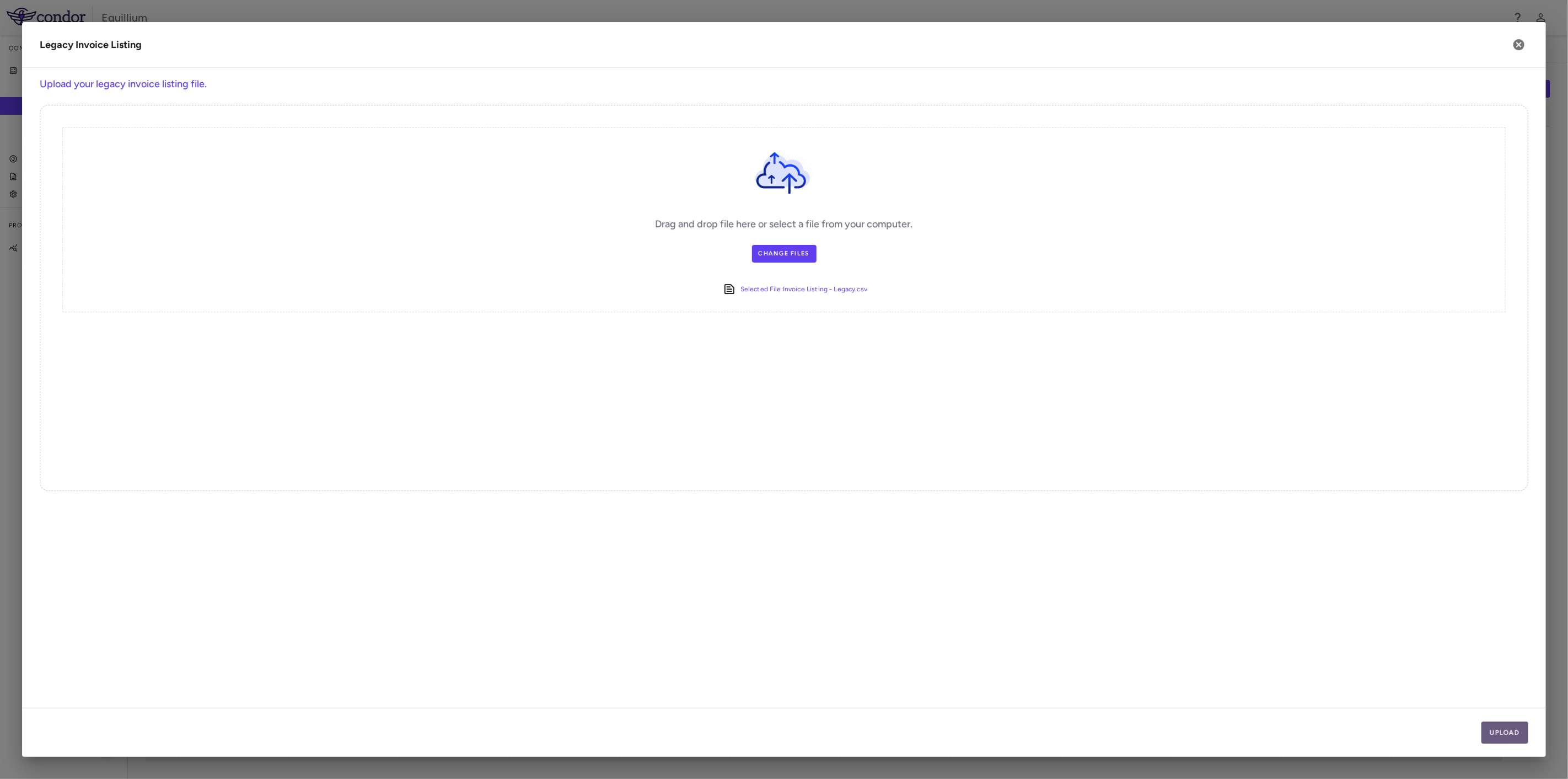
click at [1503, 736] on button "Upload" at bounding box center [1505, 732] width 47 height 22
click at [1503, 736] on button "Next" at bounding box center [1510, 732] width 38 height 22
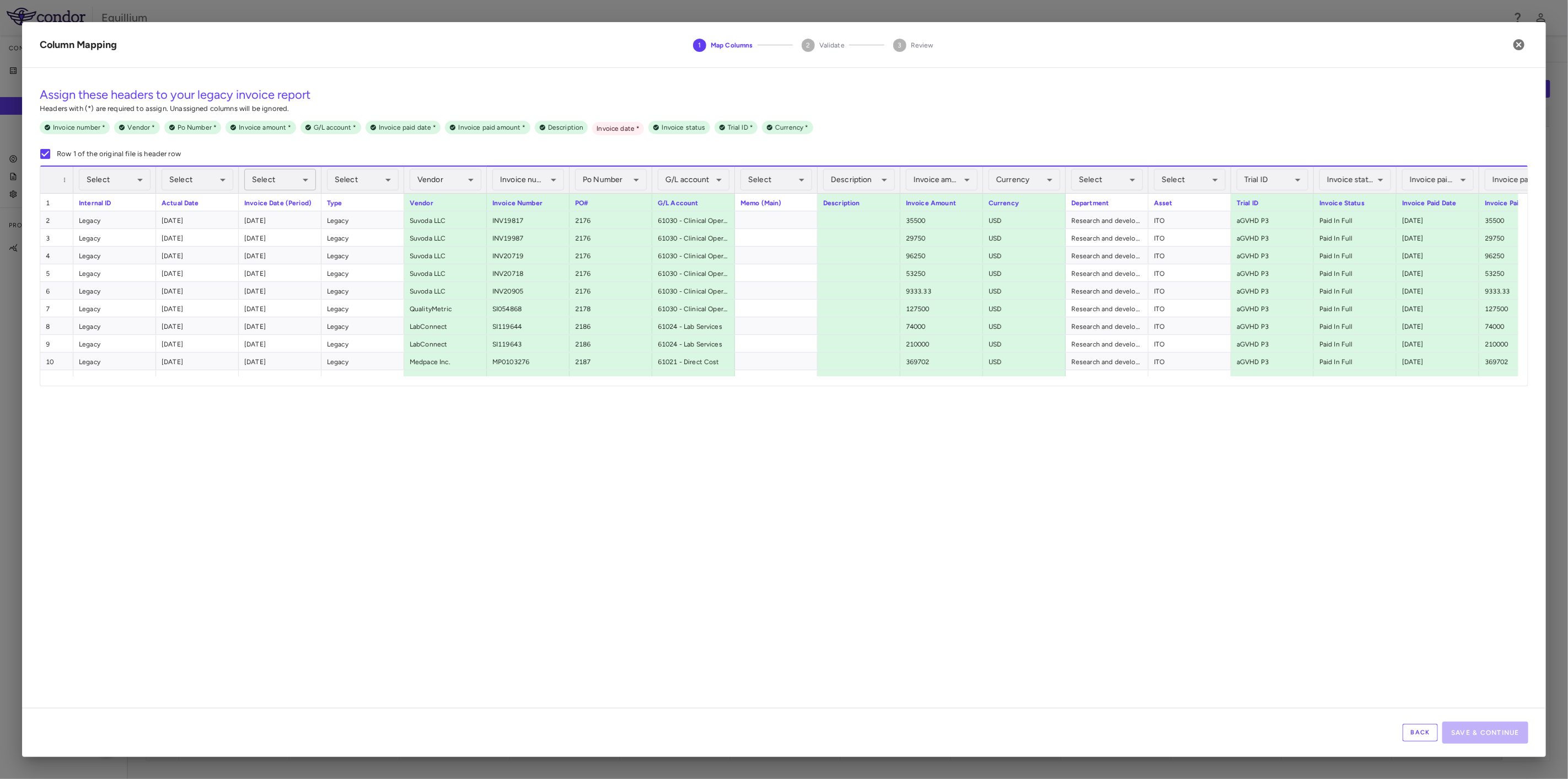
click at [260, 183] on body "Skip to sidebar Skip to main content Equillium Company Accruals PO listing Invo…" at bounding box center [784, 389] width 1568 height 779
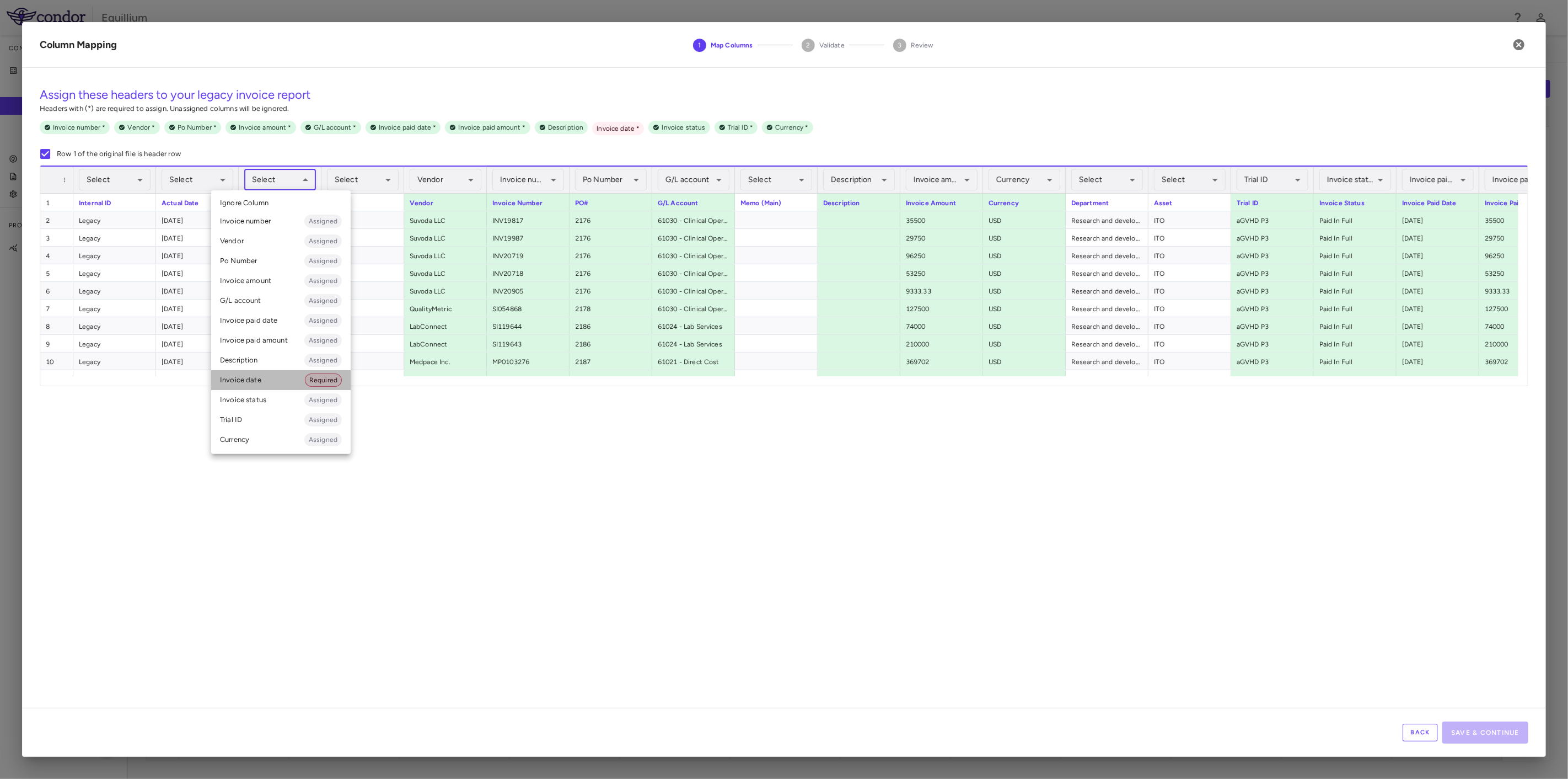
click at [283, 377] on li "Invoice date Required" at bounding box center [281, 380] width 140 height 20
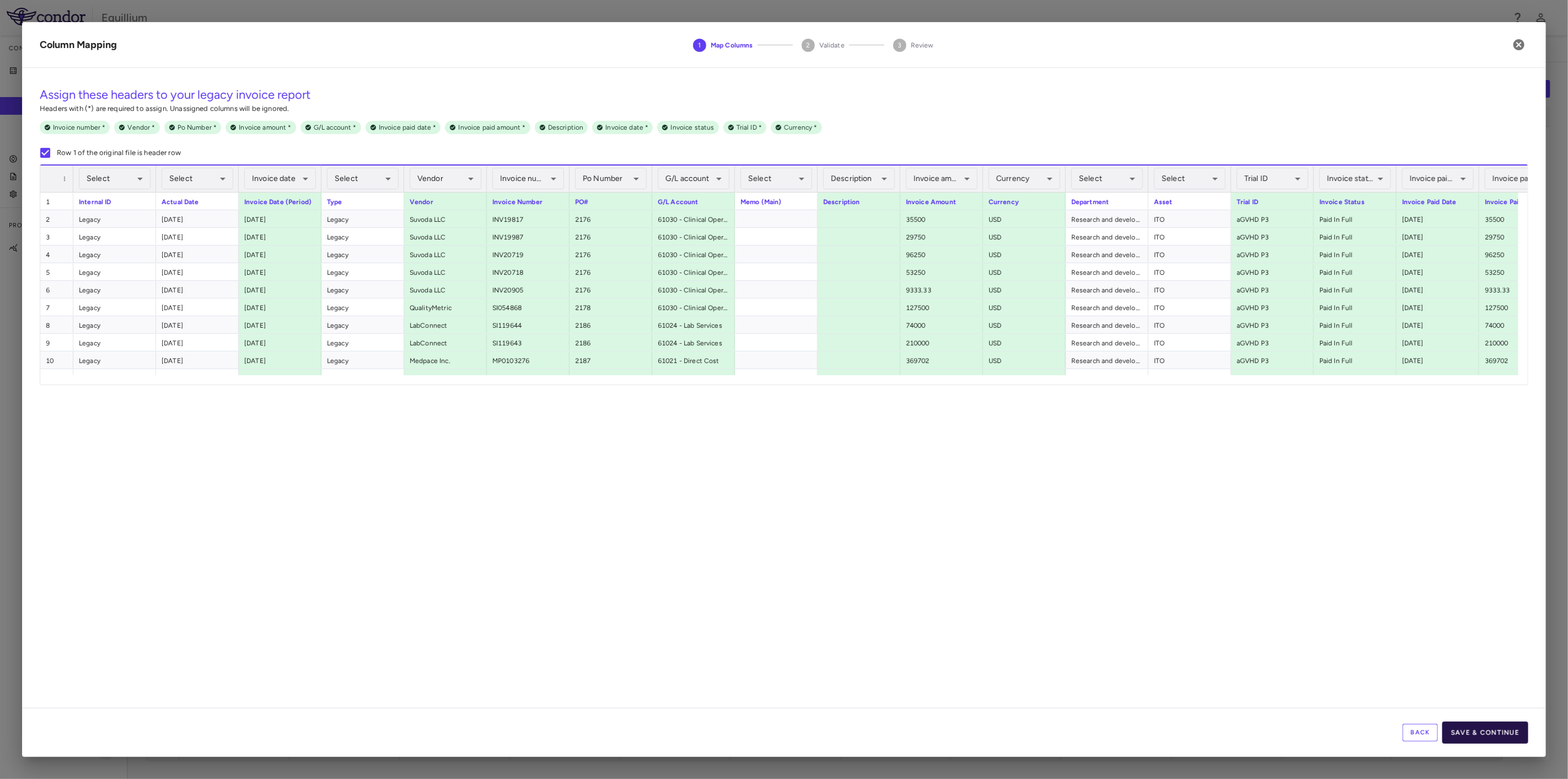
click at [1477, 729] on button "Save & Continue" at bounding box center [1486, 732] width 86 height 22
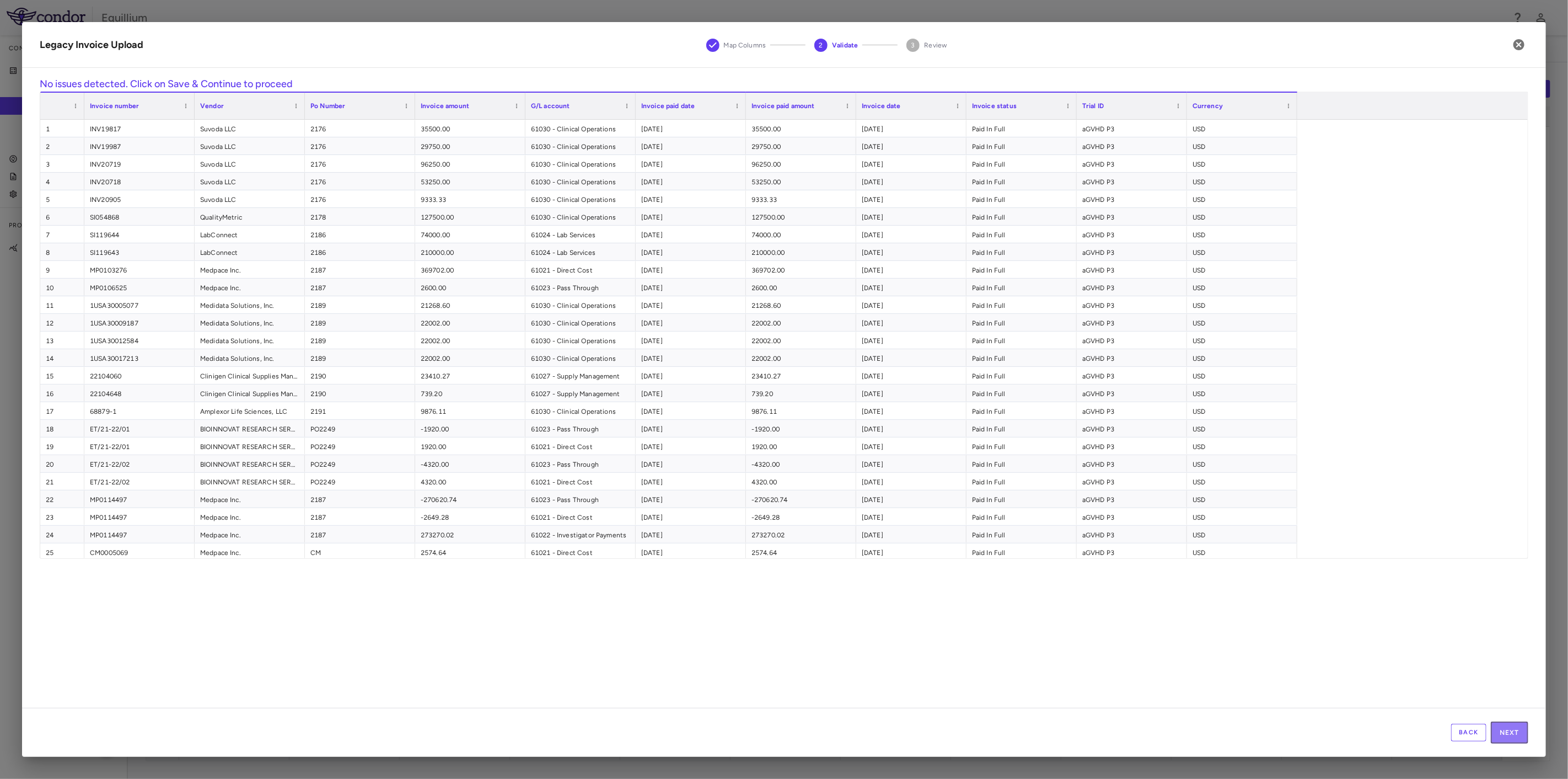
click at [1506, 731] on button "Next" at bounding box center [1510, 732] width 38 height 22
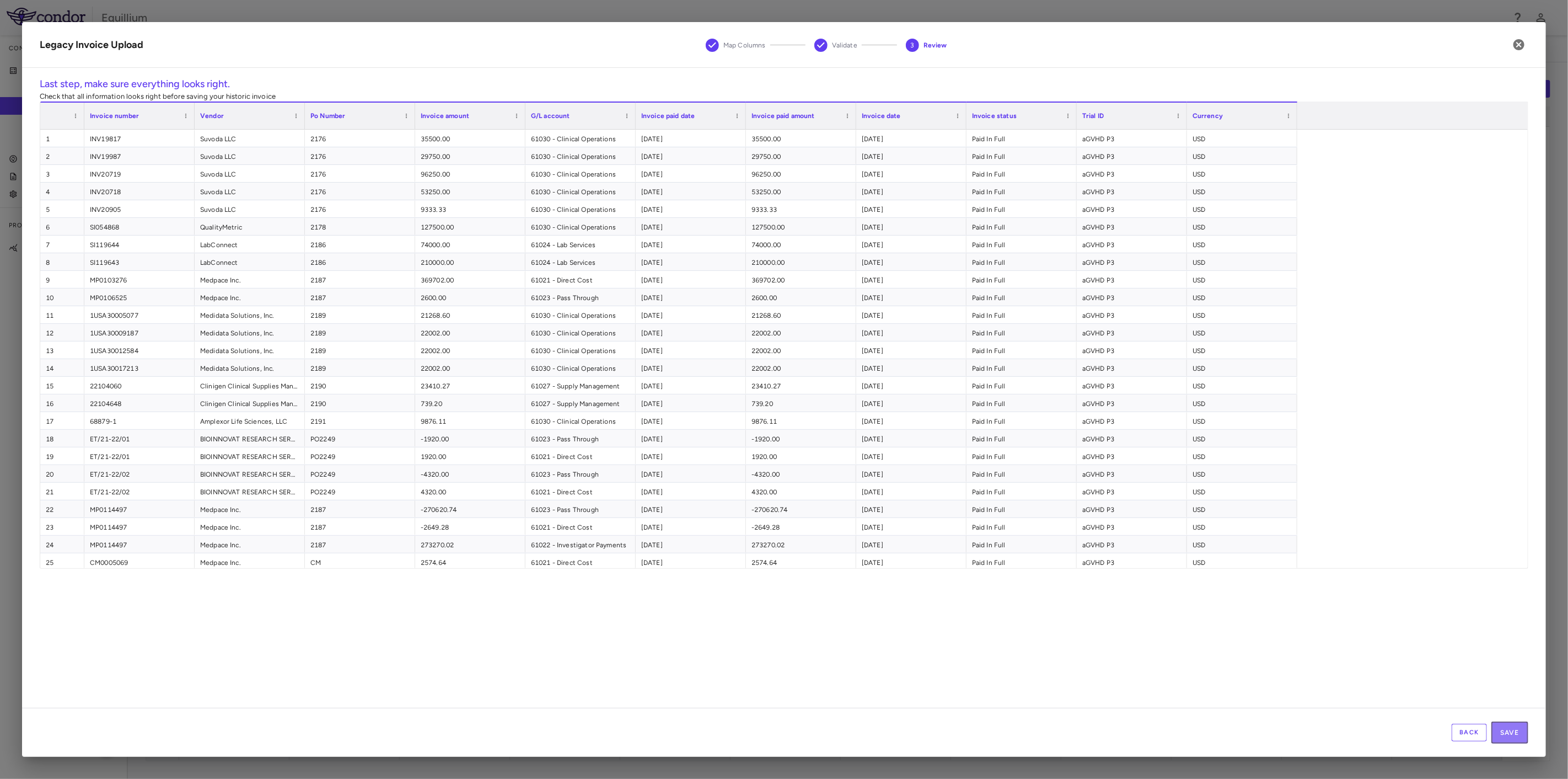
click at [1506, 731] on button "Save" at bounding box center [1509, 732] width 37 height 22
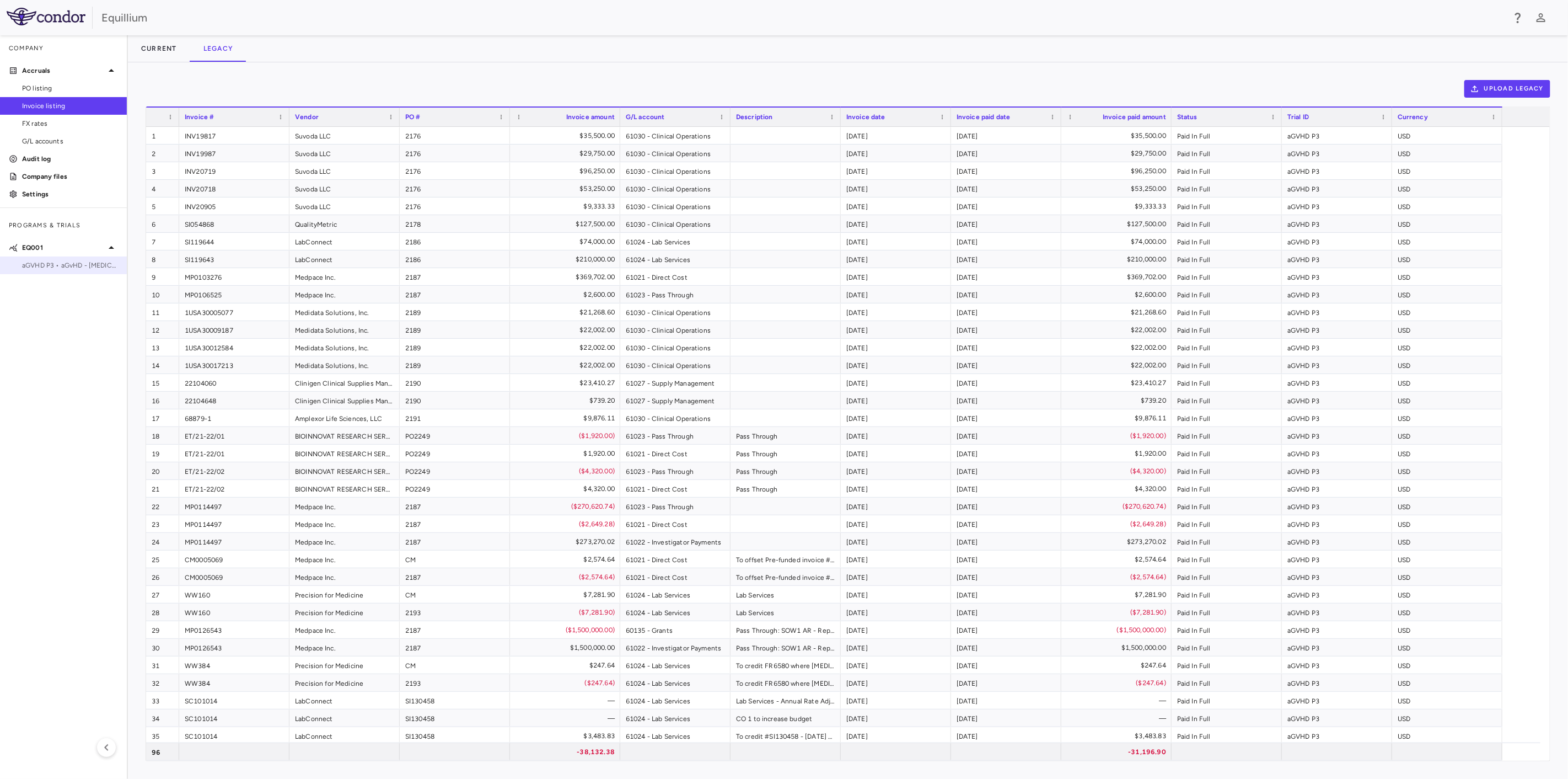
click at [44, 257] on div "aGVHD P3 • aGvHD - [MEDICAL_DATA]" at bounding box center [64, 265] width 127 height 16
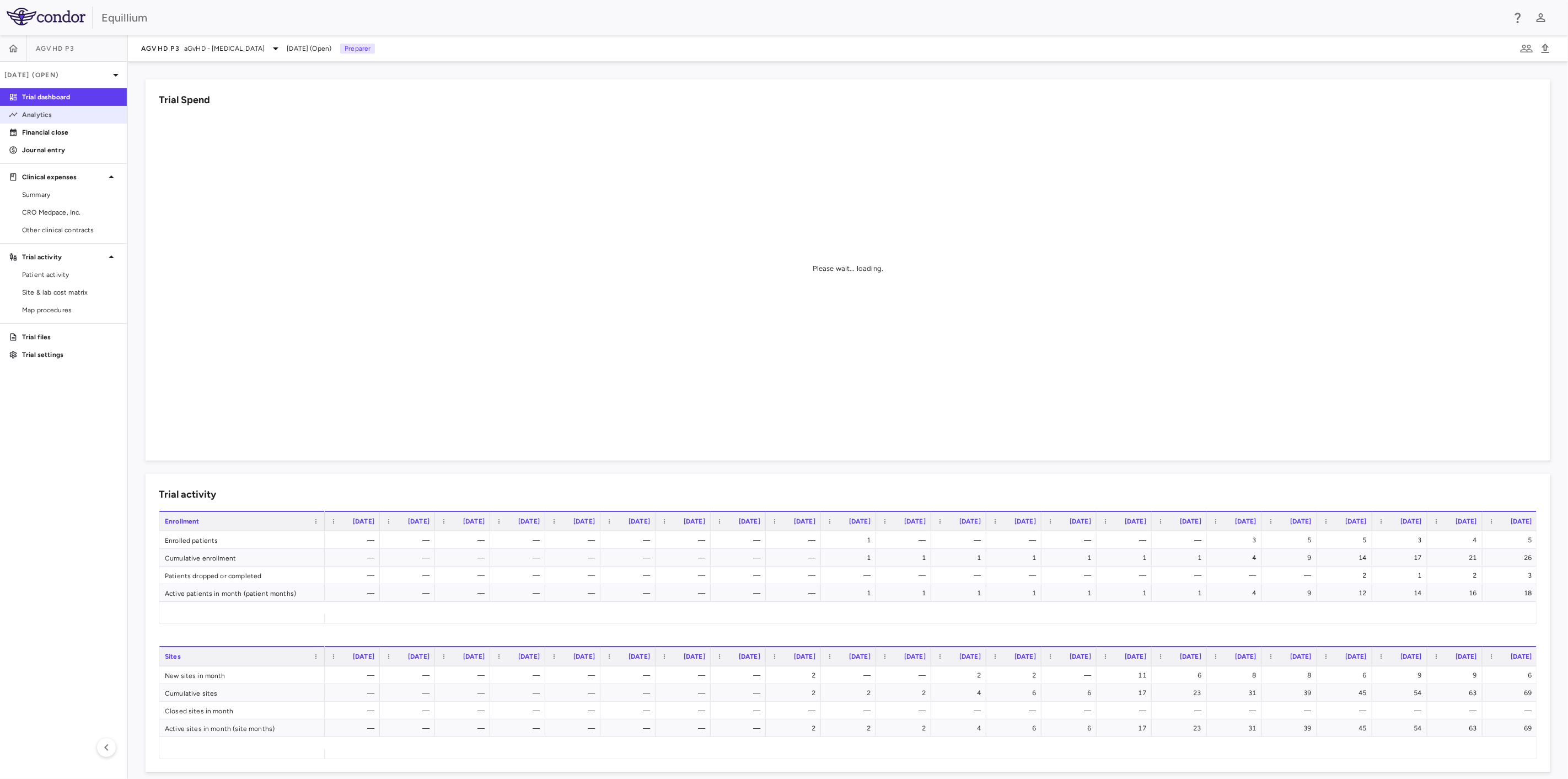
click at [67, 110] on p "Analytics" at bounding box center [70, 115] width 96 height 10
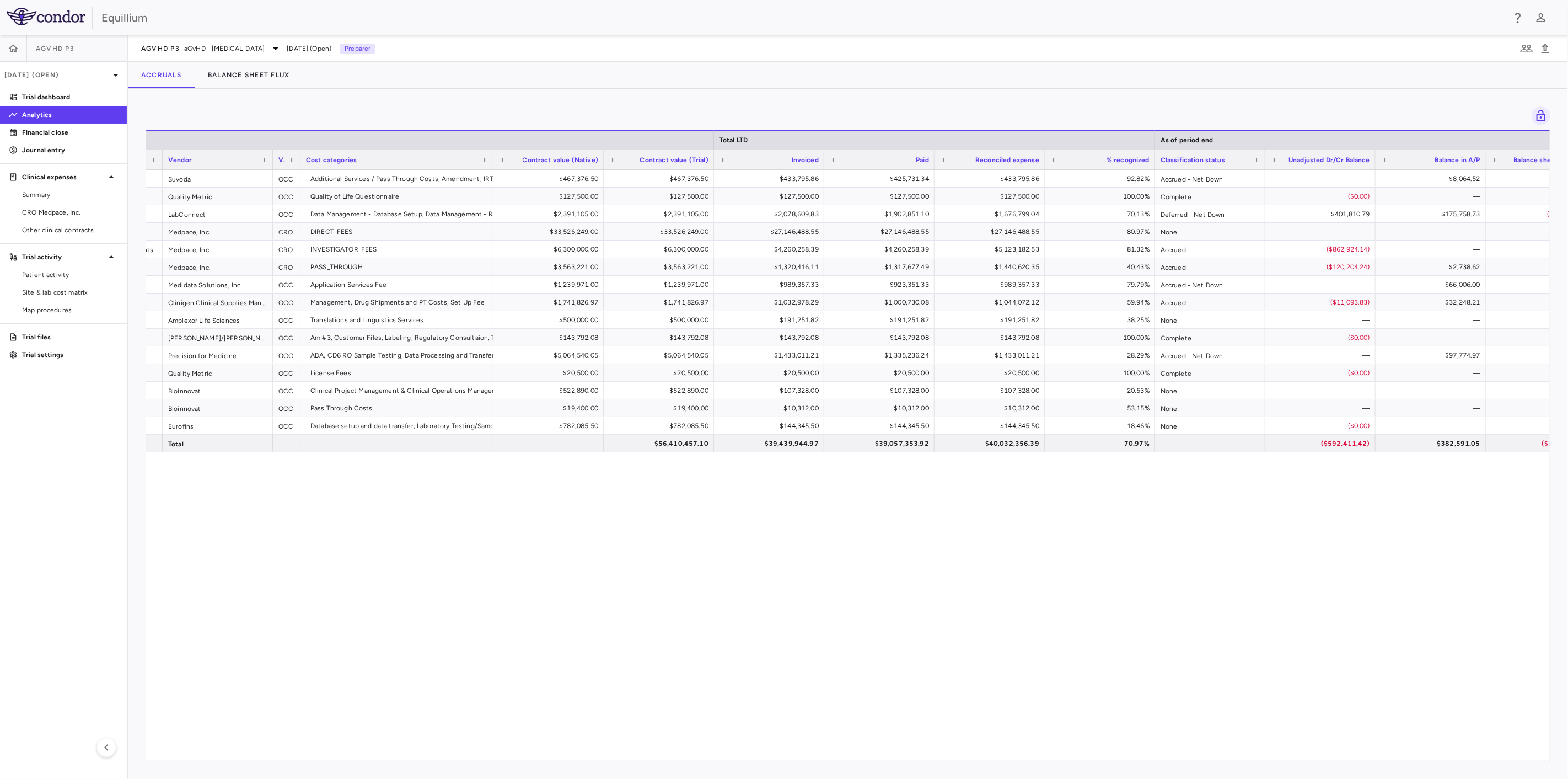
scroll to position [0, 256]
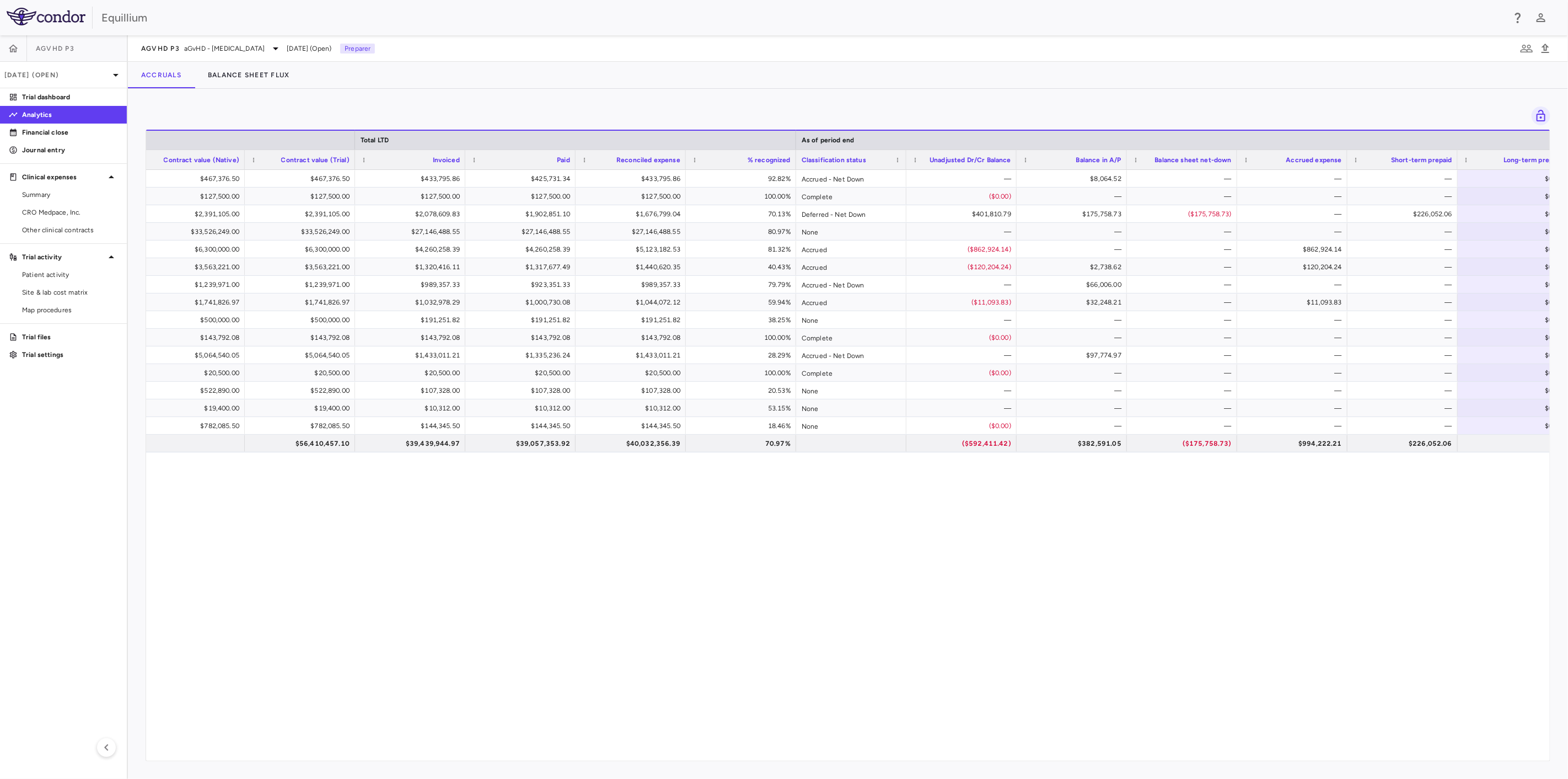
click at [1011, 551] on div "$467,376.50 $467,376.50 $433,795.86 $425,731.34 $433,795.86 92.82% Accrued - Ne…" at bounding box center [848, 460] width 1404 height 581
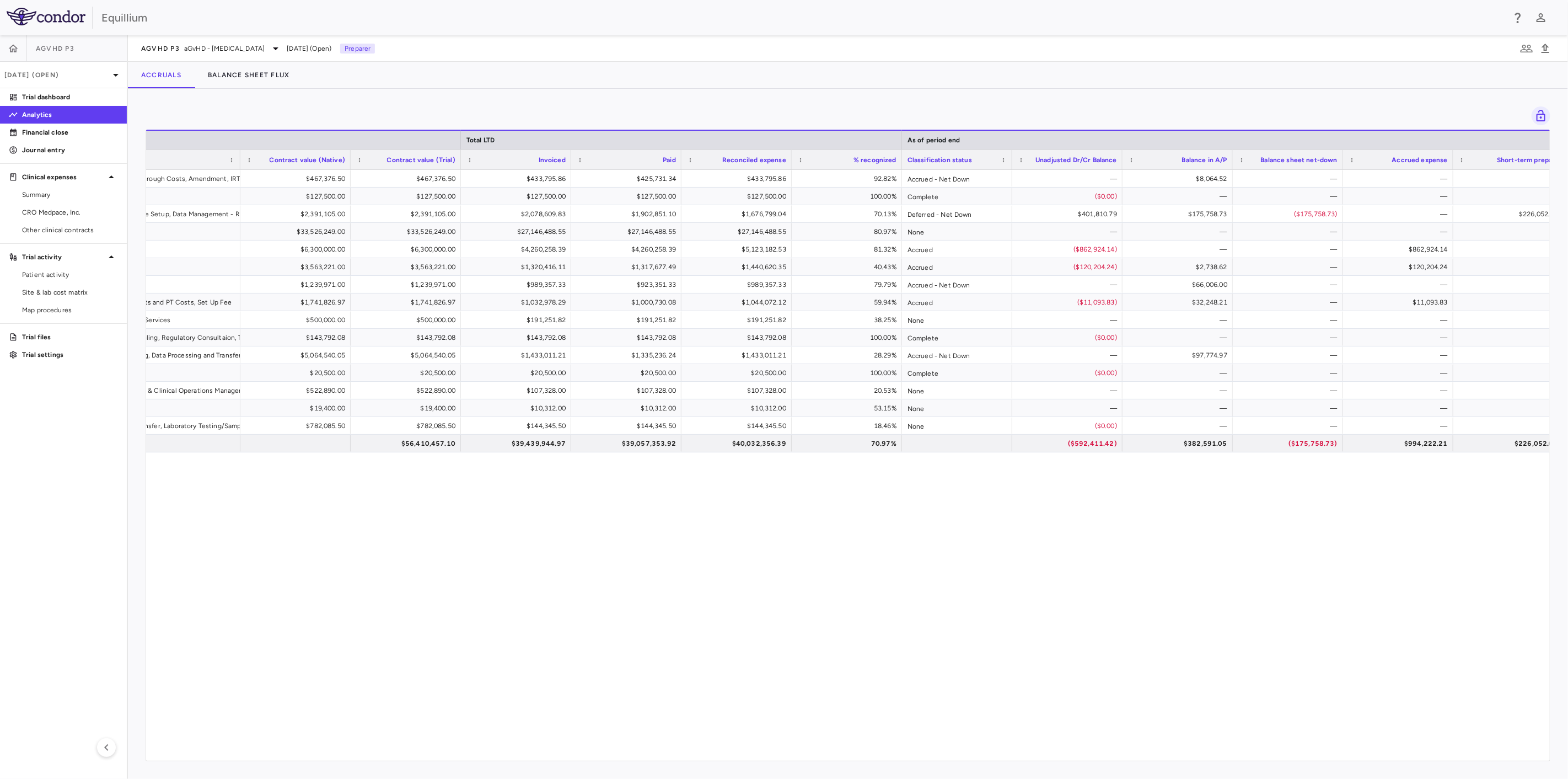
scroll to position [0, 393]
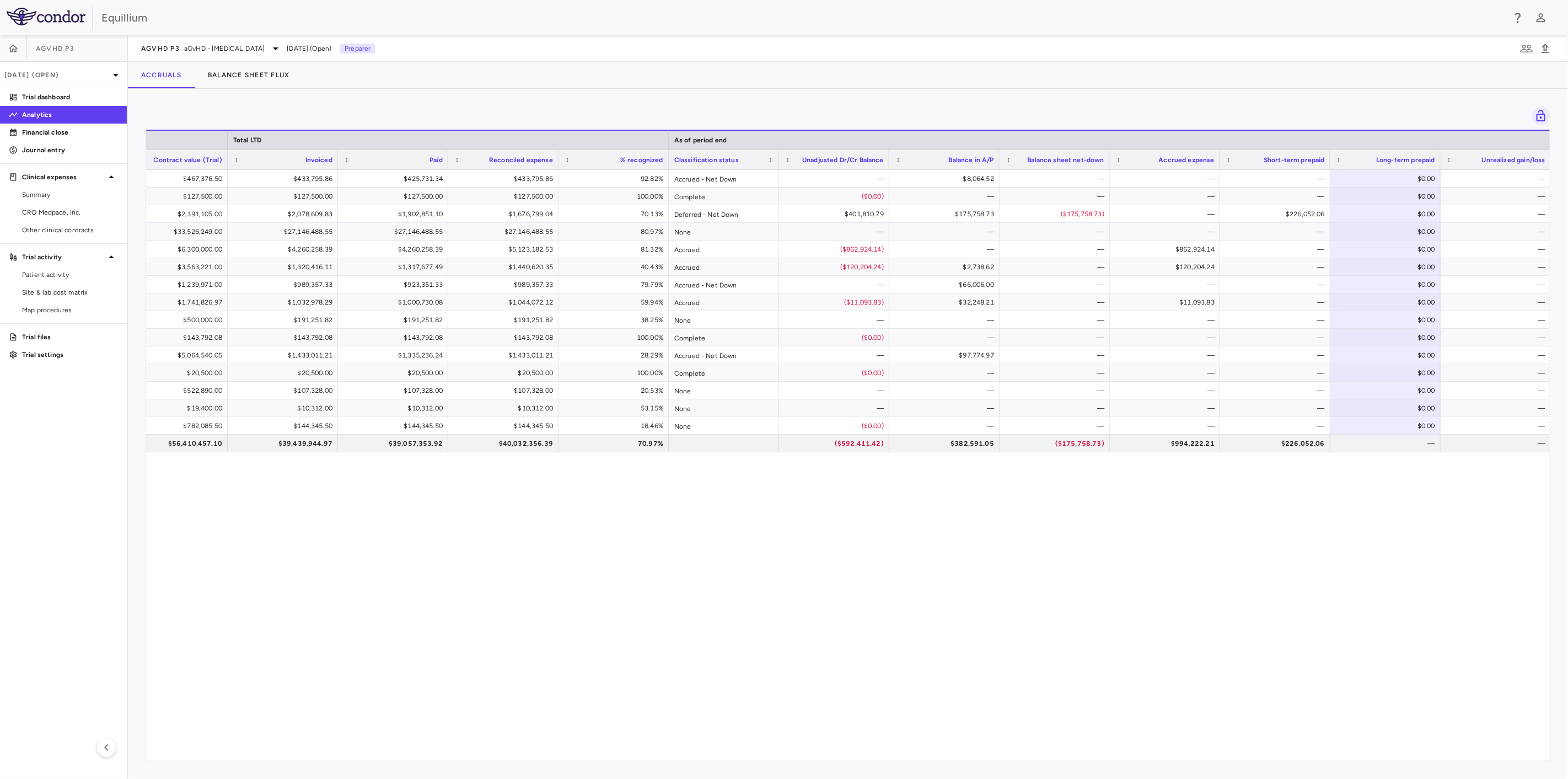
click at [909, 562] on div "$467,376.50 $467,376.50 $433,795.86 $425,731.34 $433,795.86 92.82% Accrued - Ne…" at bounding box center [848, 460] width 1404 height 581
click at [278, 216] on div "$2,078,609.83" at bounding box center [285, 213] width 95 height 17
drag, startPoint x: 77, startPoint y: 224, endPoint x: 105, endPoint y: 226, distance: 28.1
click at [77, 224] on link "Other clinical contracts" at bounding box center [64, 230] width 127 height 16
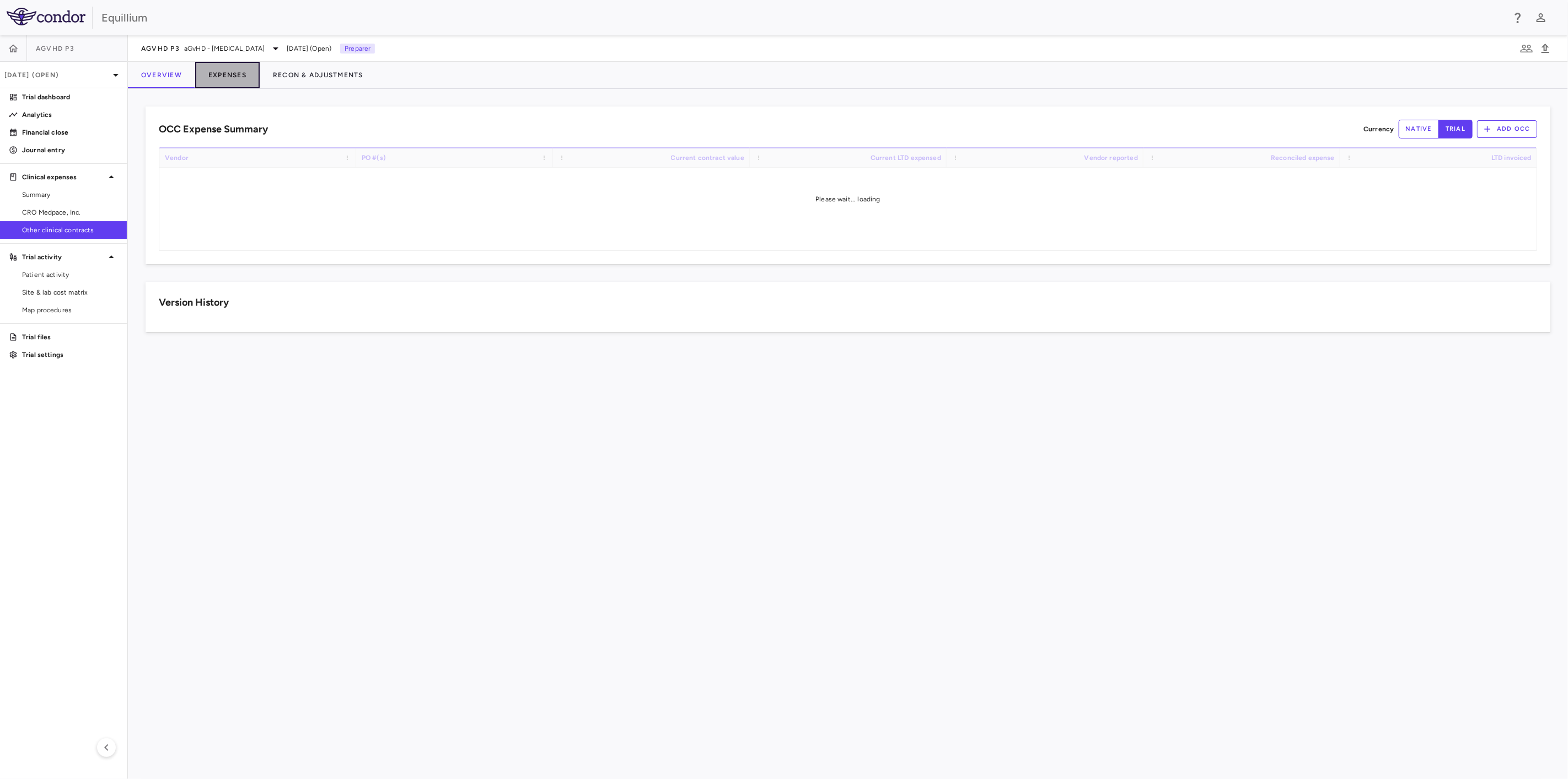
click at [238, 71] on button "Expenses" at bounding box center [227, 75] width 64 height 27
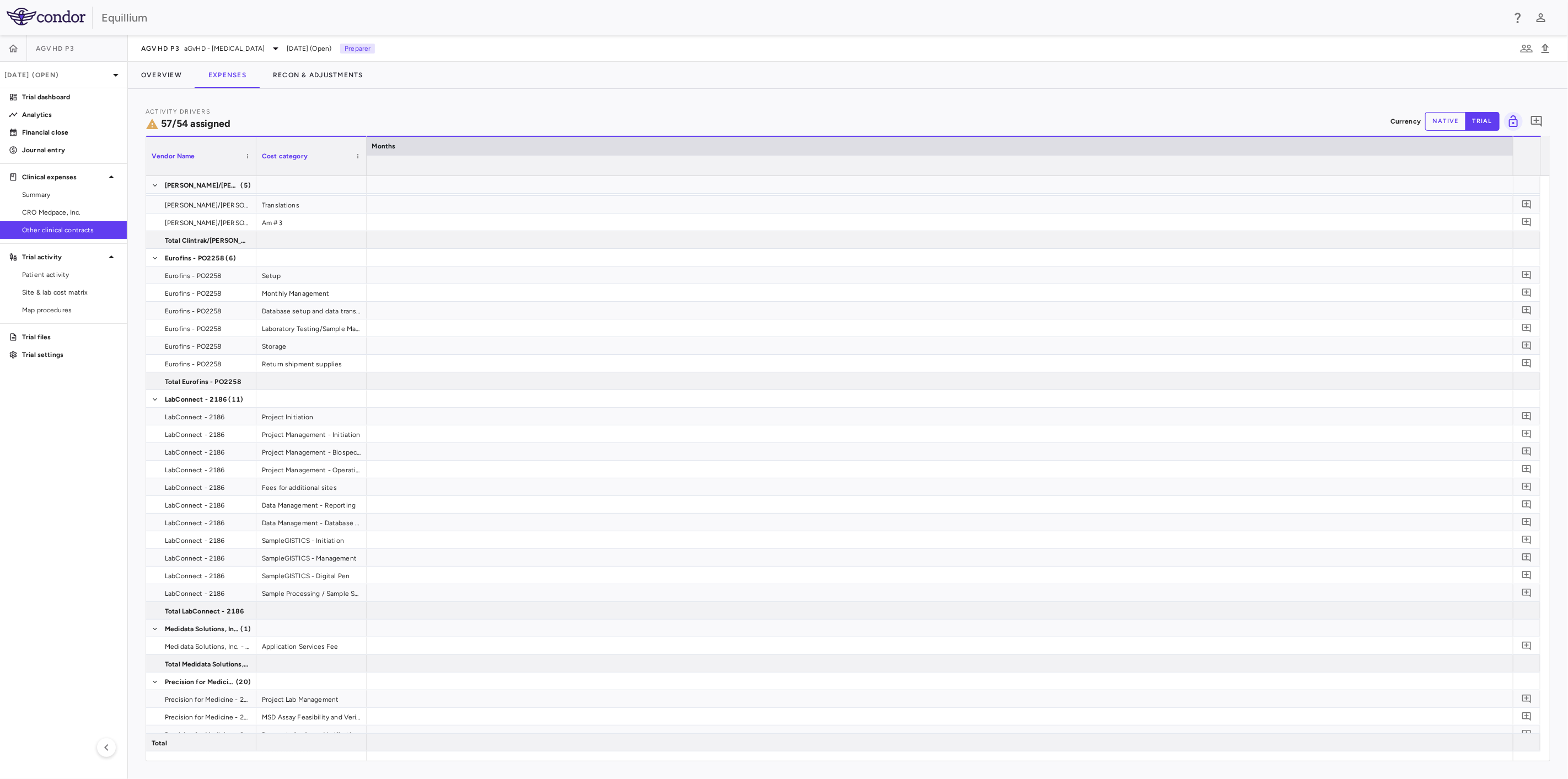
scroll to position [0, 10763]
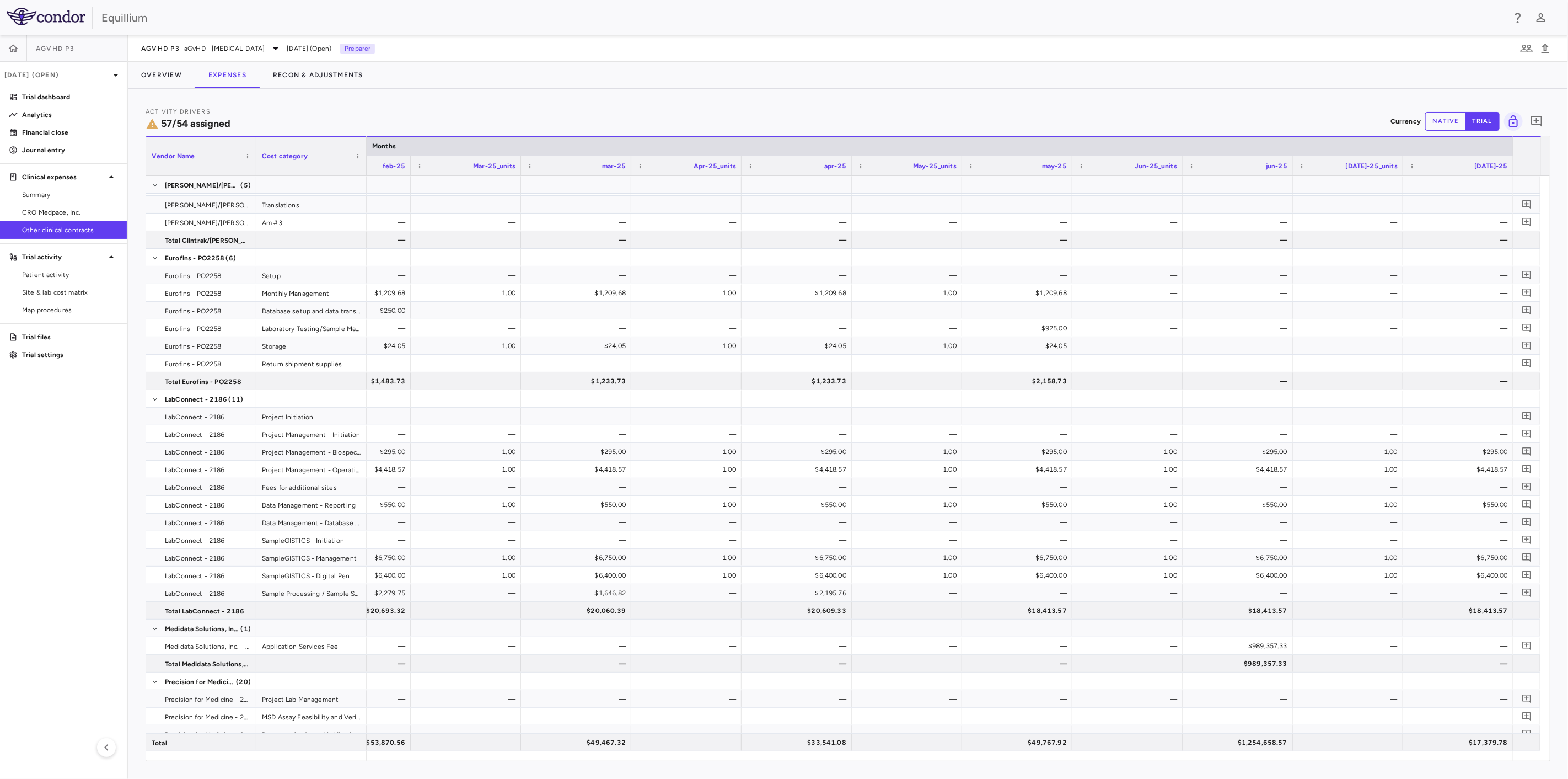
click at [1441, 119] on button "native" at bounding box center [1446, 122] width 41 height 19
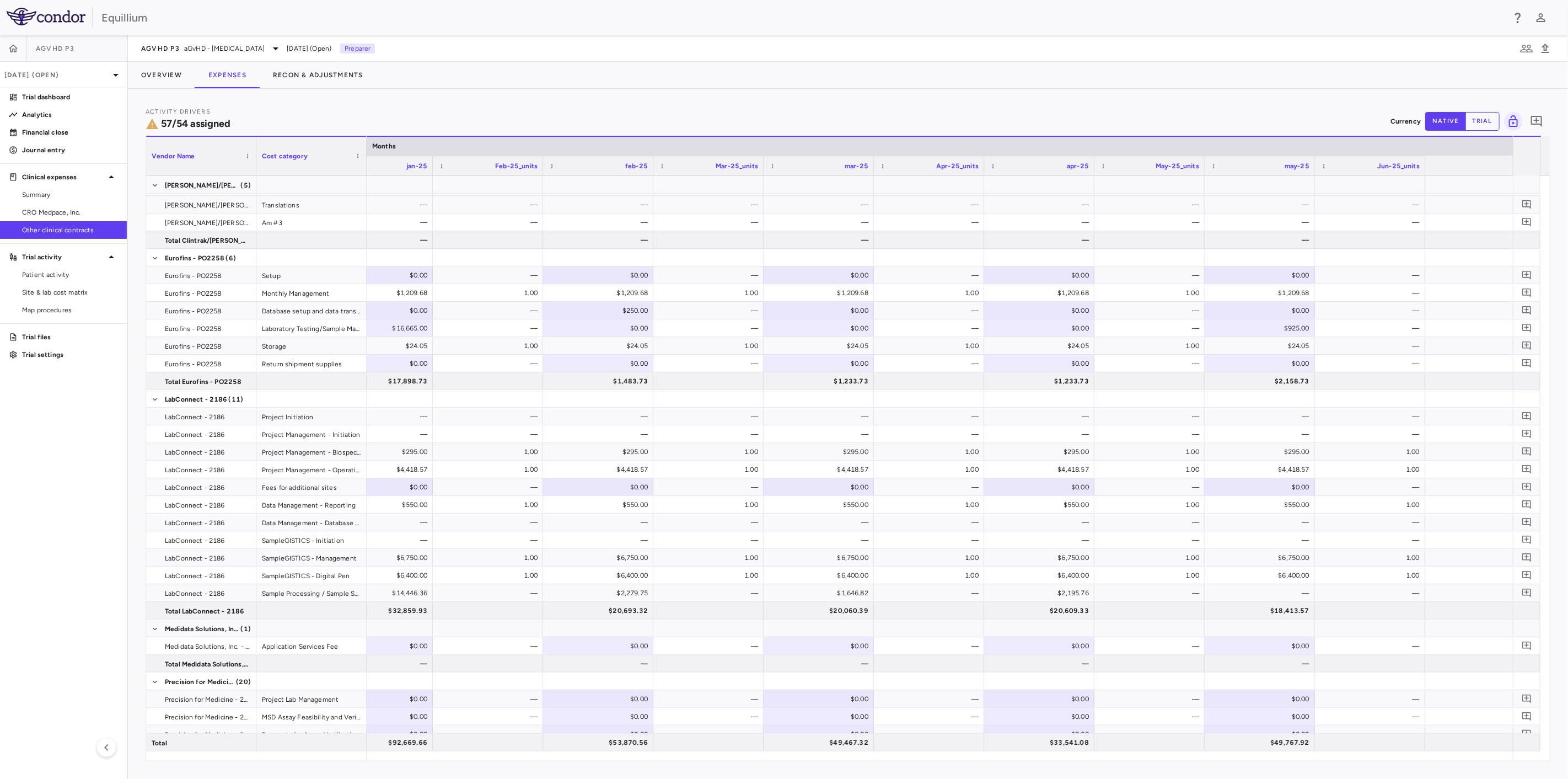
scroll to position [0, 10287]
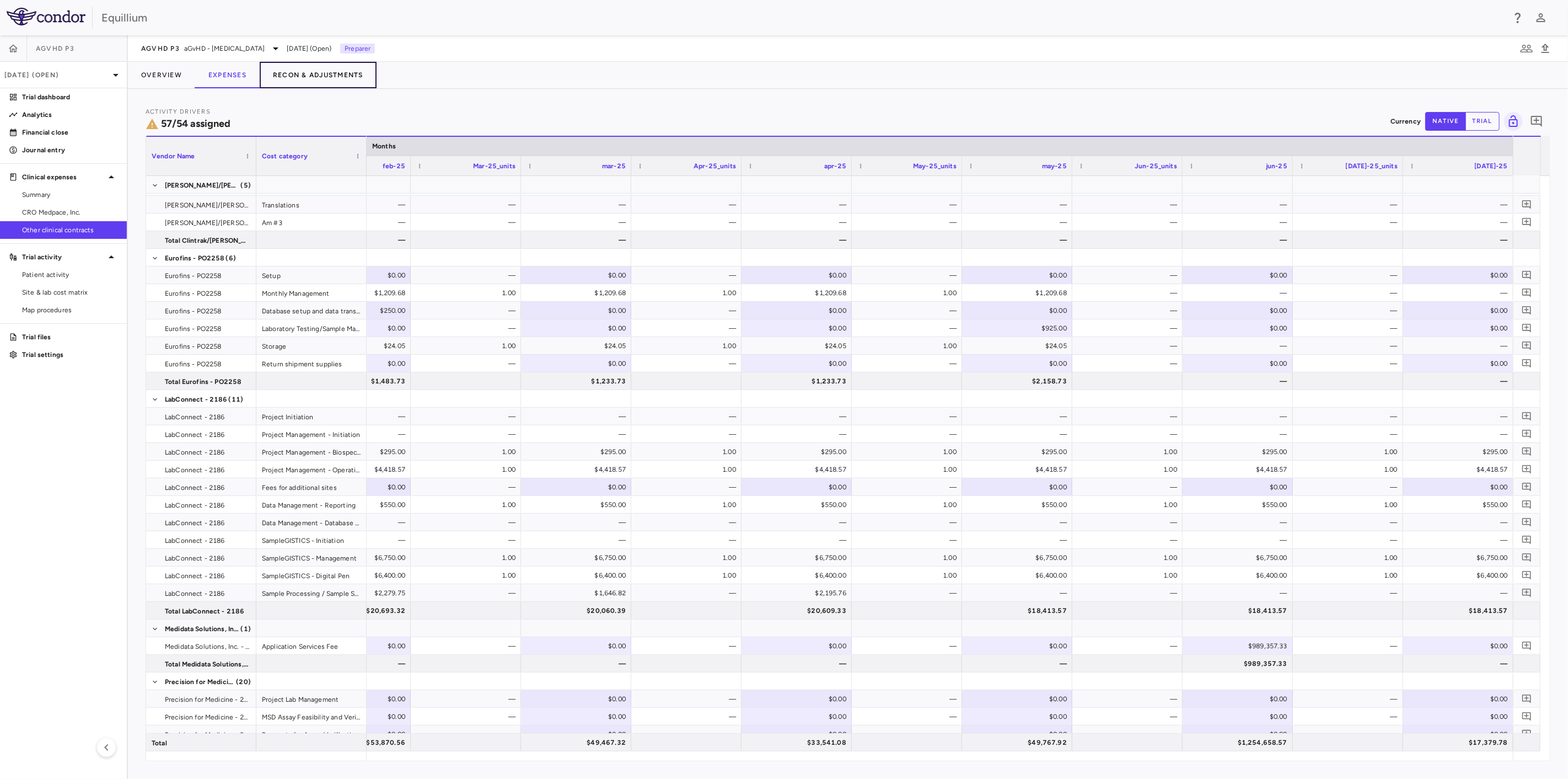
click at [299, 79] on button "Recon & Adjustments" at bounding box center [318, 75] width 117 height 27
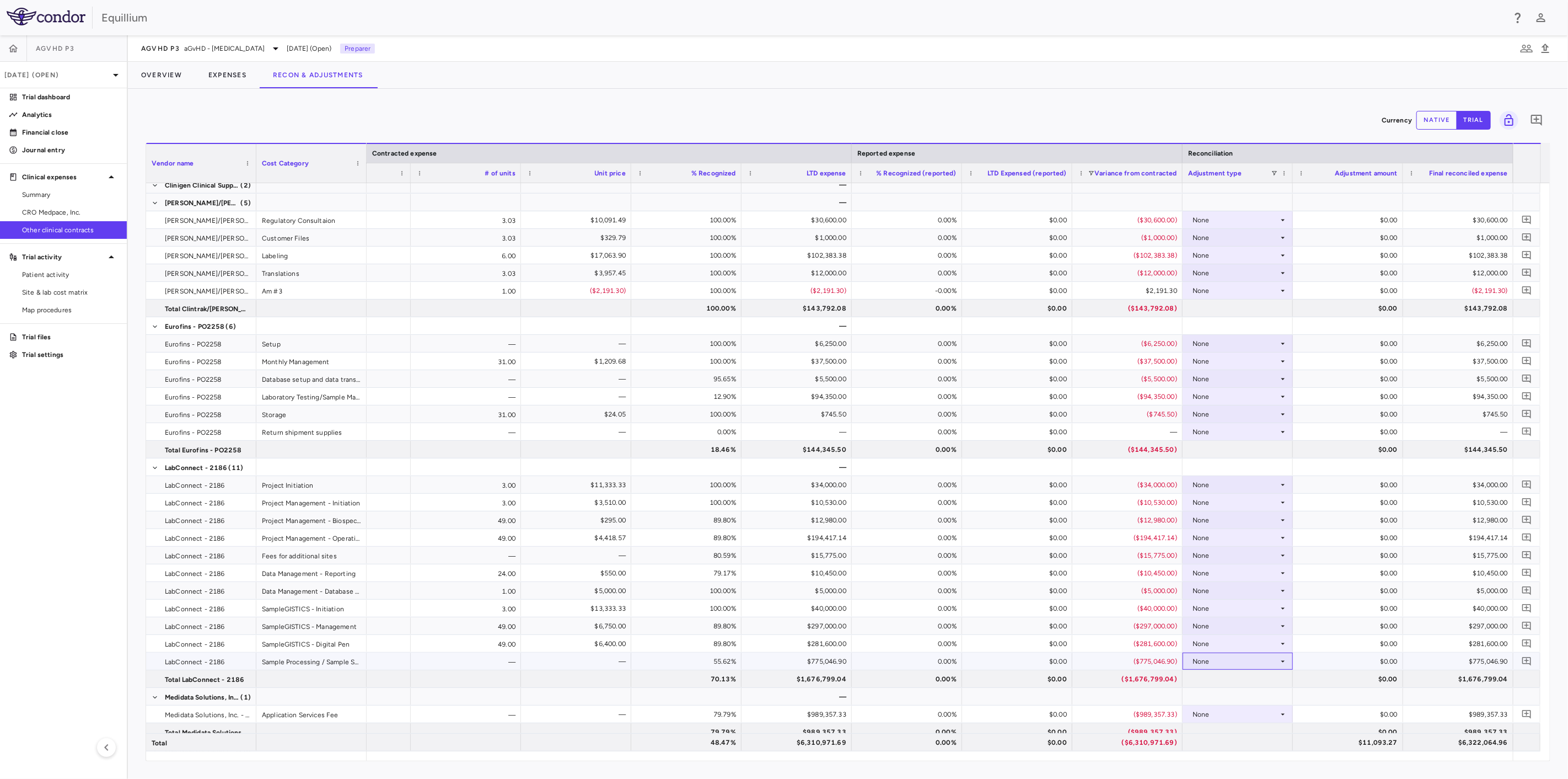
click at [1222, 661] on div "None" at bounding box center [1235, 661] width 86 height 17
click at [1242, 695] on li "Other" at bounding box center [1238, 699] width 110 height 16
click at [1331, 660] on div "$0.00" at bounding box center [1350, 661] width 95 height 17
click at [1441, 115] on button "native" at bounding box center [1437, 120] width 41 height 19
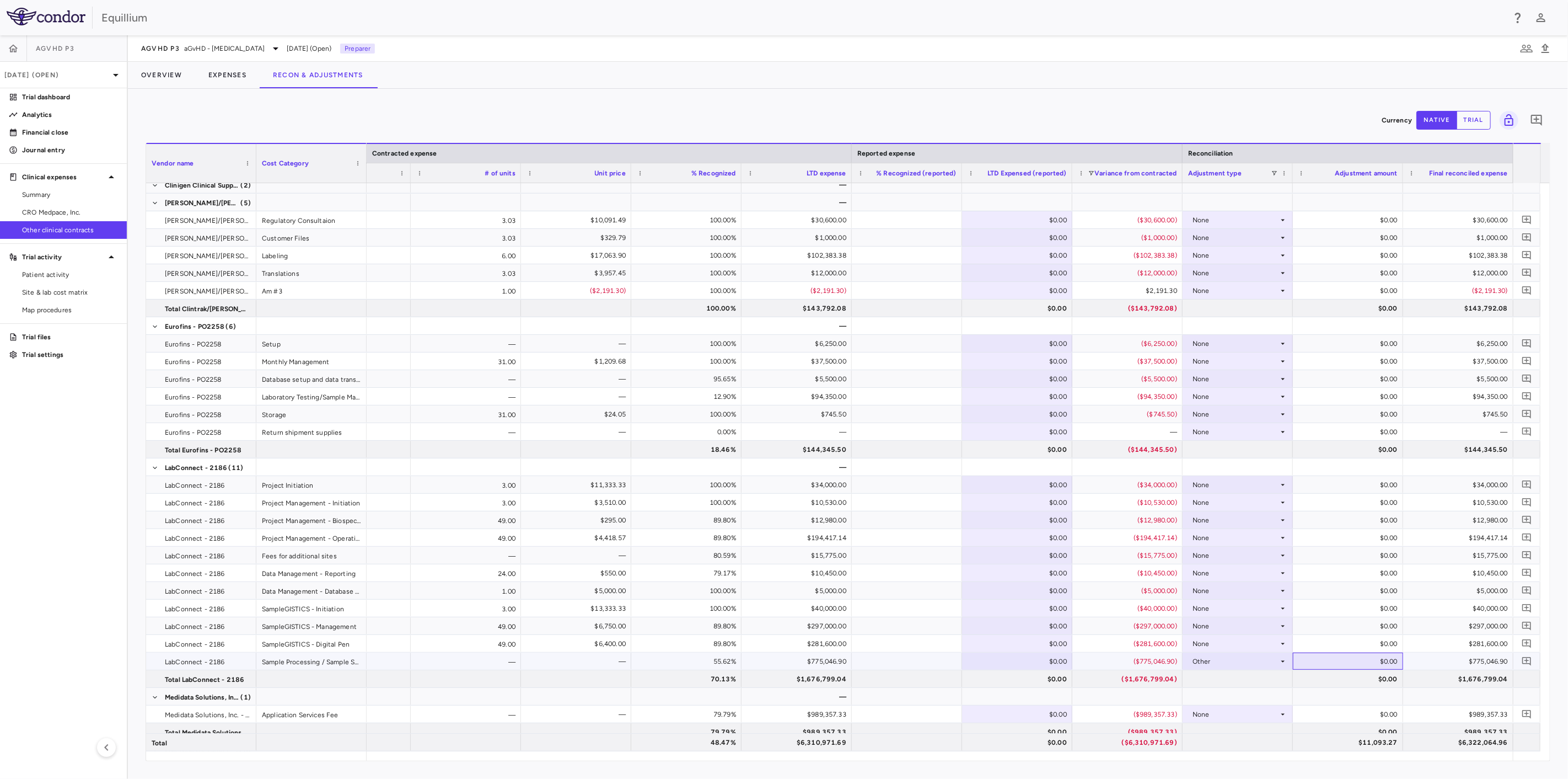
click at [1354, 662] on div "$0.00" at bounding box center [1350, 661] width 95 height 17
click at [1354, 662] on input "*" at bounding box center [1356, 661] width 93 height 18
type input "*********"
click at [51, 118] on p "Analytics" at bounding box center [70, 115] width 96 height 10
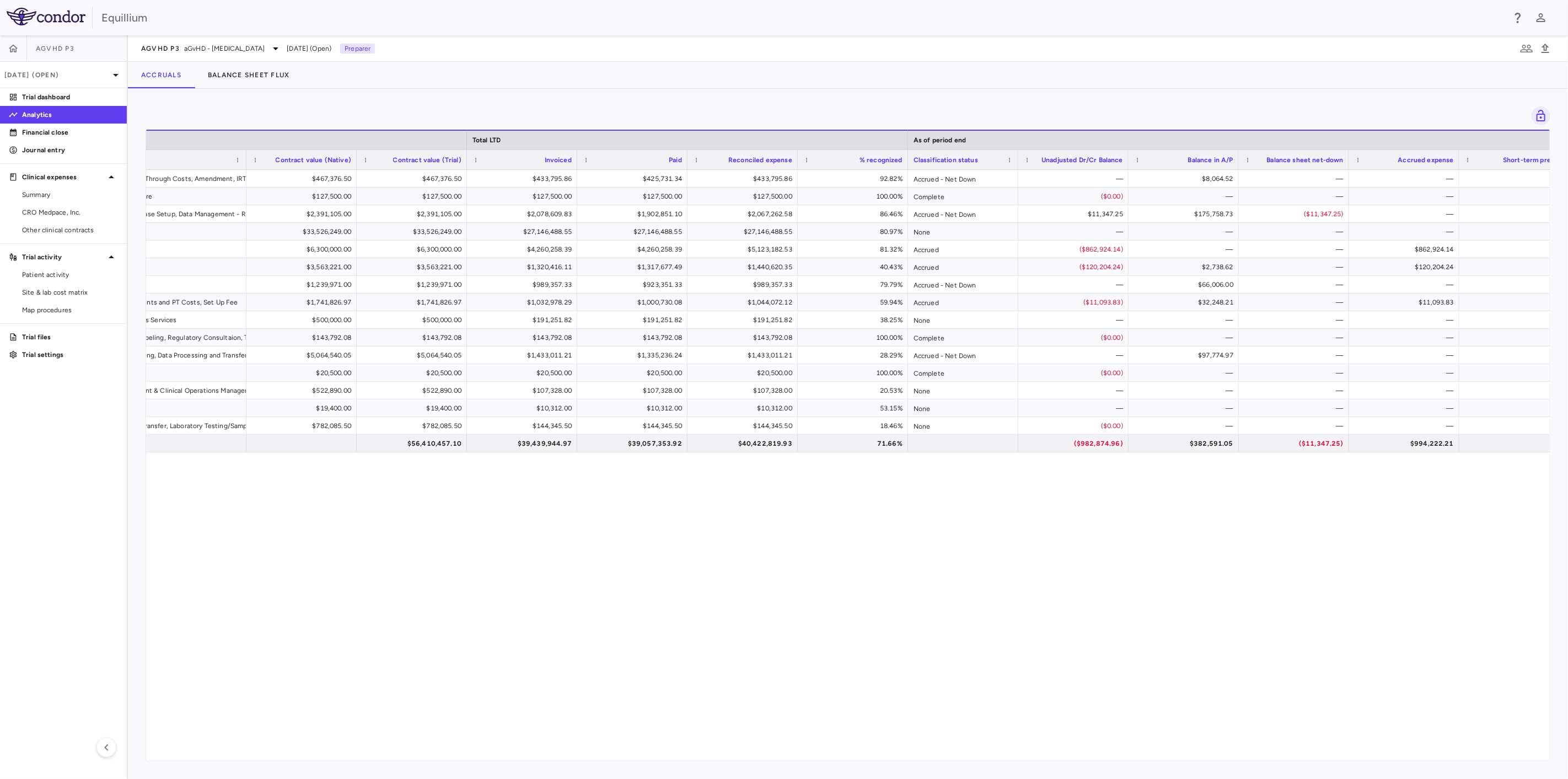
scroll to position [0, 528]
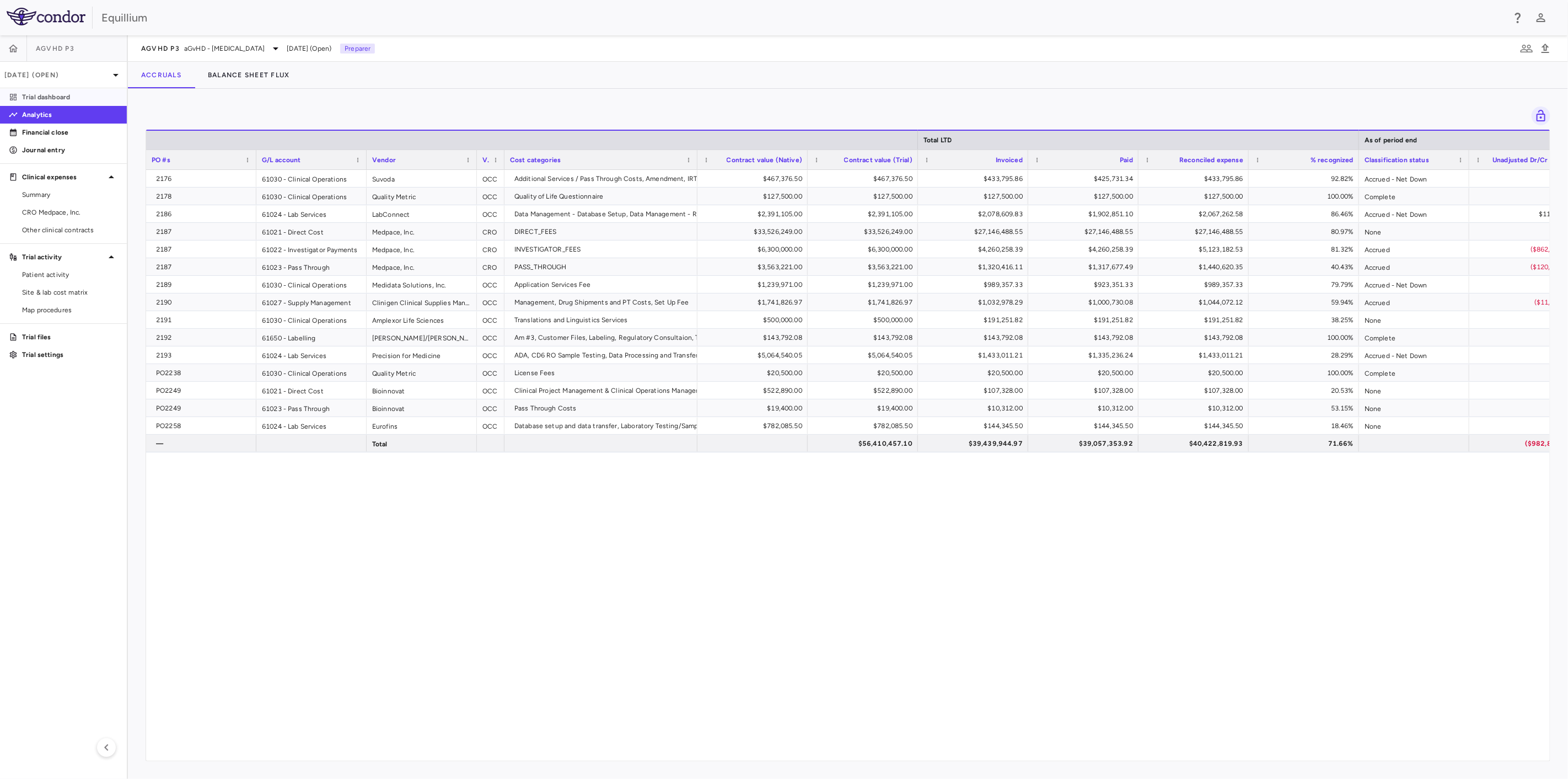
drag, startPoint x: 77, startPoint y: 96, endPoint x: 96, endPoint y: 112, distance: 24.8
click at [77, 96] on p "Trial dashboard" at bounding box center [70, 96] width 96 height 10
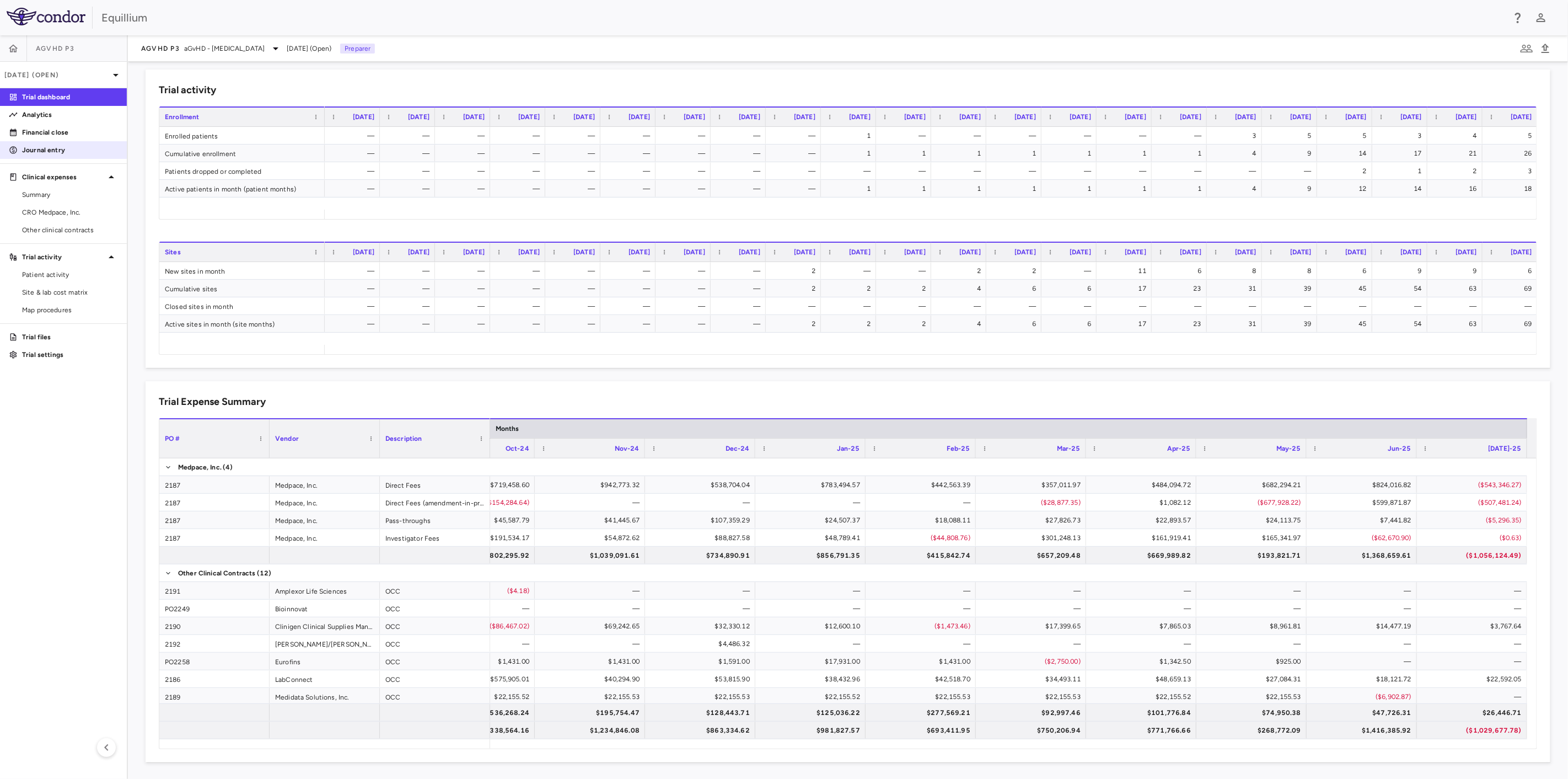
click at [60, 146] on p "Journal entry" at bounding box center [70, 150] width 96 height 10
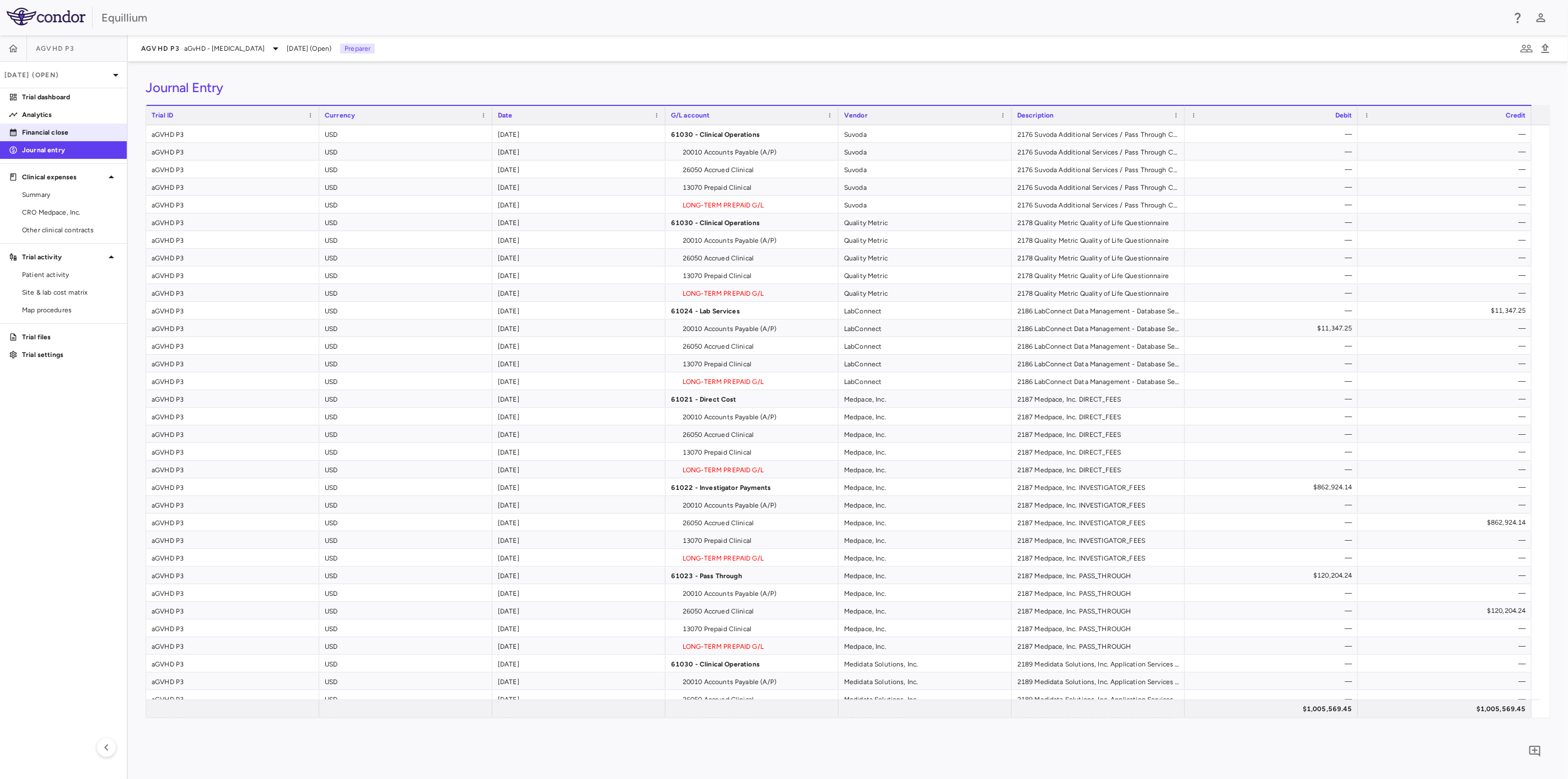
click at [75, 131] on p "Financial close" at bounding box center [70, 132] width 96 height 10
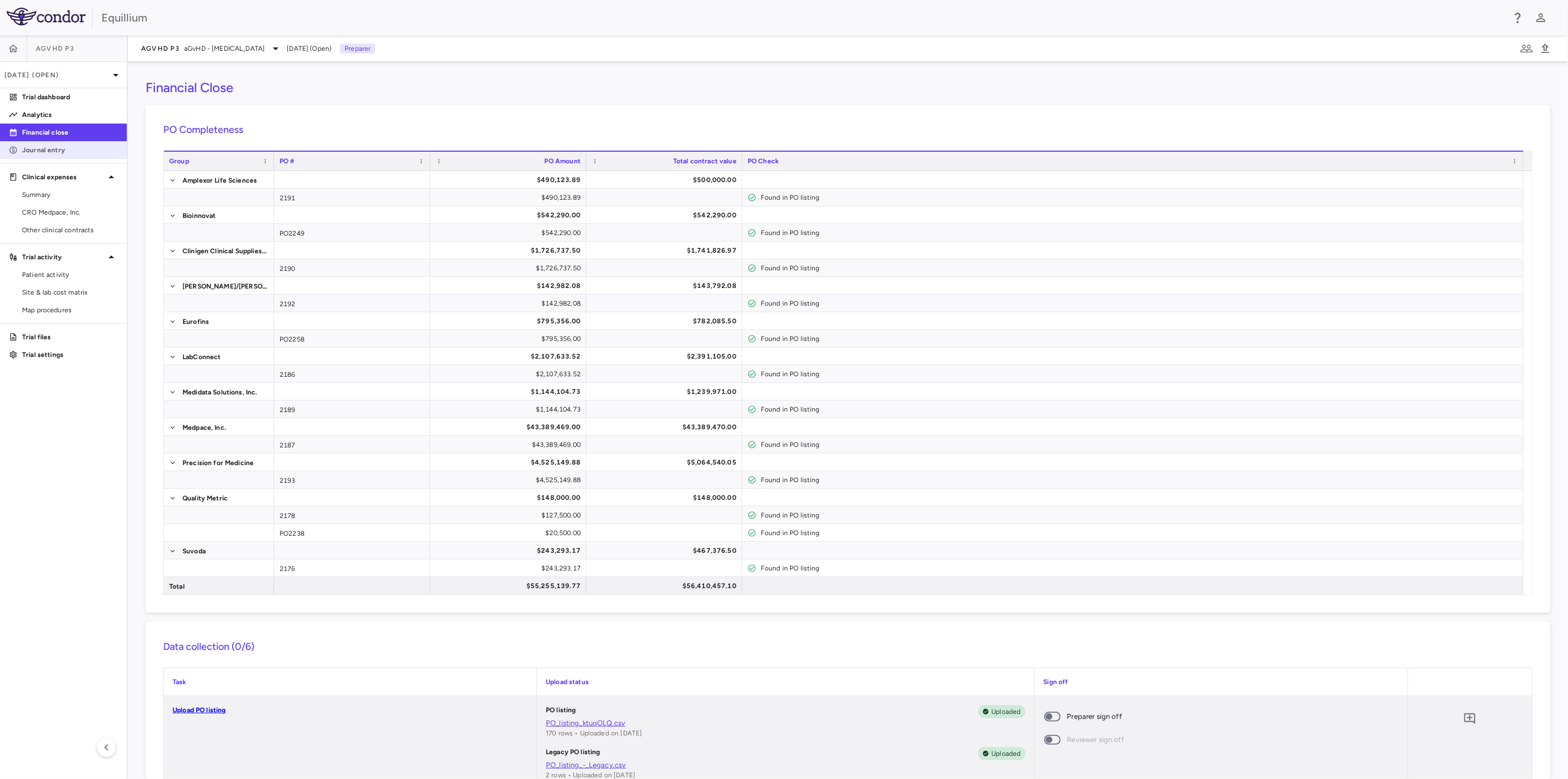
click at [47, 150] on p "Journal entry" at bounding box center [70, 150] width 96 height 10
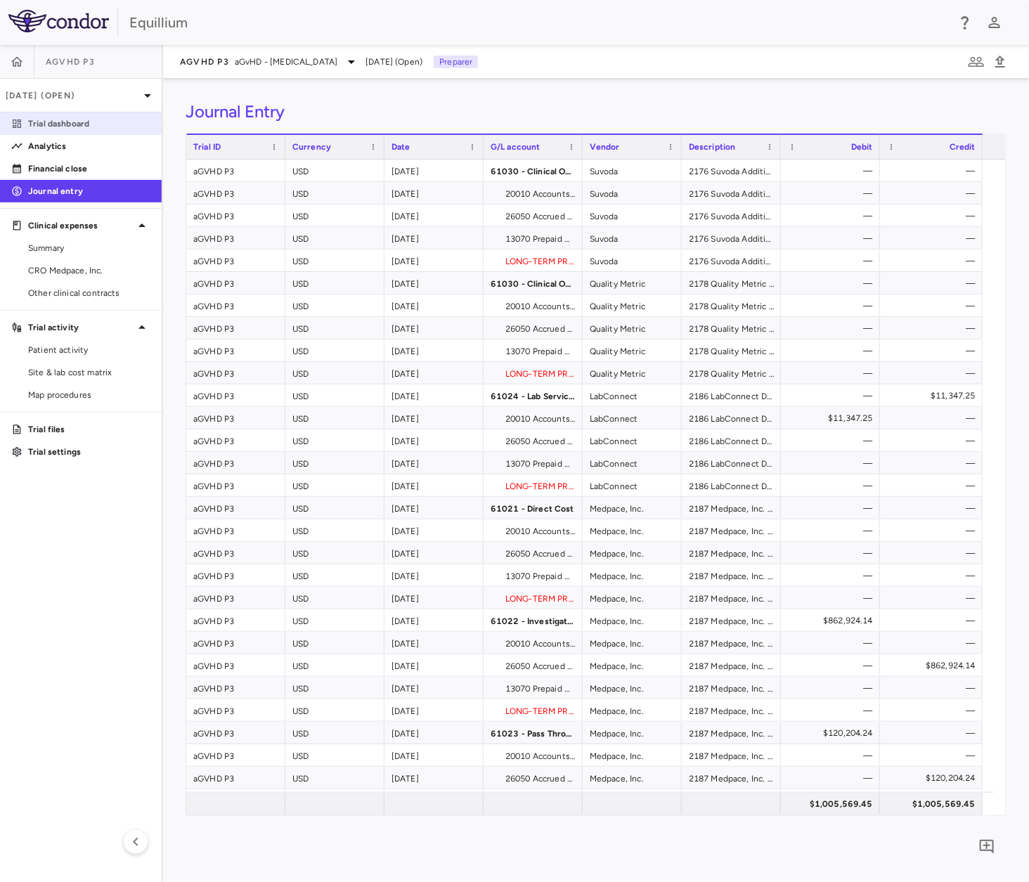
click at [48, 123] on p "Trial dashboard" at bounding box center [89, 123] width 122 height 13
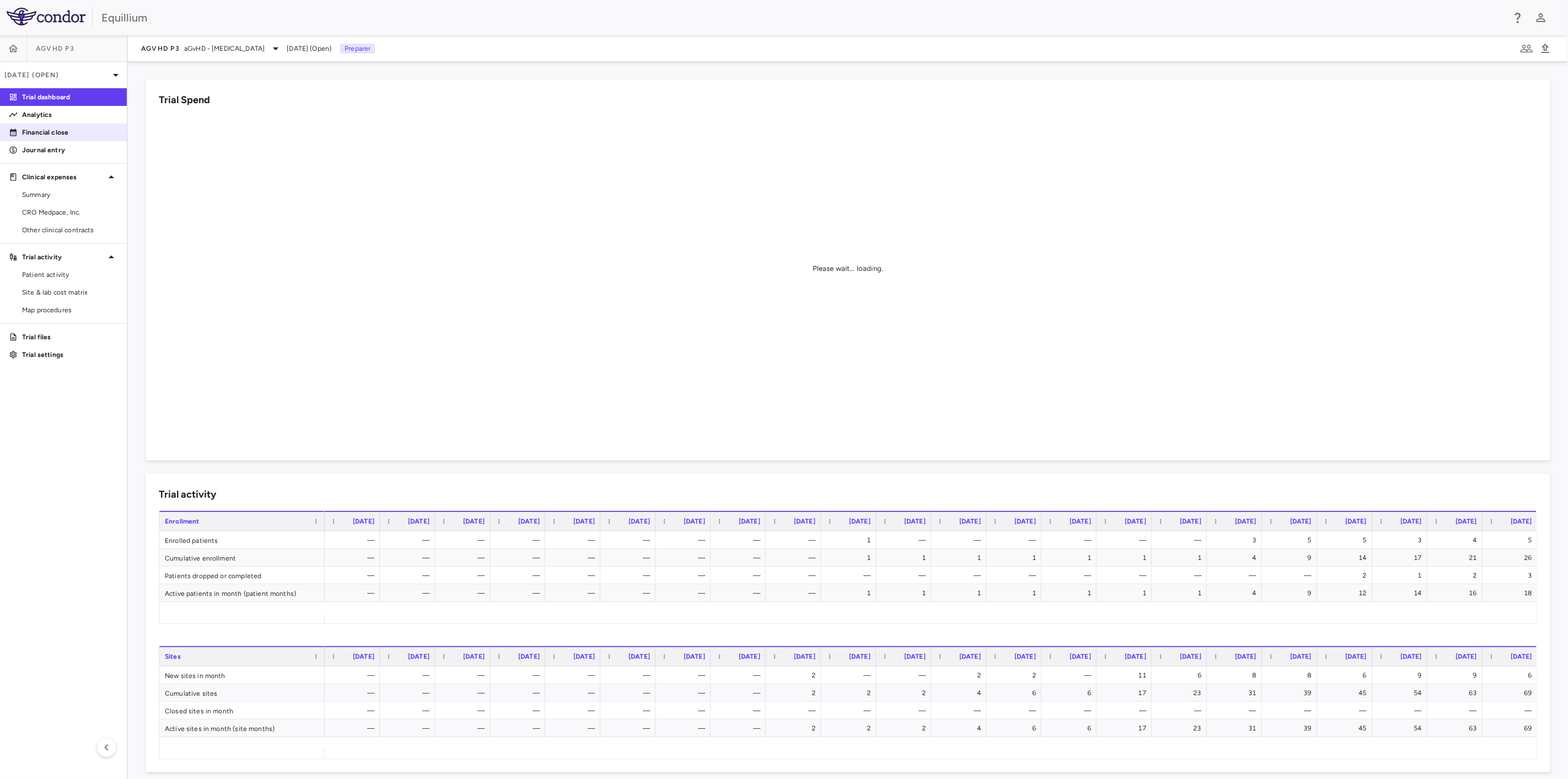
drag, startPoint x: 50, startPoint y: 149, endPoint x: 77, endPoint y: 137, distance: 29.5
click at [50, 149] on p "Journal entry" at bounding box center [70, 150] width 96 height 10
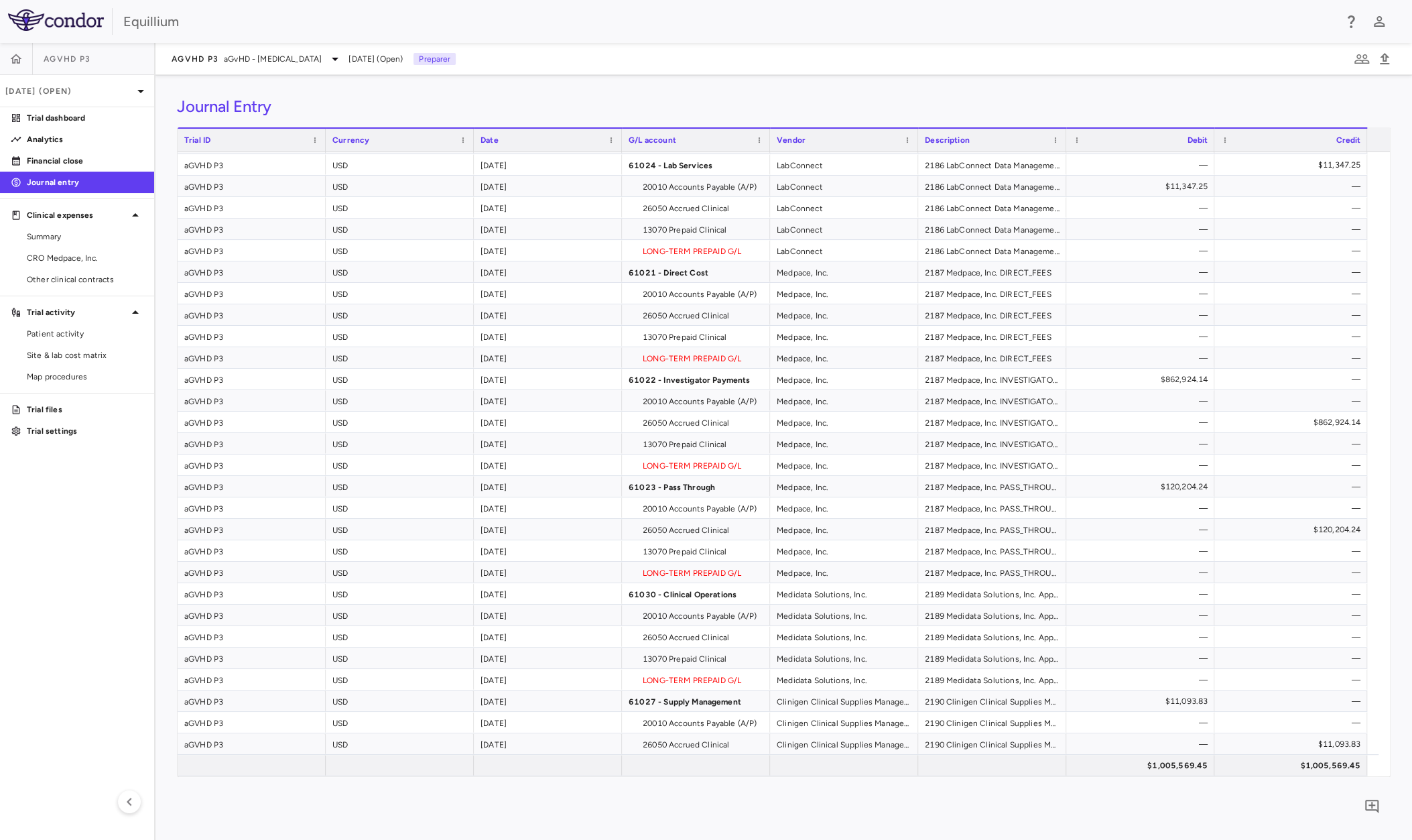
scroll to position [211, 0]
click at [1335, 465] on span "Excel Export" at bounding box center [1320, 468] width 63 height 19
click at [31, 141] on p "Analytics" at bounding box center [85, 139] width 116 height 12
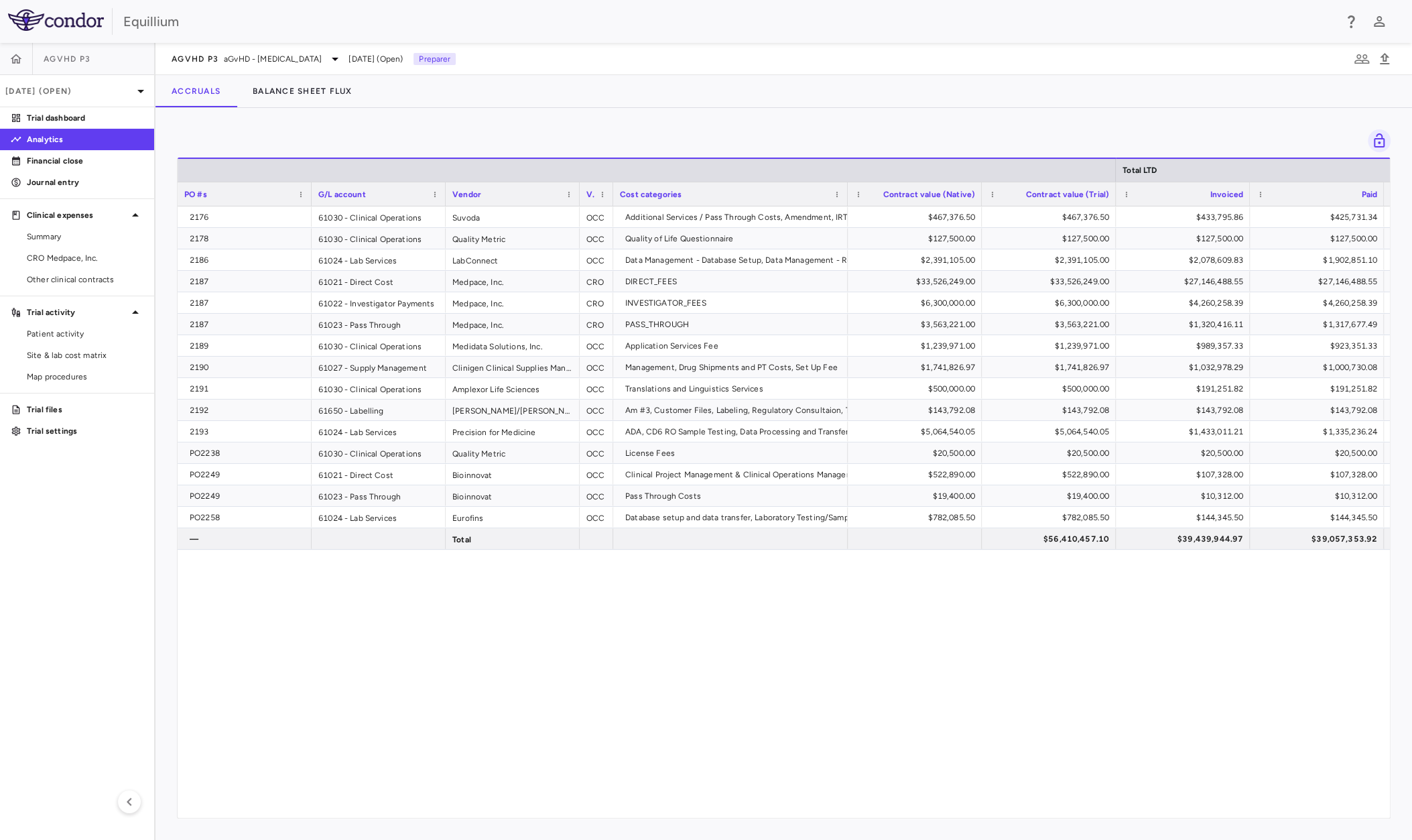
click at [1148, 828] on div "Drag here to set row groups Drag here to set column labels Total LTD PO #s G/L …" at bounding box center [784, 474] width 1257 height 732
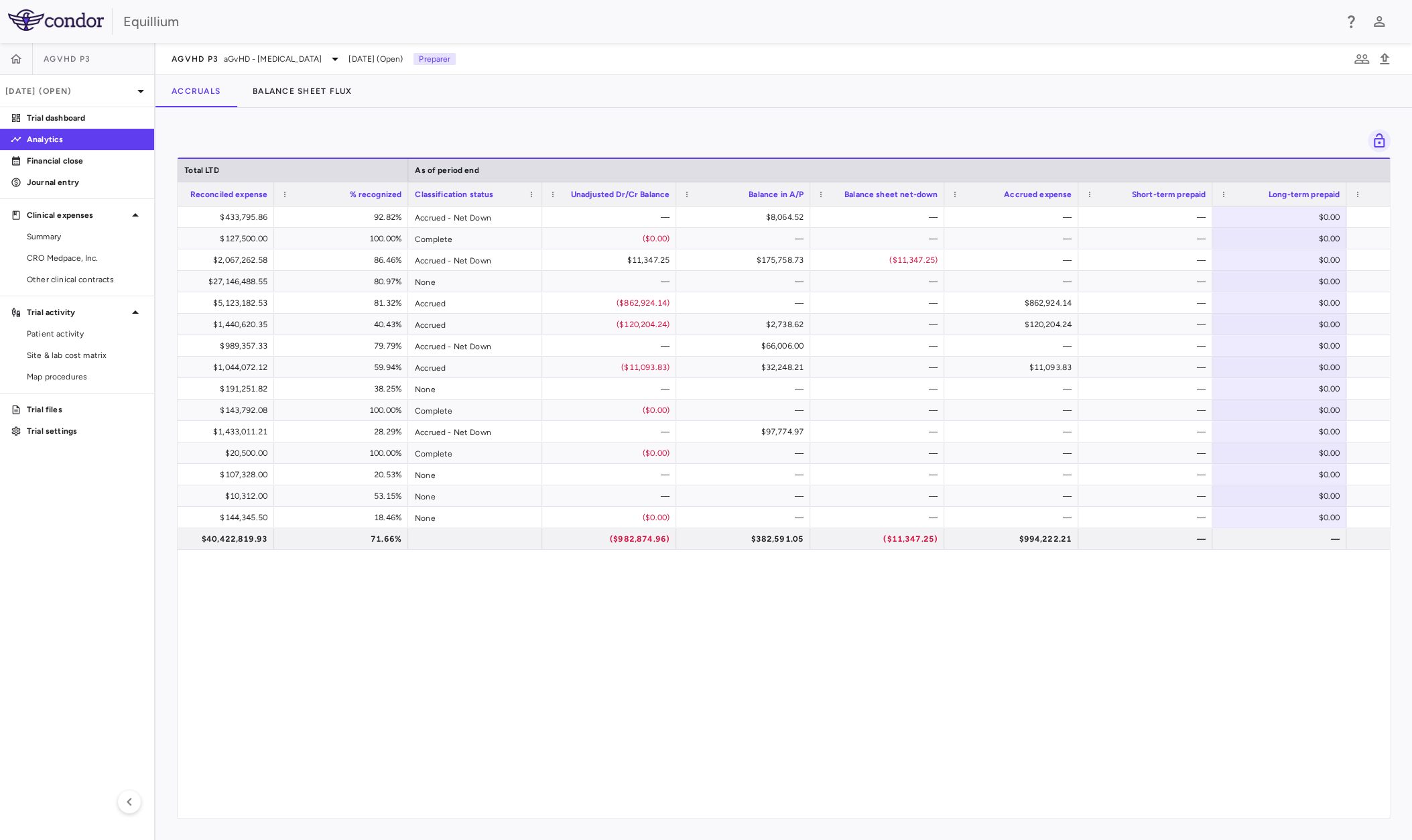
scroll to position [0, 1234]
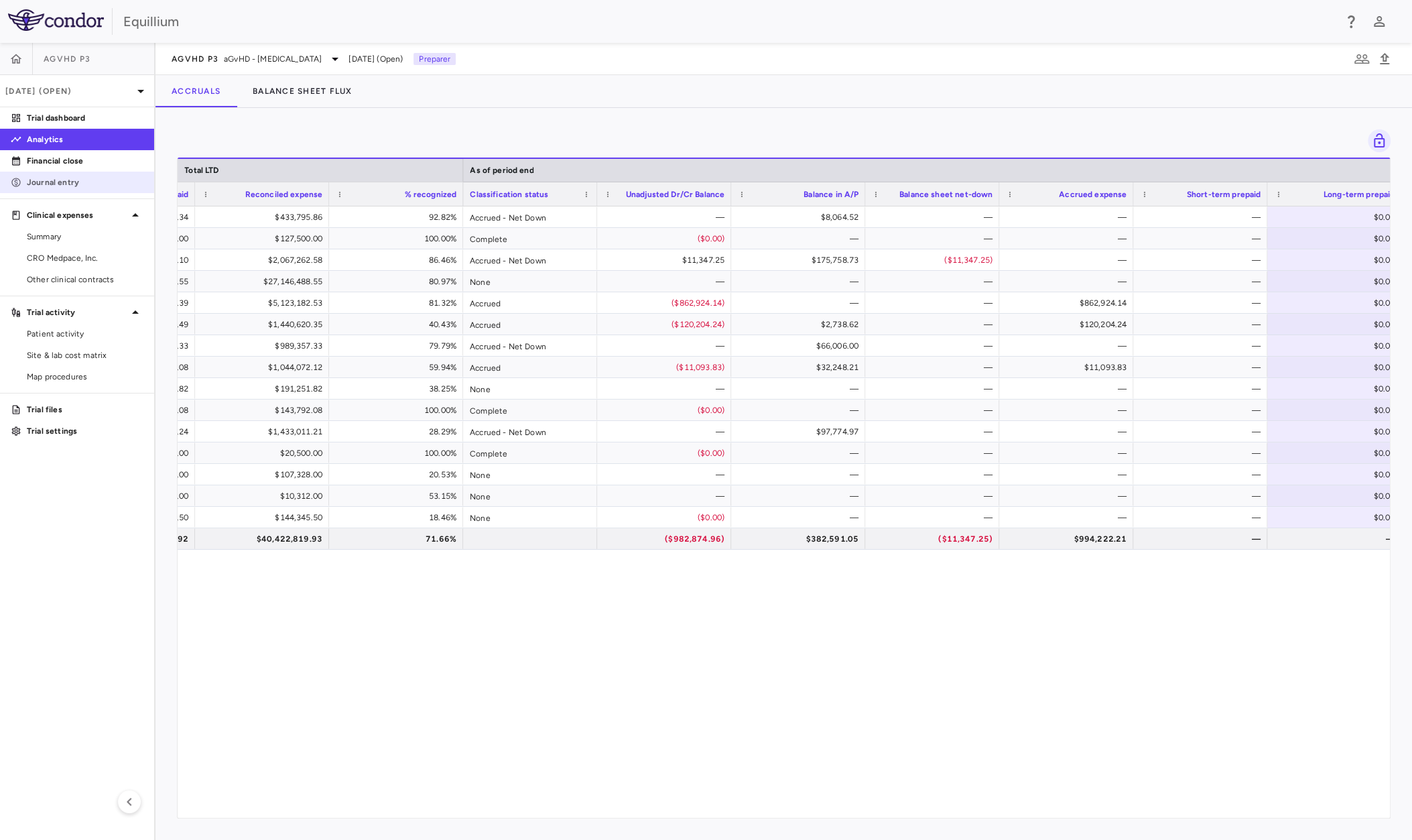
click at [48, 181] on p "Journal entry" at bounding box center [85, 182] width 116 height 12
